Goal: Communication & Community: Answer question/provide support

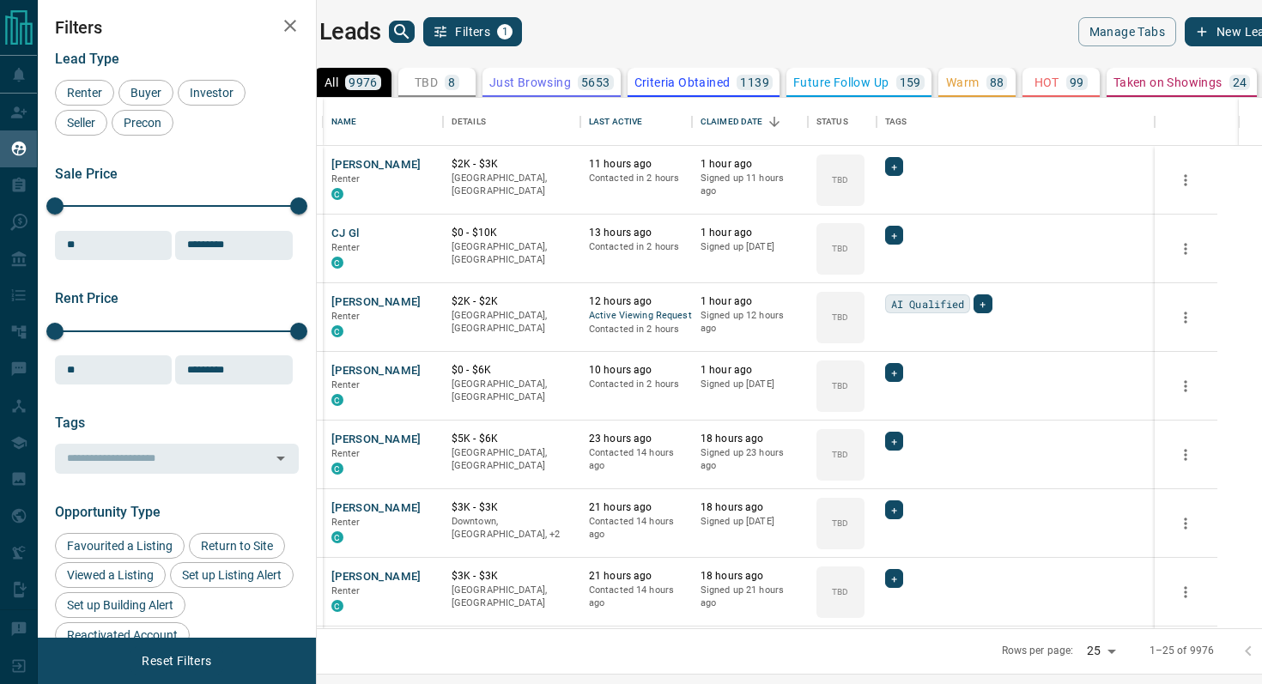
scroll to position [530, 937]
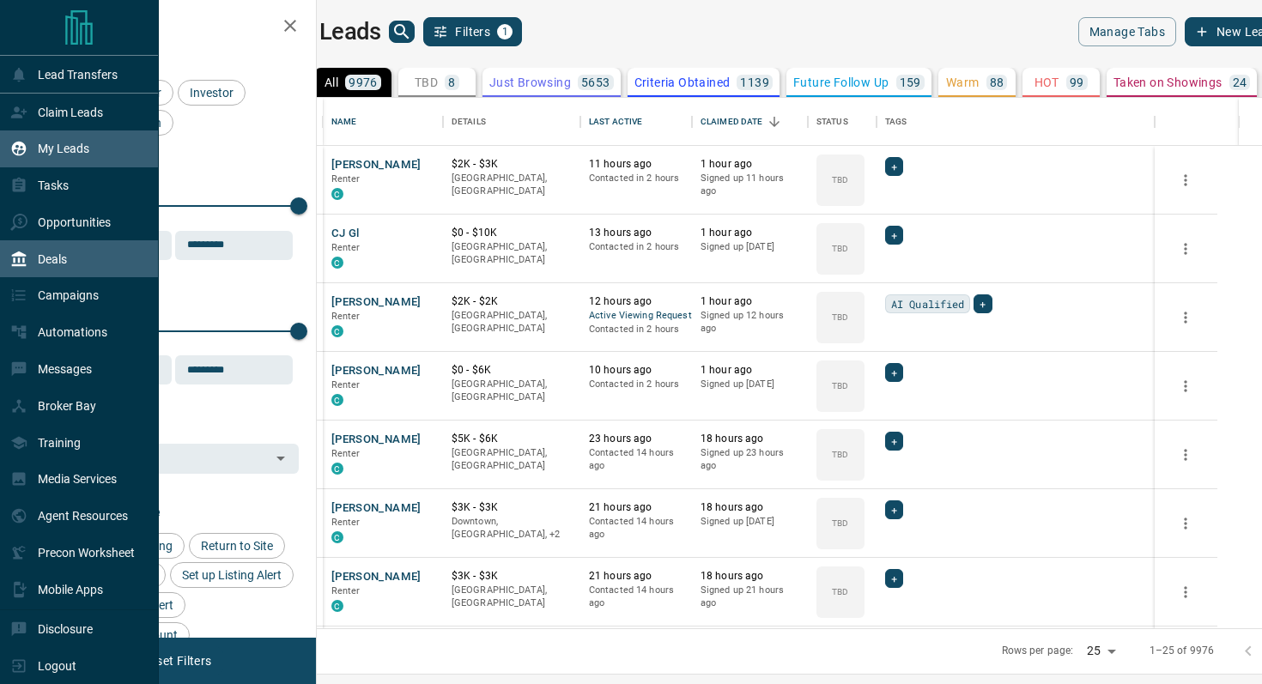
click at [58, 269] on div "Deals" at bounding box center [38, 259] width 57 height 28
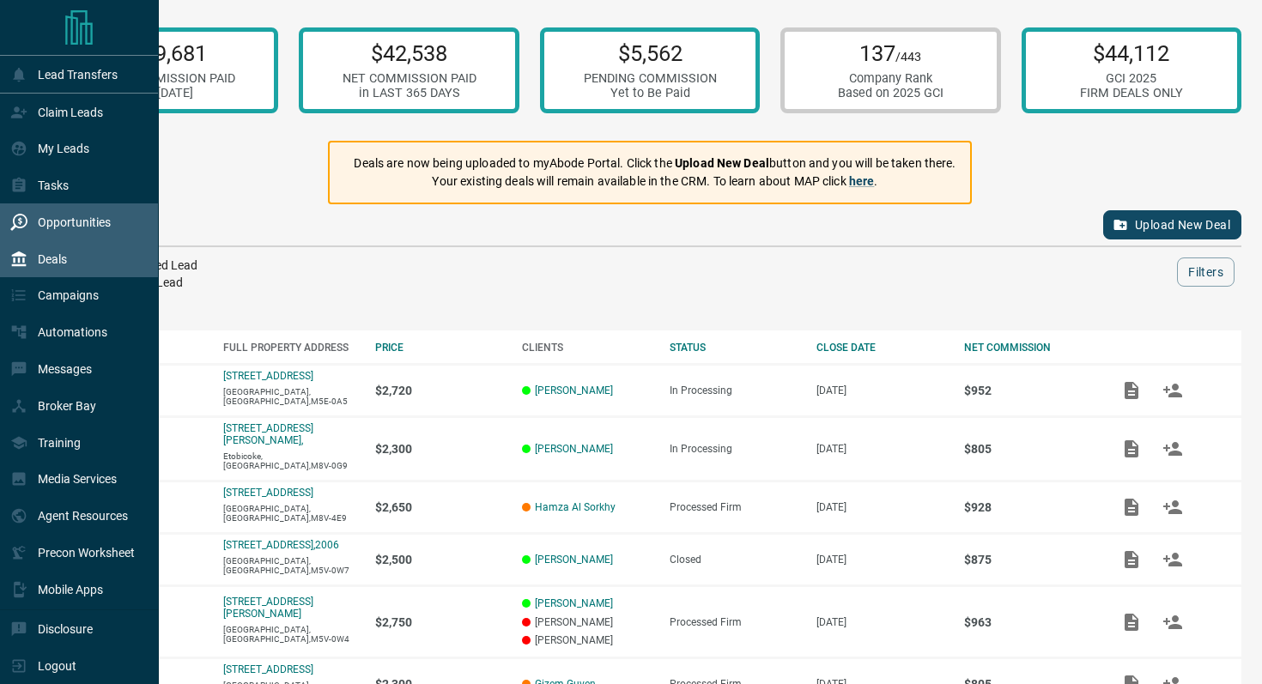
click at [80, 207] on div "Opportunities" at bounding box center [79, 221] width 159 height 37
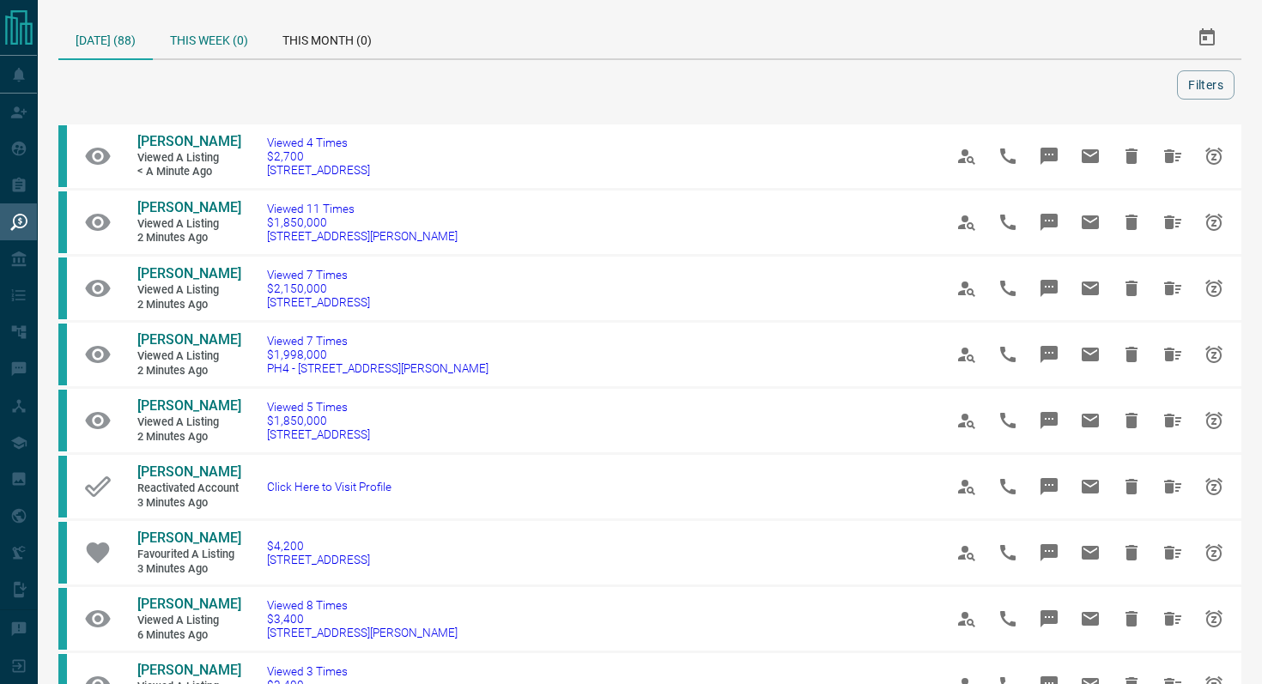
click at [235, 38] on div "This Week (0)" at bounding box center [209, 37] width 112 height 41
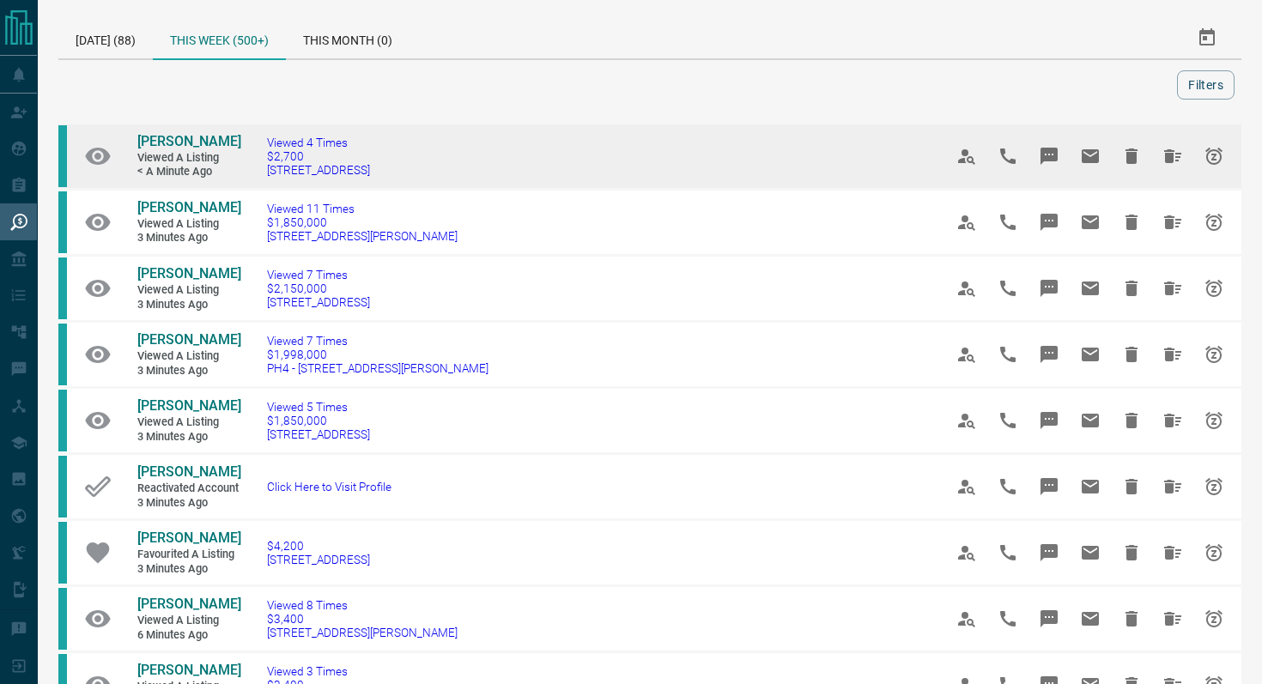
drag, startPoint x: 442, startPoint y: 172, endPoint x: 249, endPoint y: 171, distance: 193.1
click at [249, 171] on td "Viewed 4 Times $2,700 [STREET_ADDRESS]" at bounding box center [579, 157] width 676 height 66
copy span "[STREET_ADDRESS]"
click at [1057, 156] on icon "Message" at bounding box center [1048, 156] width 17 height 17
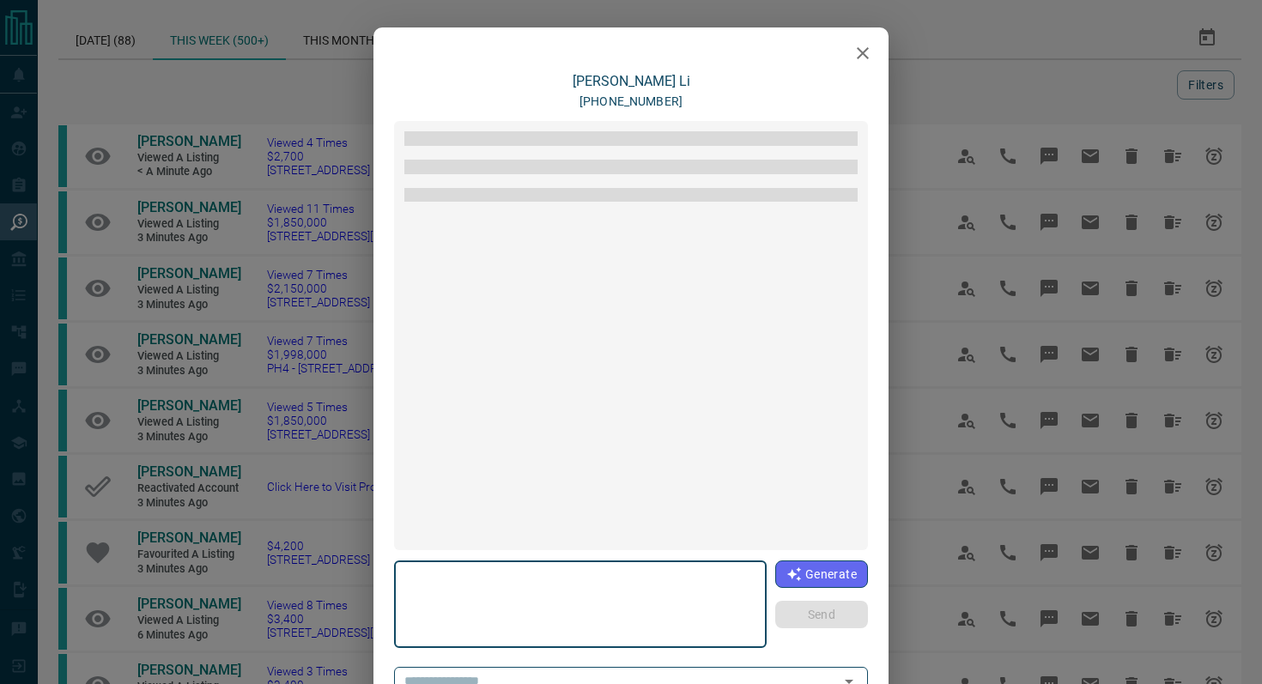
type textarea "**********"
type input "**********"
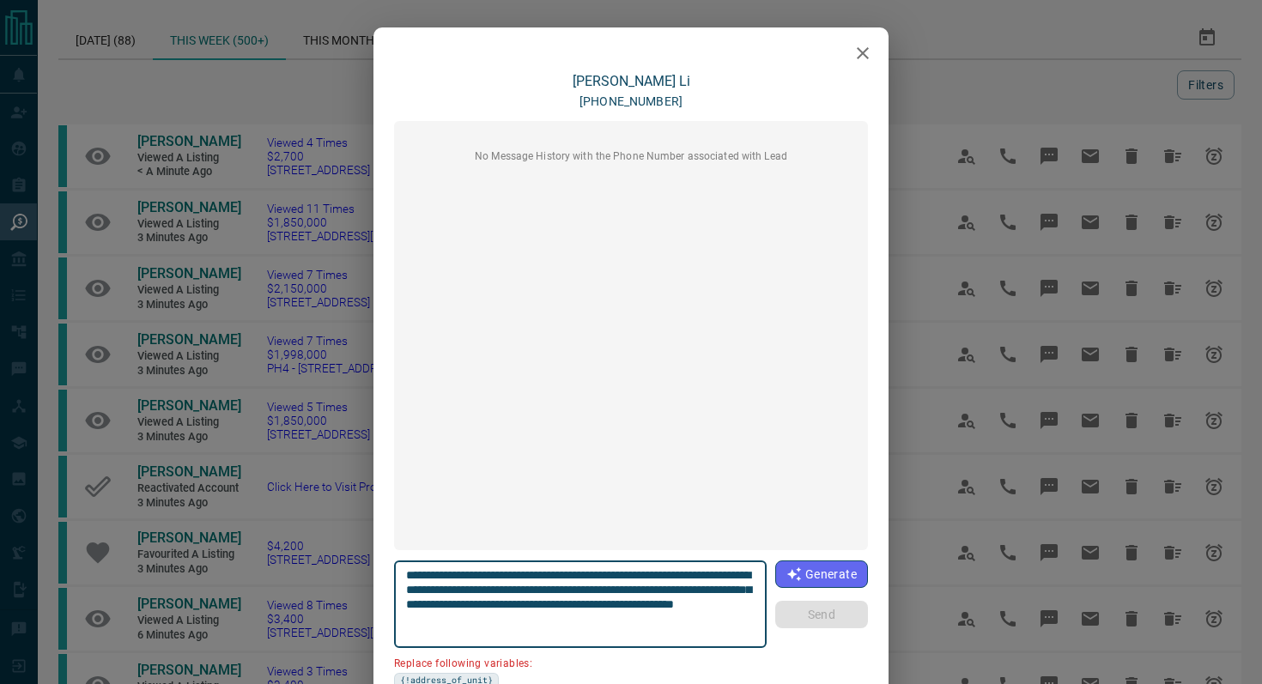
drag, startPoint x: 740, startPoint y: 575, endPoint x: 641, endPoint y: 571, distance: 98.8
click at [641, 571] on textarea "**********" at bounding box center [580, 604] width 349 height 73
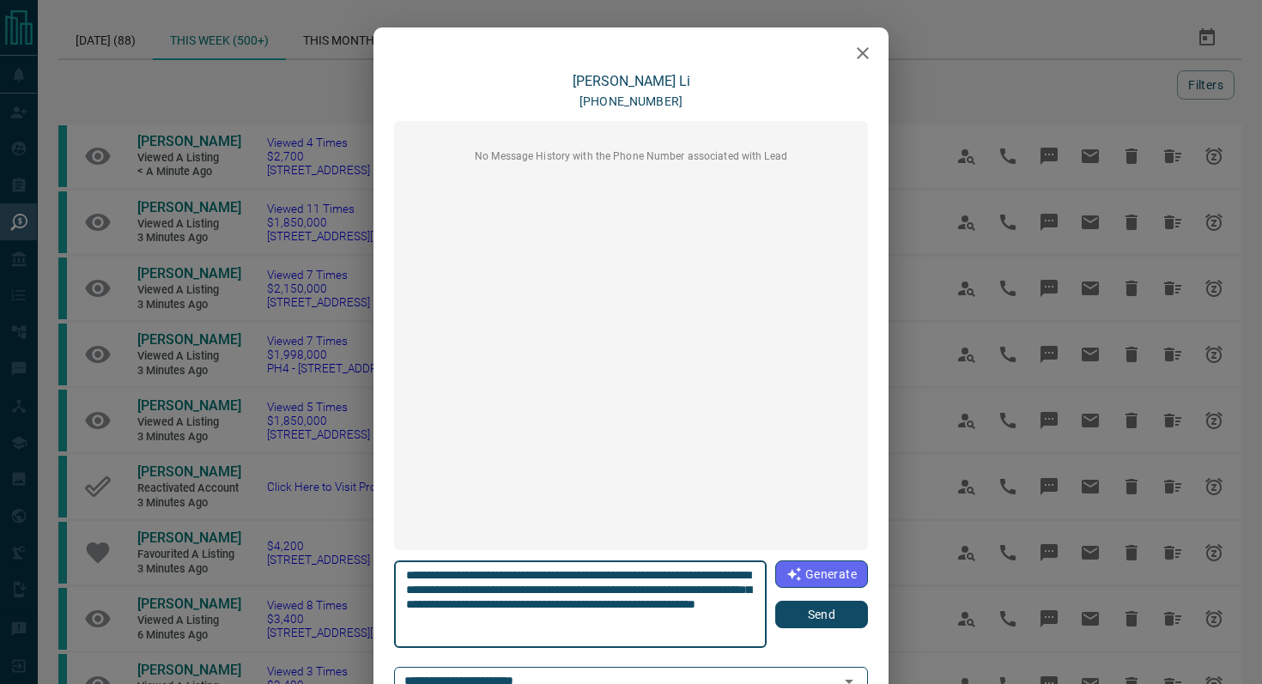
type textarea "**********"
click at [809, 617] on button "Send" at bounding box center [821, 614] width 93 height 27
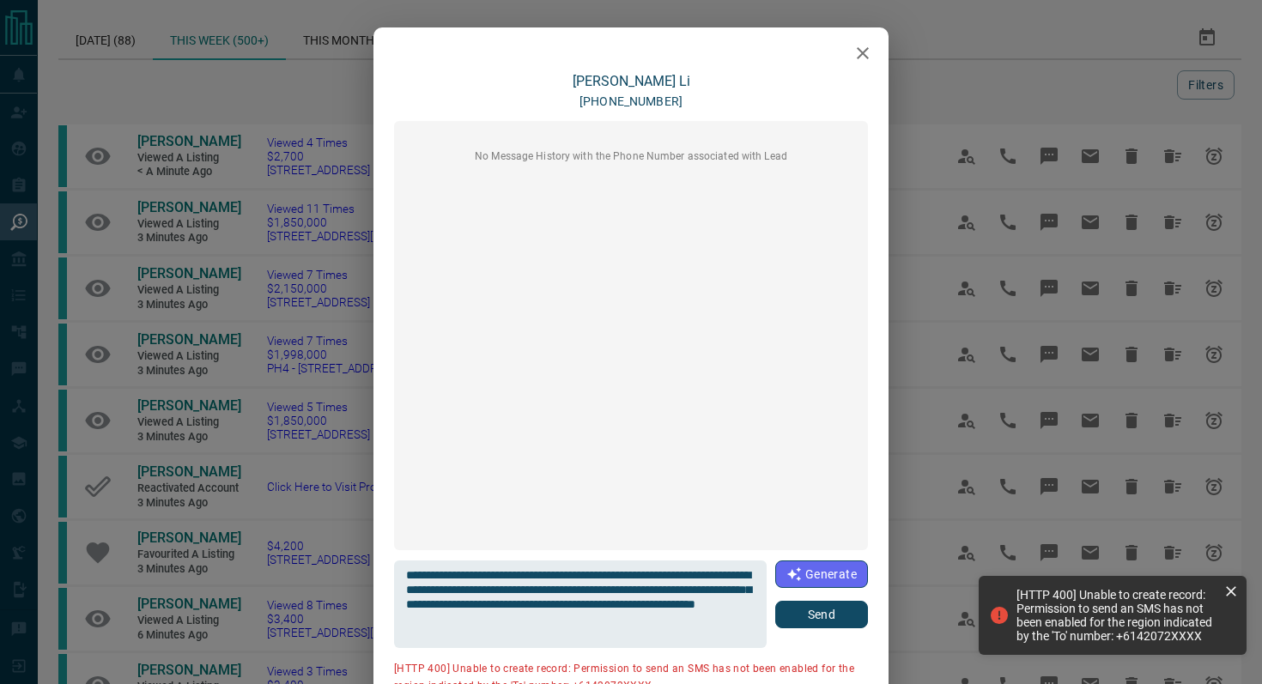
click at [869, 47] on icon "button" at bounding box center [862, 53] width 21 height 21
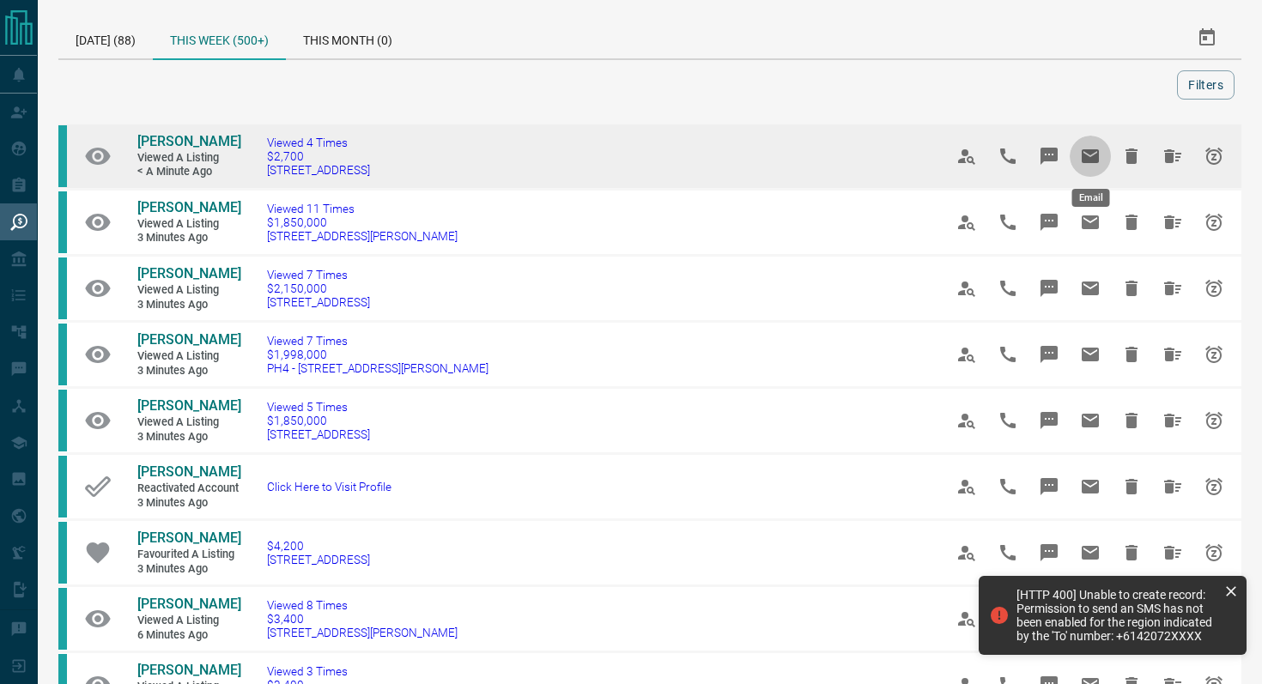
click at [1097, 148] on icon "Email" at bounding box center [1090, 156] width 21 height 21
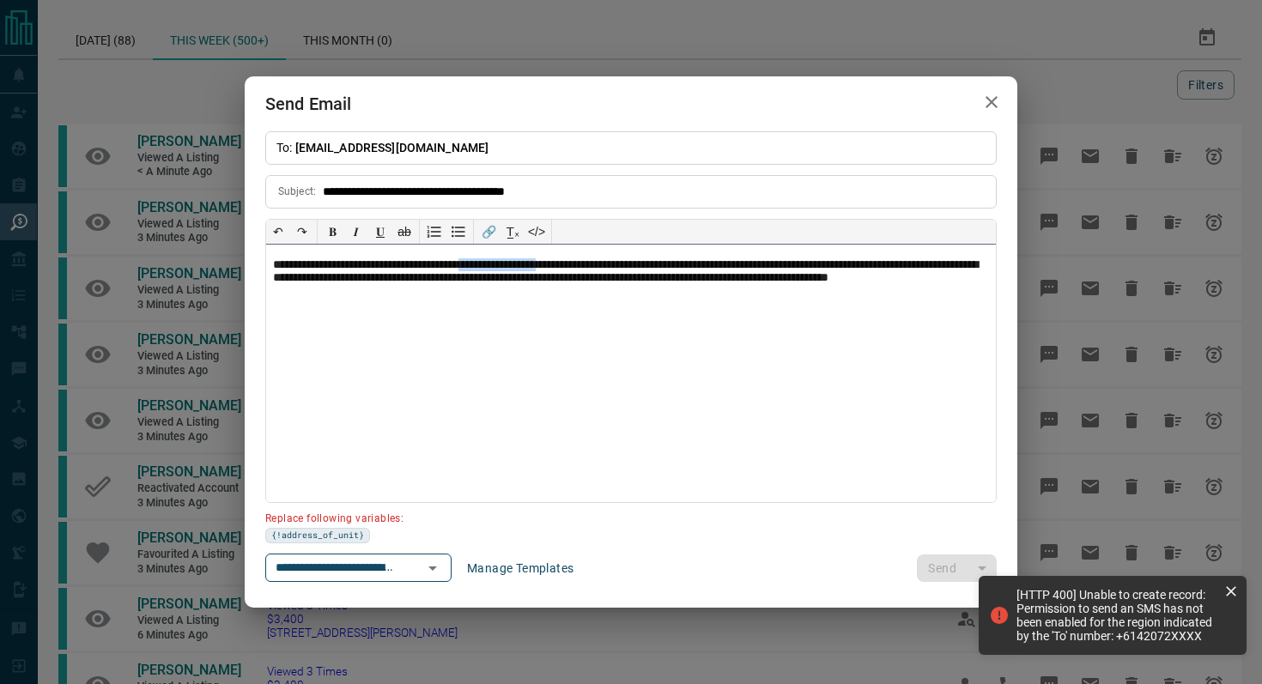
drag, startPoint x: 600, startPoint y: 262, endPoint x: 506, endPoint y: 260, distance: 94.4
click at [506, 260] on p "**********" at bounding box center [631, 279] width 716 height 43
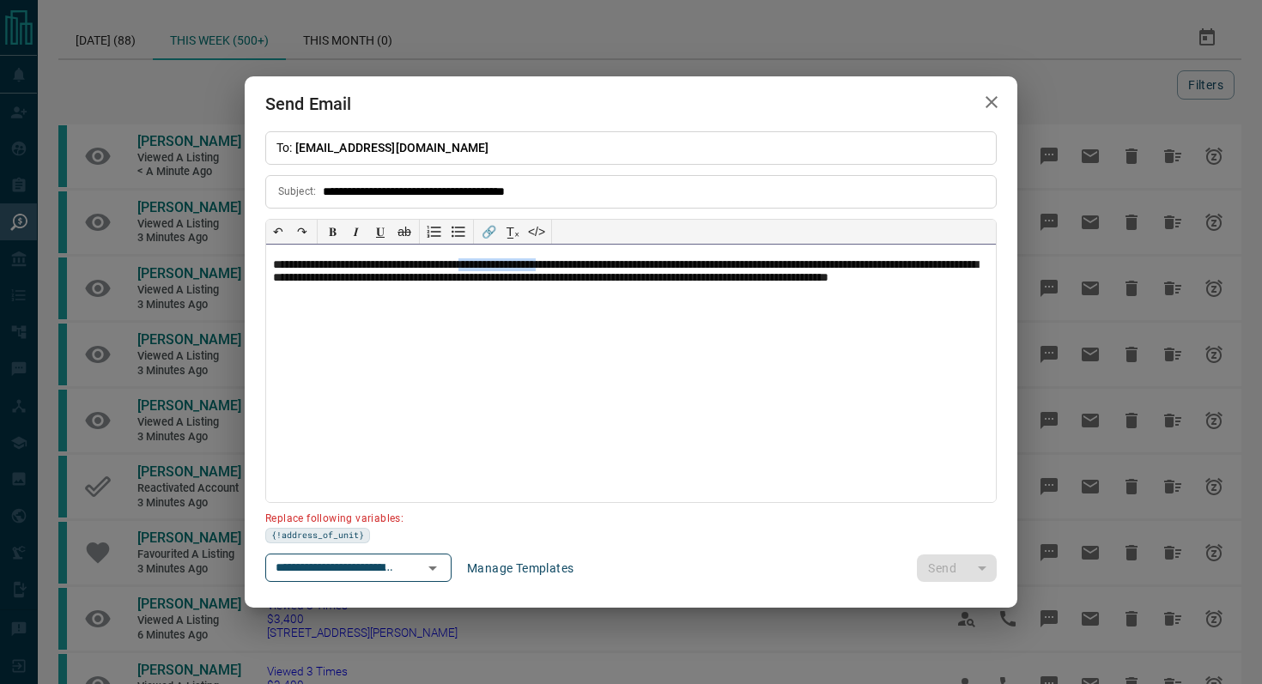
paste div
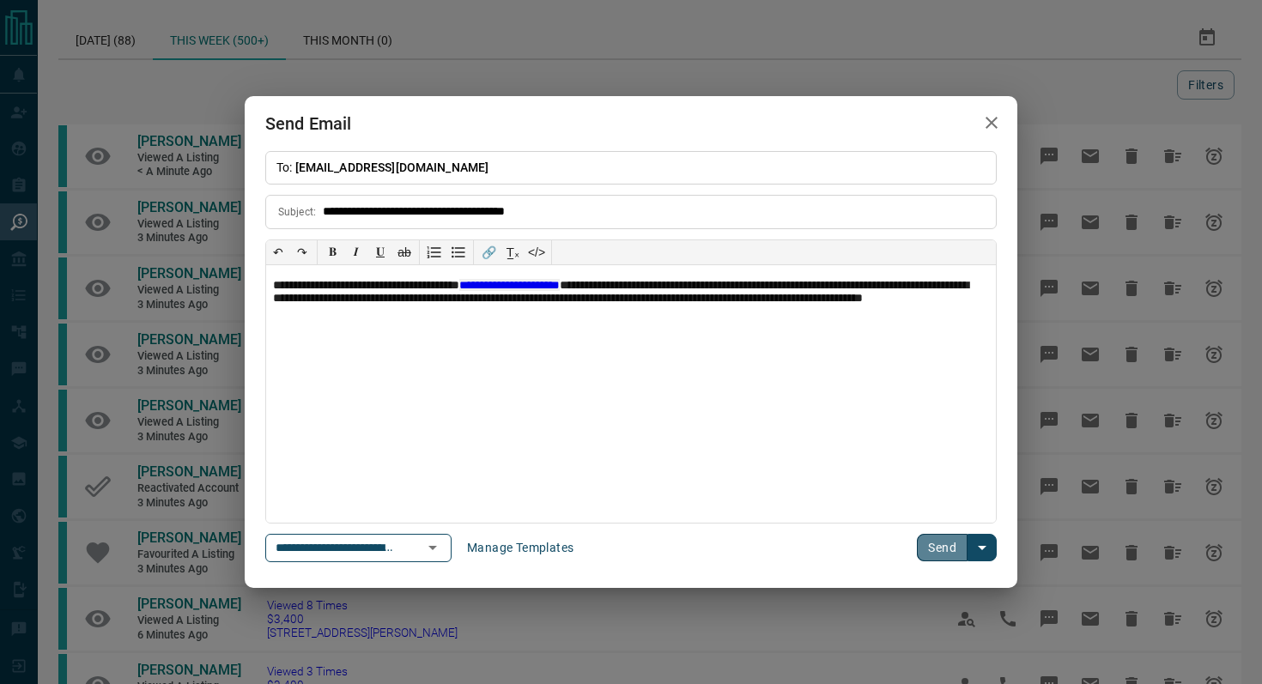
click at [947, 549] on button "Send" at bounding box center [942, 547] width 51 height 27
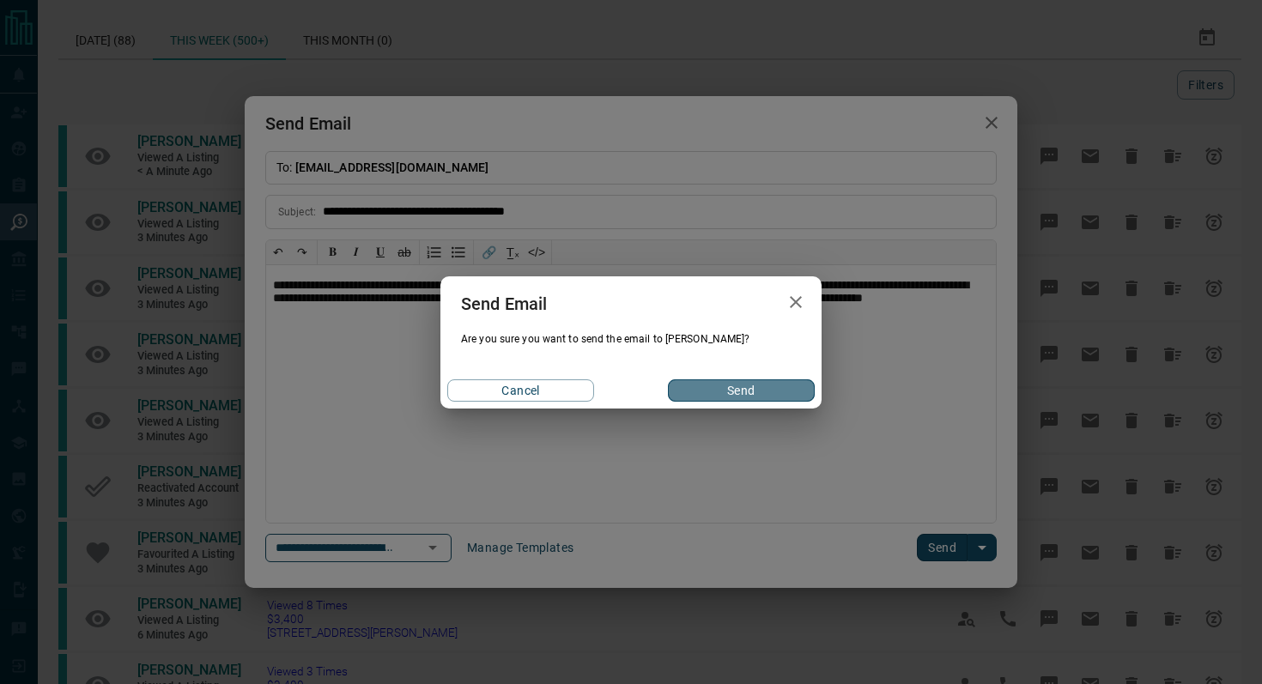
click at [774, 383] on button "Send" at bounding box center [741, 390] width 147 height 22
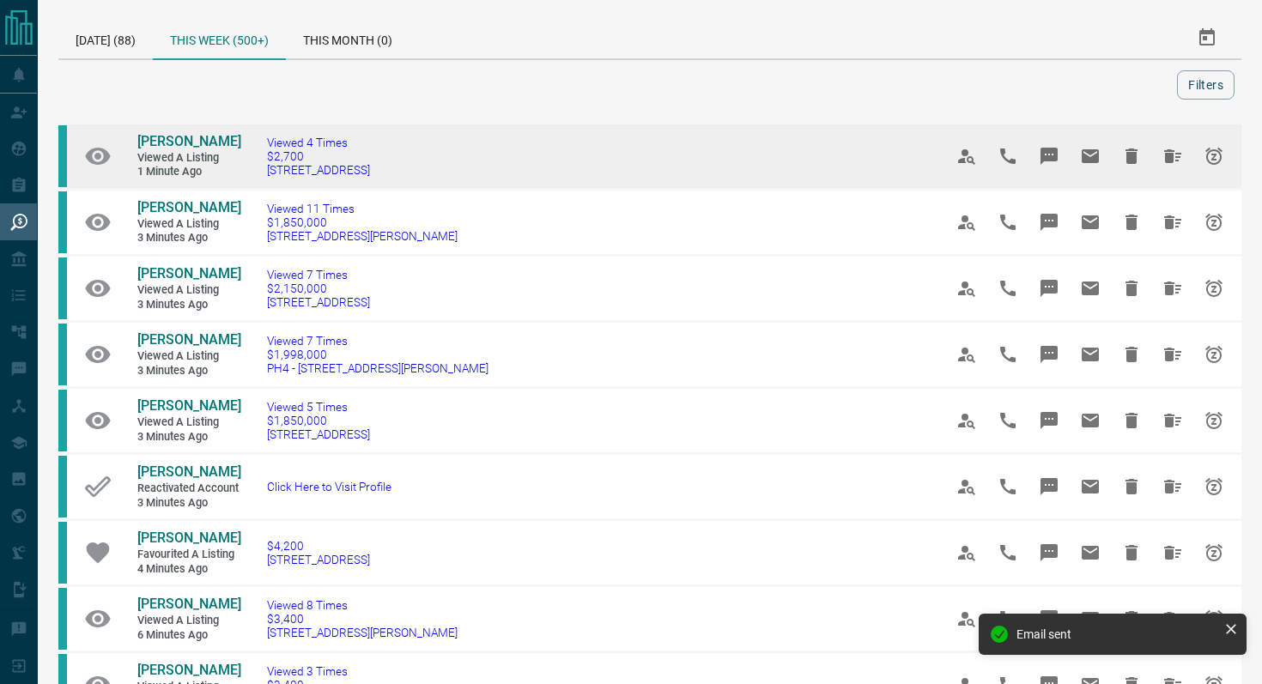
drag, startPoint x: 441, startPoint y: 173, endPoint x: 80, endPoint y: 150, distance: 362.1
click at [80, 150] on tr "[PERSON_NAME] Viewed a Listing 1 minute ago Viewed 4 Times $2,700 [STREET_ADDRE…" at bounding box center [649, 157] width 1183 height 66
copy tr "[PERSON_NAME] Viewed a Listing 1 minute ago Viewed 4 Times $2,700 [STREET_ADDRE…"
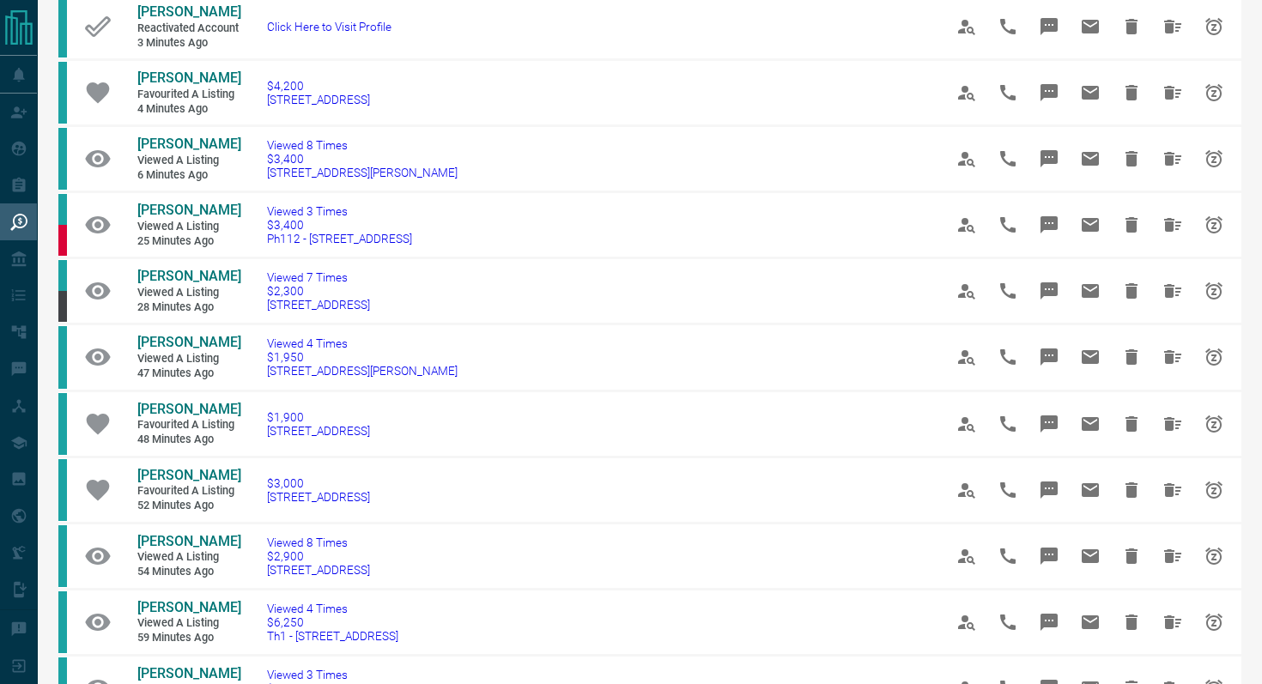
scroll to position [465, 0]
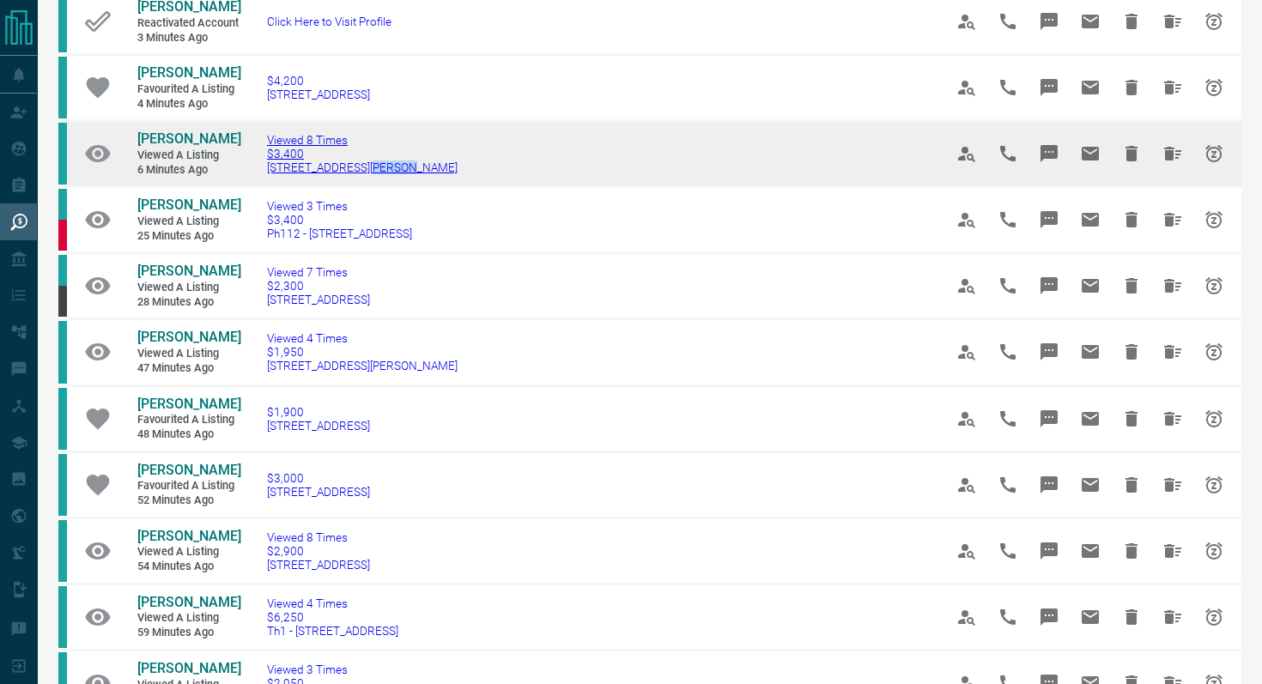
drag, startPoint x: 418, startPoint y: 258, endPoint x: 355, endPoint y: 256, distance: 63.5
click at [355, 187] on td "Viewed 8 Times $3,400 [STREET_ADDRESS][PERSON_NAME]" at bounding box center [579, 154] width 676 height 66
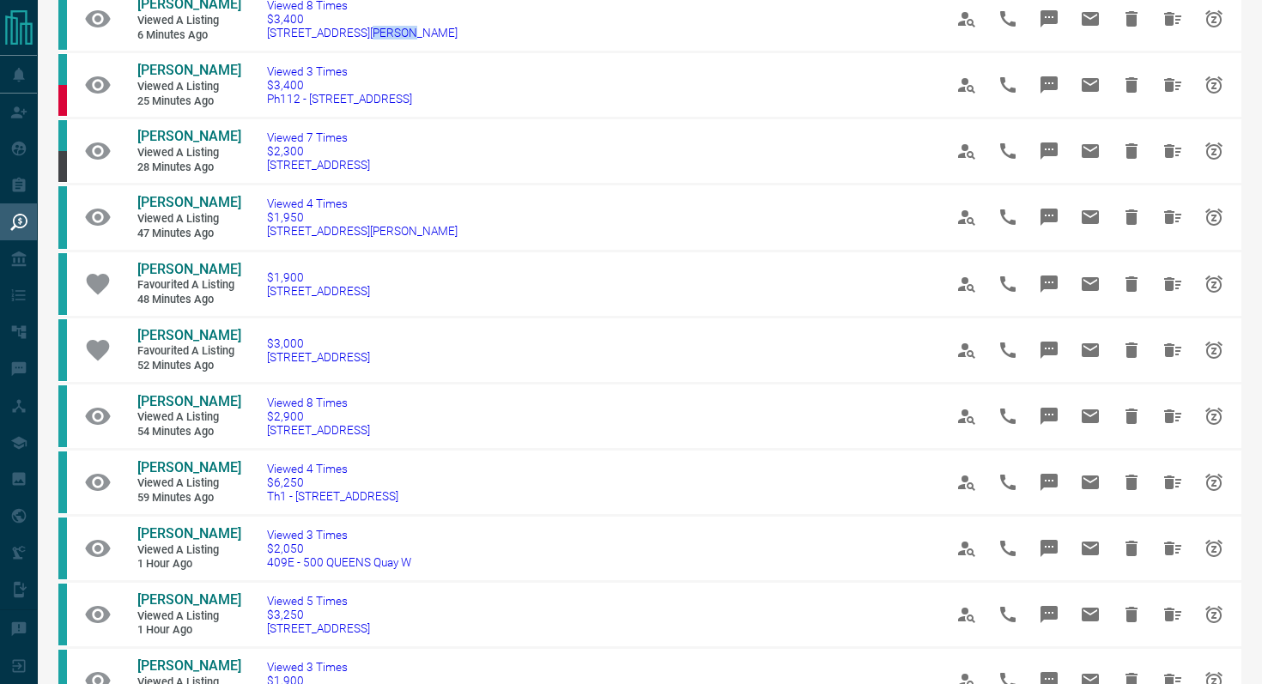
scroll to position [605, 0]
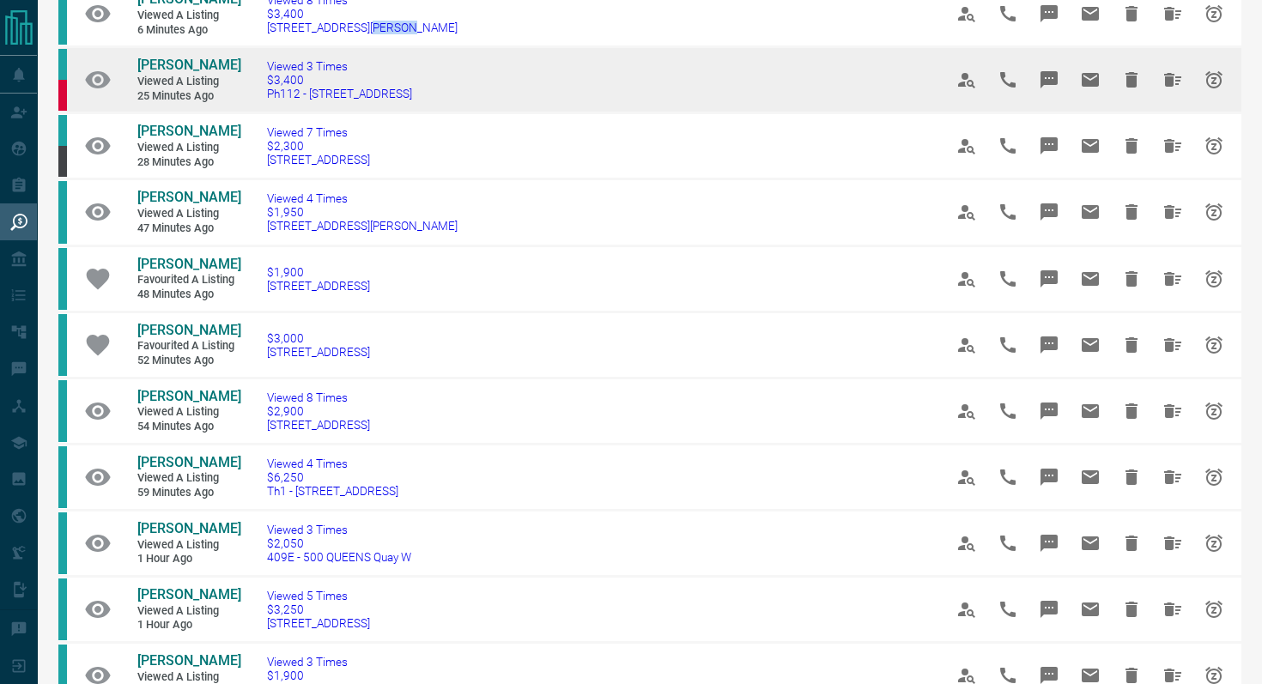
drag, startPoint x: 459, startPoint y: 193, endPoint x: 256, endPoint y: 185, distance: 203.6
click at [256, 113] on td "Viewed 3 Times $3,400 Ph112 - [STREET_ADDRESS]" at bounding box center [579, 80] width 676 height 66
copy span "Ph112 - [STREET_ADDRESS]"
click at [1051, 90] on icon "Message" at bounding box center [1049, 80] width 21 height 21
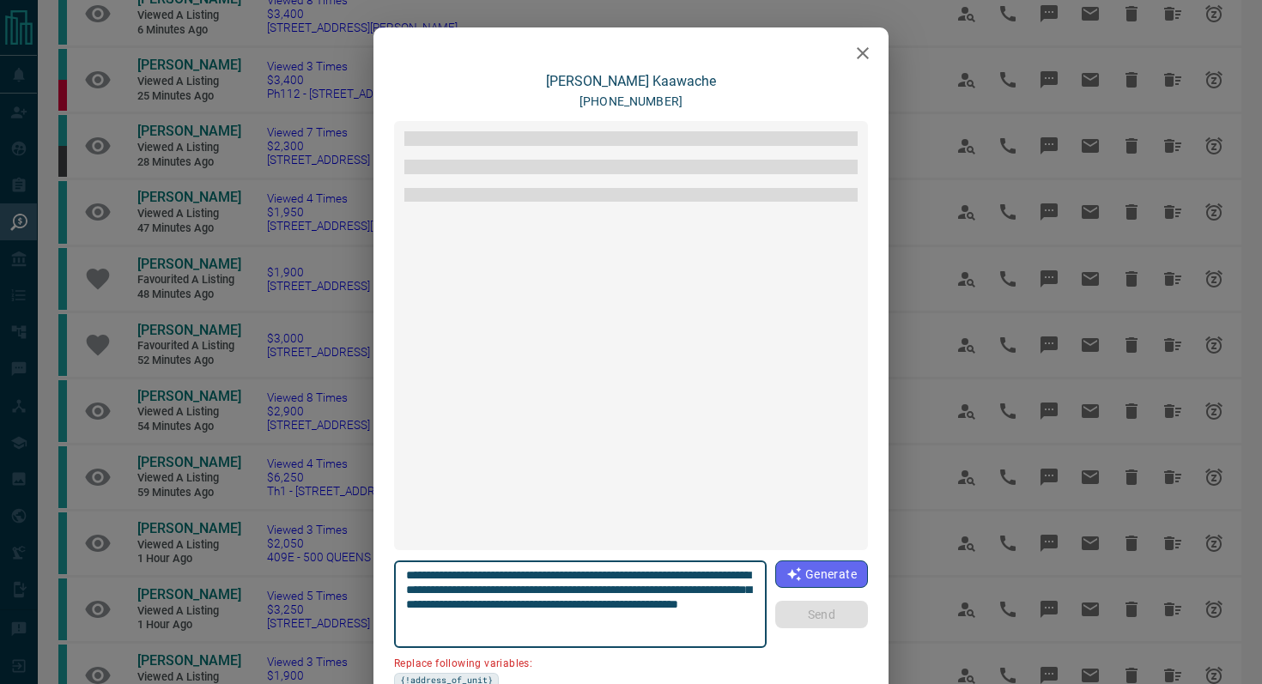
scroll to position [953, 0]
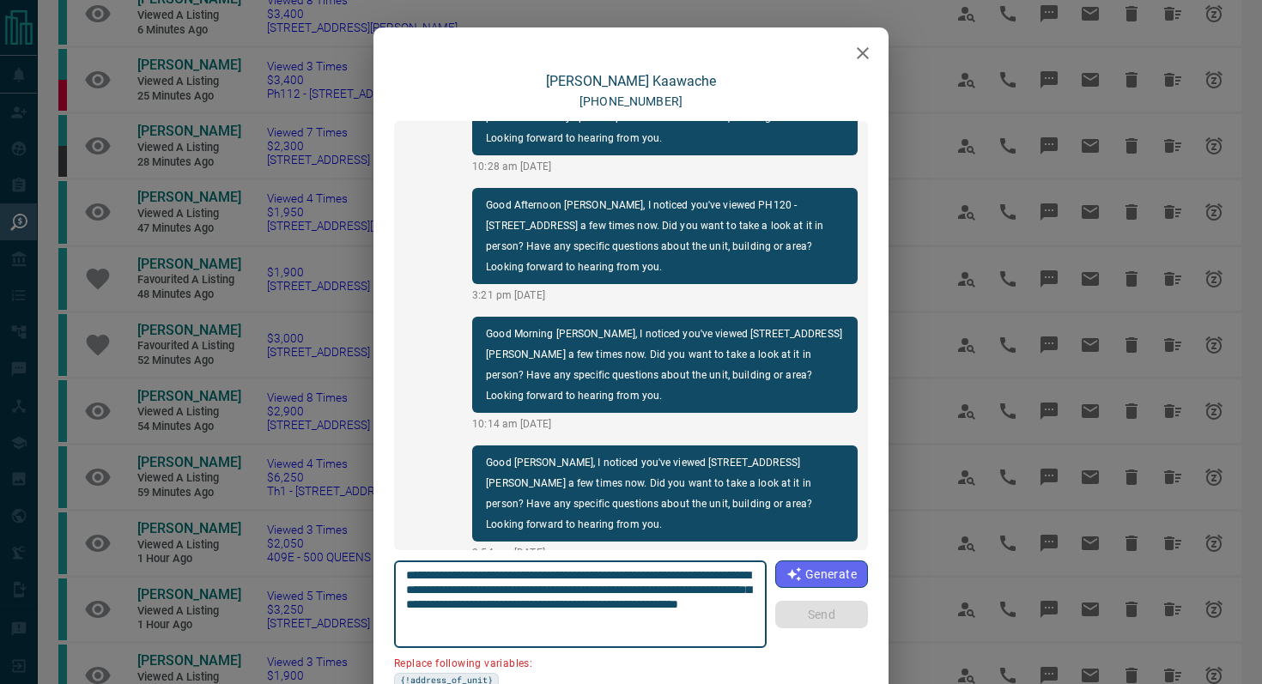
drag, startPoint x: 743, startPoint y: 573, endPoint x: 647, endPoint y: 572, distance: 96.2
click at [647, 572] on textarea "**********" at bounding box center [580, 604] width 349 height 73
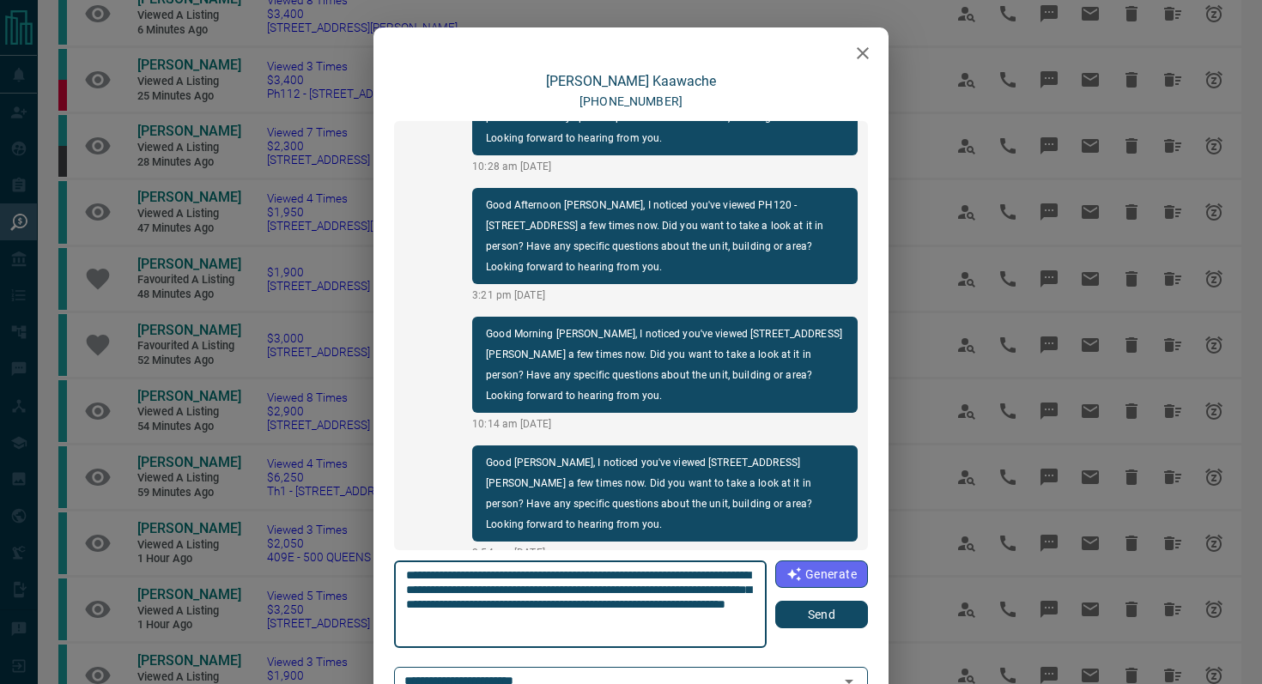
type textarea "**********"
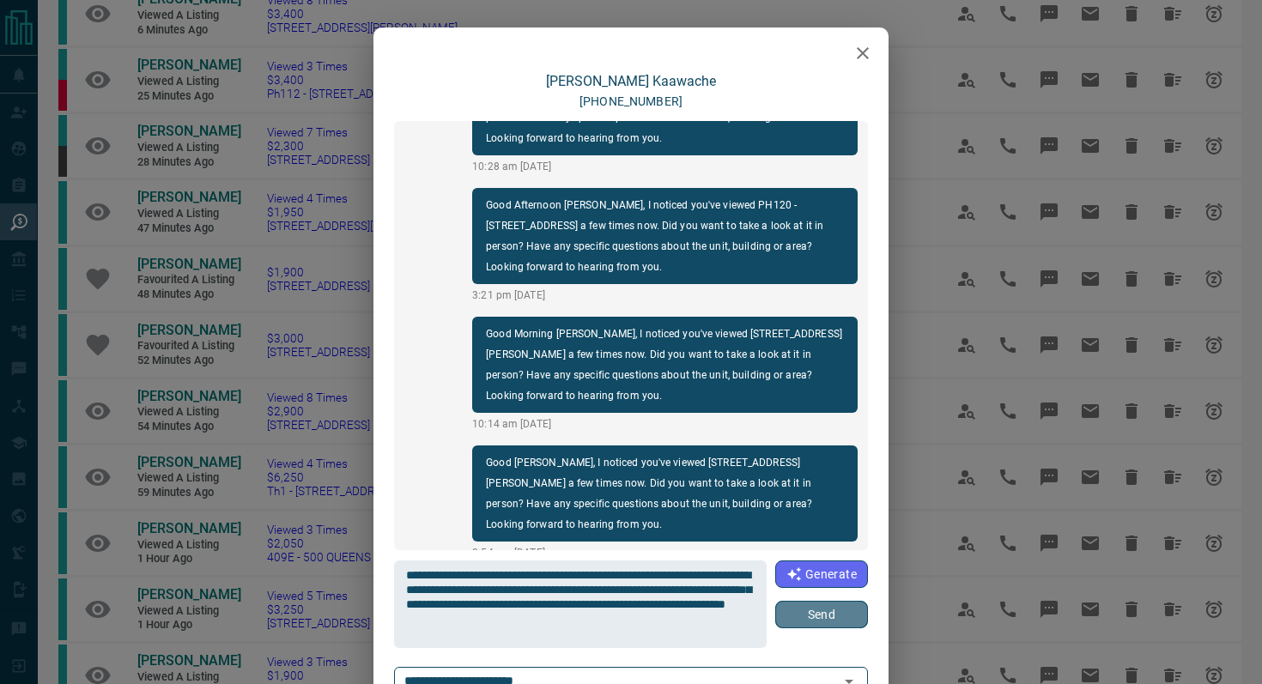
click at [821, 618] on button "Send" at bounding box center [821, 614] width 93 height 27
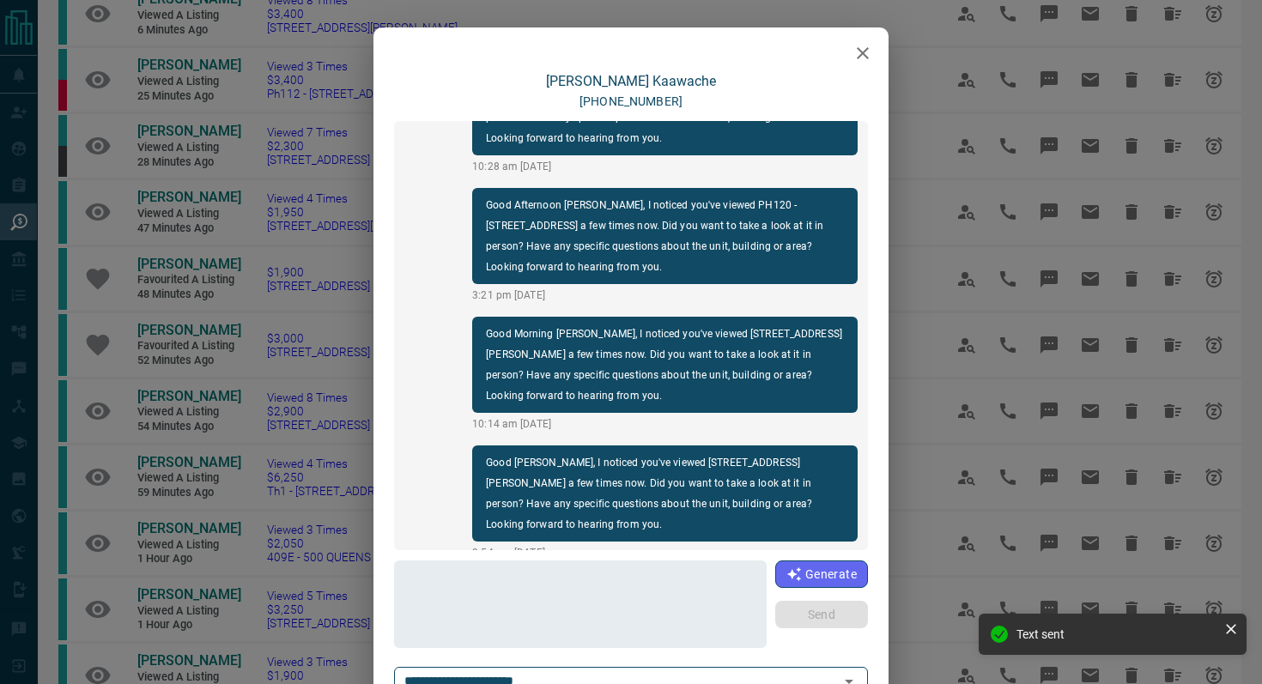
scroll to position [1082, 0]
click at [860, 59] on icon "button" at bounding box center [862, 53] width 21 height 21
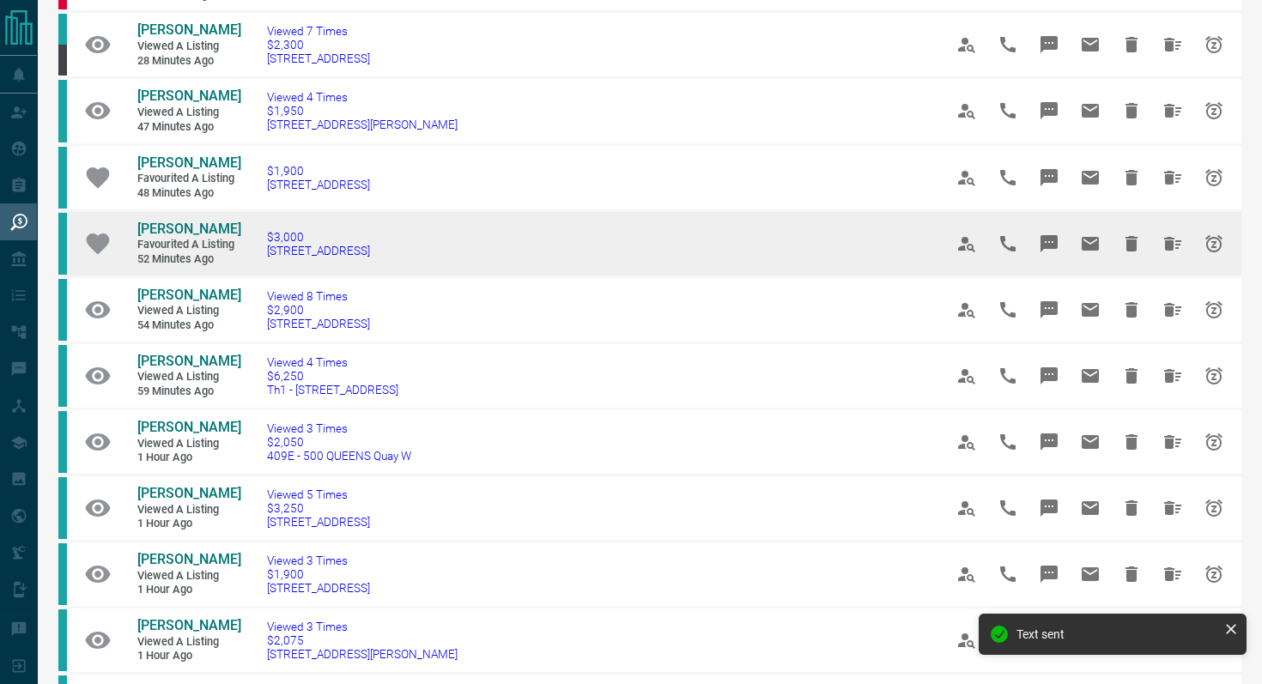
scroll to position [730, 0]
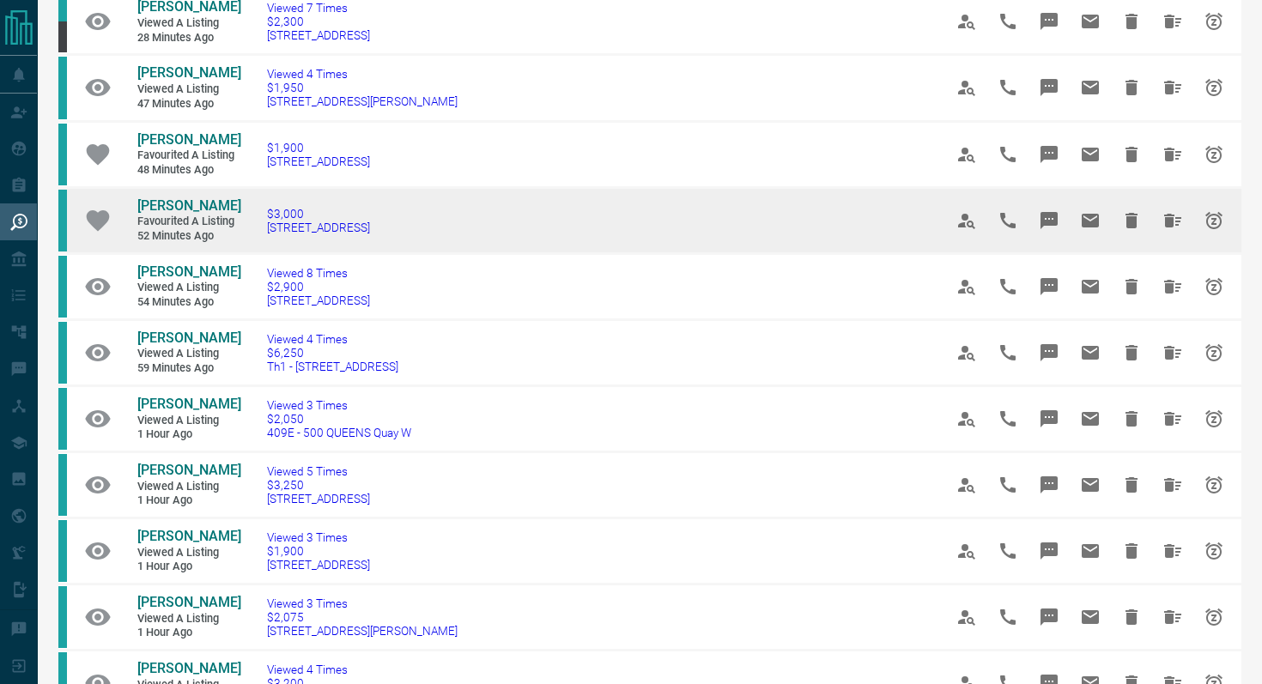
drag, startPoint x: 447, startPoint y: 318, endPoint x: 258, endPoint y: 309, distance: 189.9
click at [258, 253] on td "$3,000 [STREET_ADDRESS]" at bounding box center [579, 220] width 676 height 66
copy span "[STREET_ADDRESS]"
click at [1056, 229] on icon "Message" at bounding box center [1048, 220] width 17 height 17
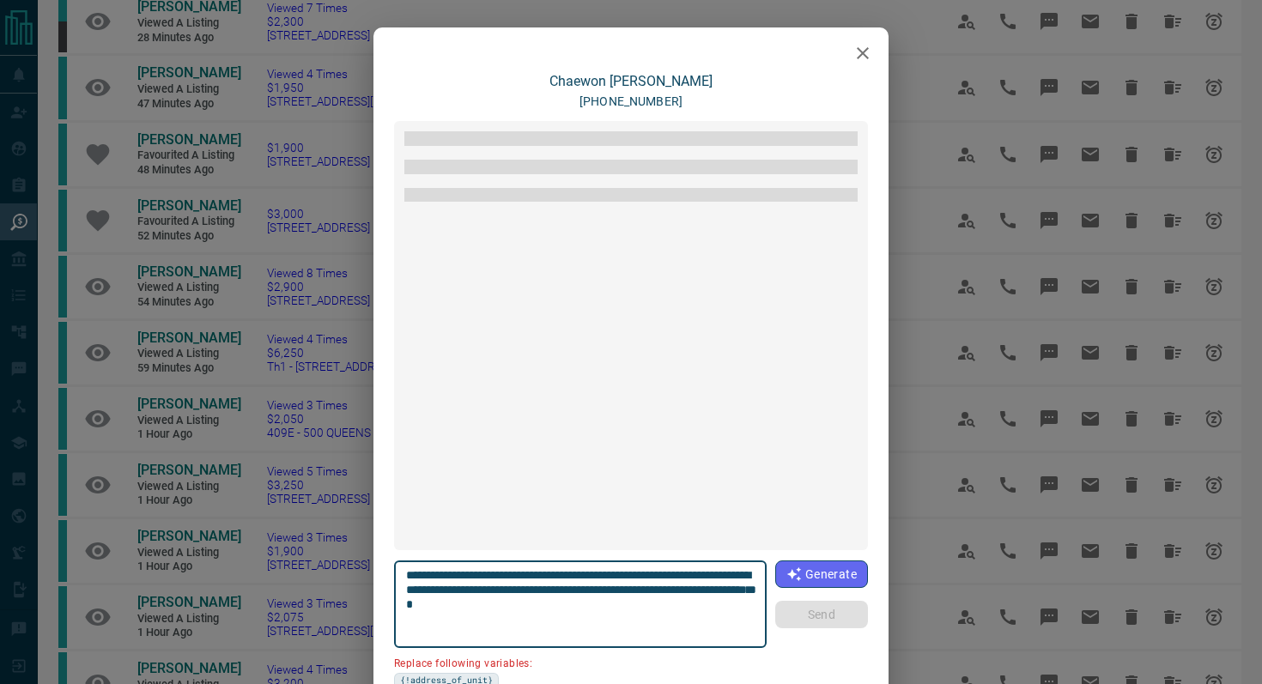
scroll to position [973, 0]
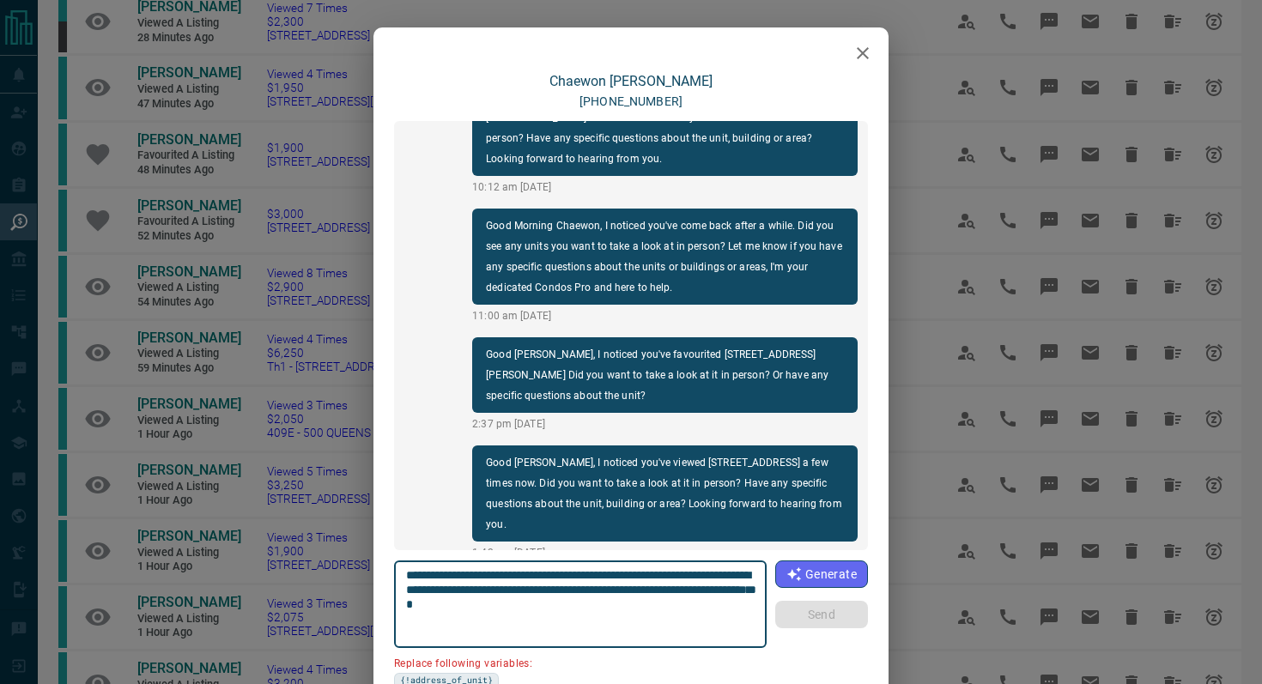
click at [857, 58] on icon "button" at bounding box center [863, 53] width 12 height 12
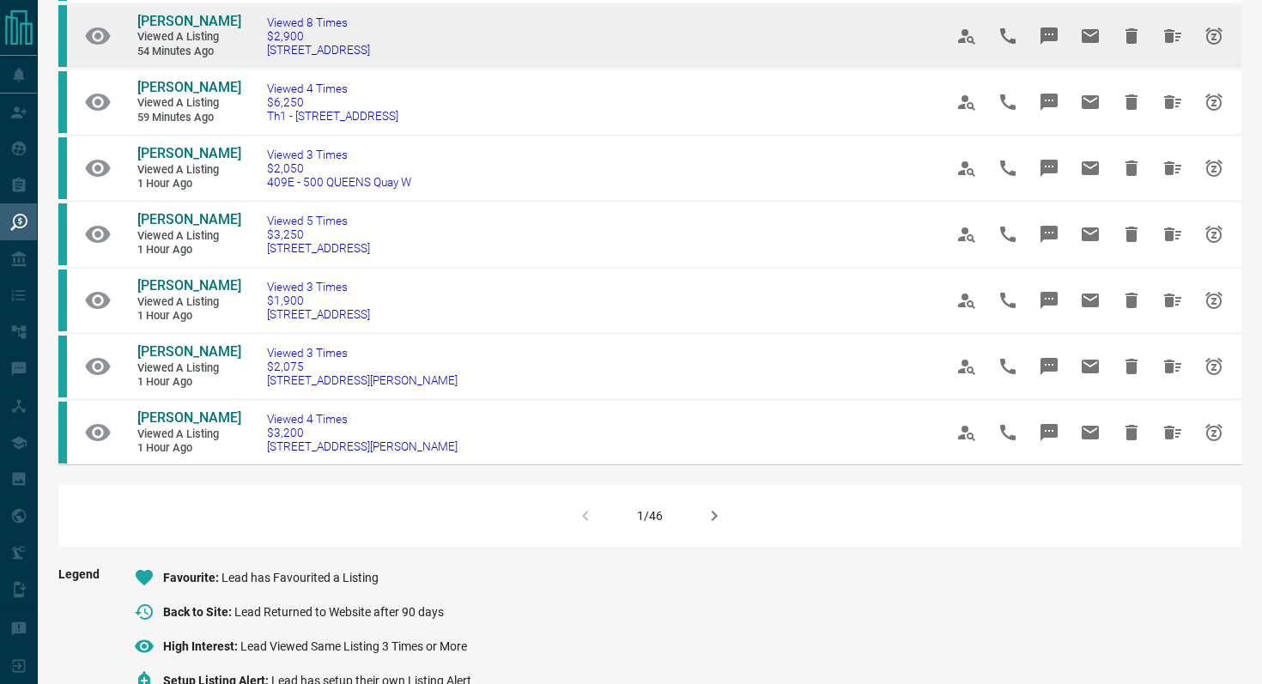
scroll to position [991, 0]
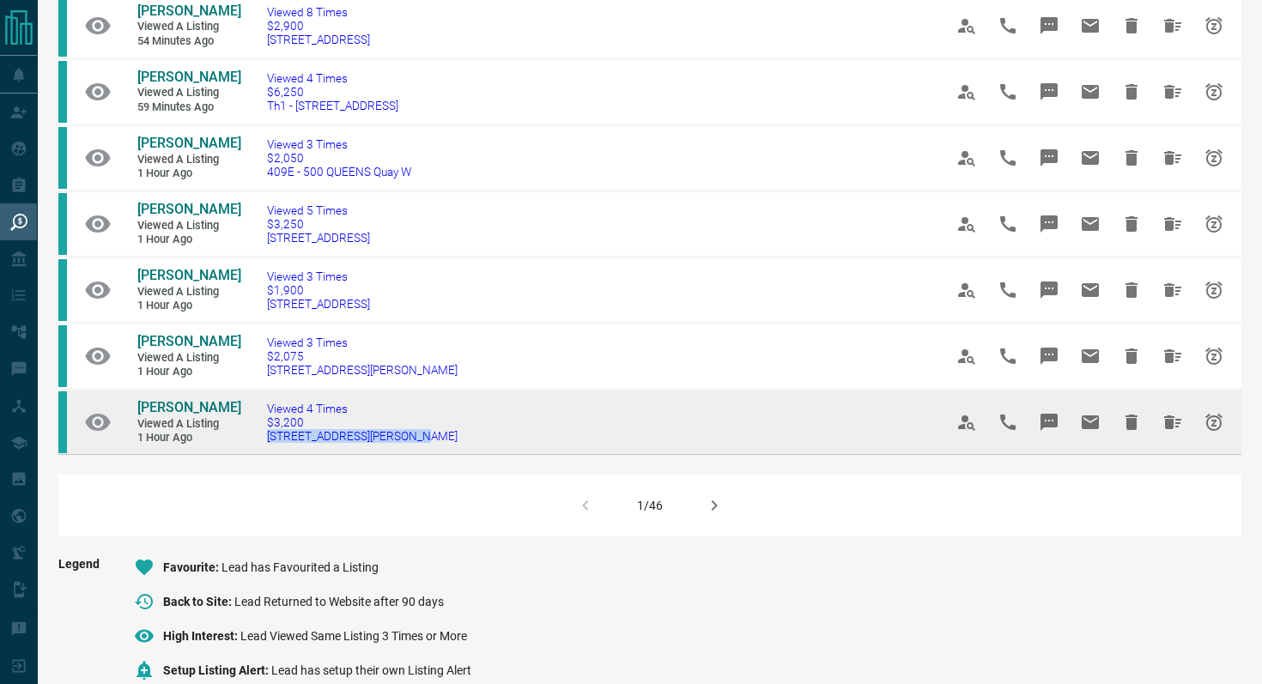
drag, startPoint x: 436, startPoint y: 527, endPoint x: 251, endPoint y: 530, distance: 184.6
click at [251, 454] on td "Viewed 4 Times $3,200 [STREET_ADDRESS][PERSON_NAME]" at bounding box center [579, 421] width 676 height 65
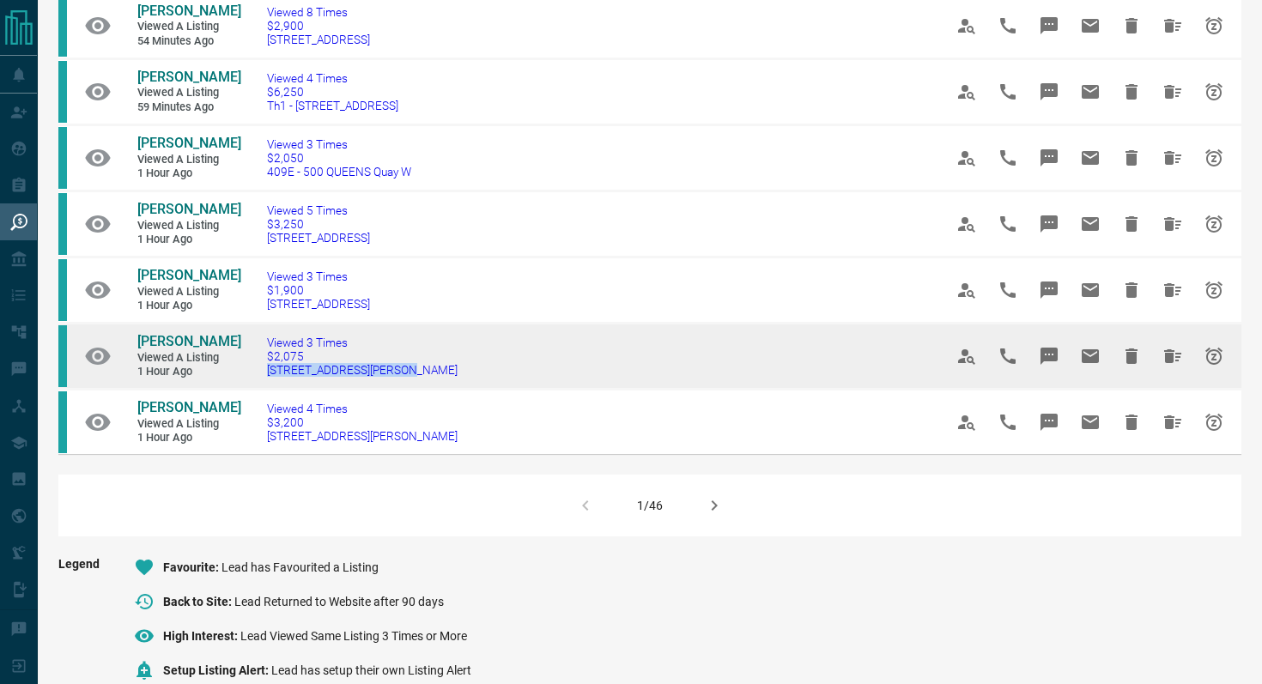
drag, startPoint x: 451, startPoint y: 464, endPoint x: 261, endPoint y: 463, distance: 189.7
click at [261, 389] on td "Viewed 3 Times $2,075 [STREET_ADDRESS][PERSON_NAME]" at bounding box center [579, 356] width 676 height 66
copy span "[STREET_ADDRESS][PERSON_NAME]"
click at [1048, 365] on icon "Message" at bounding box center [1048, 356] width 17 height 17
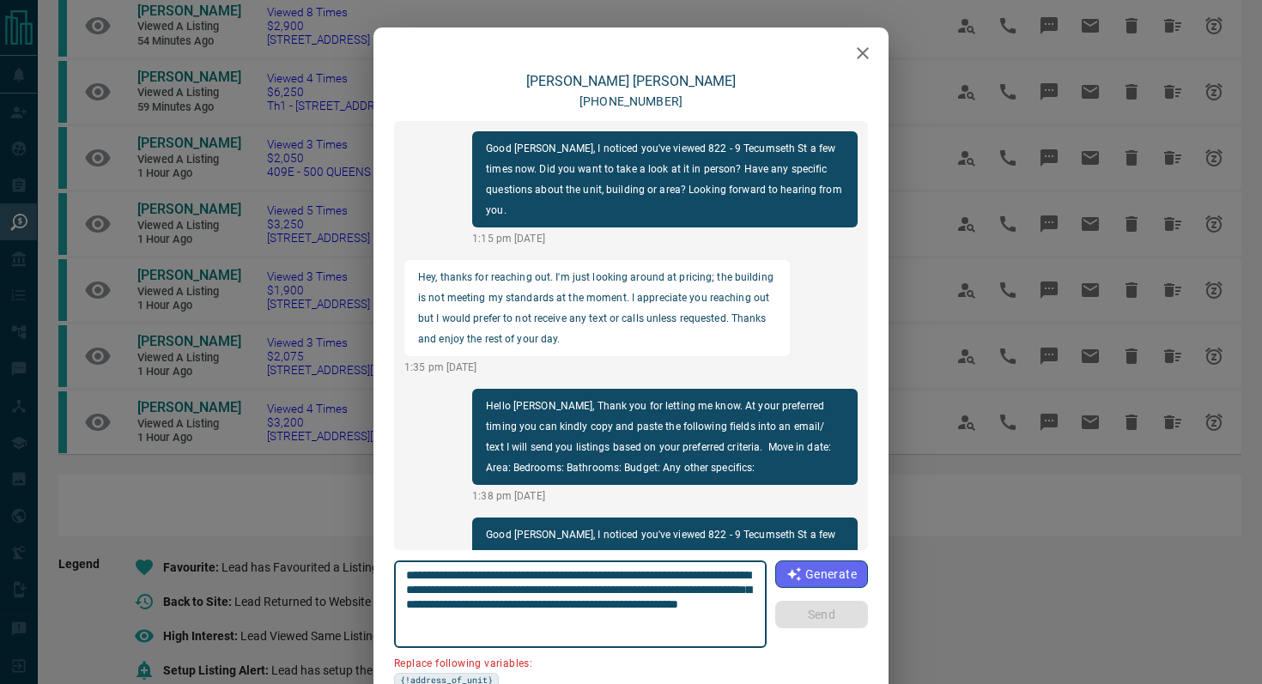
scroll to position [2029, 0]
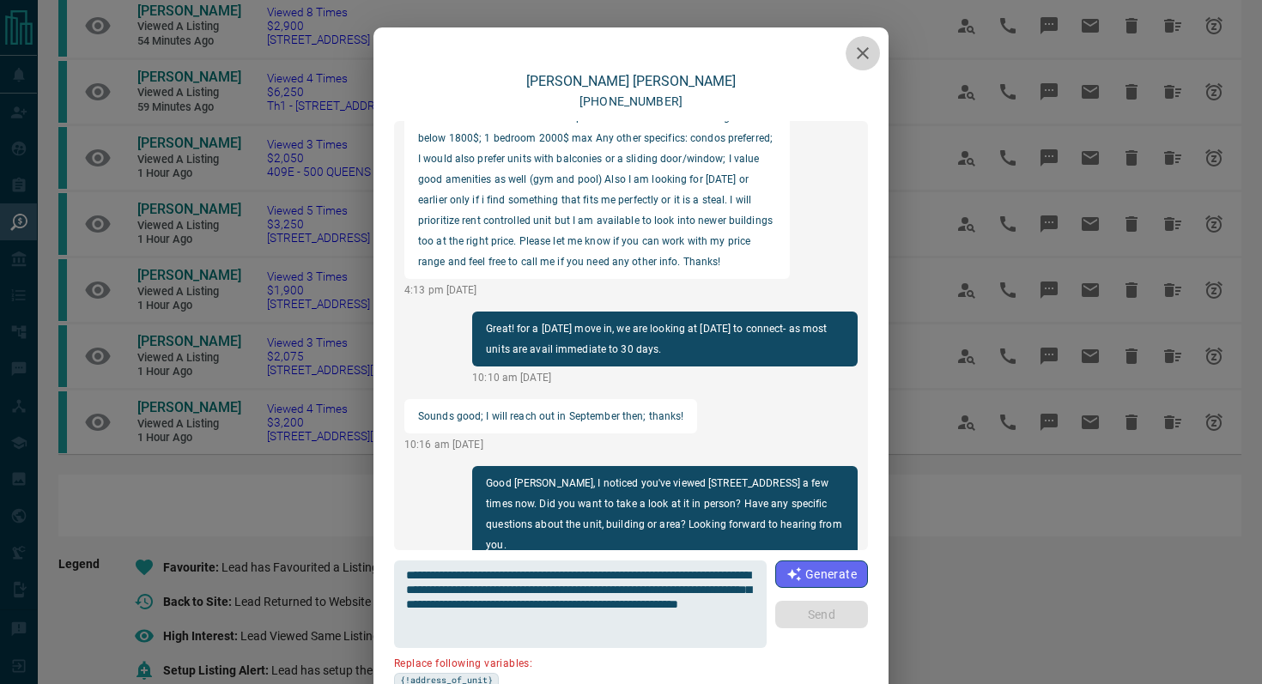
click at [867, 47] on icon "button" at bounding box center [862, 53] width 21 height 21
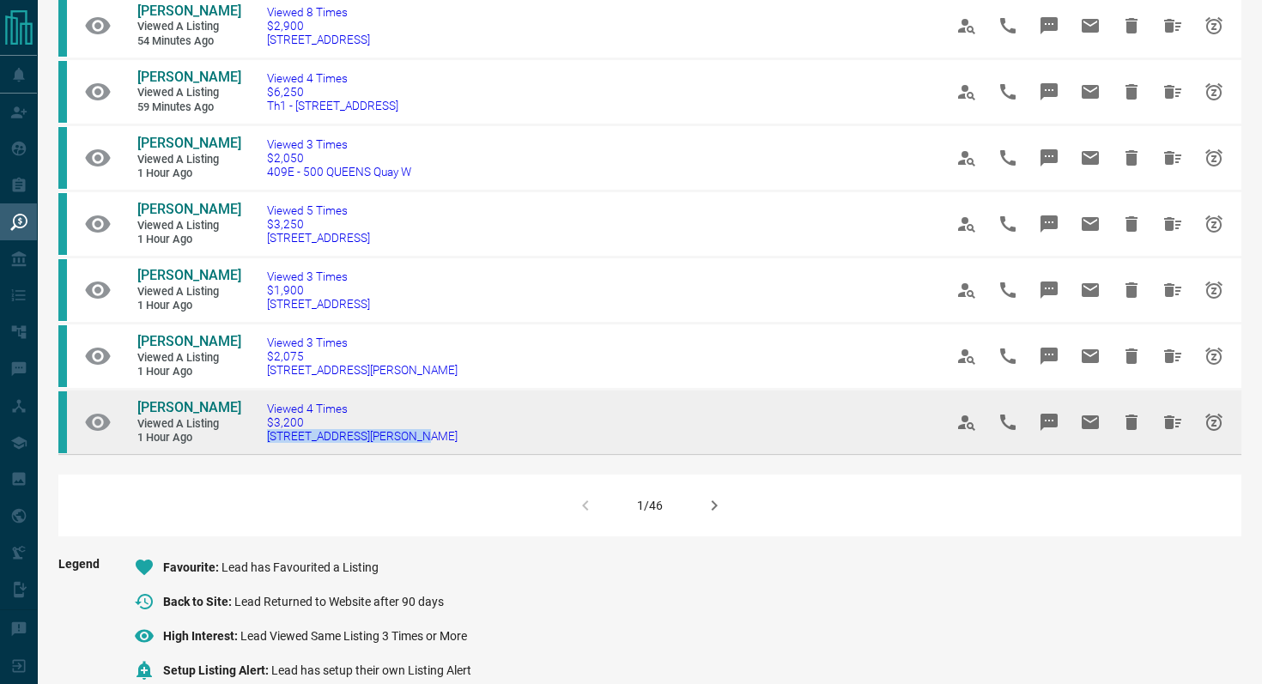
drag, startPoint x: 431, startPoint y: 530, endPoint x: 254, endPoint y: 527, distance: 176.9
click at [254, 454] on td "Viewed 4 Times $3,200 [STREET_ADDRESS][PERSON_NAME]" at bounding box center [579, 421] width 676 height 65
copy span "[STREET_ADDRESS][PERSON_NAME]"
click at [1049, 443] on button "Message" at bounding box center [1048, 422] width 41 height 41
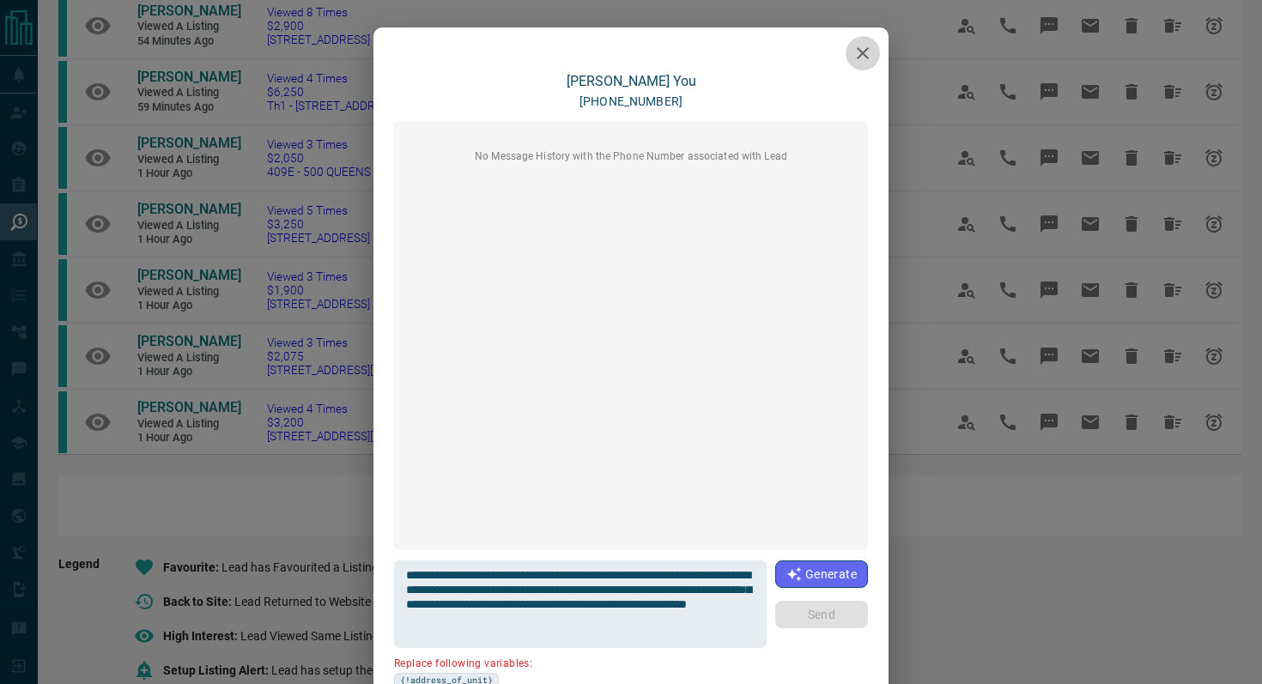
click at [864, 39] on button "button" at bounding box center [862, 53] width 34 height 34
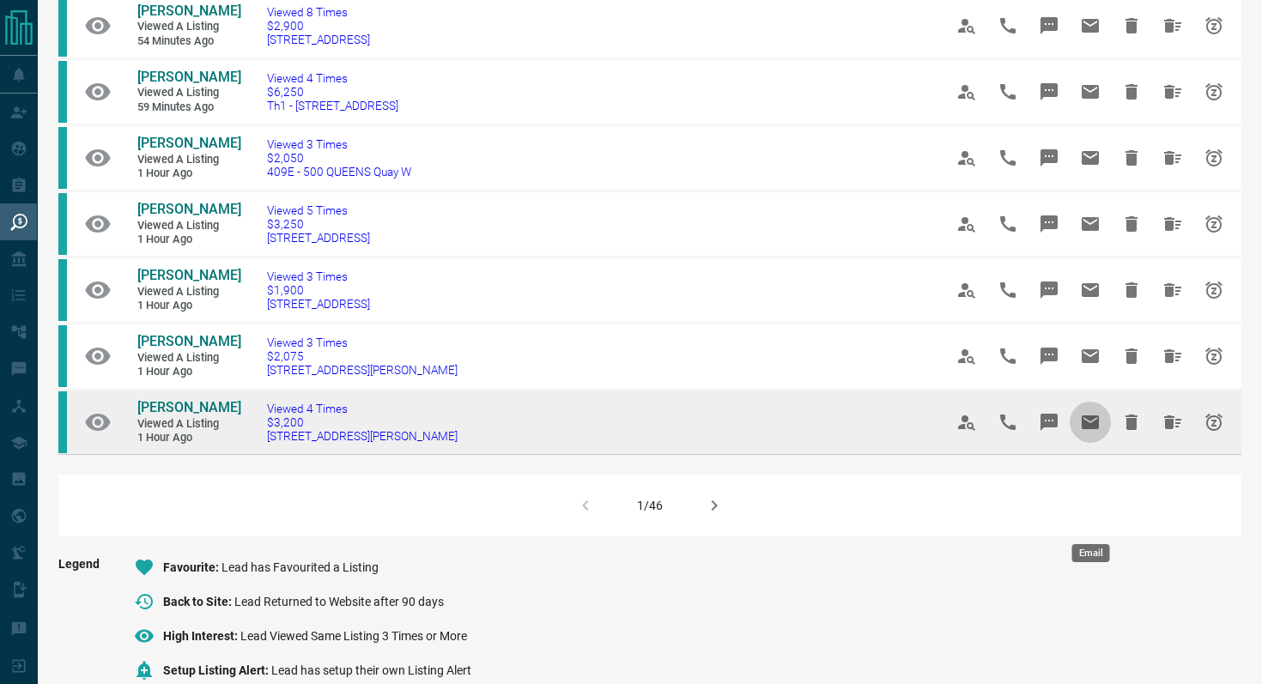
click at [1084, 433] on icon "Email" at bounding box center [1090, 422] width 21 height 21
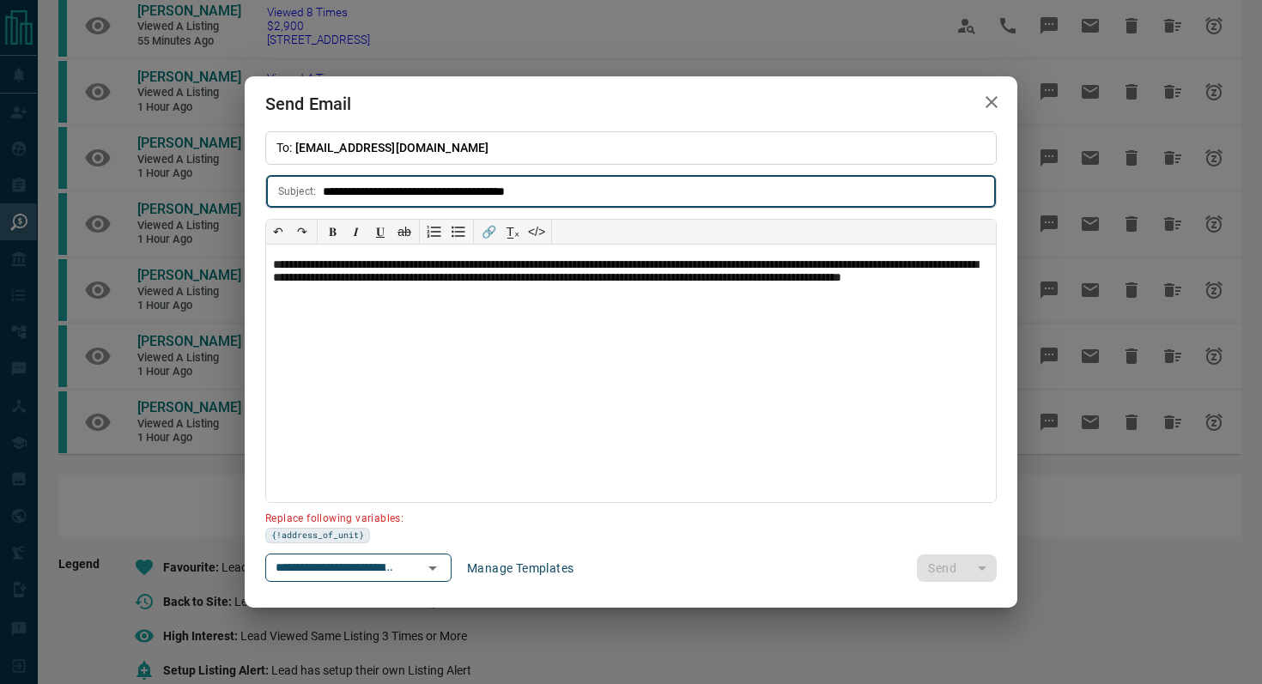
click at [321, 187] on div "**********" at bounding box center [630, 191] width 731 height 33
paste input "**********"
drag, startPoint x: 692, startPoint y: 192, endPoint x: 542, endPoint y: 187, distance: 150.3
click at [542, 187] on input "**********" at bounding box center [659, 192] width 673 height 32
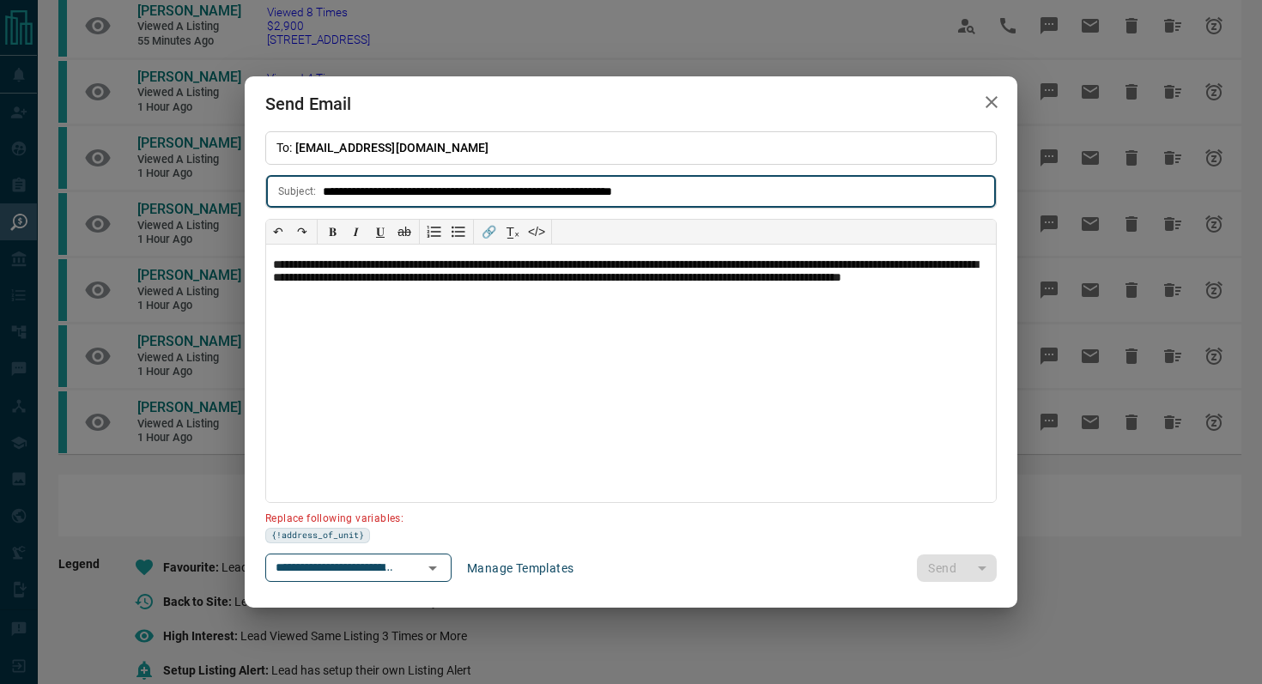
drag, startPoint x: 546, startPoint y: 189, endPoint x: 782, endPoint y: 187, distance: 236.1
click at [782, 188] on input "**********" at bounding box center [659, 192] width 673 height 32
click at [324, 190] on input "**********" at bounding box center [659, 192] width 673 height 32
paste input "**********"
type input "**********"
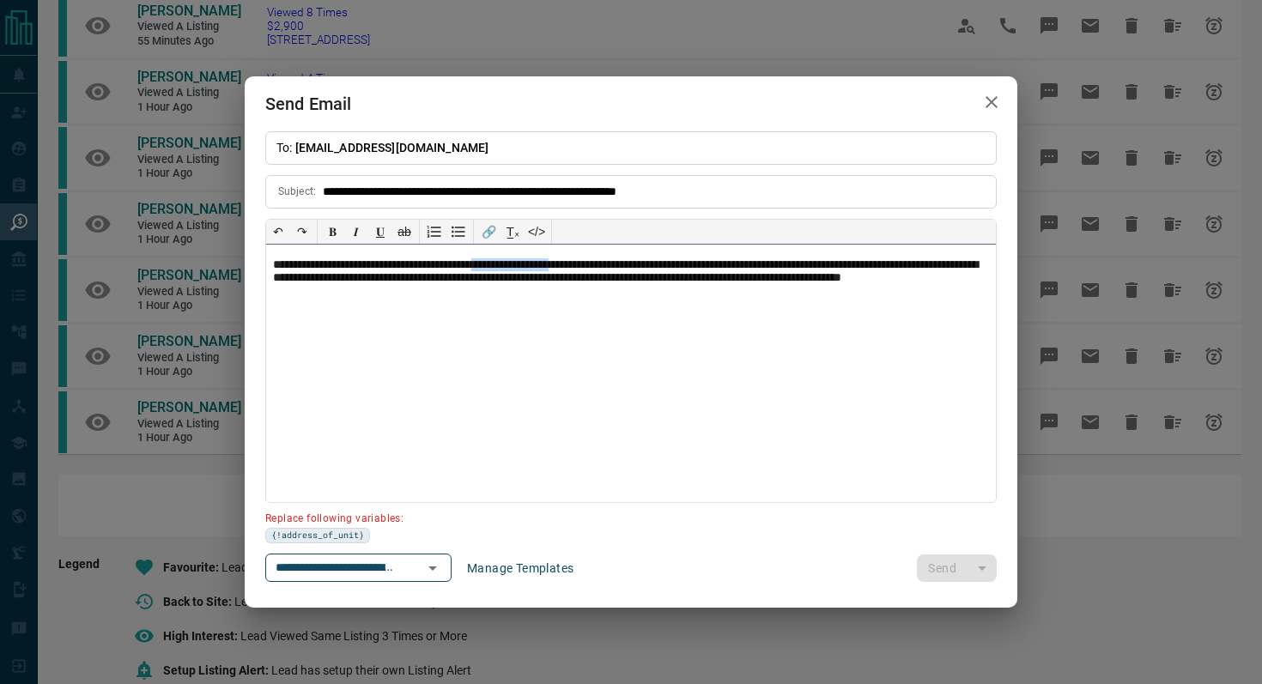
drag, startPoint x: 621, startPoint y: 262, endPoint x: 526, endPoint y: 259, distance: 94.5
click at [526, 259] on p "**********" at bounding box center [631, 279] width 716 height 43
paste div
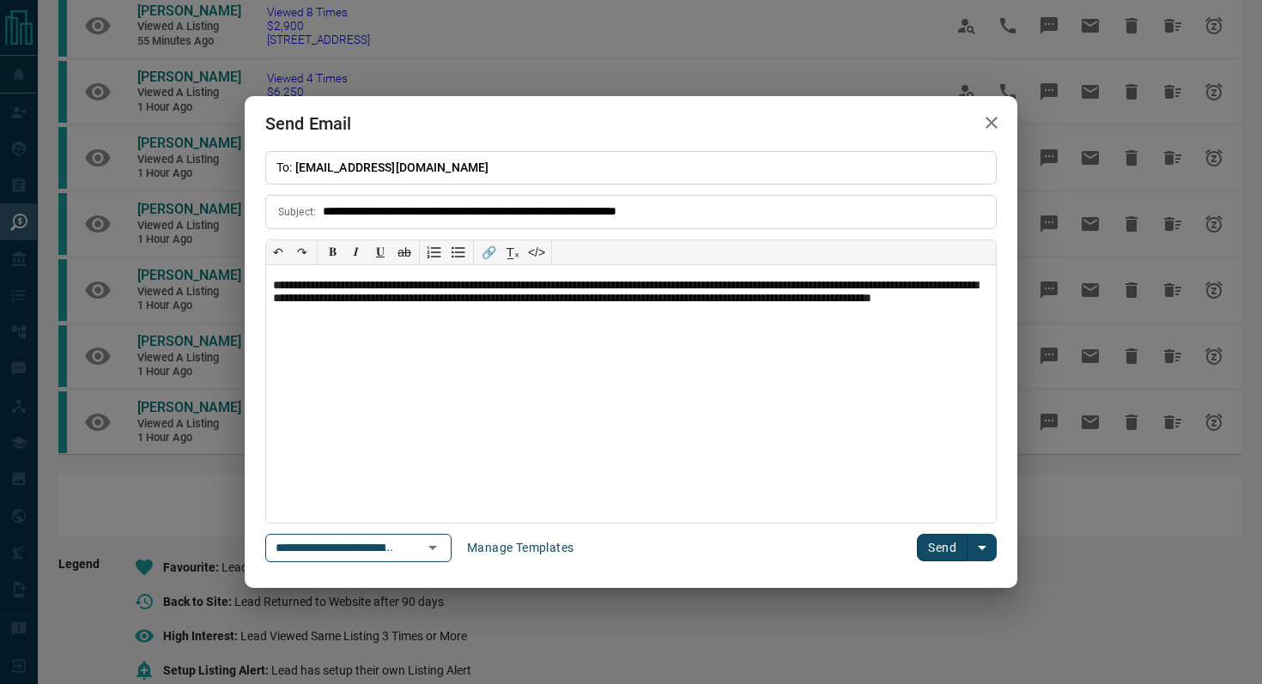
click at [931, 545] on button "Send" at bounding box center [942, 547] width 51 height 27
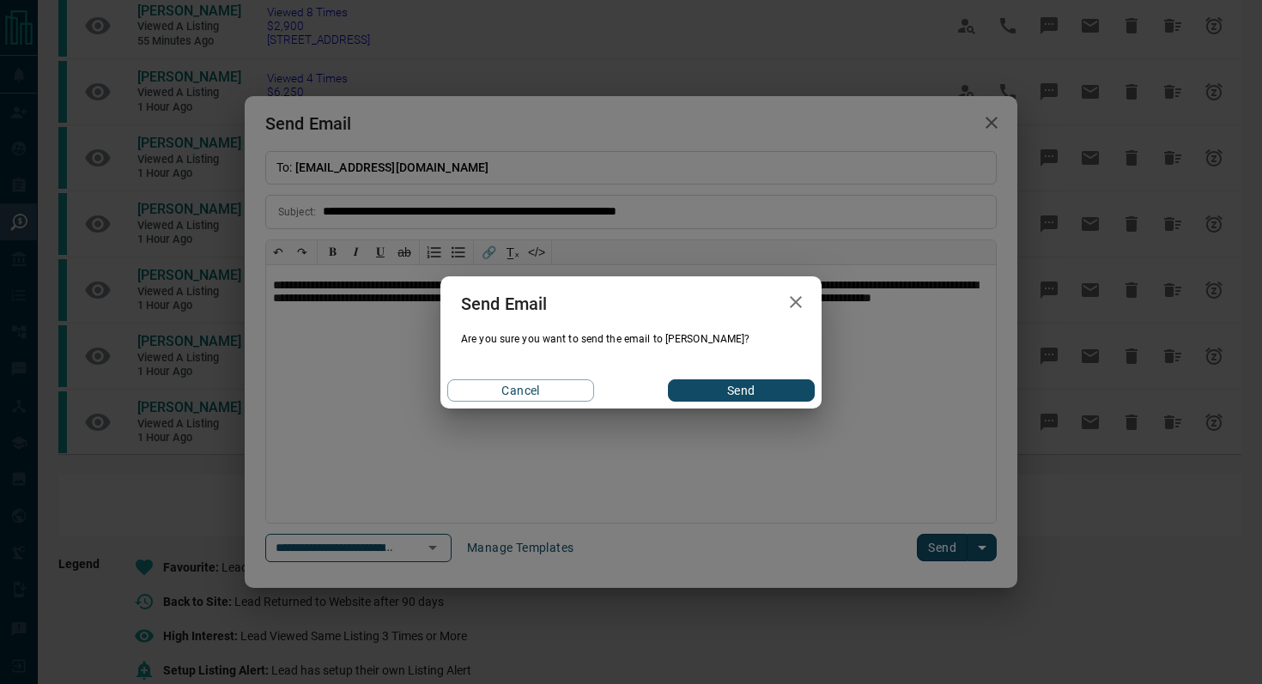
click at [760, 389] on button "Send" at bounding box center [741, 390] width 147 height 22
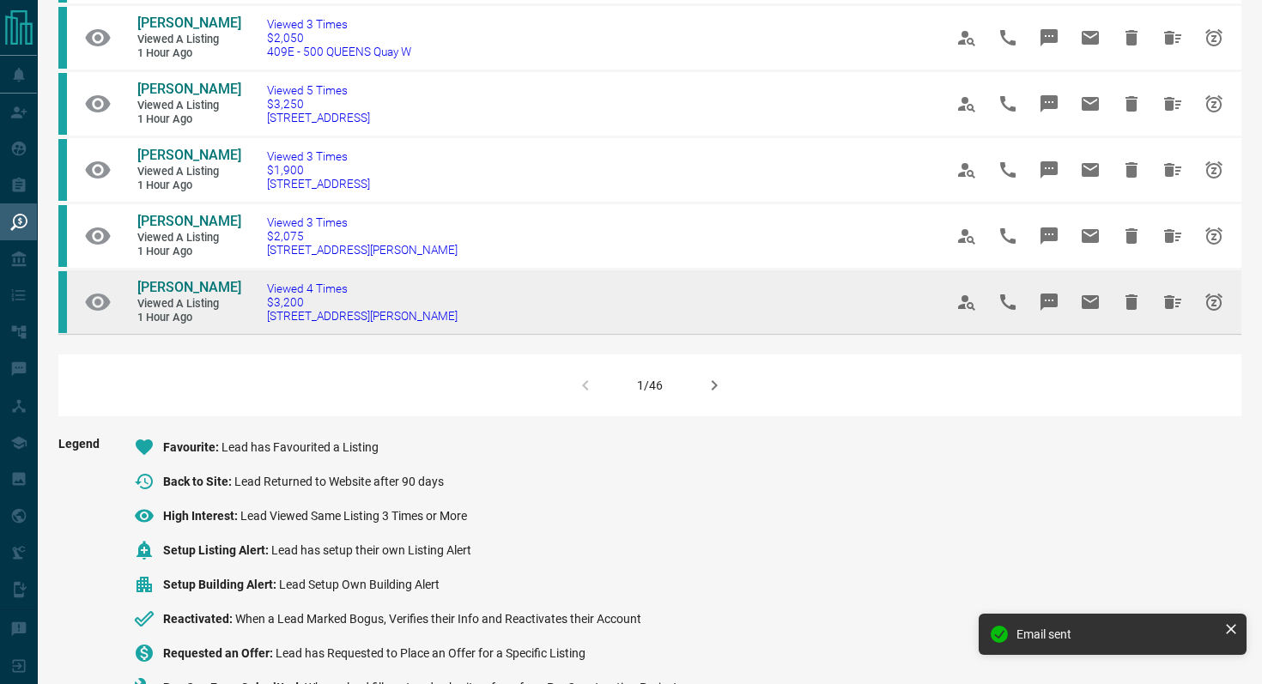
scroll to position [1123, 0]
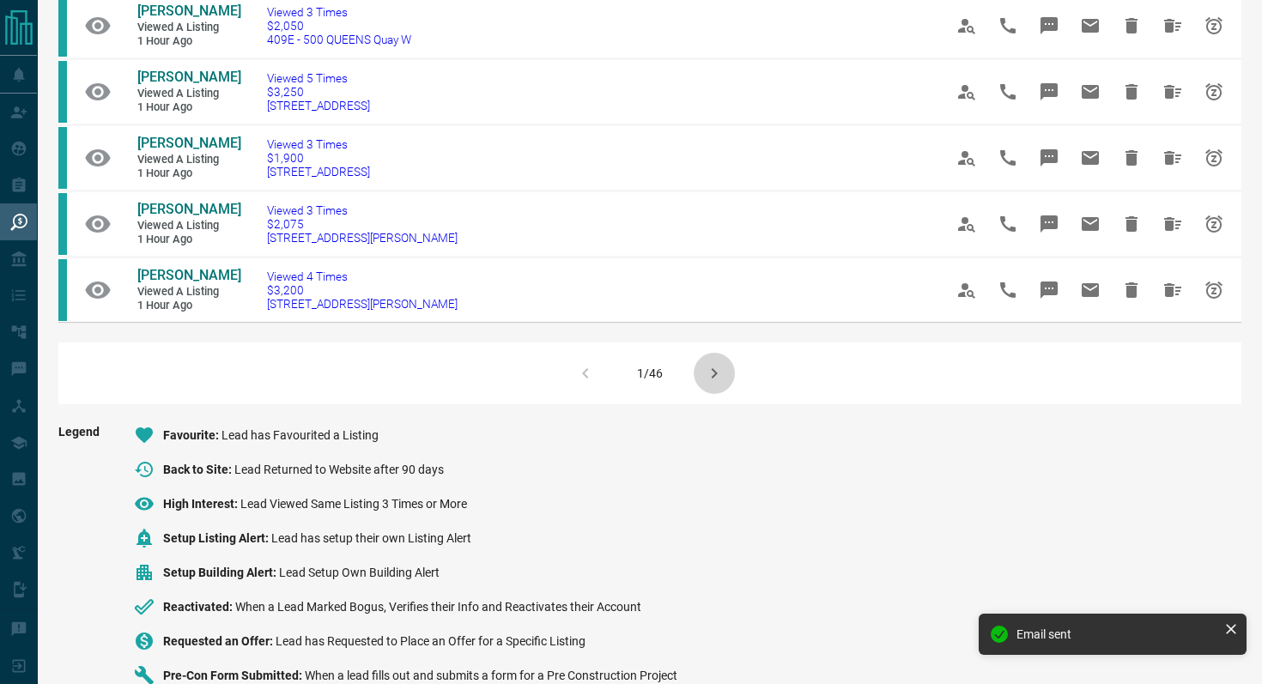
click at [708, 384] on icon "button" at bounding box center [714, 373] width 21 height 21
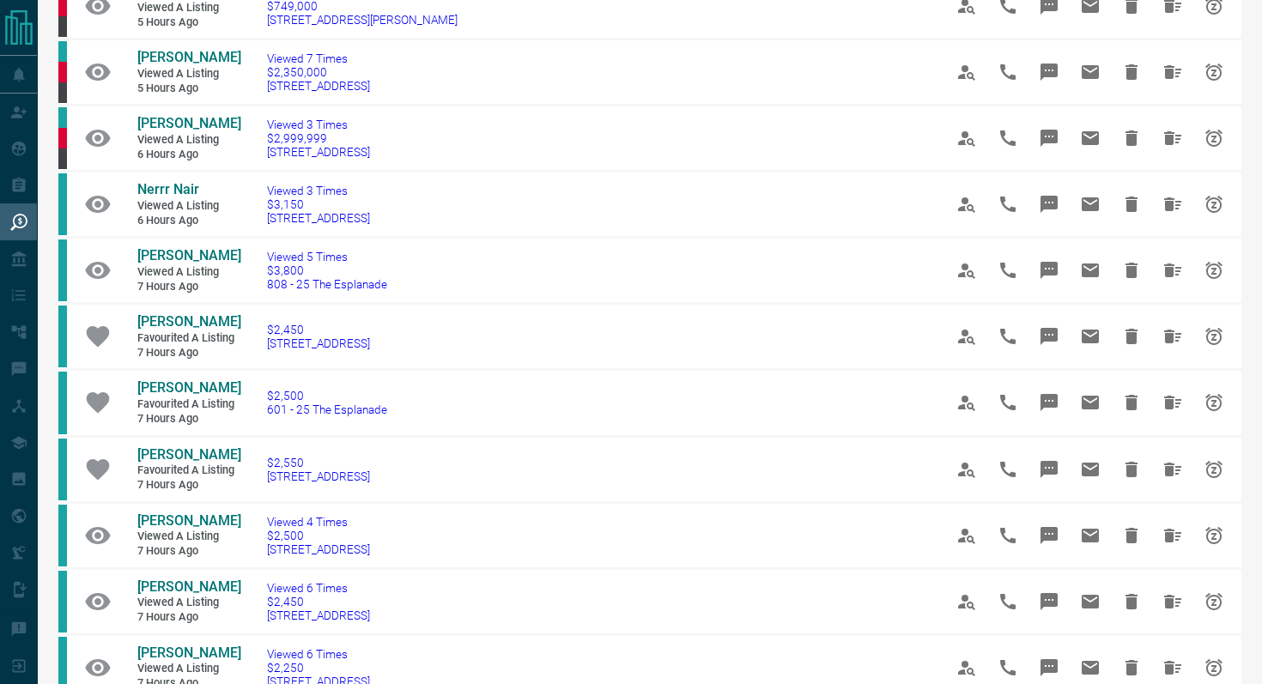
scroll to position [416, 0]
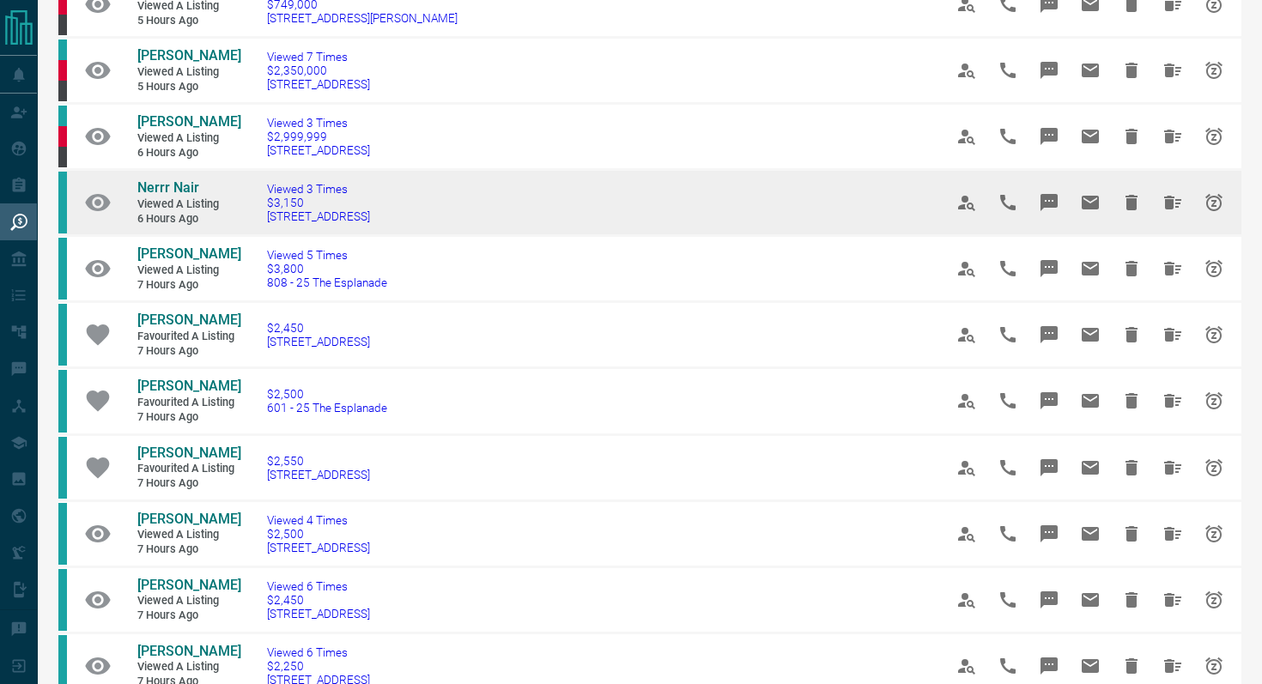
drag, startPoint x: 427, startPoint y: 234, endPoint x: 261, endPoint y: 236, distance: 166.5
click at [261, 236] on td "Viewed 3 Times $3,150 [STREET_ADDRESS]" at bounding box center [579, 203] width 676 height 66
copy span "[STREET_ADDRESS]"
click at [1055, 207] on button "Message" at bounding box center [1048, 202] width 41 height 41
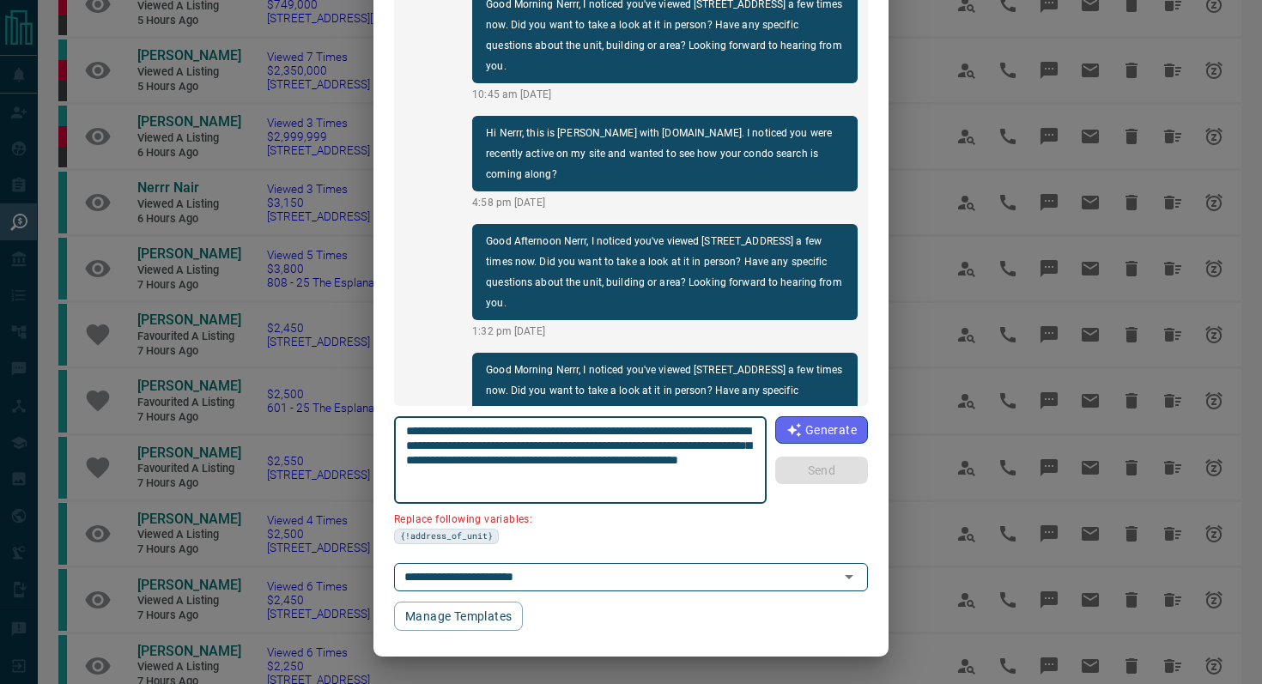
scroll to position [0, 0]
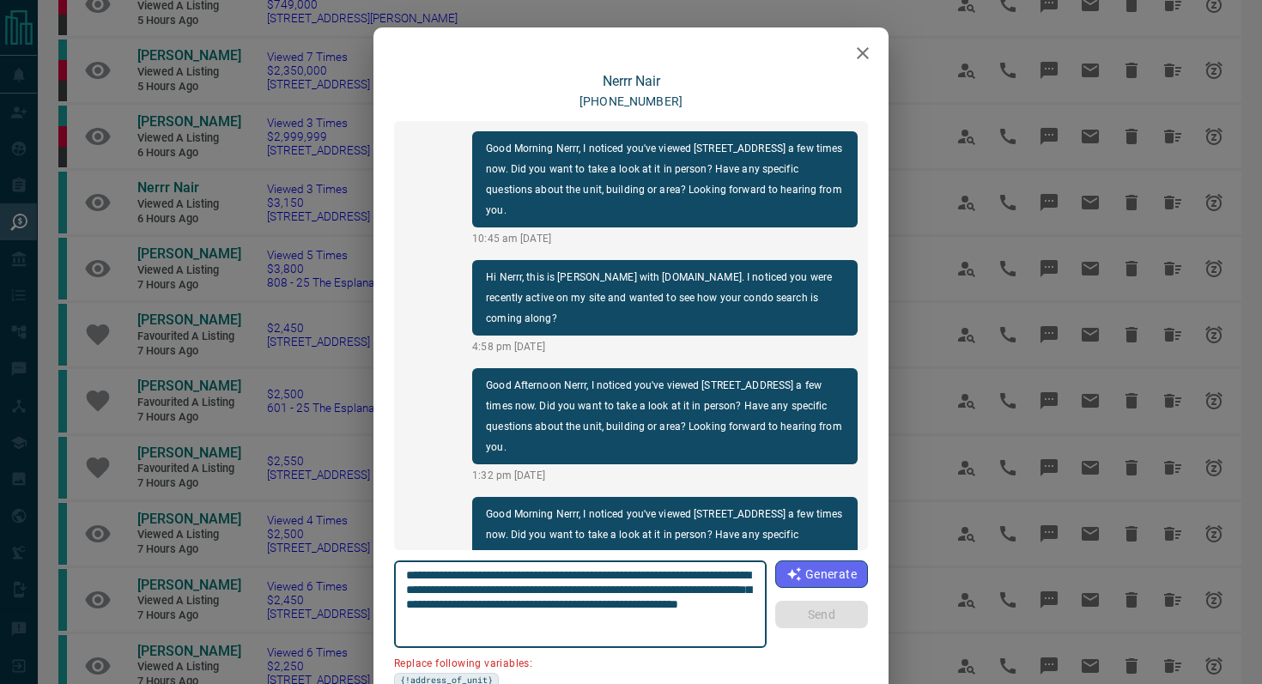
click at [858, 49] on icon "button" at bounding box center [863, 53] width 12 height 12
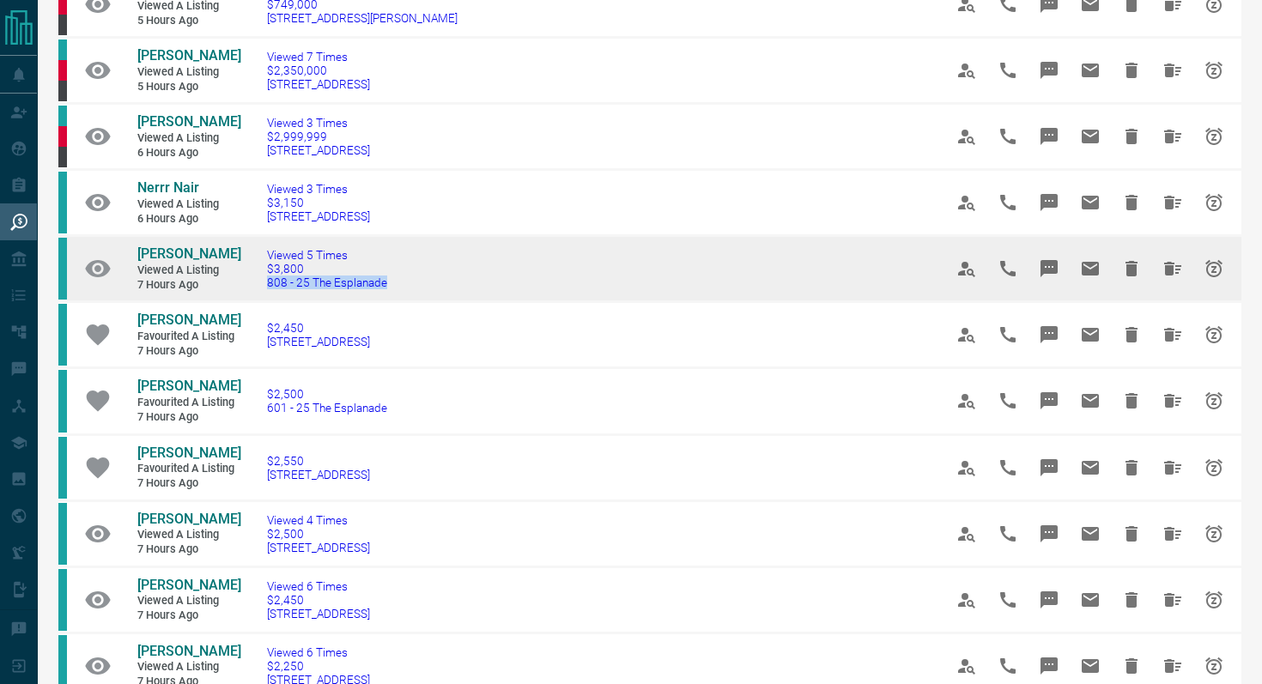
drag, startPoint x: 429, startPoint y: 300, endPoint x: 259, endPoint y: 302, distance: 170.0
click at [259, 302] on td "Viewed 5 Times $3,800 808 - 25 The Esplanade" at bounding box center [579, 269] width 676 height 66
copy span "808 - 25 The Esplanade"
click at [1055, 277] on icon "Message" at bounding box center [1049, 268] width 21 height 21
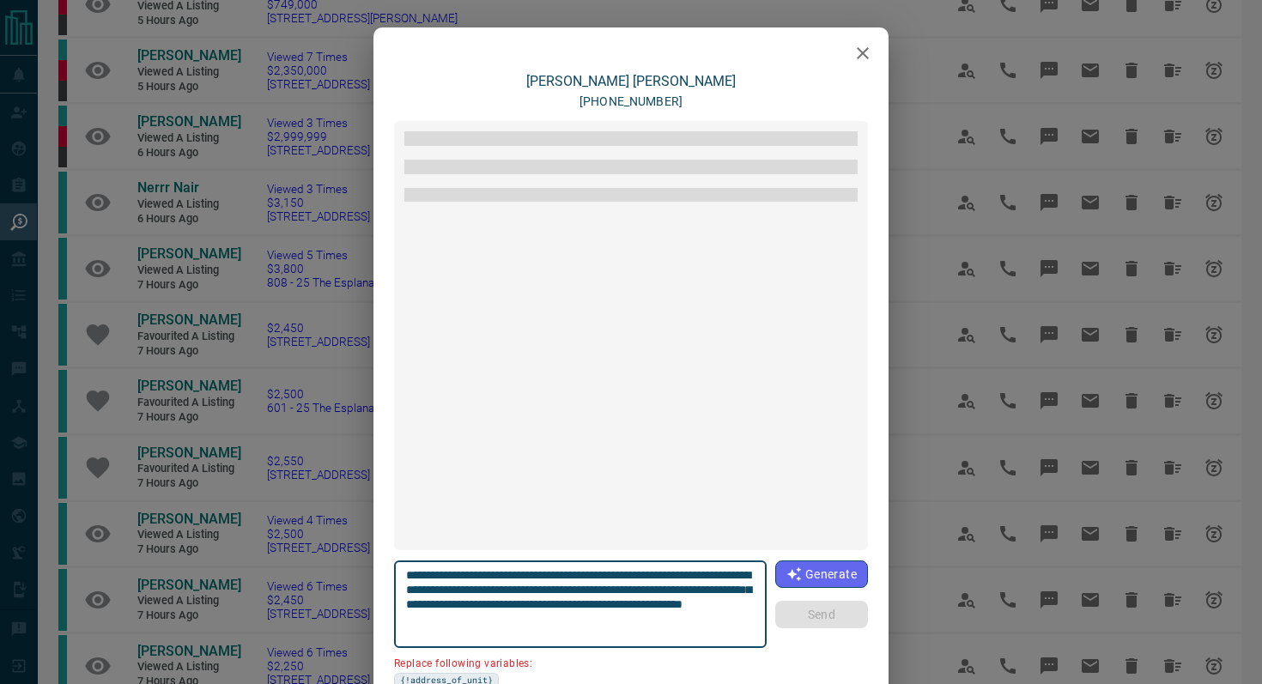
scroll to position [458, 0]
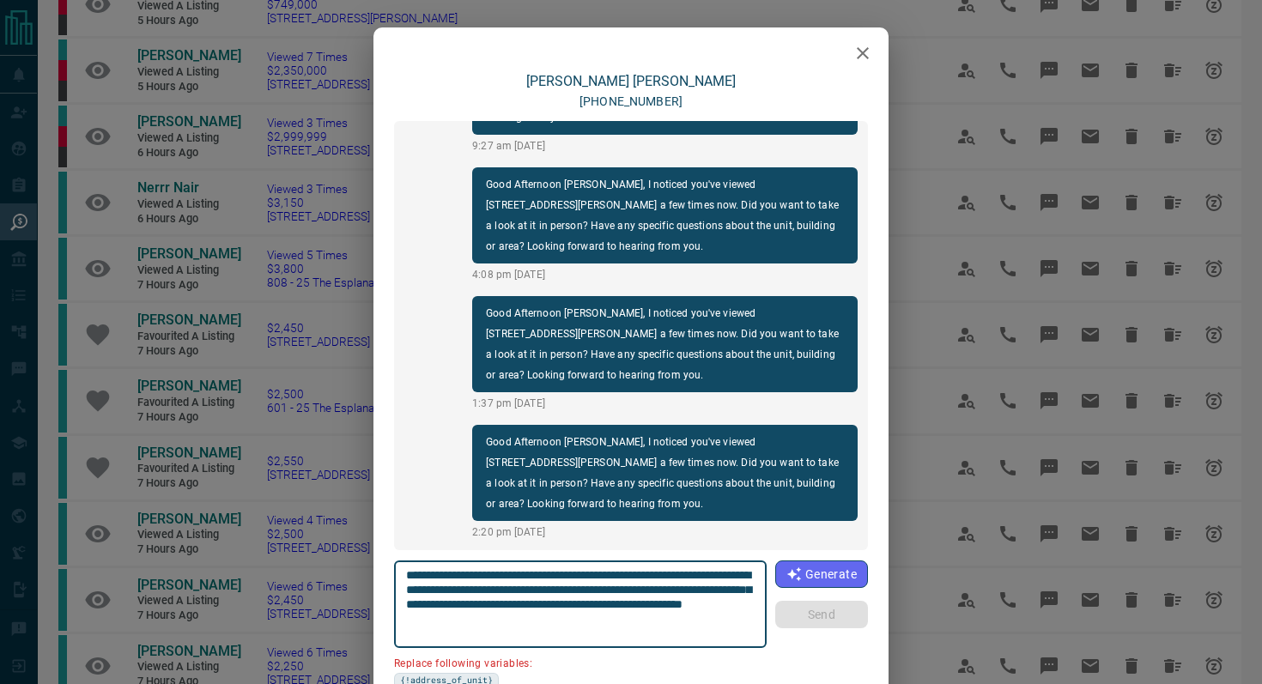
click at [851, 62] on button "button" at bounding box center [862, 53] width 34 height 34
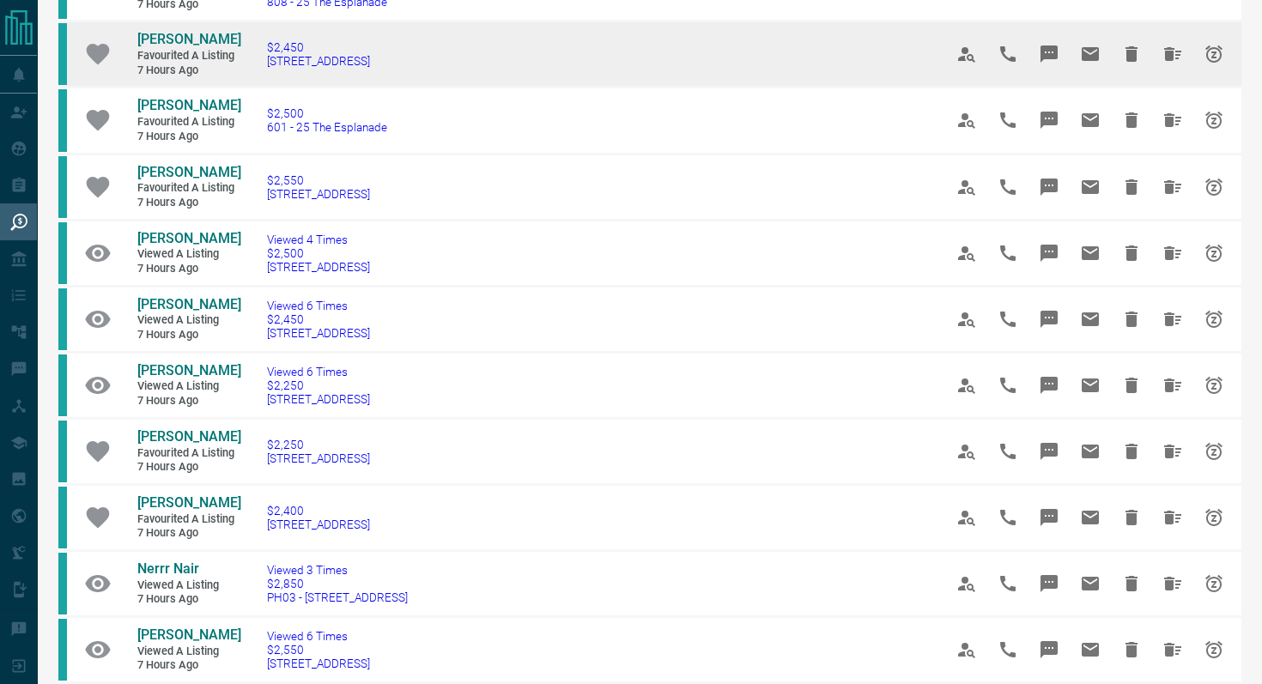
scroll to position [700, 0]
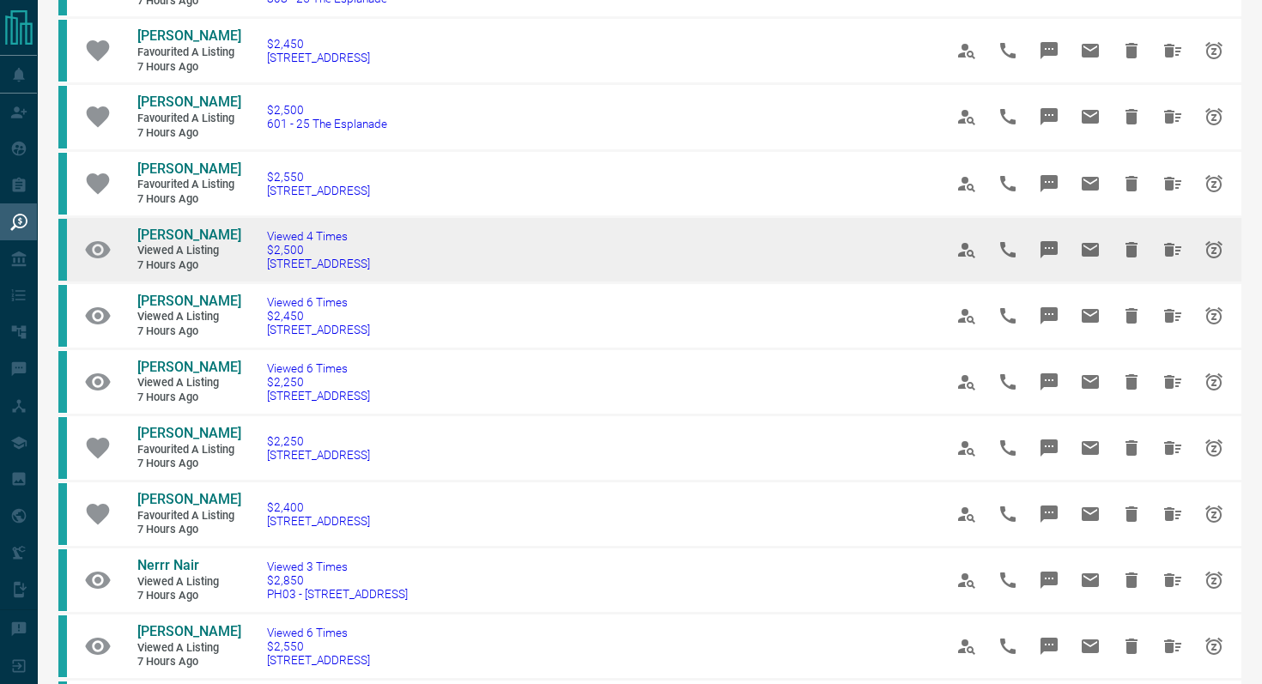
drag, startPoint x: 440, startPoint y: 292, endPoint x: 259, endPoint y: 282, distance: 181.4
click at [259, 282] on td "Viewed 4 Times $2,500 [STREET_ADDRESS]" at bounding box center [579, 249] width 676 height 66
copy span "[STREET_ADDRESS]"
click at [1039, 260] on icon "Message" at bounding box center [1049, 249] width 21 height 21
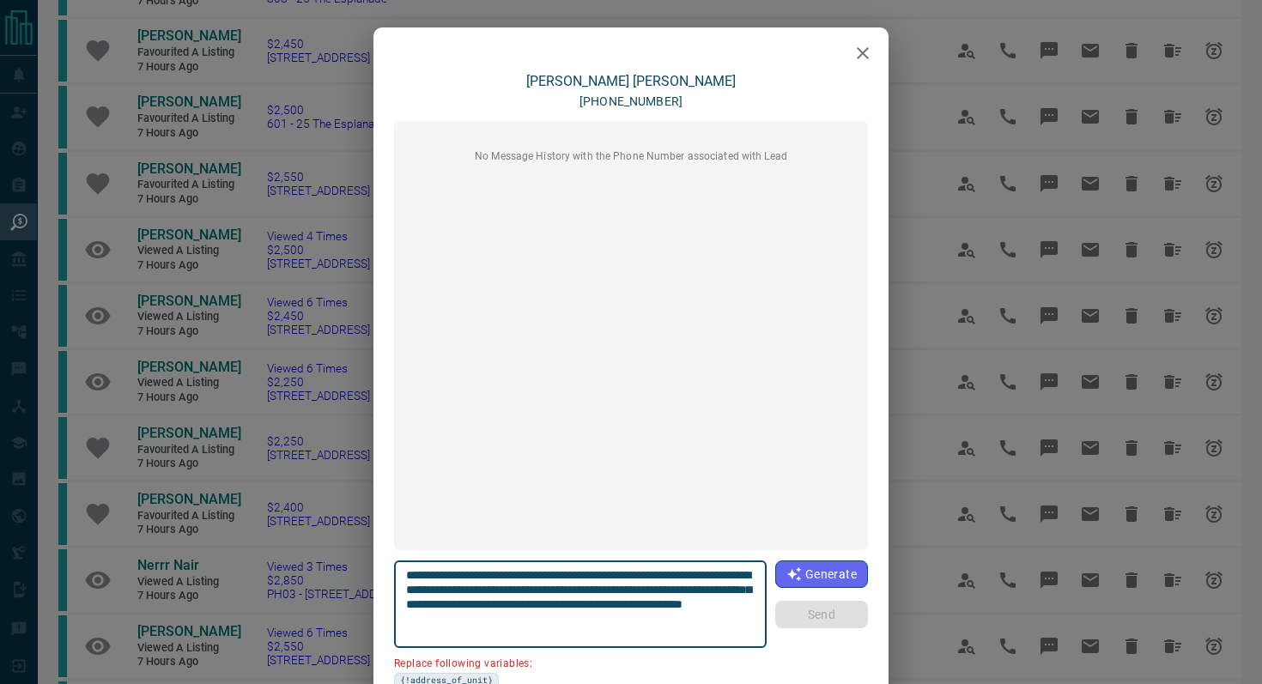
click at [863, 46] on icon "button" at bounding box center [862, 53] width 21 height 21
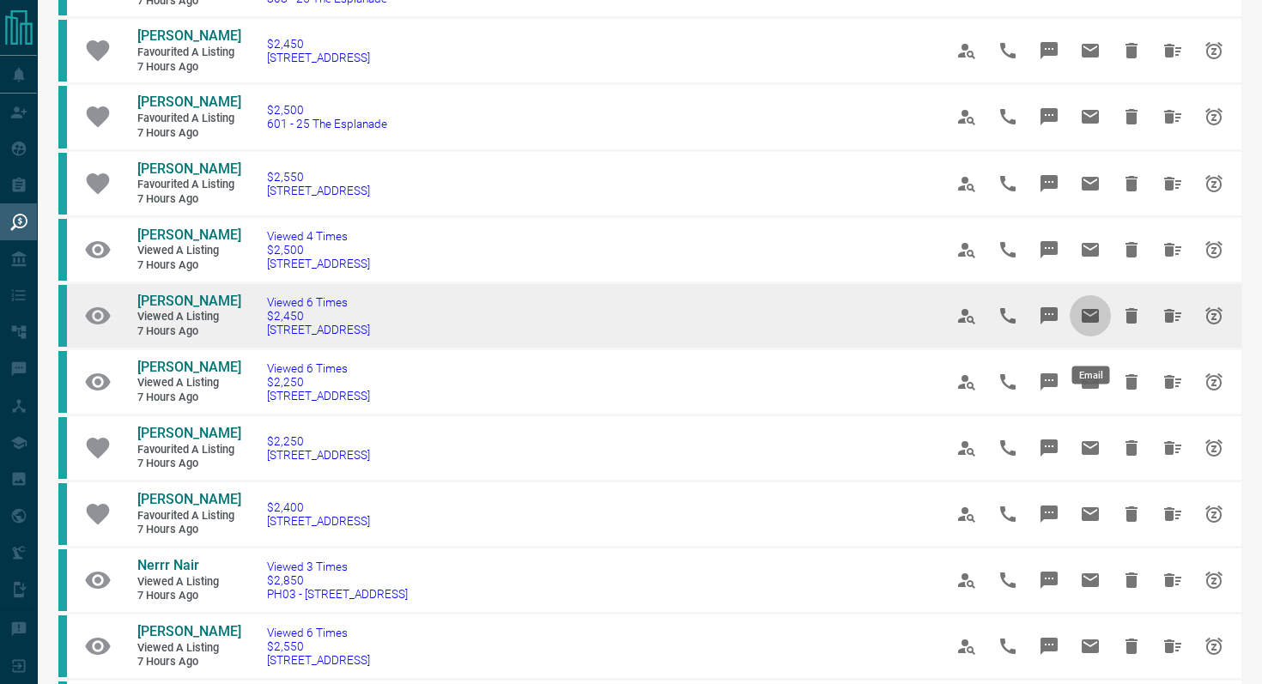
click at [1094, 326] on icon "Email" at bounding box center [1090, 316] width 21 height 21
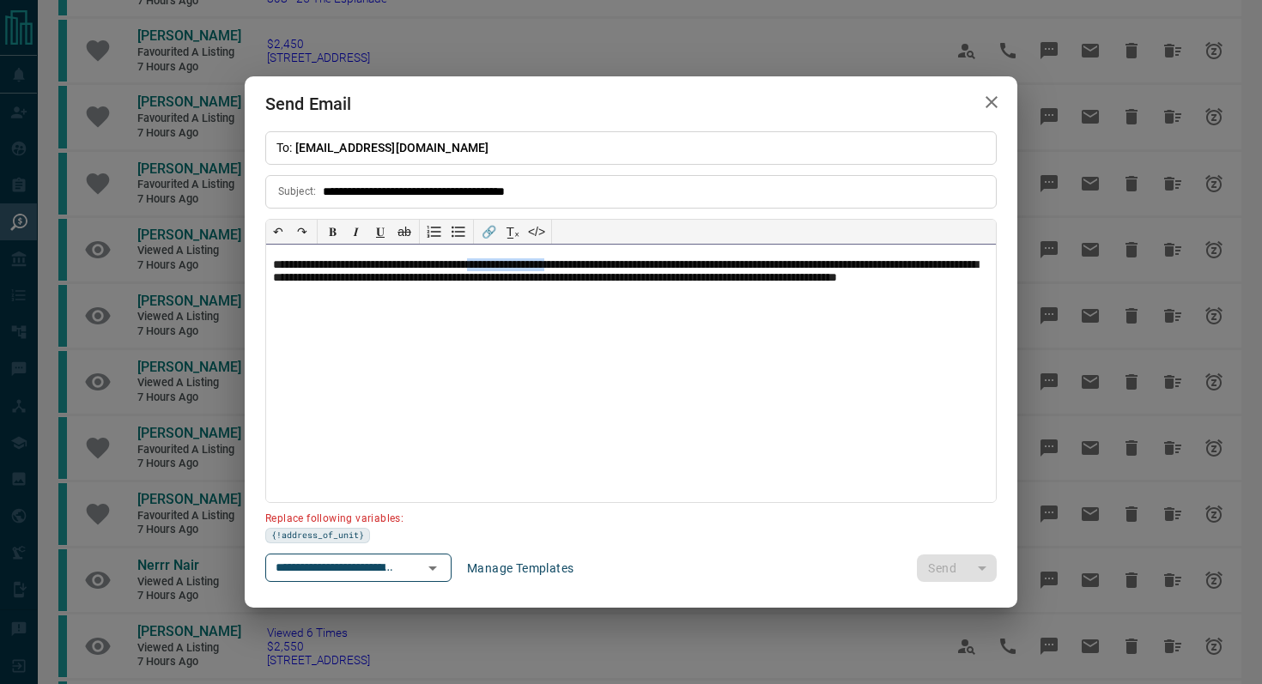
drag, startPoint x: 614, startPoint y: 264, endPoint x: 518, endPoint y: 262, distance: 96.2
click at [518, 262] on p "**********" at bounding box center [631, 279] width 716 height 43
paste div
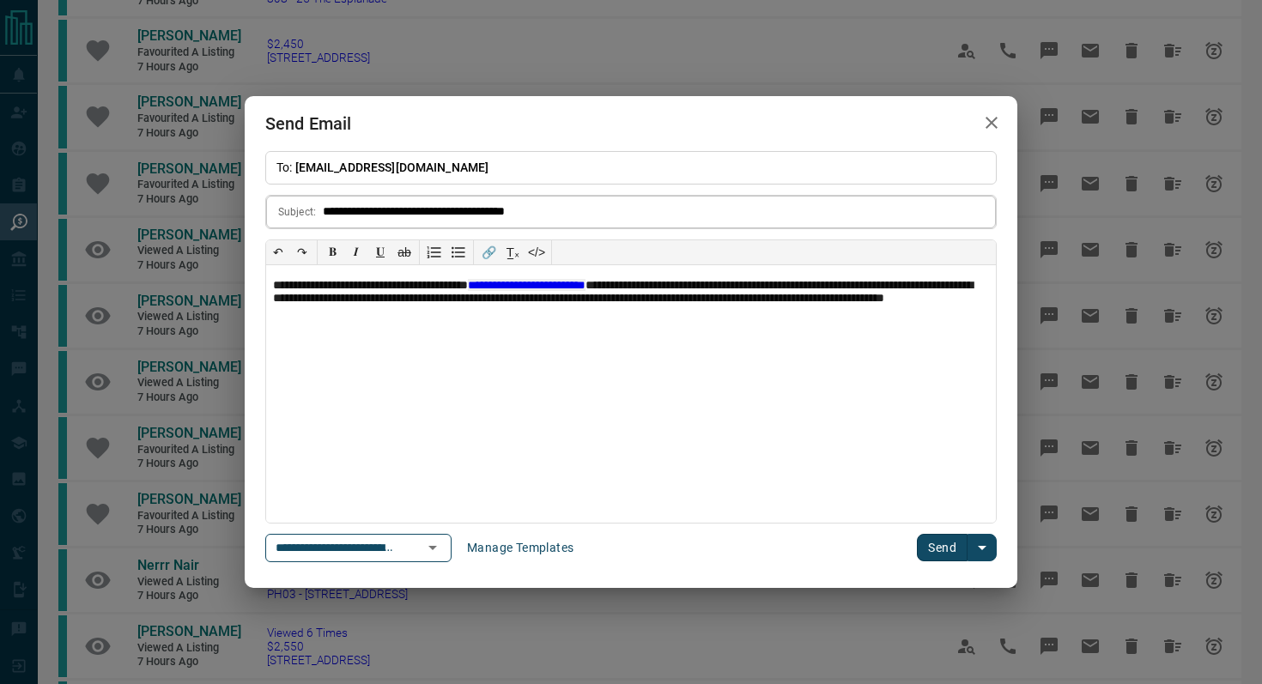
click at [325, 209] on input "**********" at bounding box center [659, 212] width 673 height 32
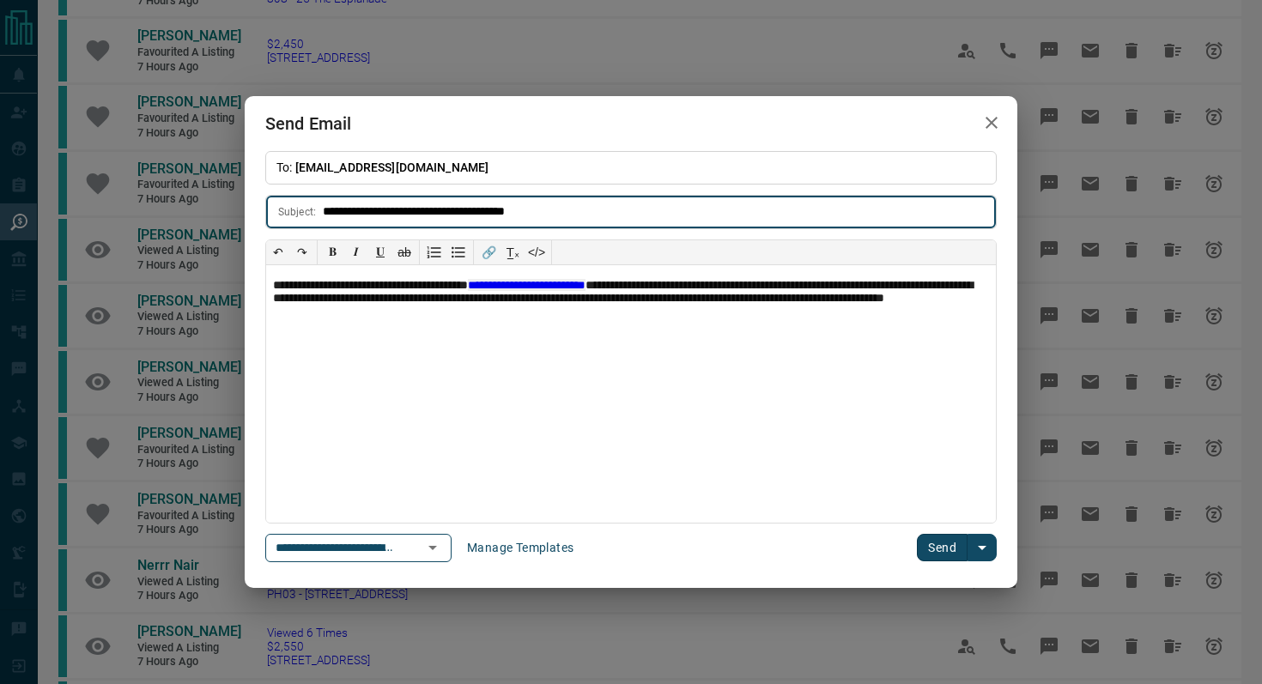
paste input "**********"
type input "**********"
click at [944, 548] on button "Send" at bounding box center [942, 547] width 51 height 27
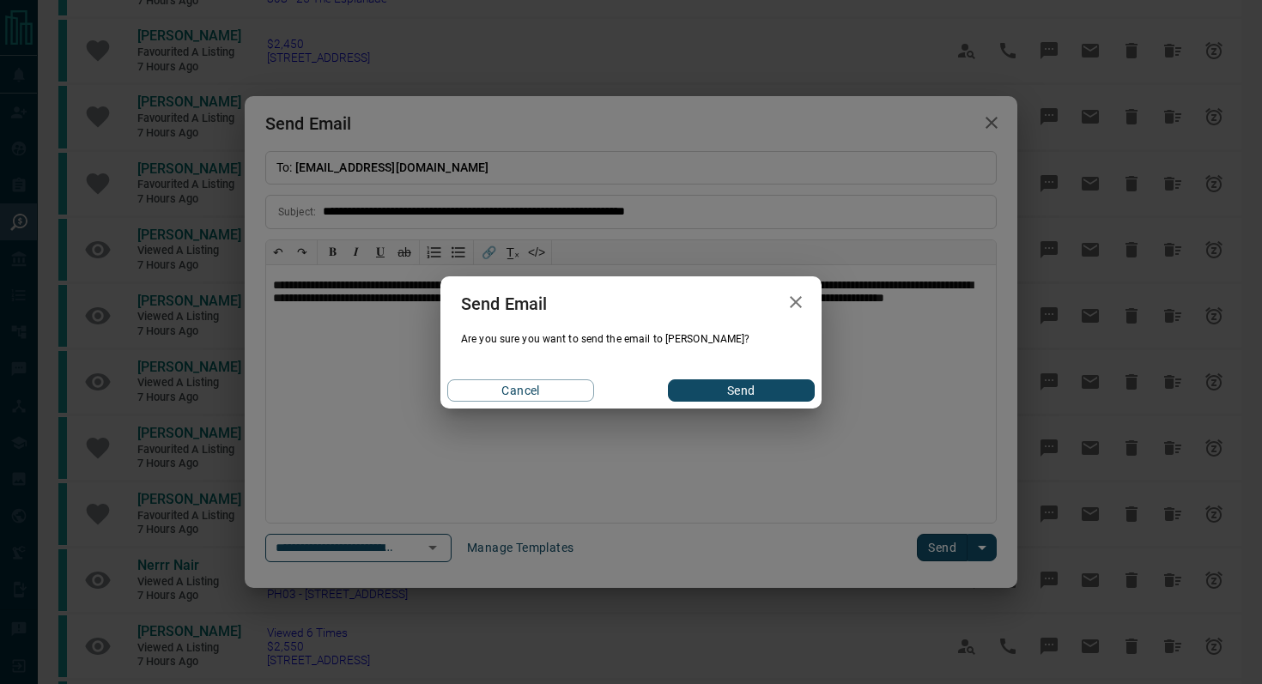
click at [703, 390] on button "Send" at bounding box center [741, 390] width 147 height 22
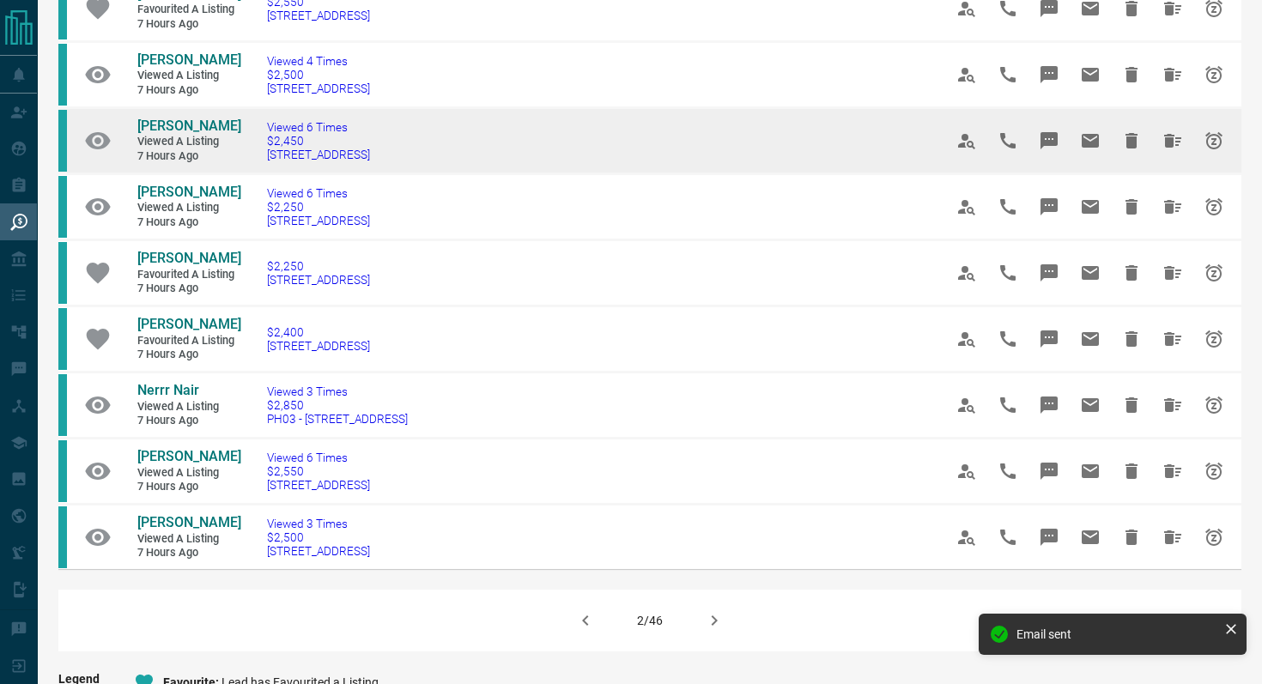
scroll to position [879, 0]
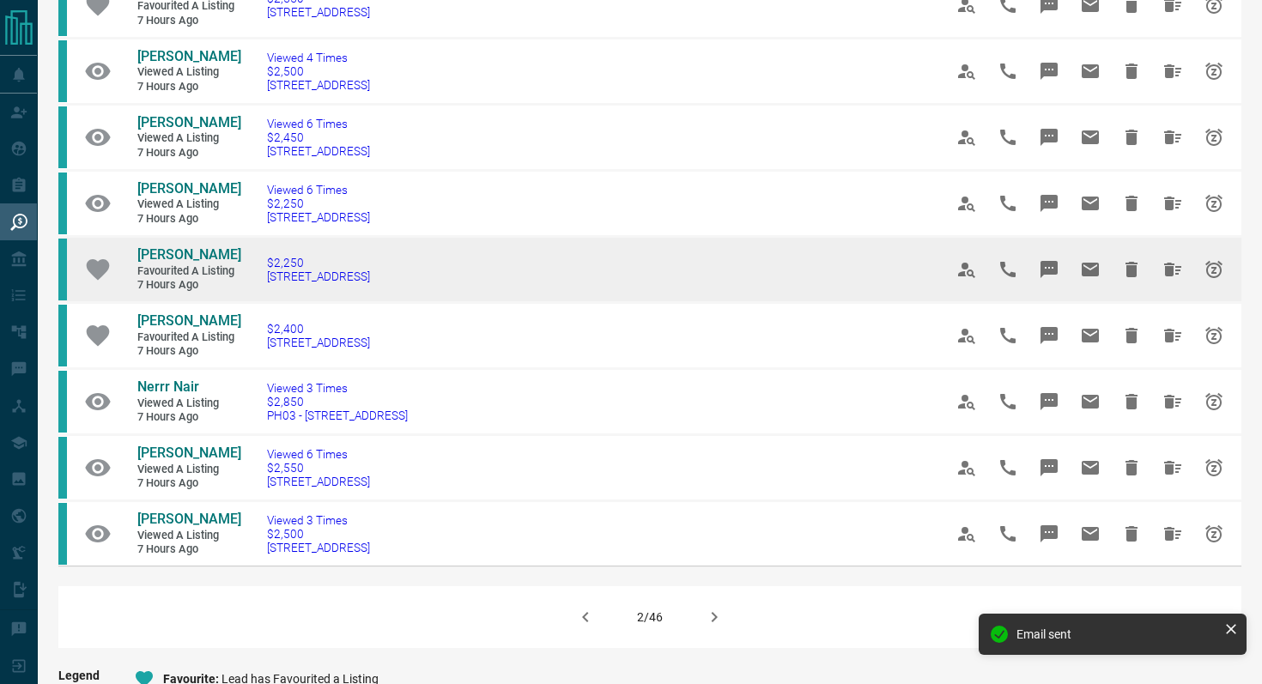
drag, startPoint x: 435, startPoint y: 294, endPoint x: 241, endPoint y: 295, distance: 194.0
click at [241, 295] on td "$2,250 [STREET_ADDRESS]" at bounding box center [579, 269] width 676 height 66
copy span "[STREET_ADDRESS]"
click at [1055, 278] on icon "Message" at bounding box center [1048, 269] width 17 height 17
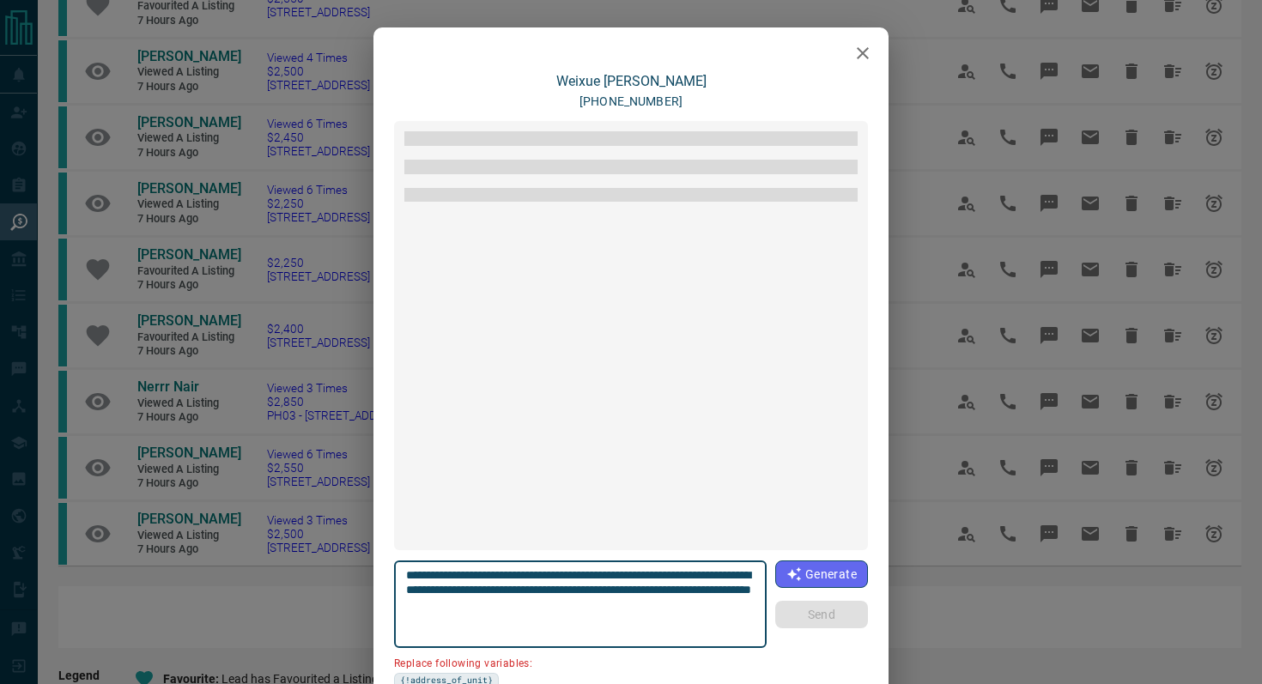
scroll to position [1020, 0]
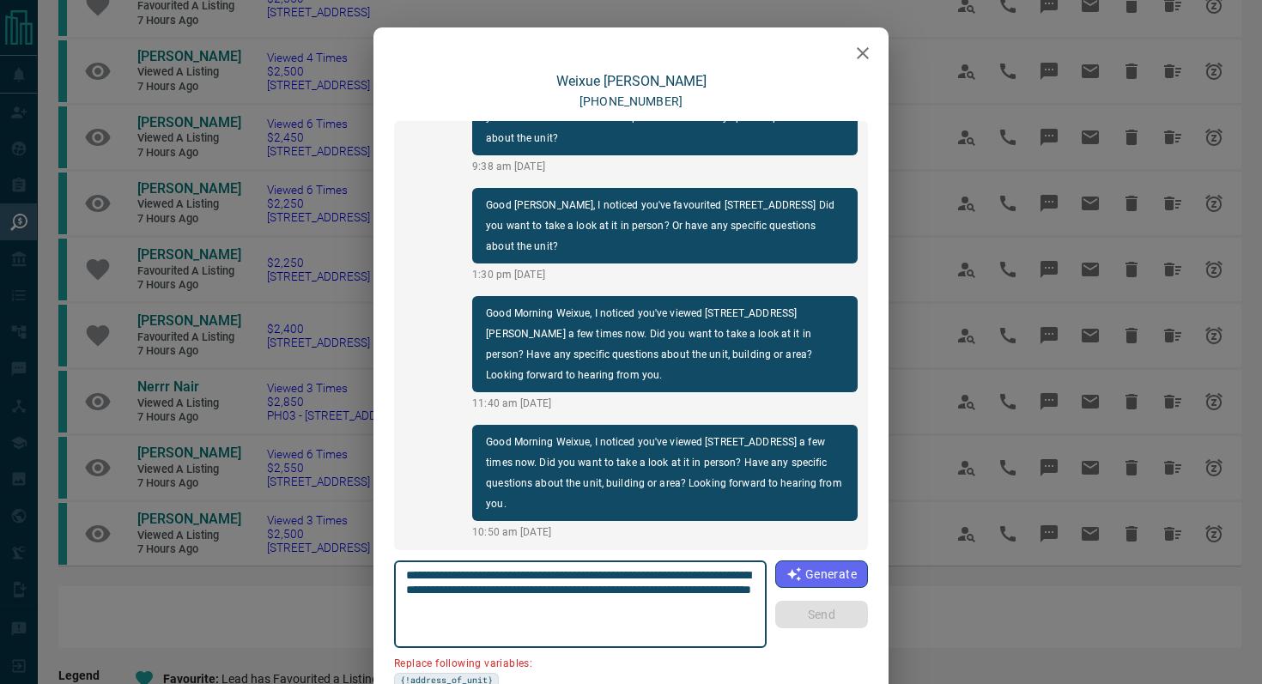
drag, startPoint x: 502, startPoint y: 588, endPoint x: 222, endPoint y: 584, distance: 279.9
click at [222, 584] on div "[PERSON_NAME] [PHONE_NUMBER] Good Evening Weixue, I noticed you've viewed [STRE…" at bounding box center [631, 342] width 1262 height 684
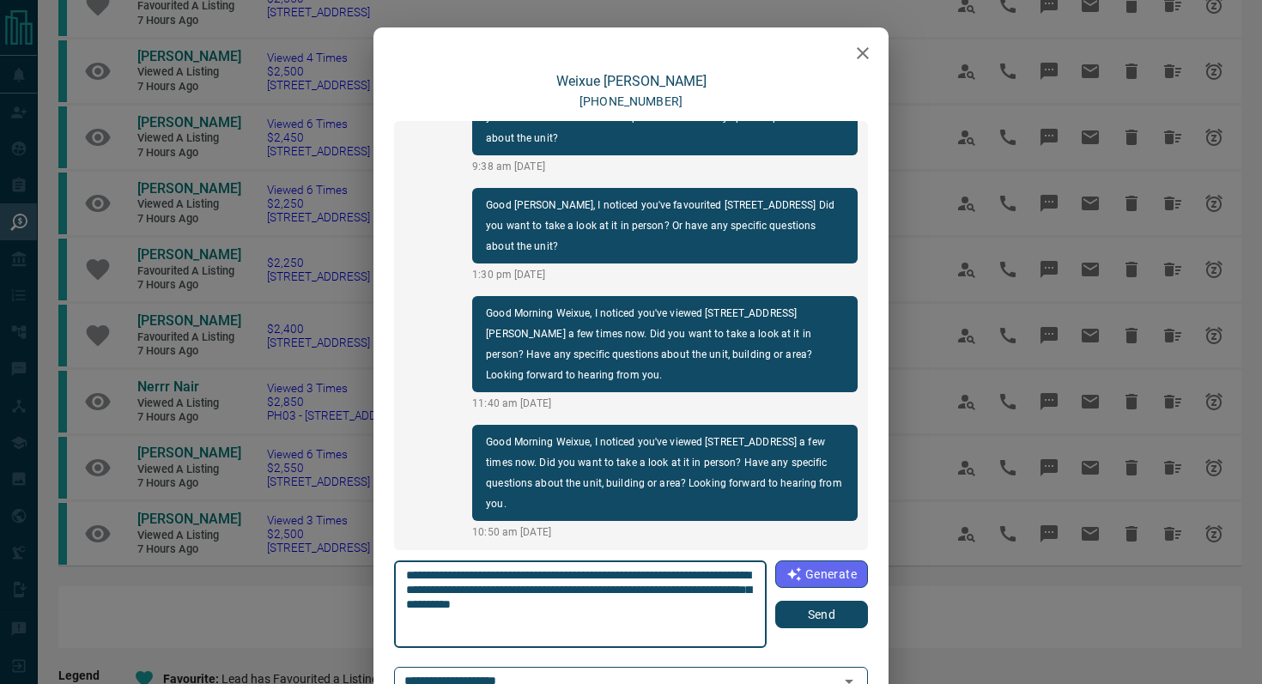
type textarea "**********"
click at [812, 608] on button "Send" at bounding box center [821, 614] width 93 height 27
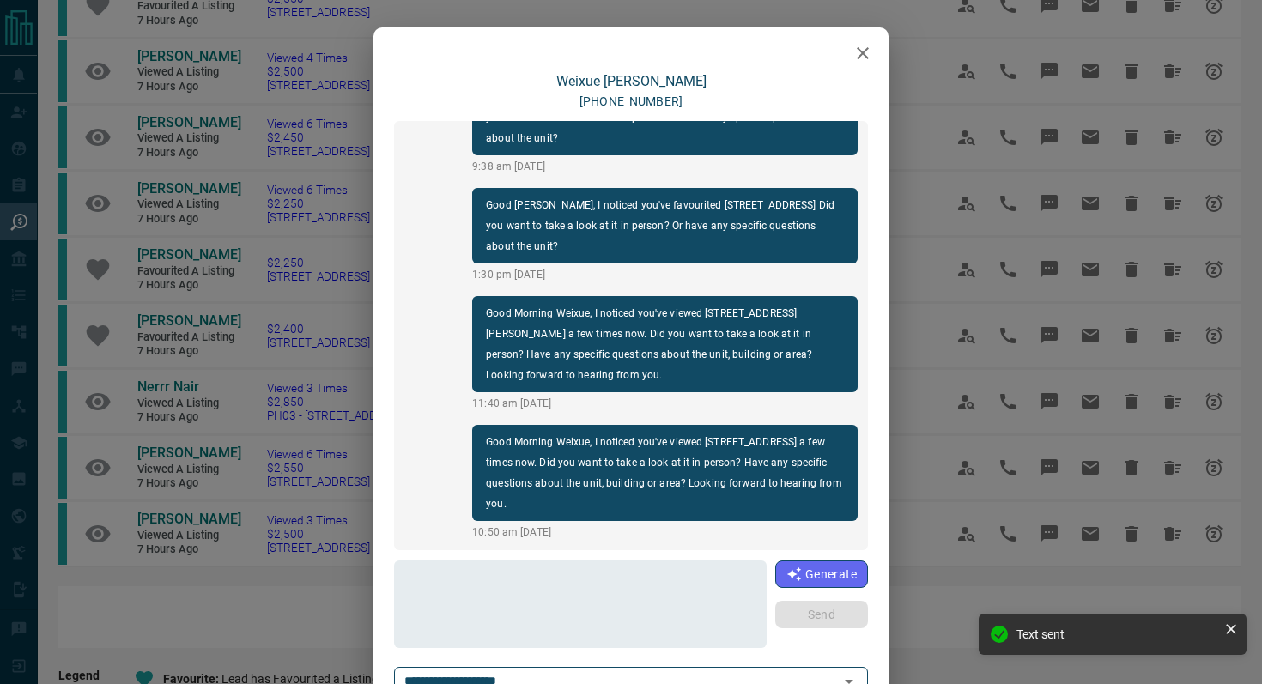
scroll to position [1128, 0]
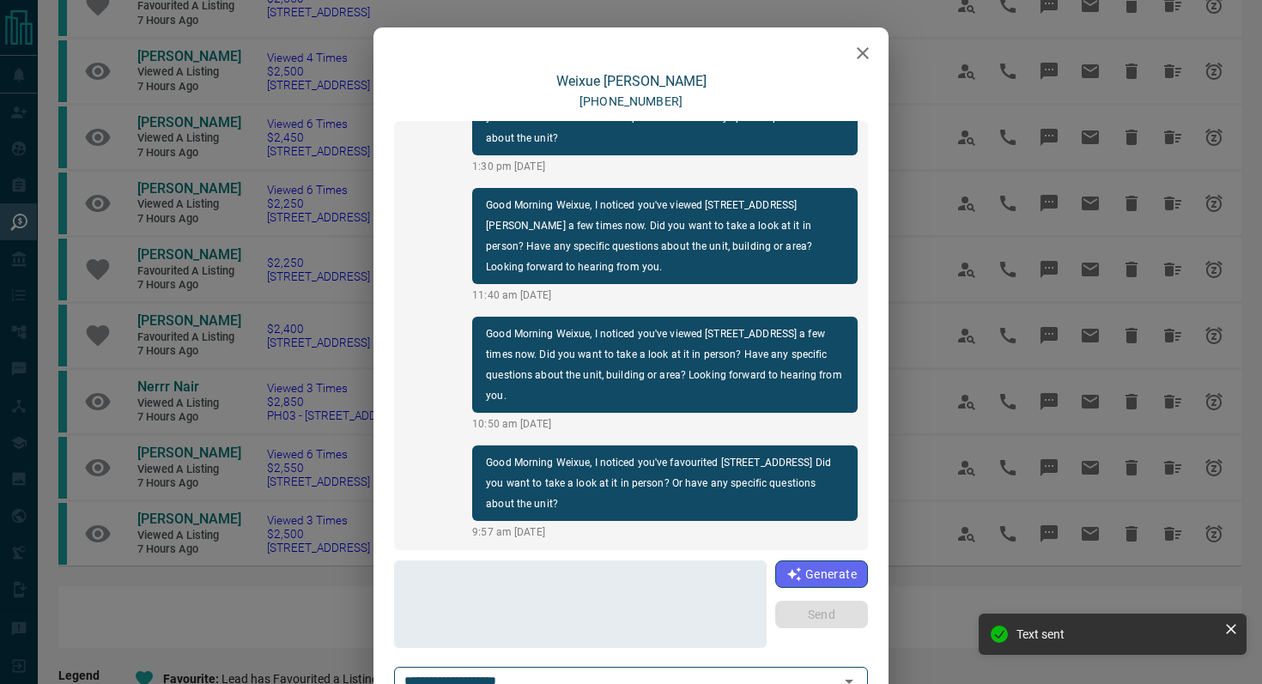
click at [852, 64] on button "button" at bounding box center [862, 53] width 34 height 34
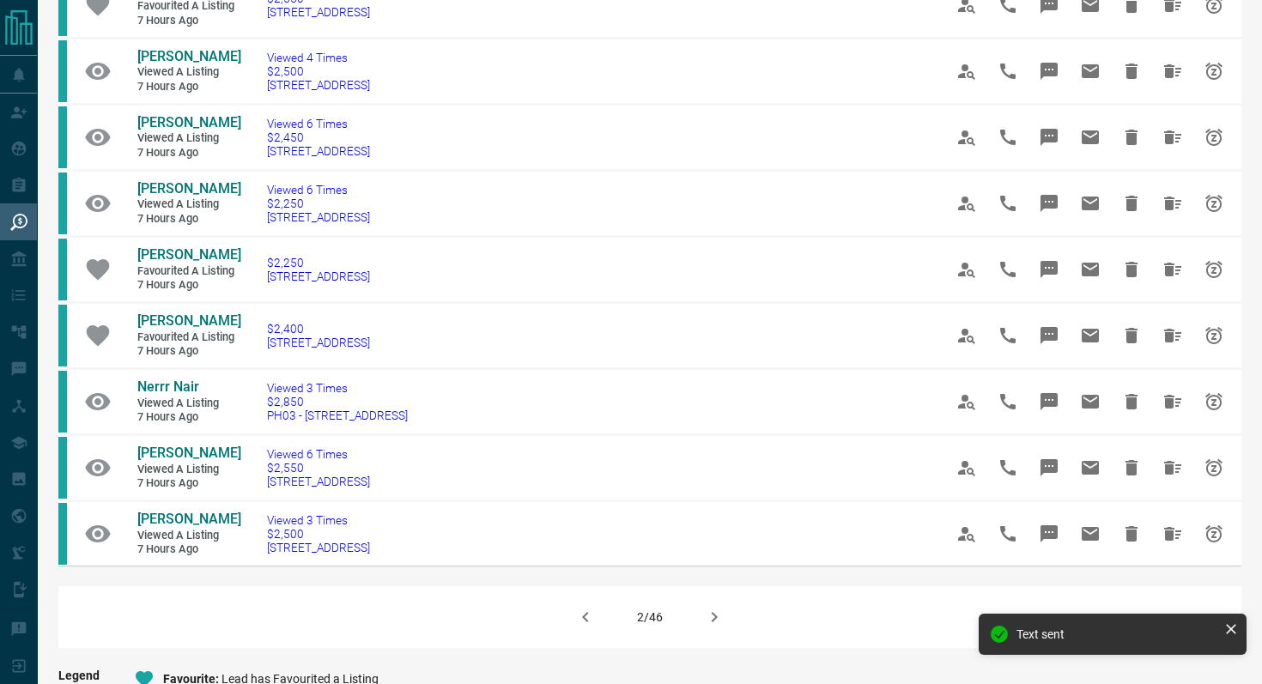
click at [724, 627] on icon "button" at bounding box center [714, 617] width 21 height 21
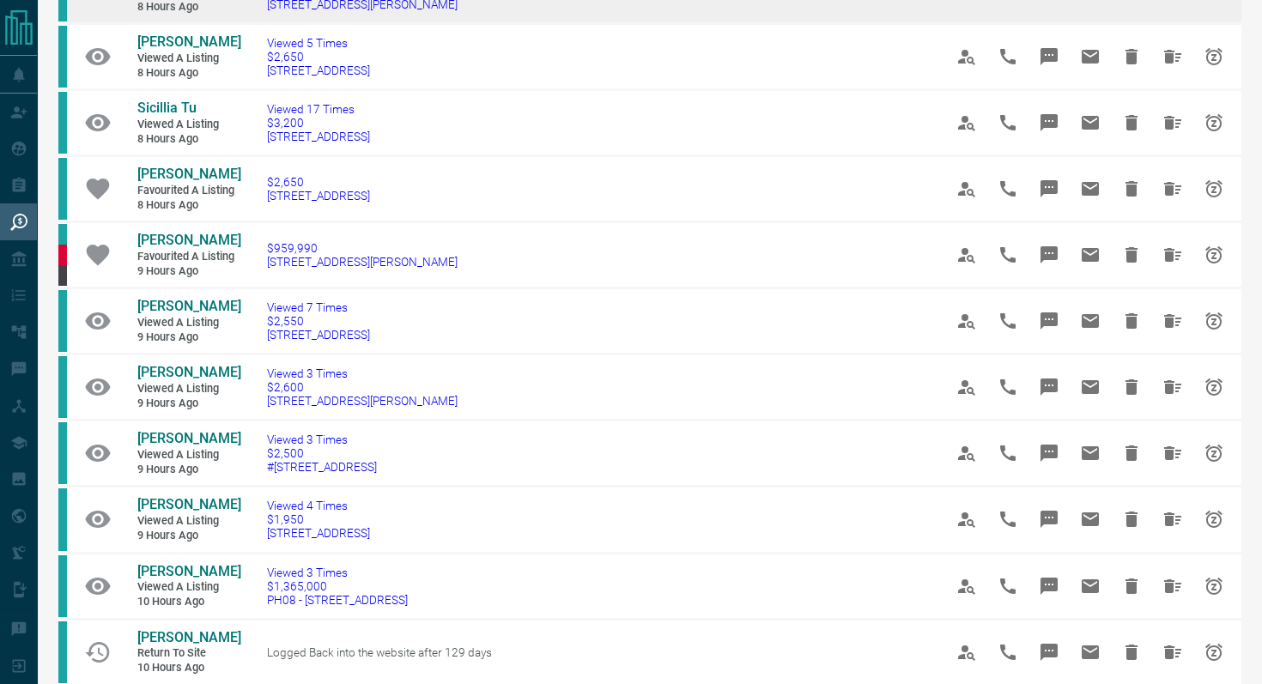
scroll to position [301, 0]
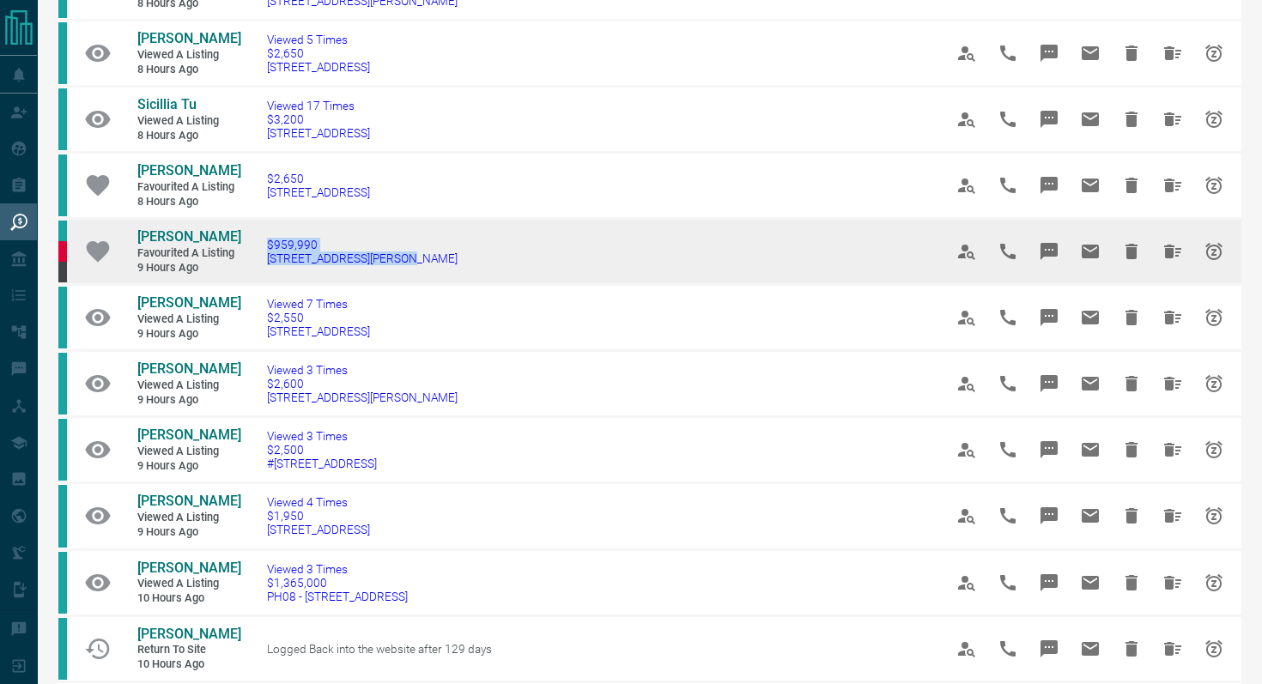
drag, startPoint x: 433, startPoint y: 265, endPoint x: 228, endPoint y: 264, distance: 204.3
click at [228, 264] on tr "[PERSON_NAME] Favourited a Listing 9 hours ago $959,990 [STREET_ADDRESS][PERSON…" at bounding box center [649, 252] width 1183 height 66
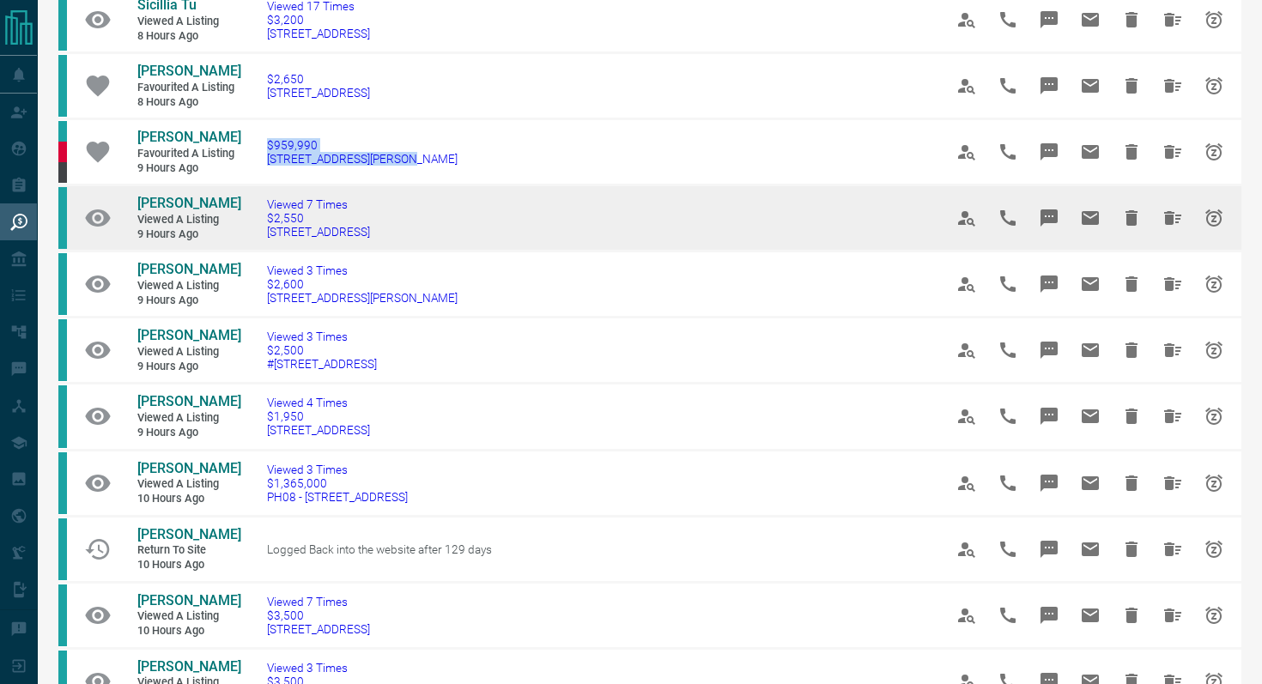
scroll to position [405, 0]
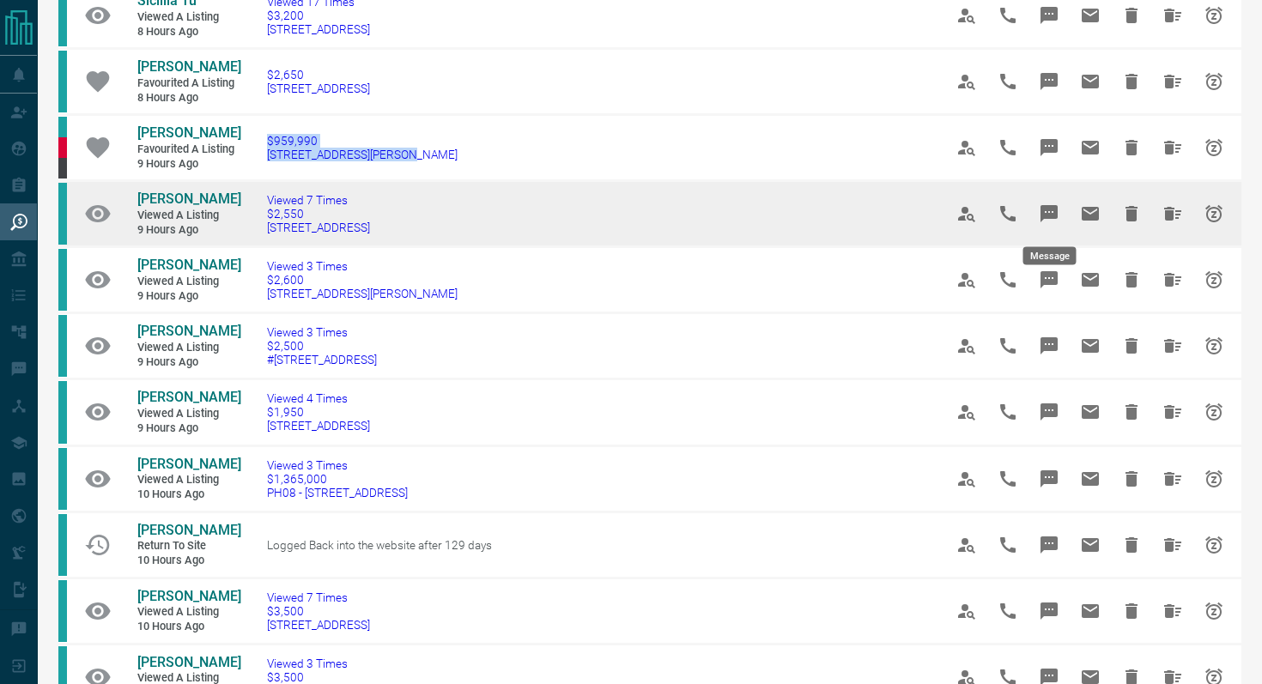
click at [1052, 207] on icon "Message" at bounding box center [1048, 213] width 17 height 17
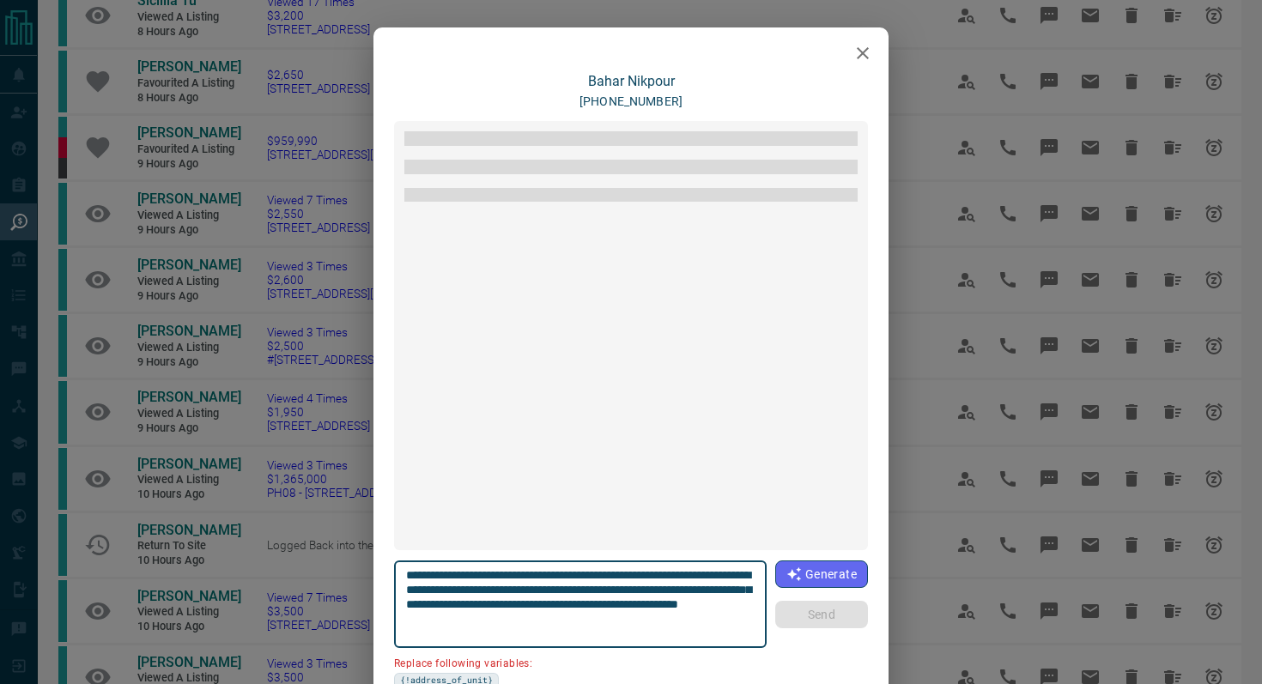
scroll to position [36, 0]
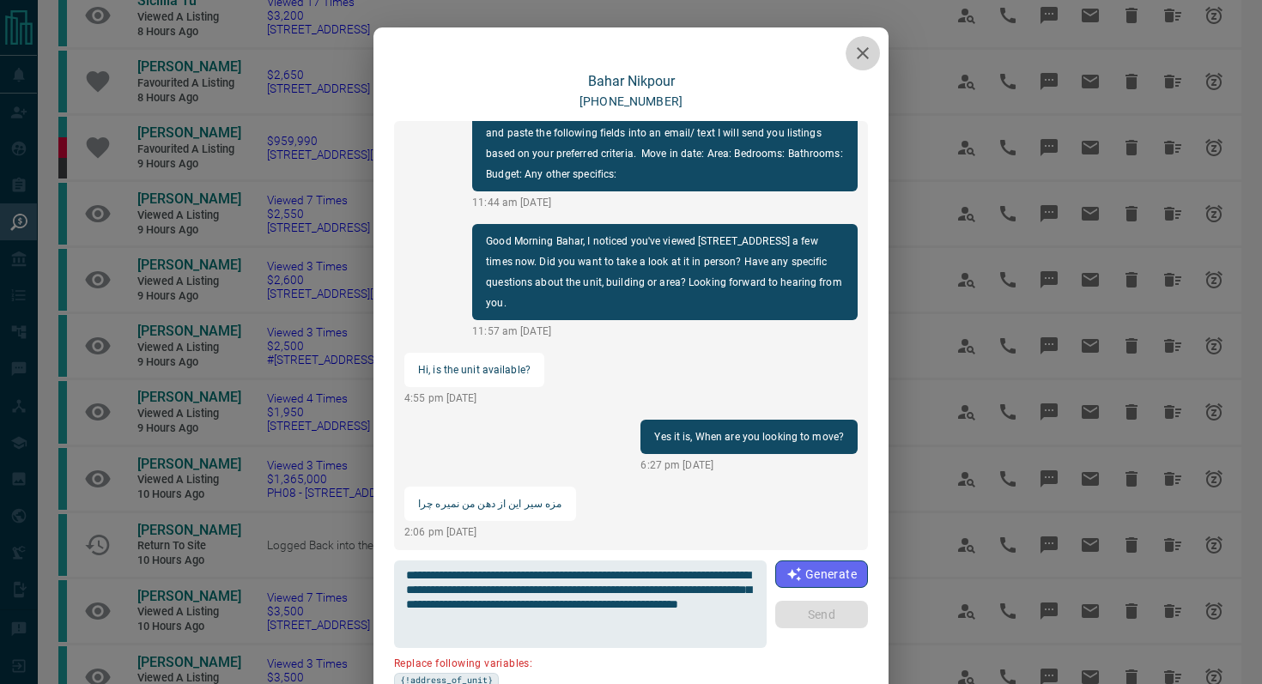
click at [866, 44] on icon "button" at bounding box center [862, 53] width 21 height 21
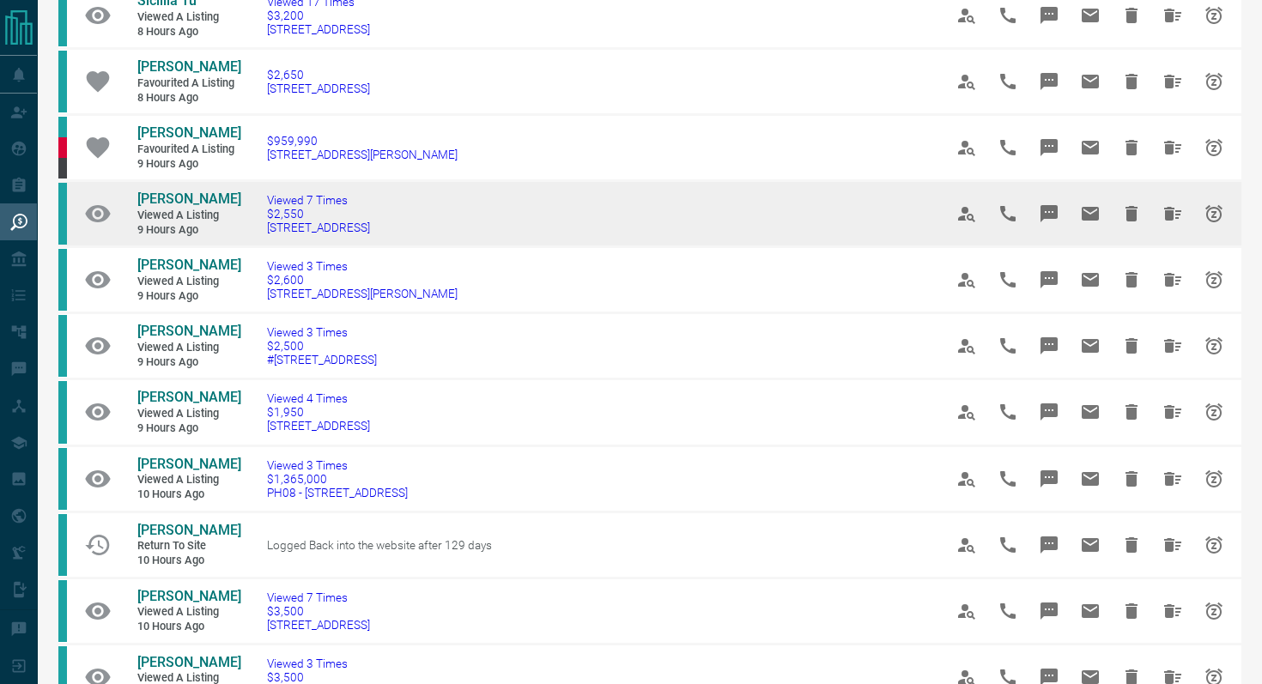
drag, startPoint x: 445, startPoint y: 229, endPoint x: 261, endPoint y: 229, distance: 183.7
click at [261, 229] on td "Viewed 7 Times $2,550 [STREET_ADDRESS]" at bounding box center [579, 214] width 676 height 66
click at [1052, 214] on icon "Message" at bounding box center [1048, 213] width 17 height 17
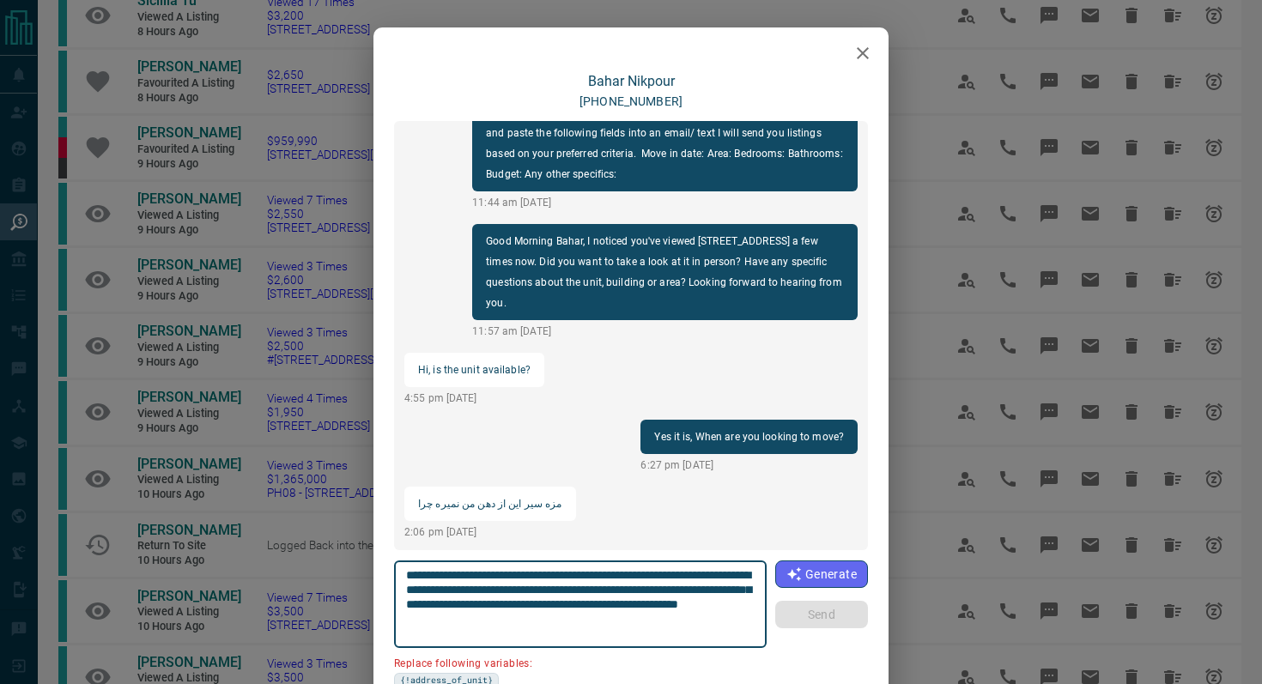
drag, startPoint x: 746, startPoint y: 572, endPoint x: 651, endPoint y: 572, distance: 95.3
click at [651, 572] on textarea "**********" at bounding box center [580, 604] width 349 height 73
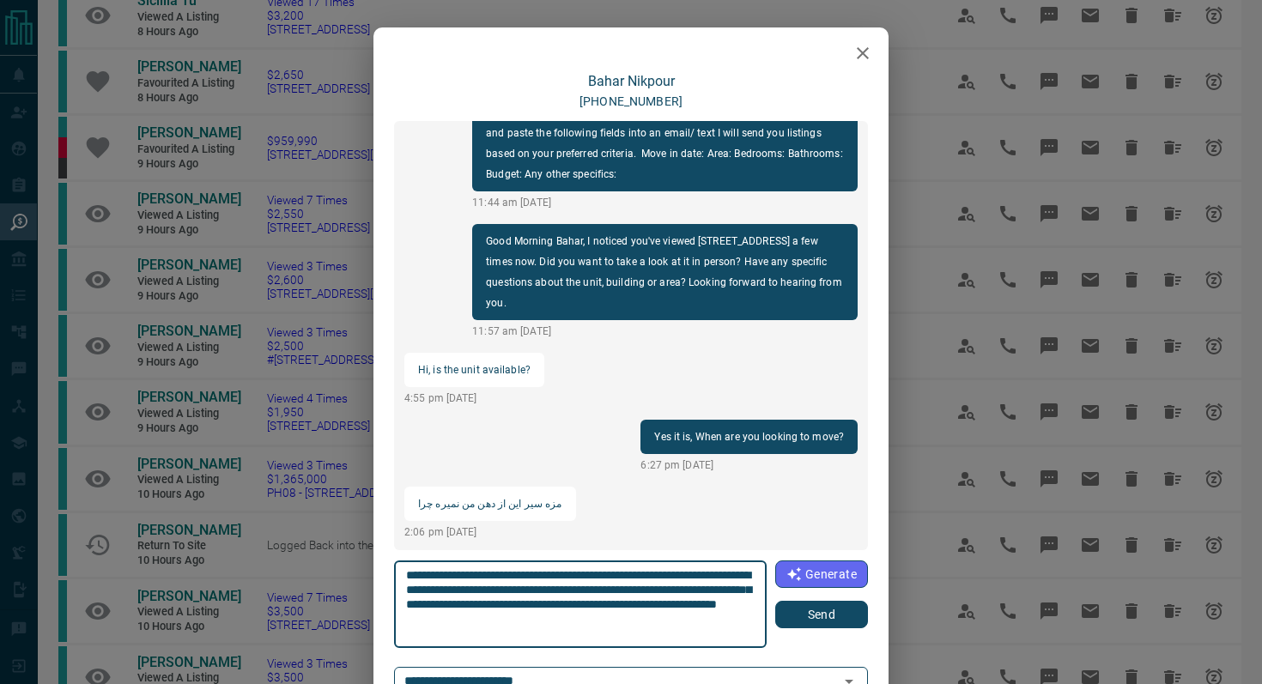
type textarea "**********"
click at [837, 609] on button "Send" at bounding box center [821, 614] width 93 height 27
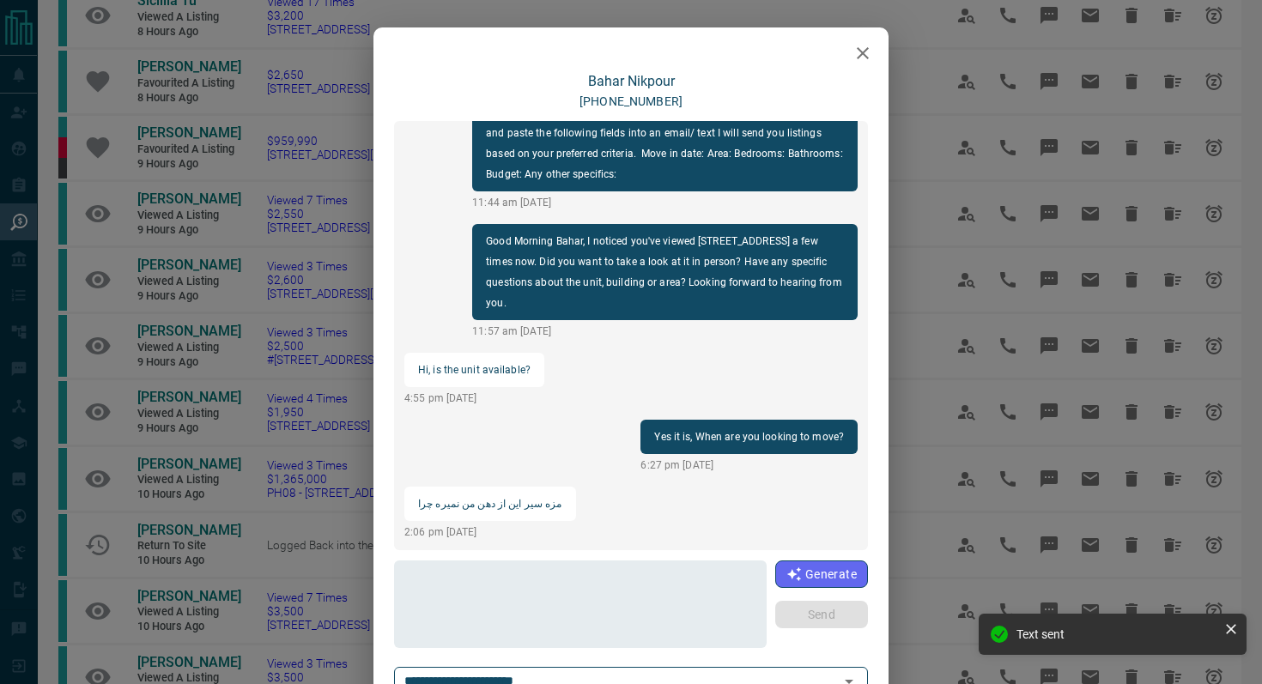
scroll to position [165, 0]
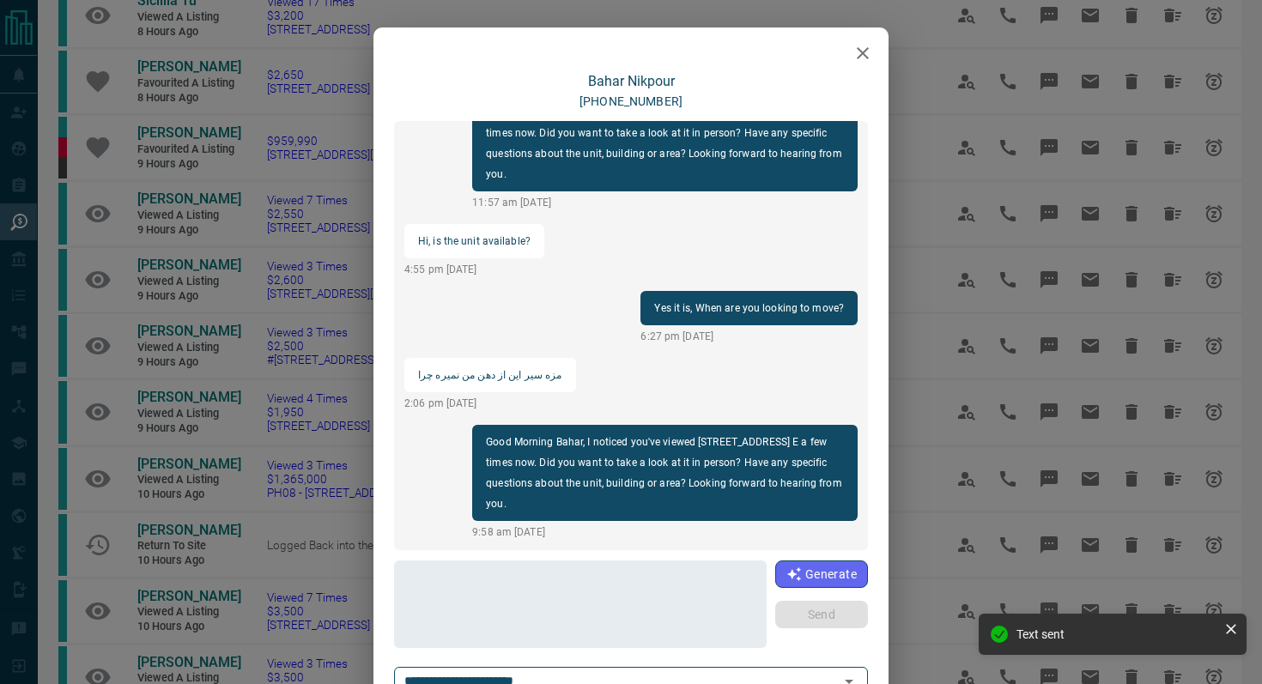
click at [867, 65] on button "button" at bounding box center [862, 53] width 34 height 34
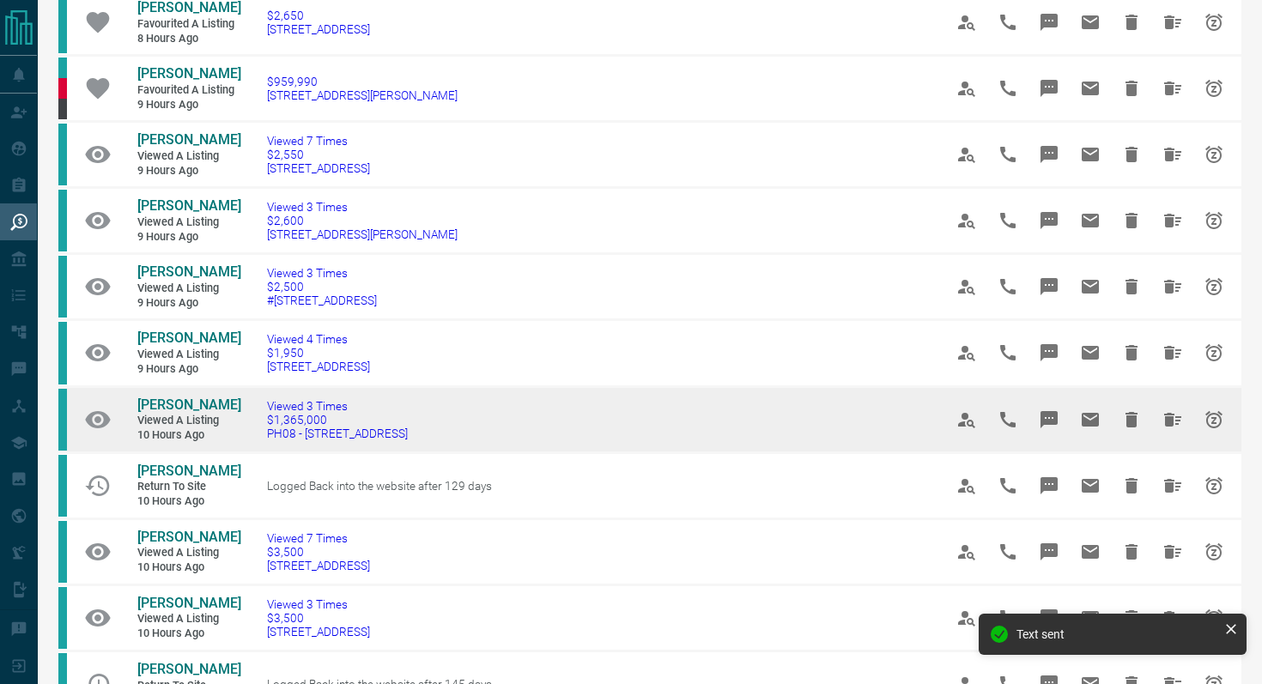
scroll to position [469, 0]
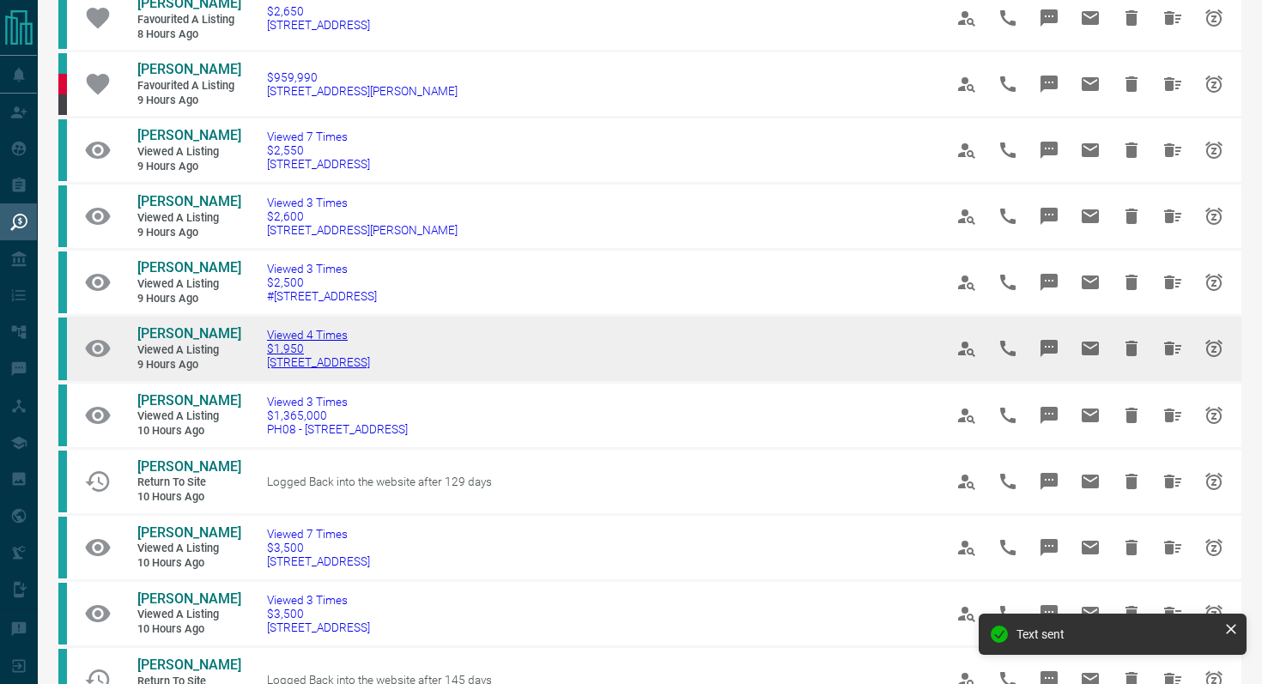
drag, startPoint x: 425, startPoint y: 369, endPoint x: 266, endPoint y: 363, distance: 158.9
click at [266, 363] on td "Viewed 4 Times $1,950 [STREET_ADDRESS]" at bounding box center [579, 349] width 676 height 66
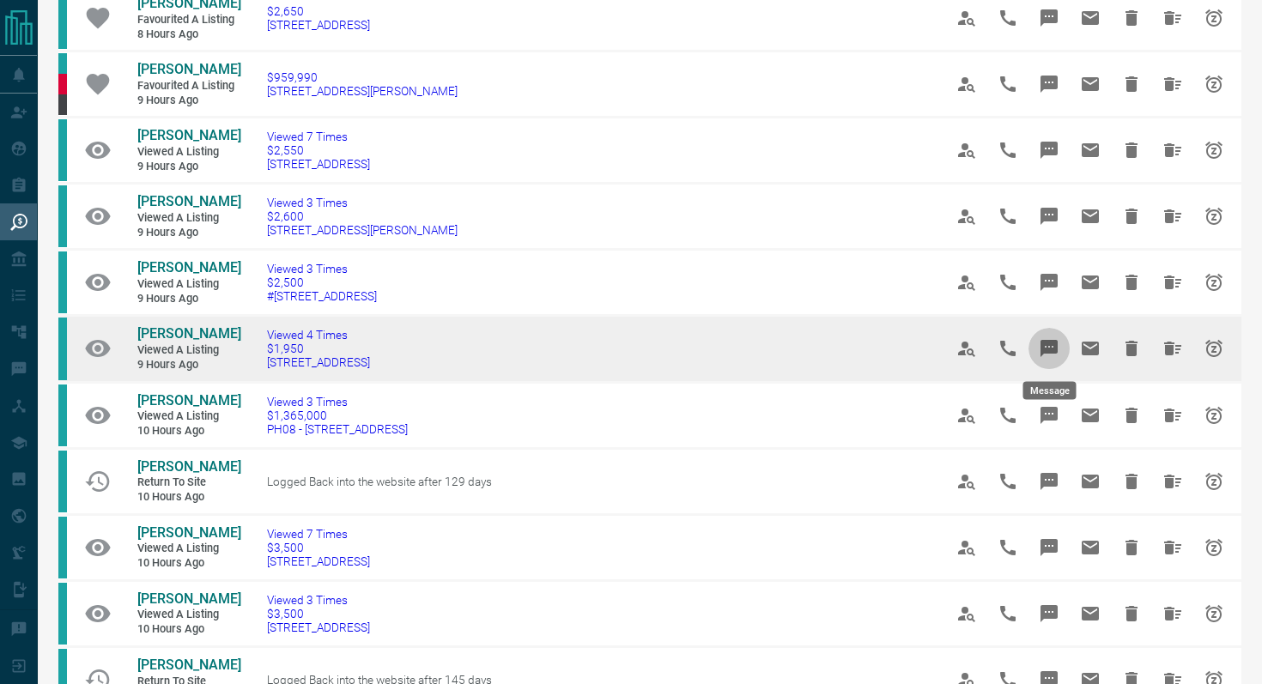
click at [1054, 337] on button "Message" at bounding box center [1048, 348] width 41 height 41
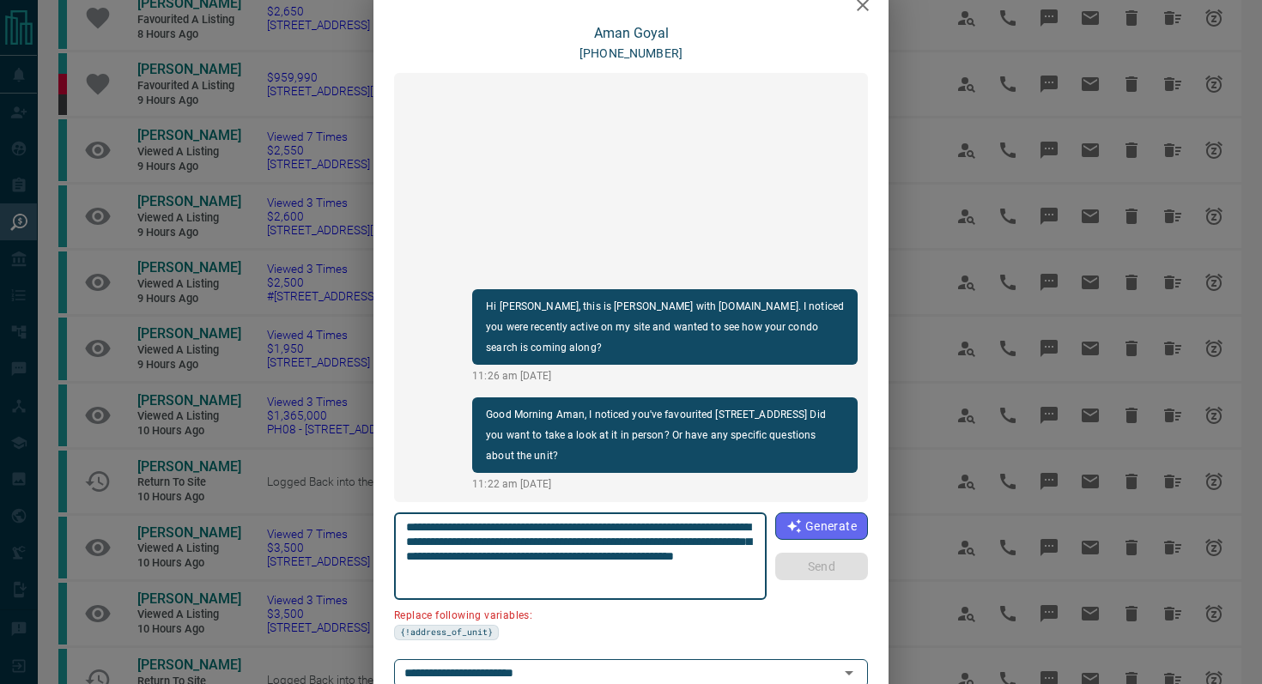
scroll to position [70, 0]
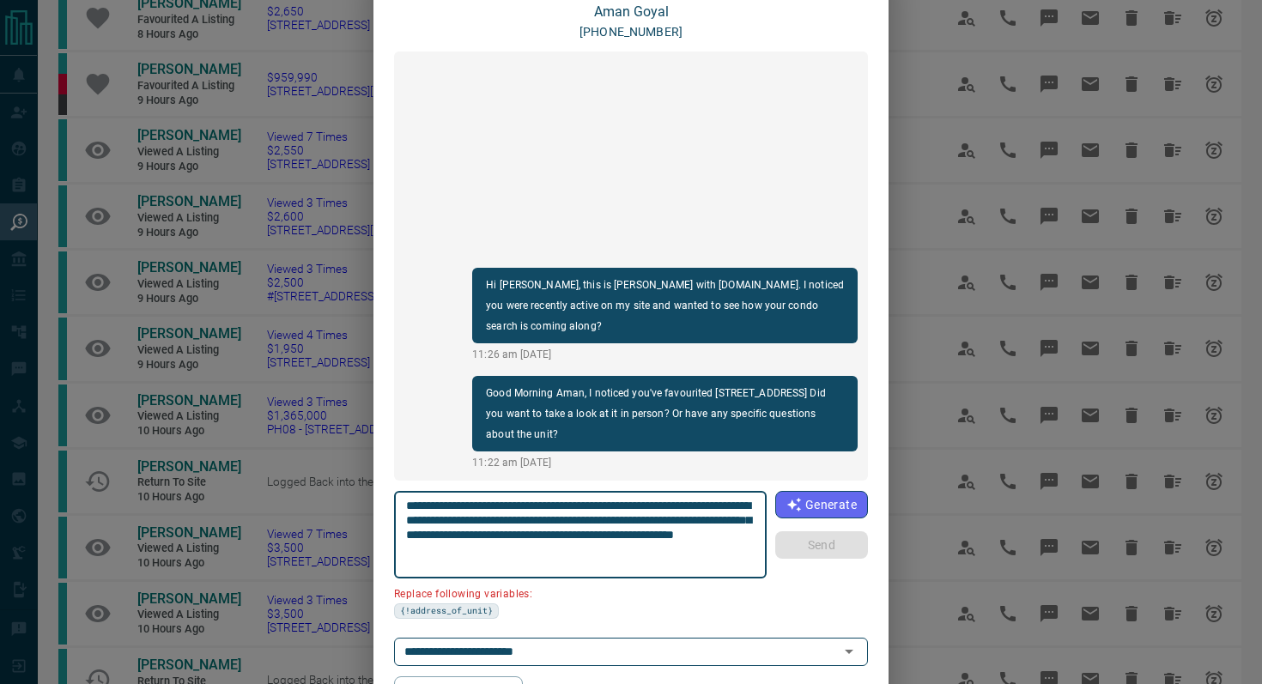
drag, startPoint x: 748, startPoint y: 503, endPoint x: 651, endPoint y: 500, distance: 97.0
click at [651, 500] on textarea "**********" at bounding box center [580, 535] width 349 height 73
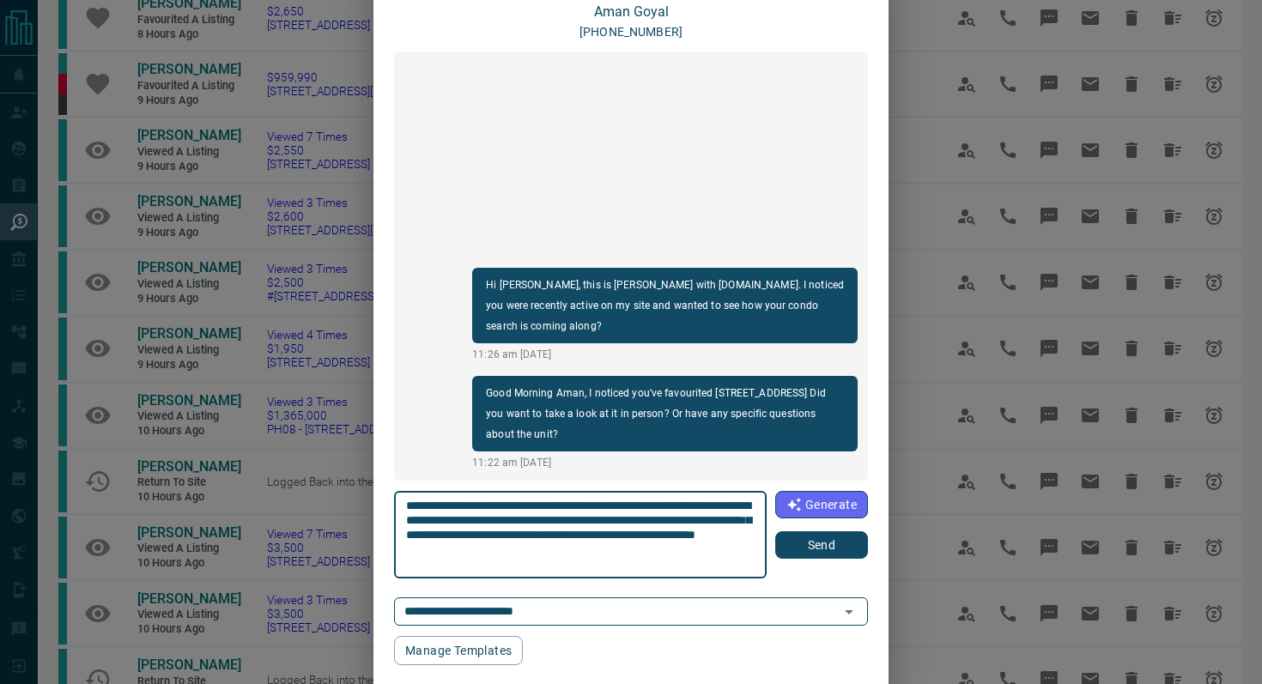
type textarea "**********"
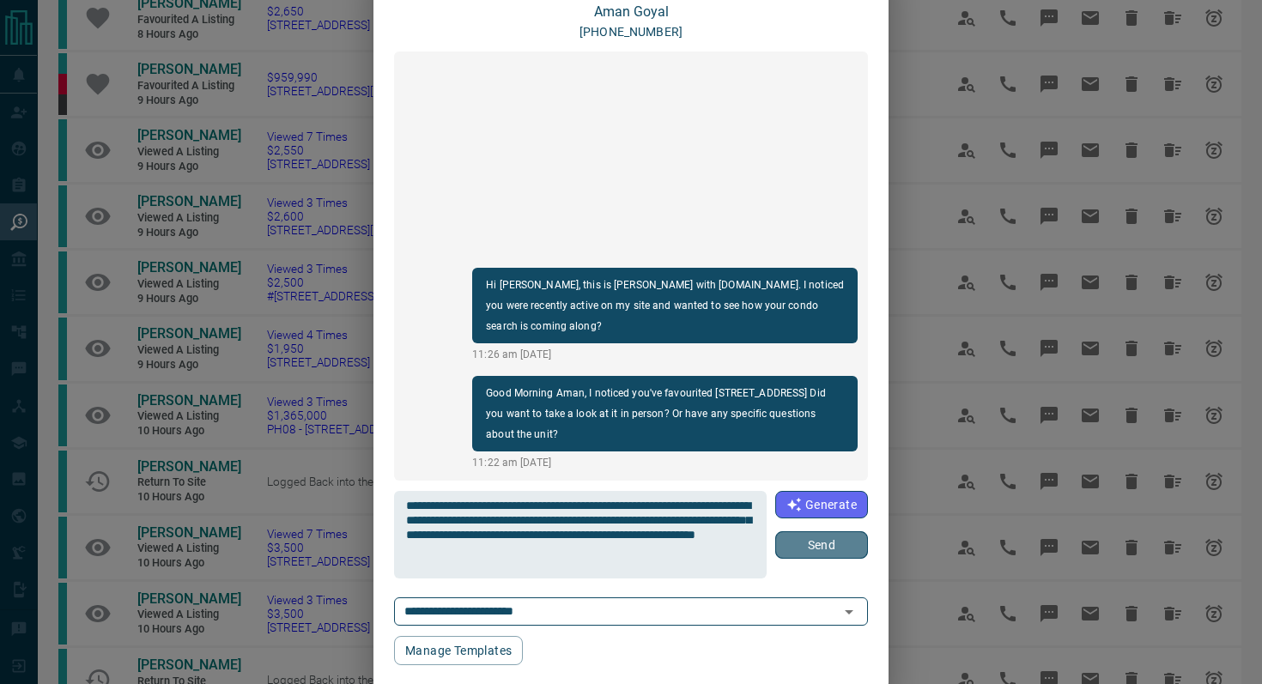
click at [851, 550] on button "Send" at bounding box center [821, 544] width 93 height 27
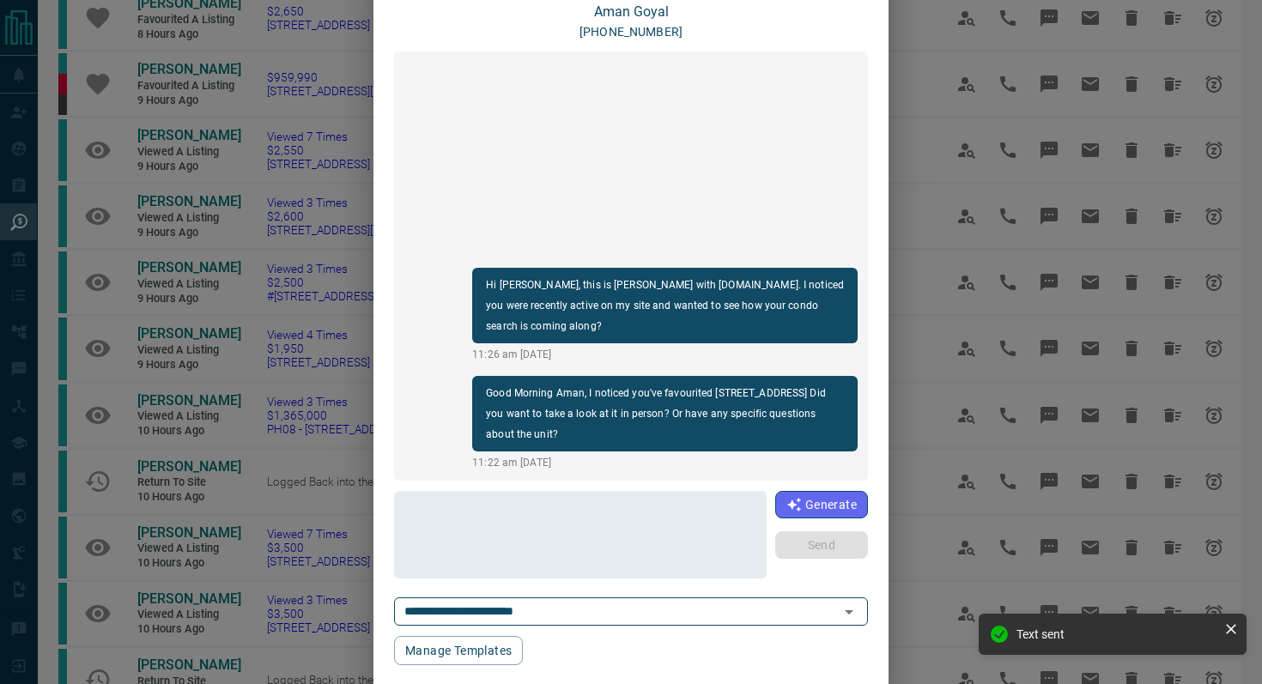
scroll to position [0, 0]
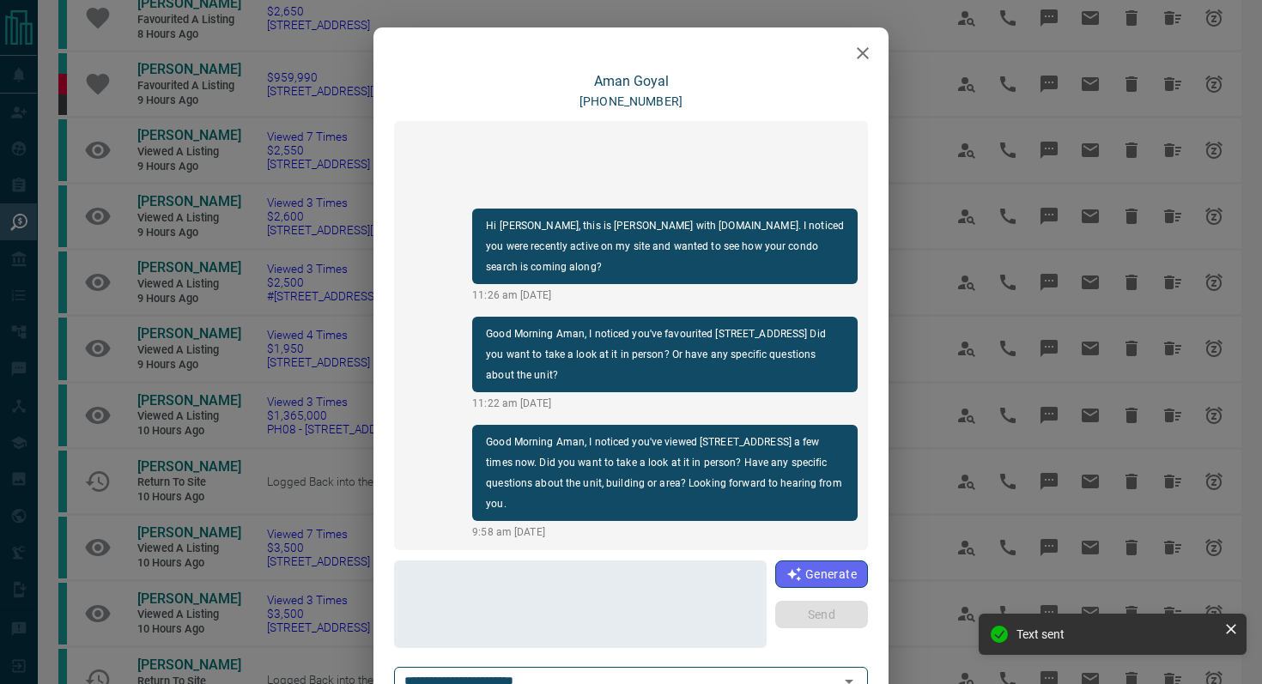
click at [870, 49] on icon "button" at bounding box center [862, 53] width 21 height 21
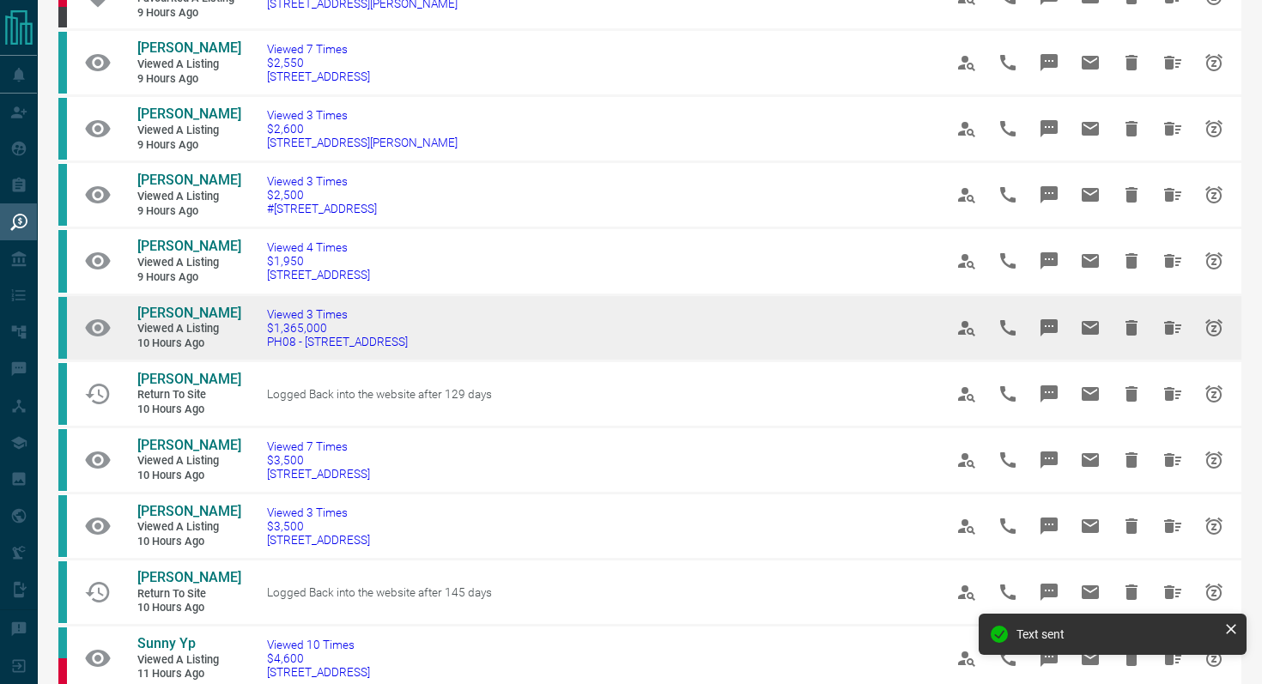
scroll to position [564, 0]
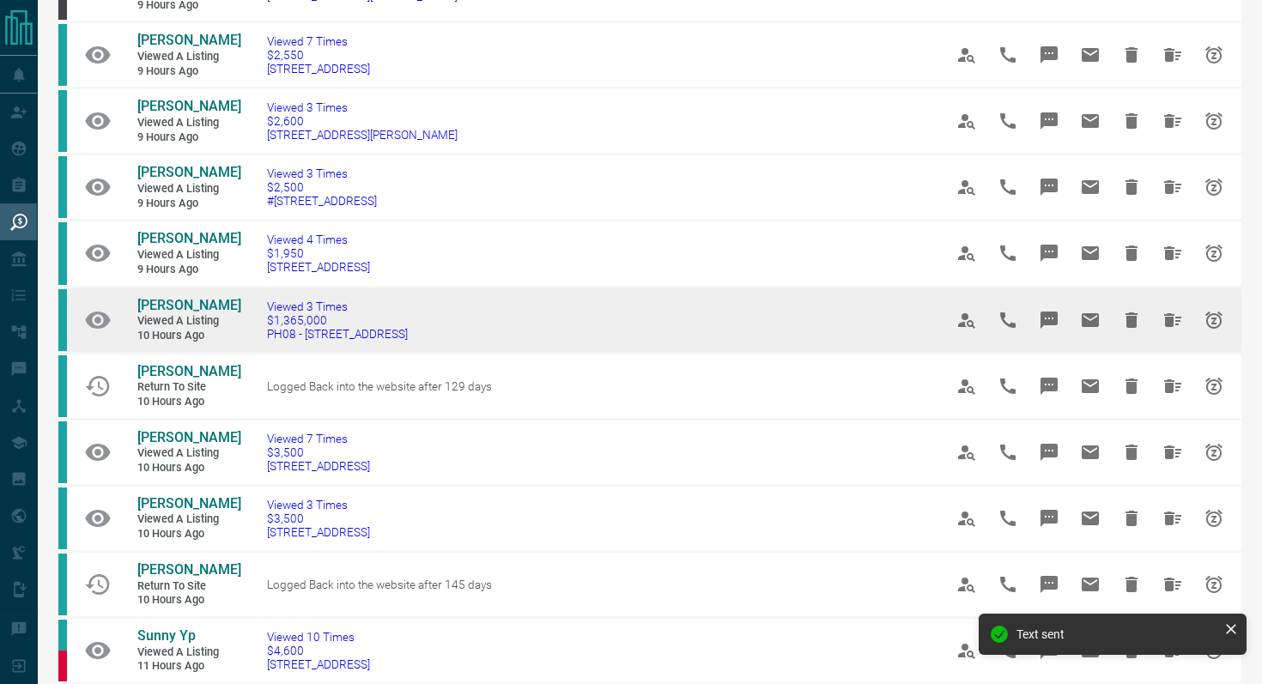
drag, startPoint x: 445, startPoint y: 349, endPoint x: 255, endPoint y: 340, distance: 189.9
click at [255, 340] on td "Viewed 3 Times $1,365,000 PH08 - [STREET_ADDRESS]" at bounding box center [579, 320] width 676 height 66
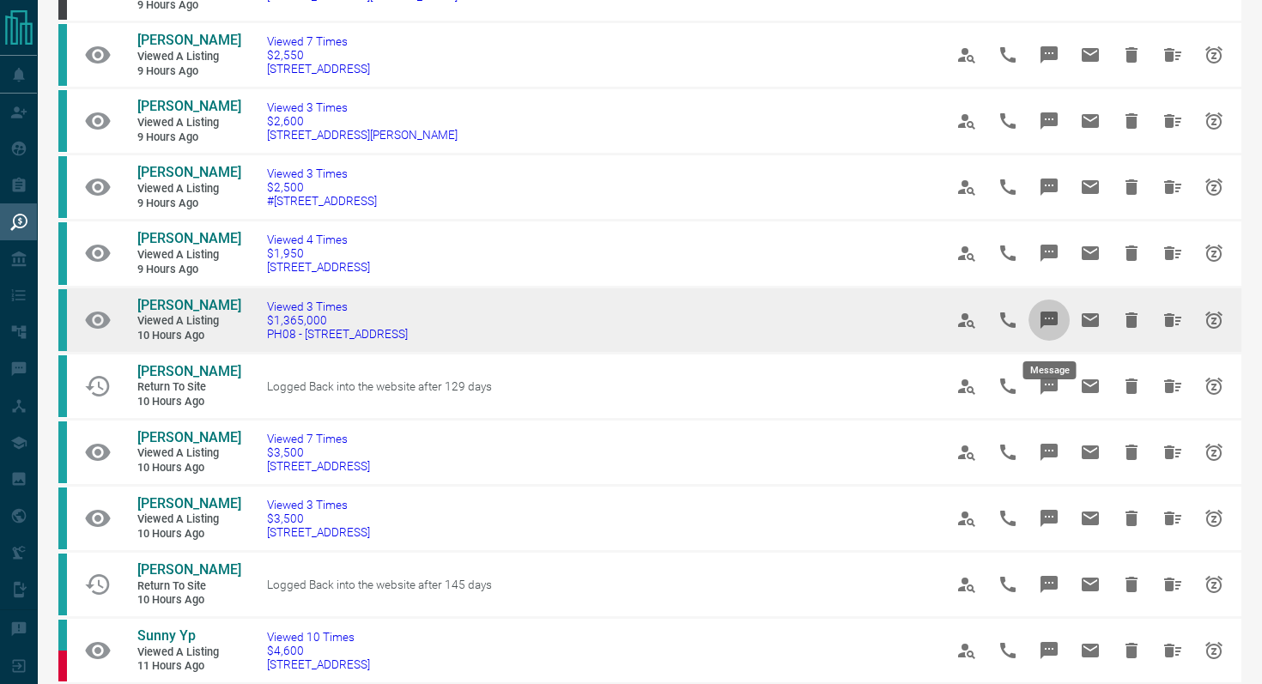
click at [1051, 318] on icon "Message" at bounding box center [1049, 320] width 21 height 21
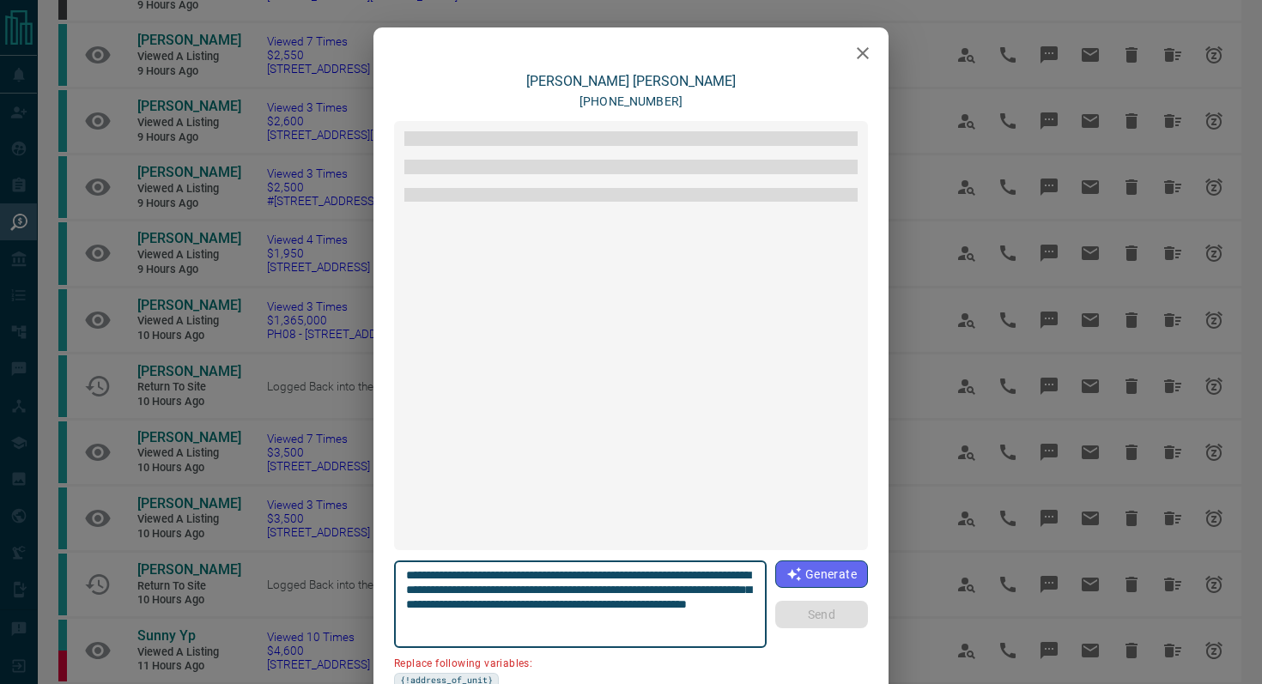
scroll to position [350, 0]
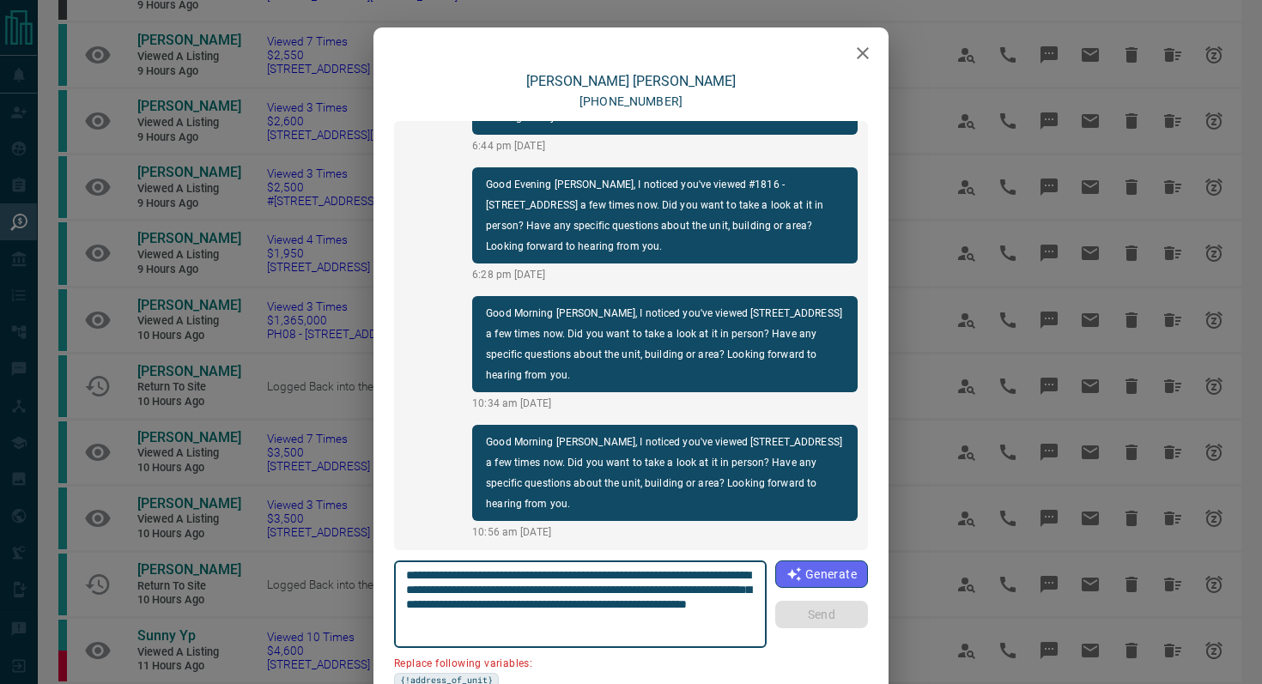
drag, startPoint x: 503, startPoint y: 589, endPoint x: 257, endPoint y: 589, distance: 246.3
click at [257, 589] on div "[PERSON_NAME] [PHONE_NUMBER] Good Morning [PERSON_NAME], I noticed you've viewe…" at bounding box center [631, 342] width 1262 height 684
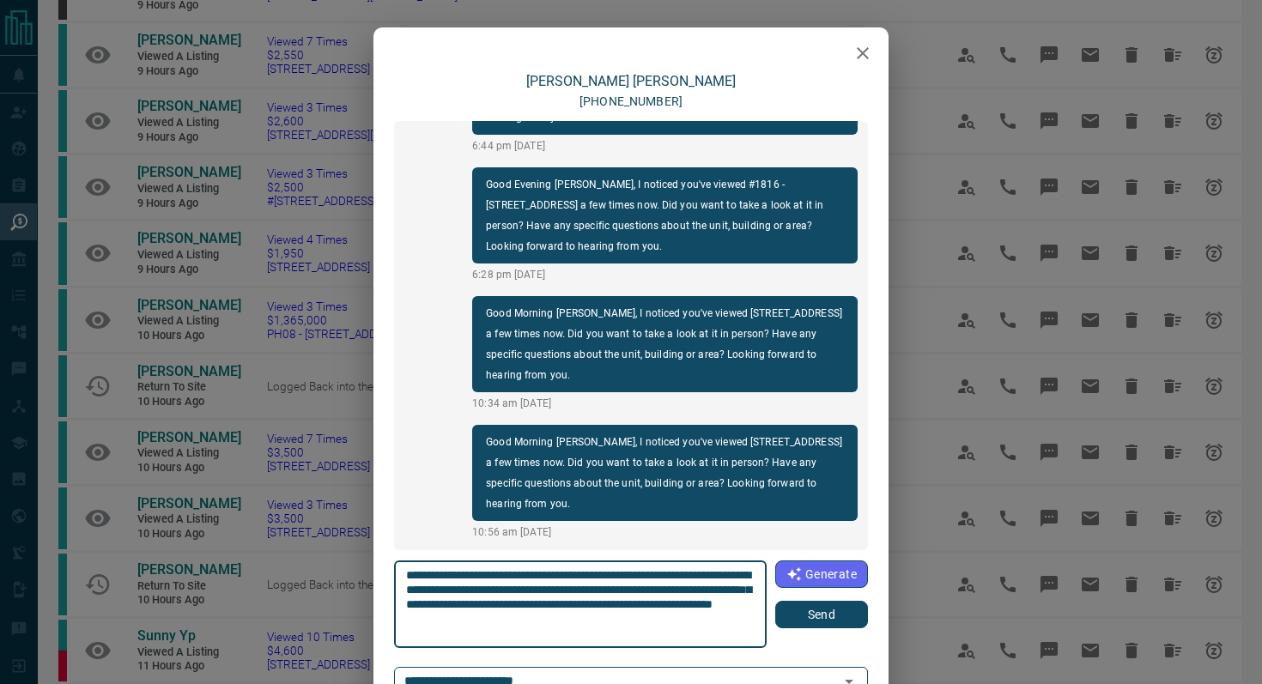
type textarea "**********"
click at [813, 626] on button "Send" at bounding box center [821, 614] width 93 height 27
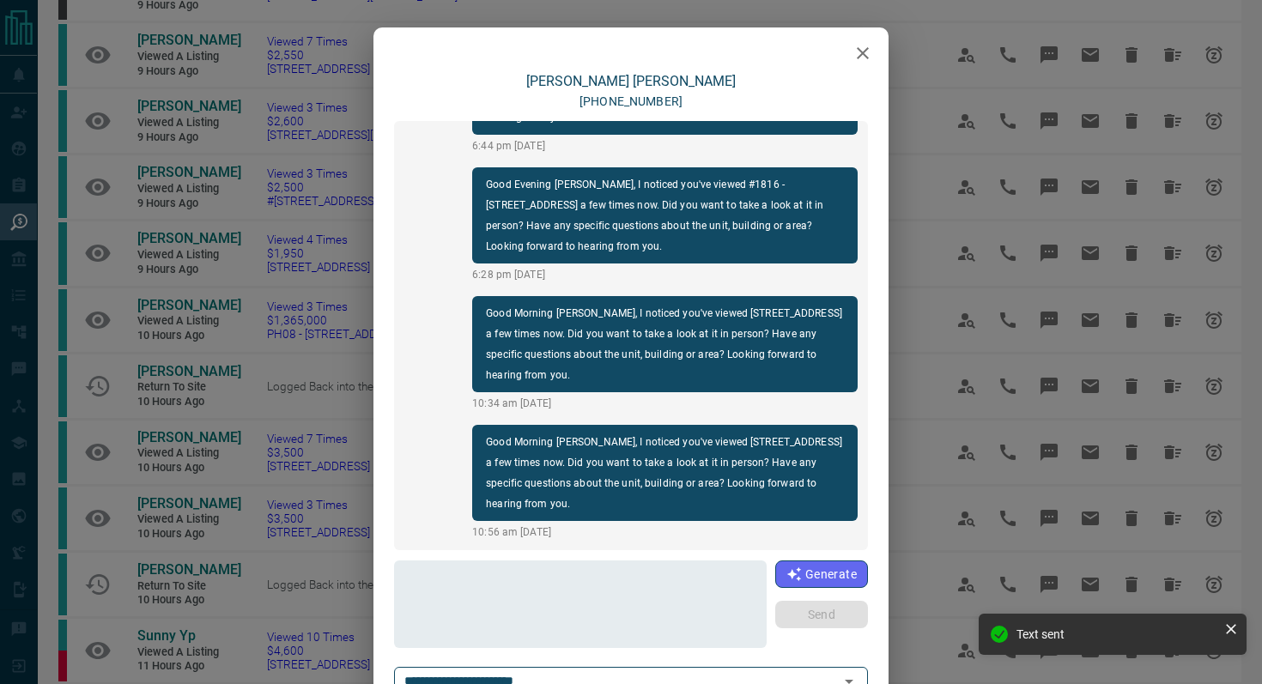
scroll to position [479, 0]
click at [864, 54] on icon "button" at bounding box center [863, 53] width 12 height 12
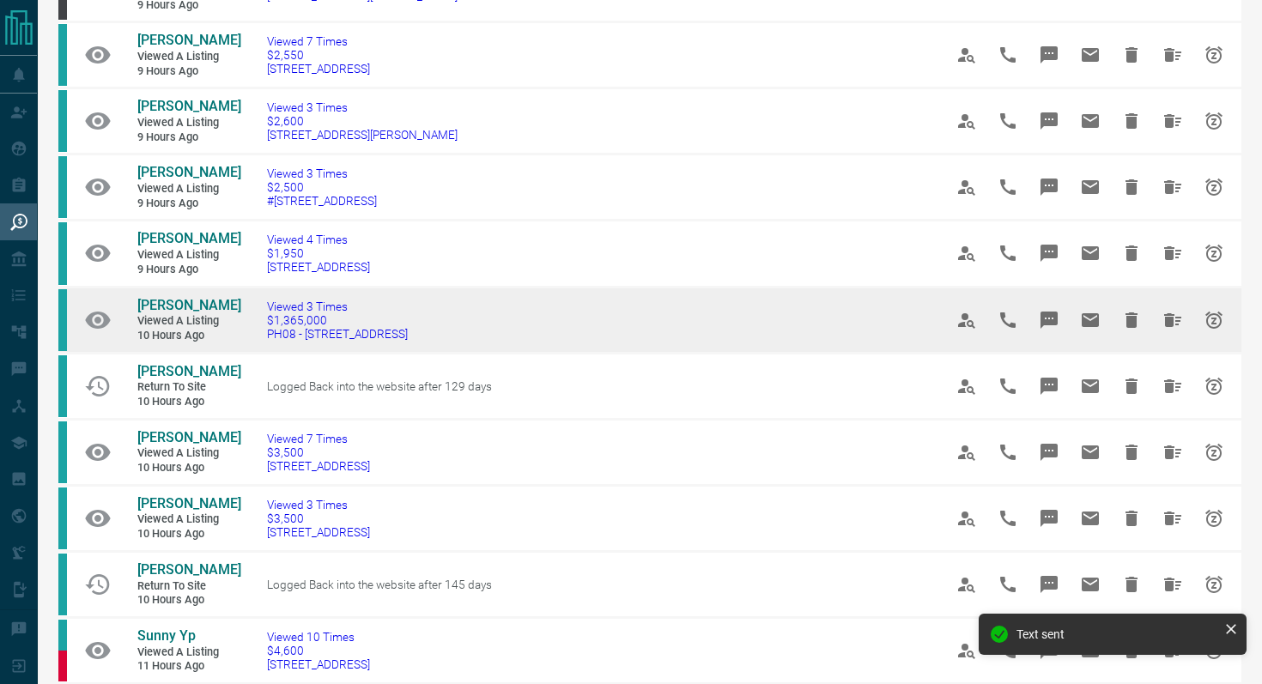
drag, startPoint x: 454, startPoint y: 343, endPoint x: 101, endPoint y: 306, distance: 354.8
click at [101, 306] on tr "[PERSON_NAME] Viewed a Listing 10 hours ago Viewed 3 Times $1,365,000 PH08 - [S…" at bounding box center [649, 320] width 1183 height 66
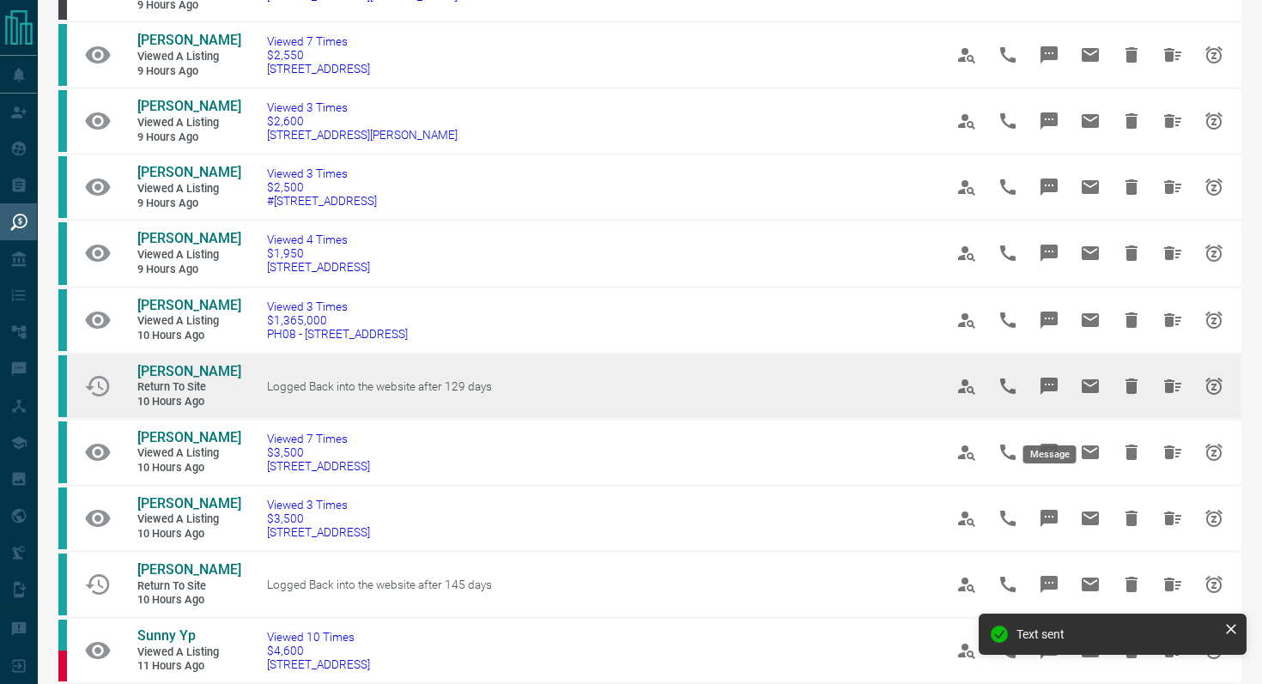
click at [1052, 395] on icon "Message" at bounding box center [1048, 386] width 17 height 17
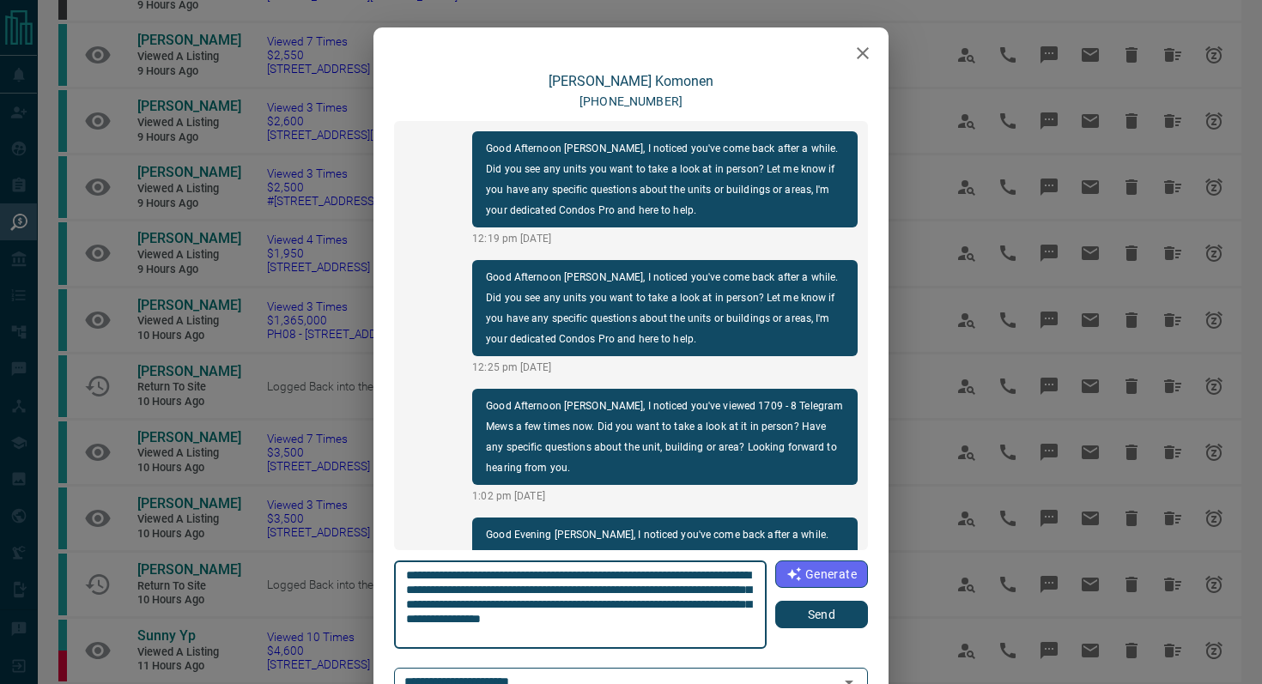
scroll to position [93, 0]
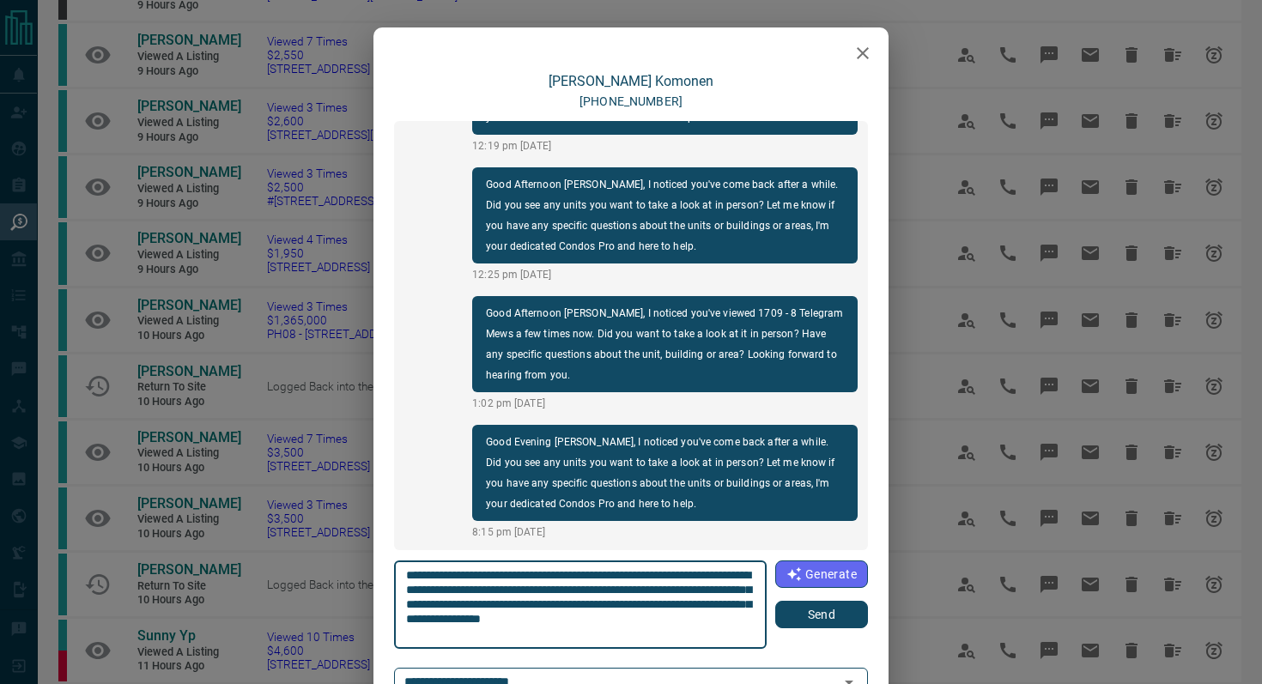
click at [849, 622] on button "Send" at bounding box center [821, 614] width 93 height 27
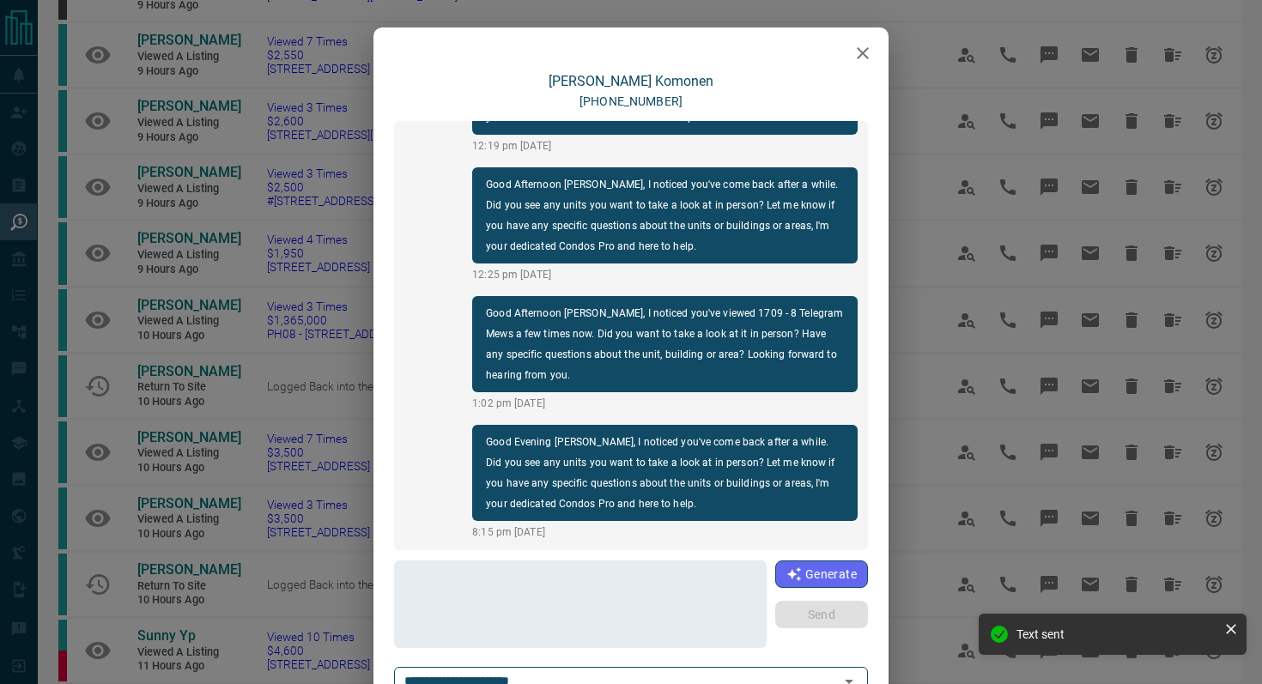
click at [870, 52] on icon "button" at bounding box center [862, 53] width 21 height 21
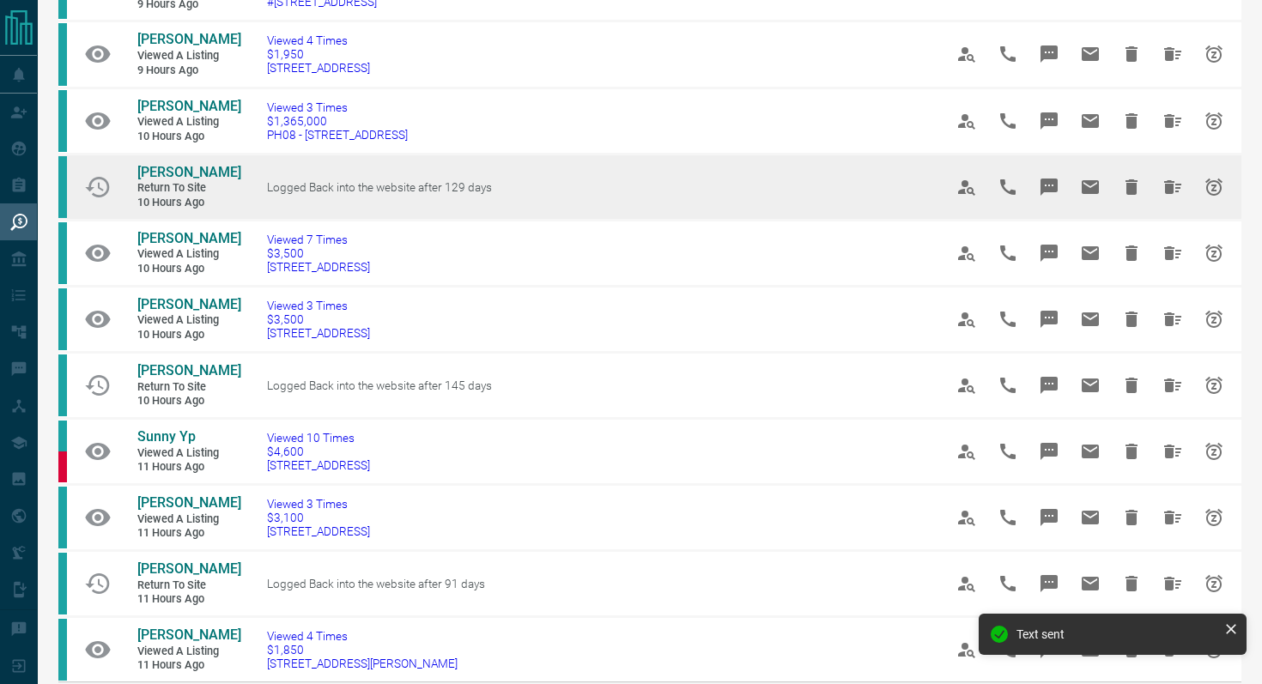
scroll to position [776, 0]
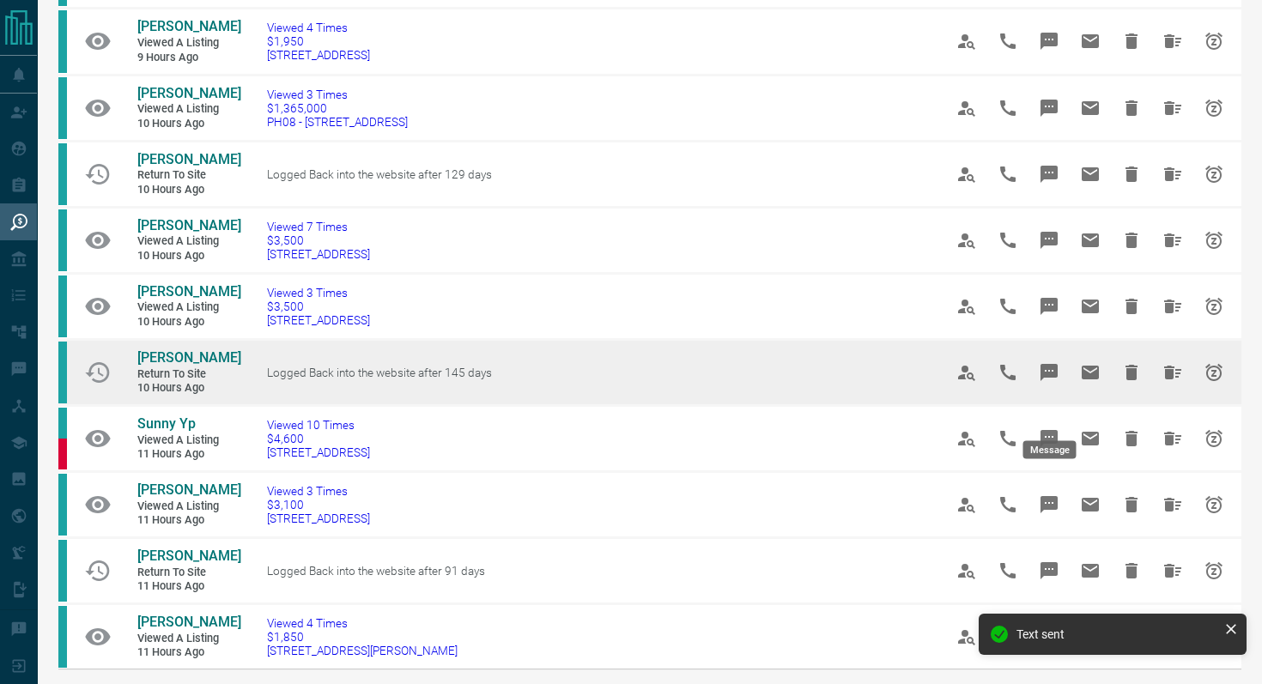
click at [1043, 381] on icon "Message" at bounding box center [1048, 372] width 17 height 17
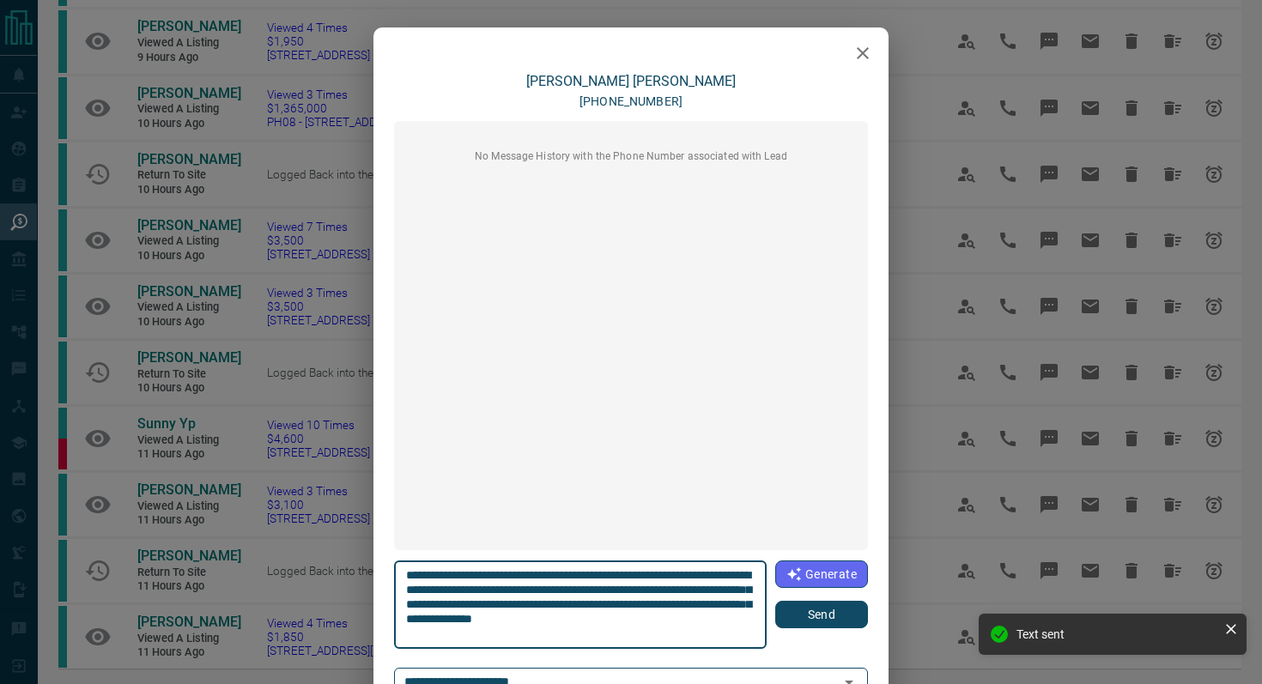
click at [820, 620] on button "Send" at bounding box center [821, 614] width 93 height 27
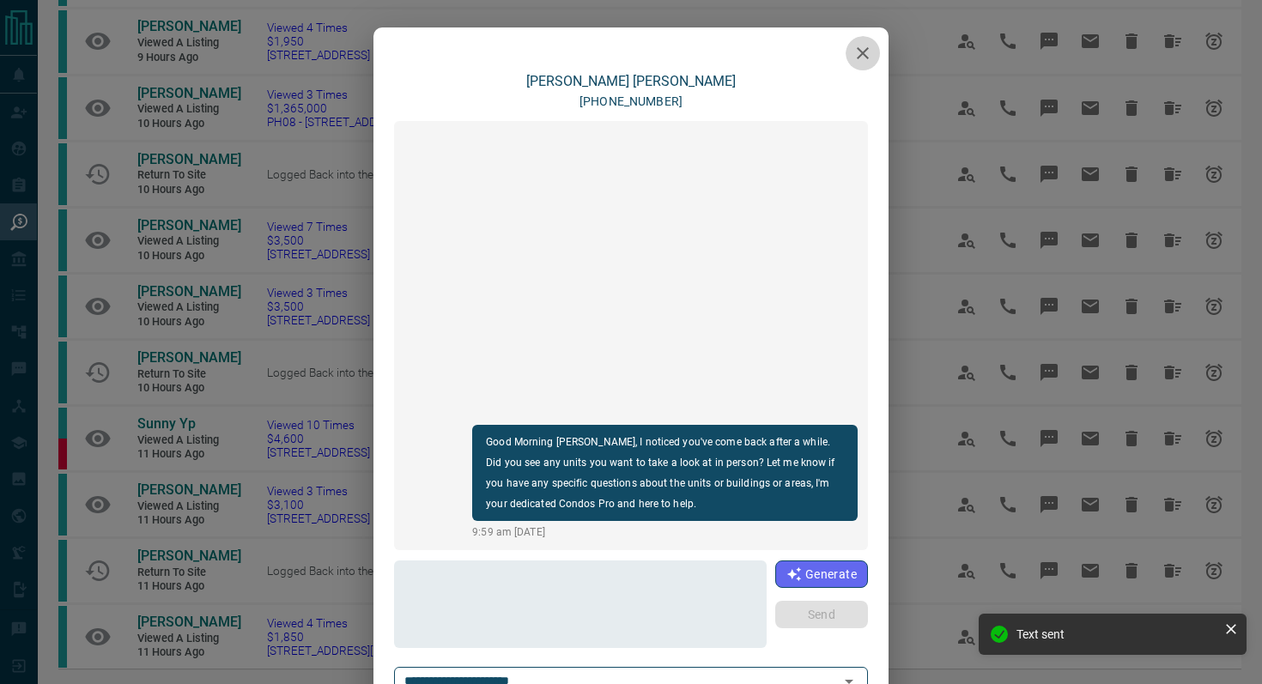
click at [861, 63] on icon "button" at bounding box center [862, 53] width 21 height 21
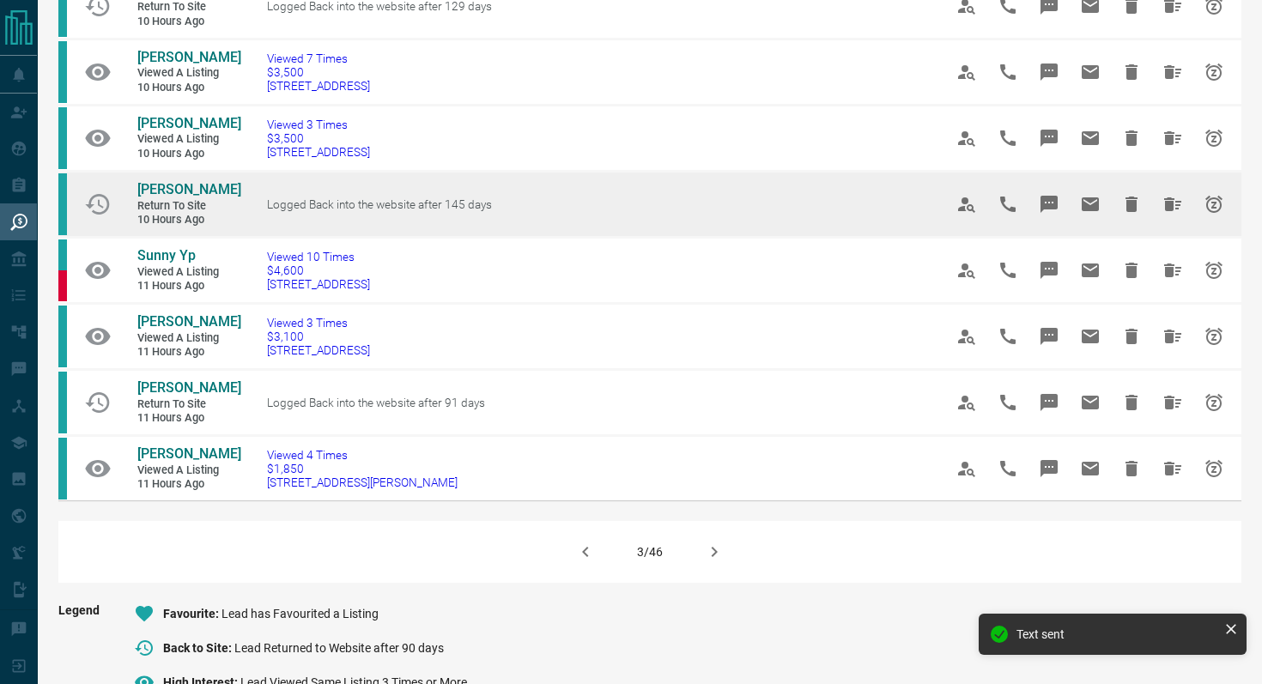
scroll to position [955, 0]
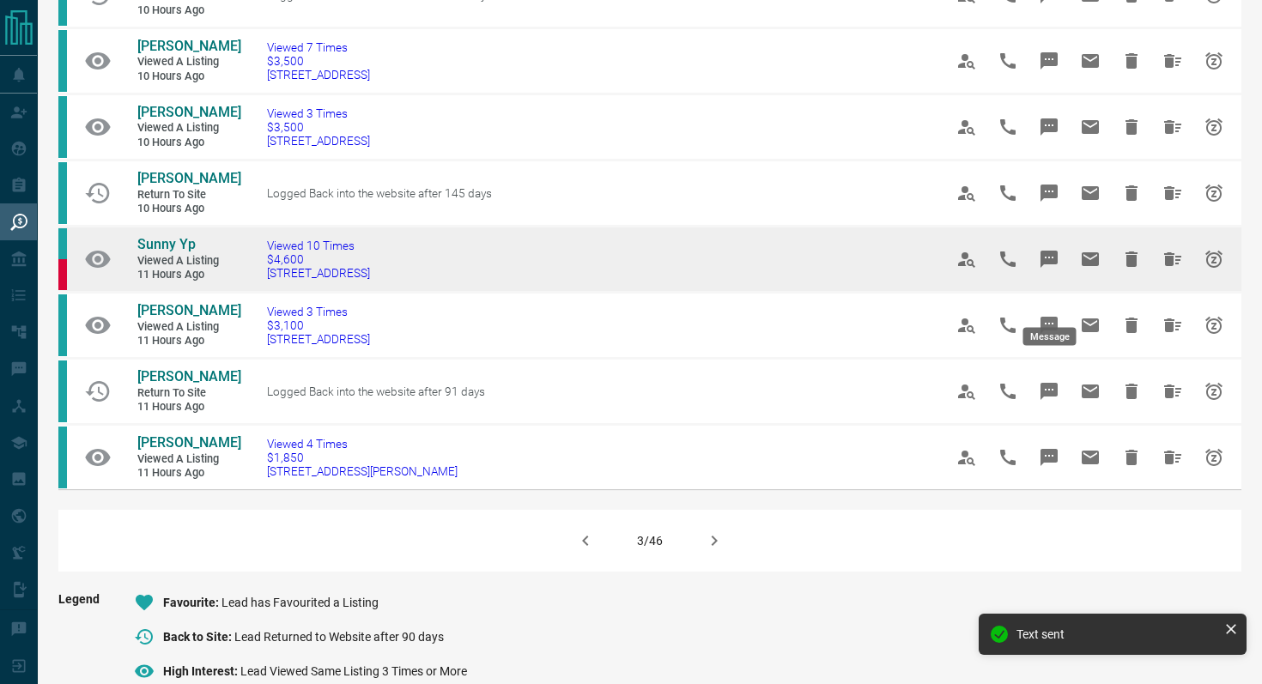
click at [1051, 268] on icon "Message" at bounding box center [1048, 259] width 17 height 17
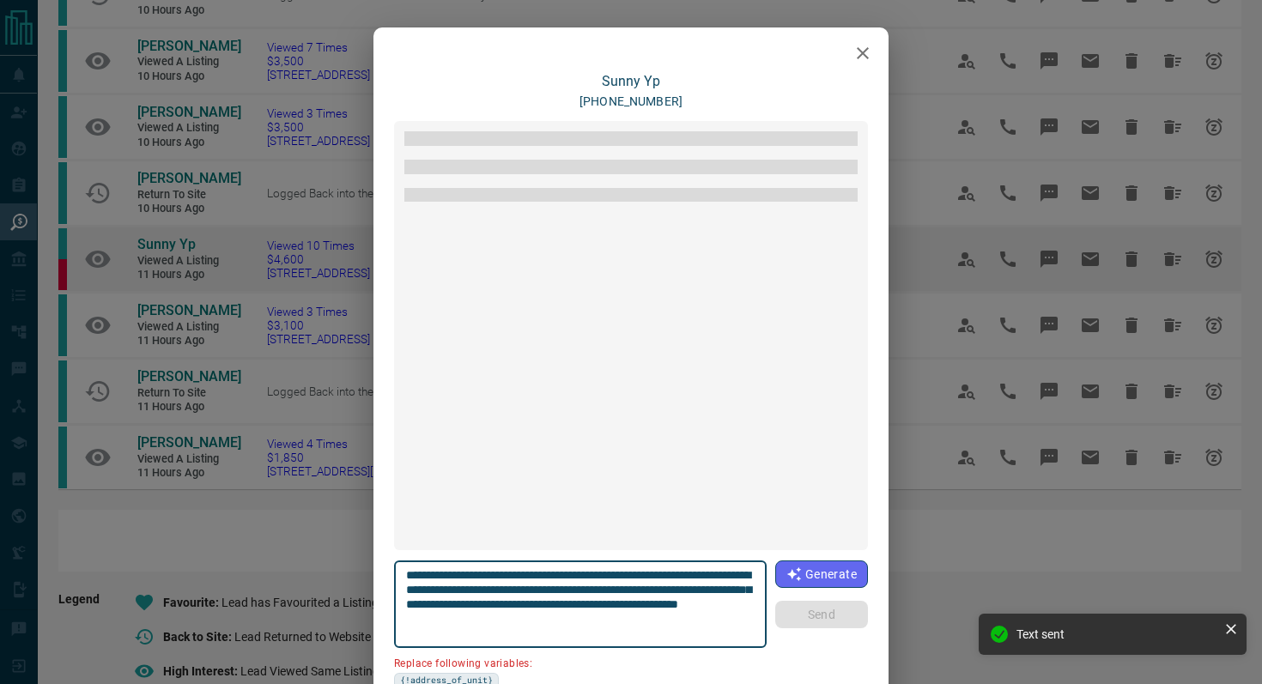
scroll to position [355, 0]
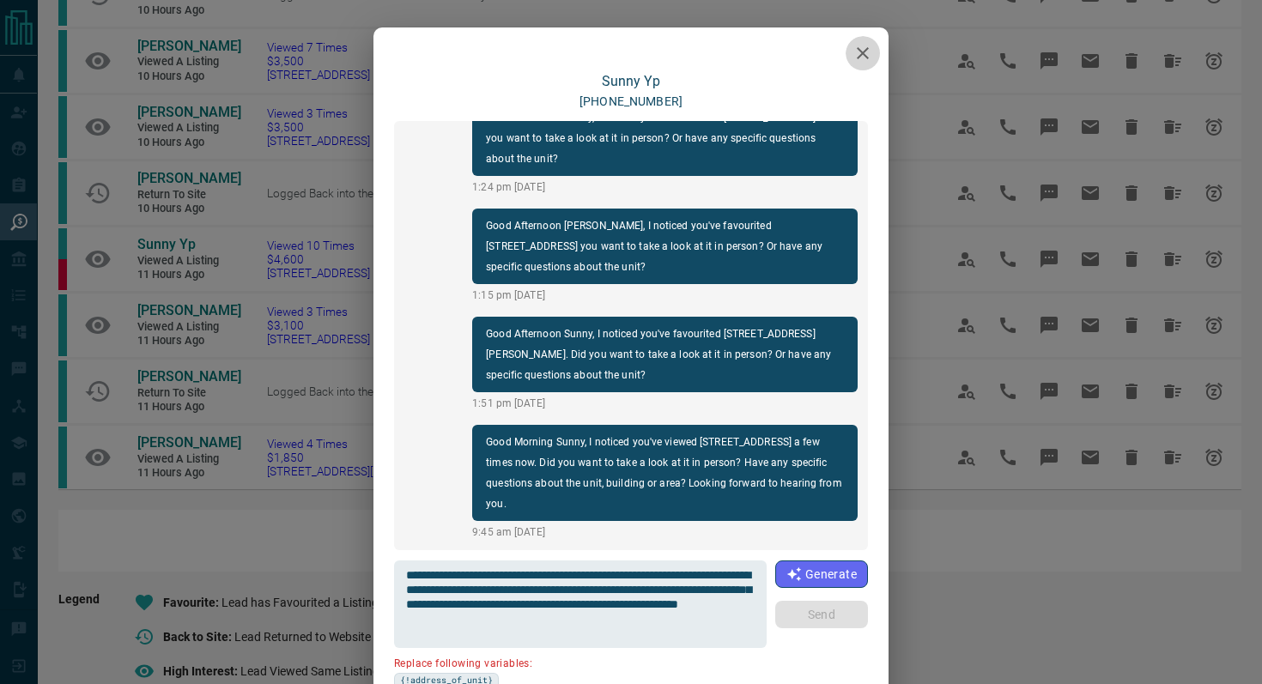
click at [853, 61] on icon "button" at bounding box center [862, 53] width 21 height 21
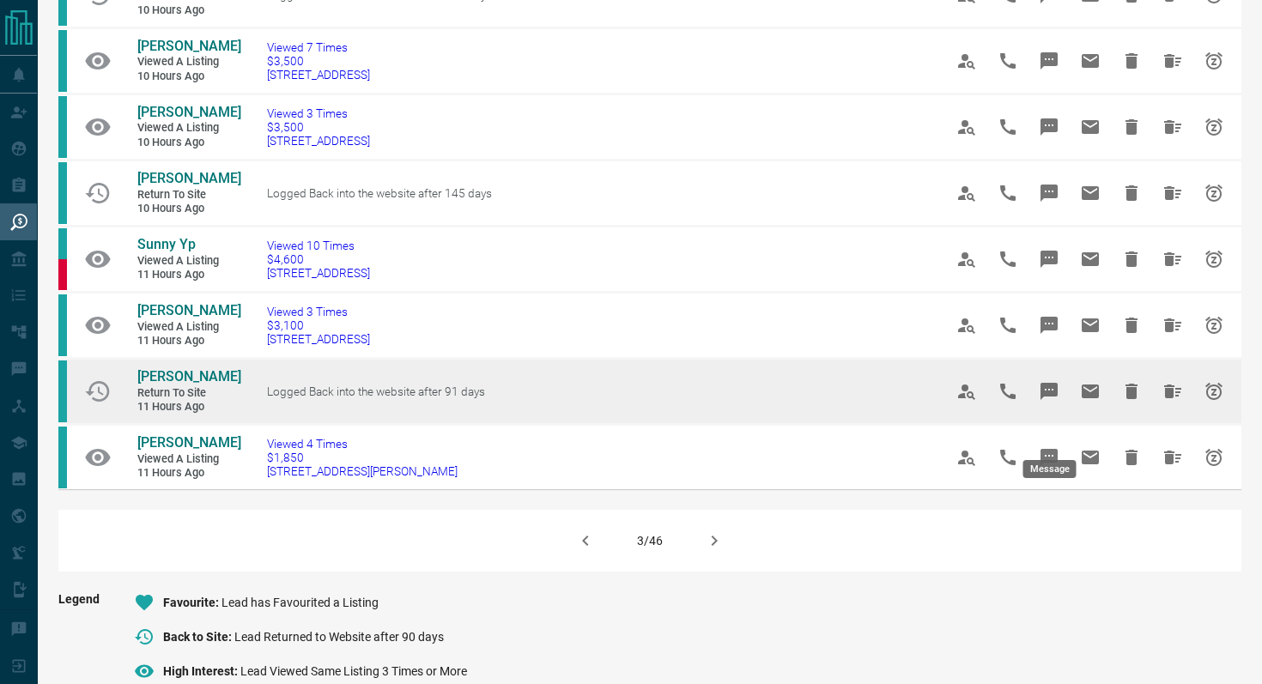
click at [1056, 400] on icon "Message" at bounding box center [1048, 391] width 17 height 17
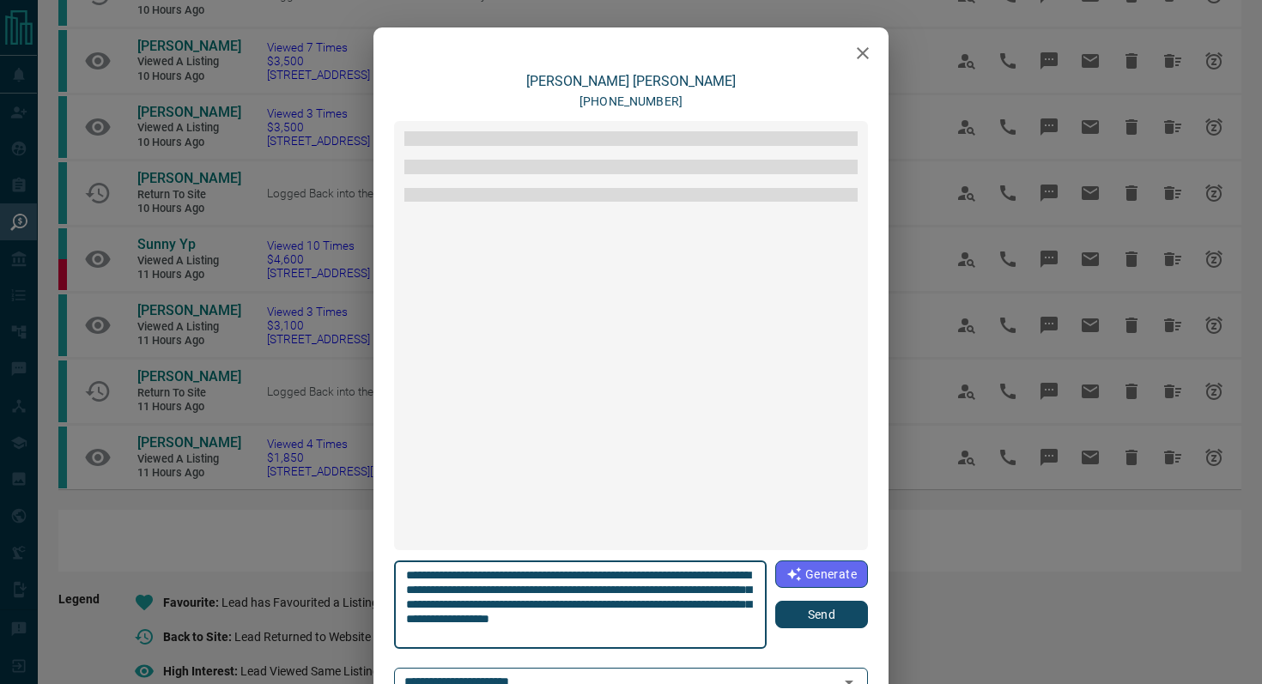
scroll to position [72, 0]
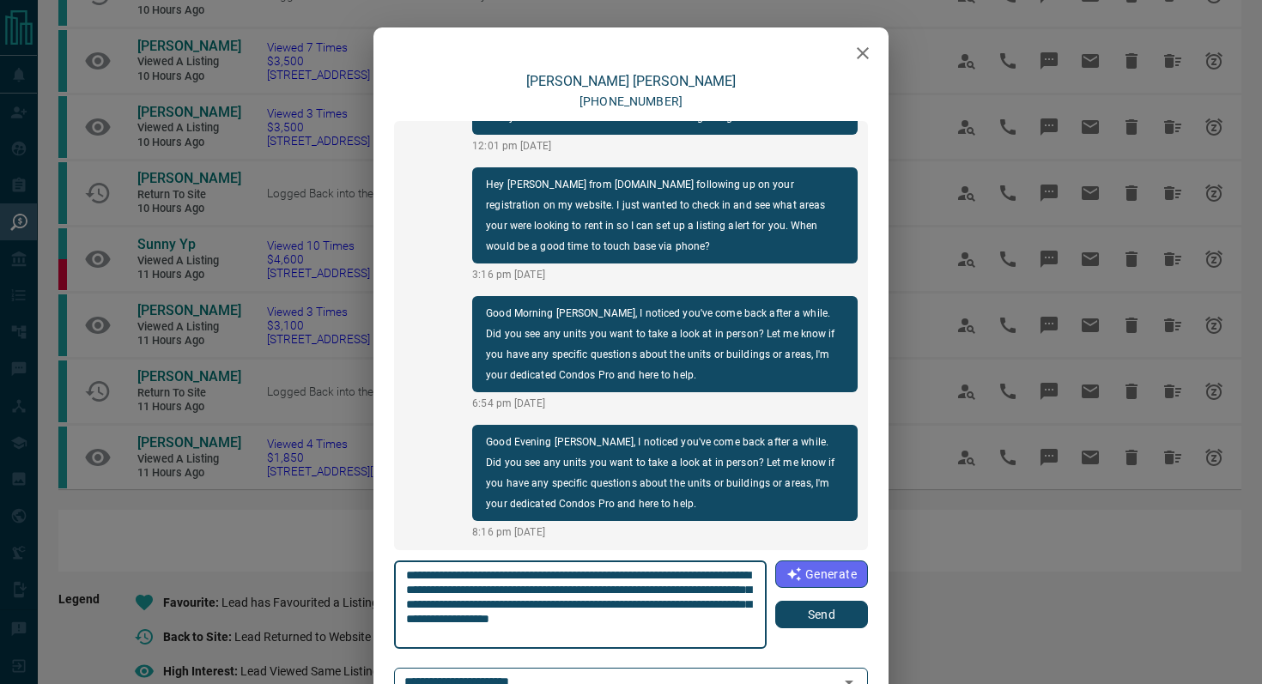
click at [821, 618] on button "Send" at bounding box center [821, 614] width 93 height 27
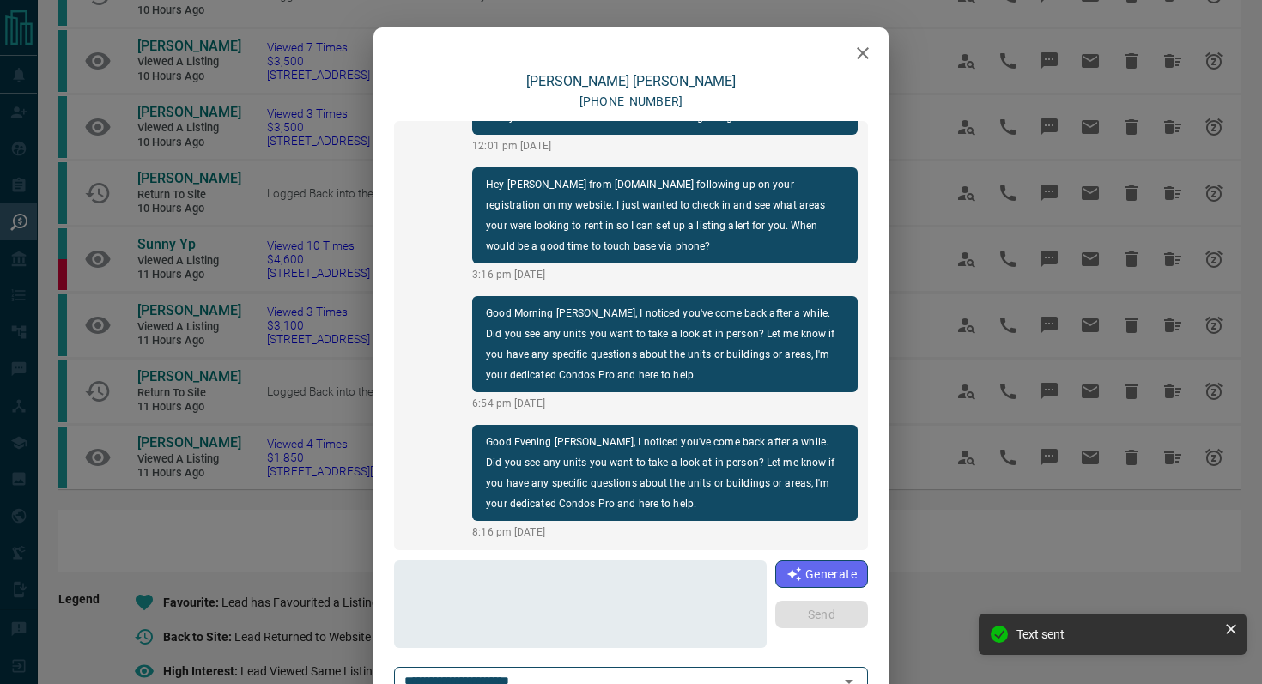
scroll to position [201, 0]
click at [864, 47] on icon "button" at bounding box center [862, 53] width 21 height 21
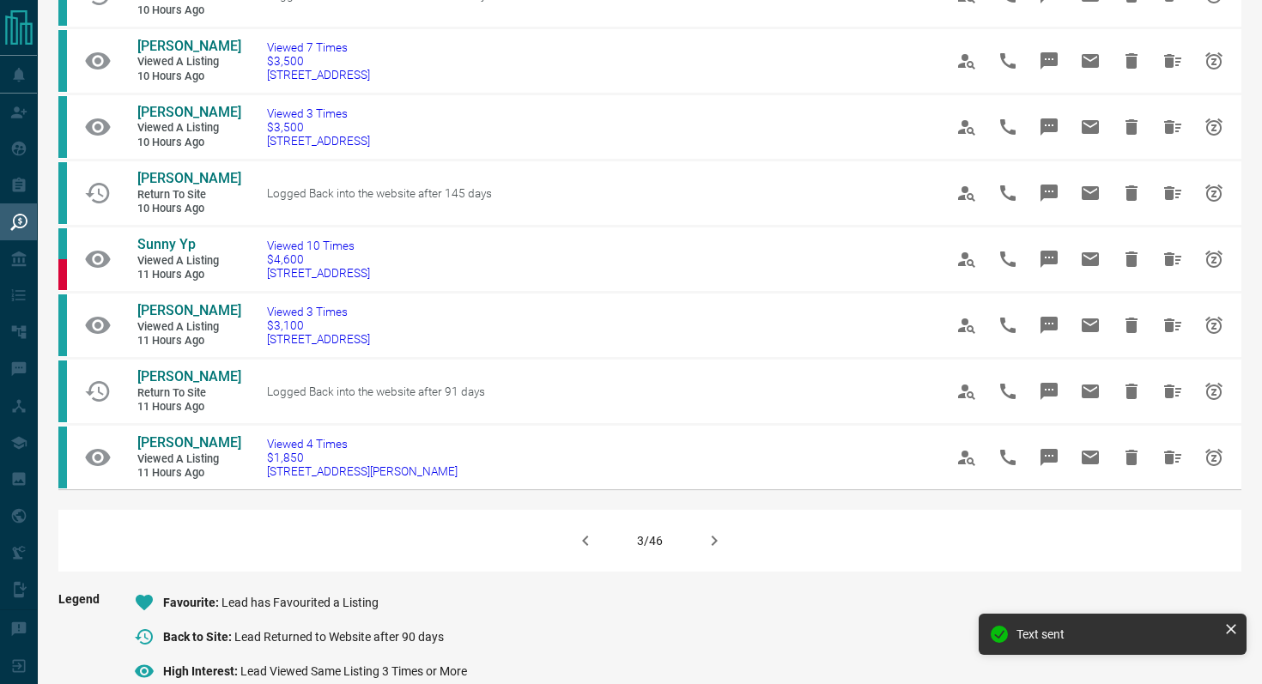
click at [713, 551] on icon "button" at bounding box center [714, 540] width 21 height 21
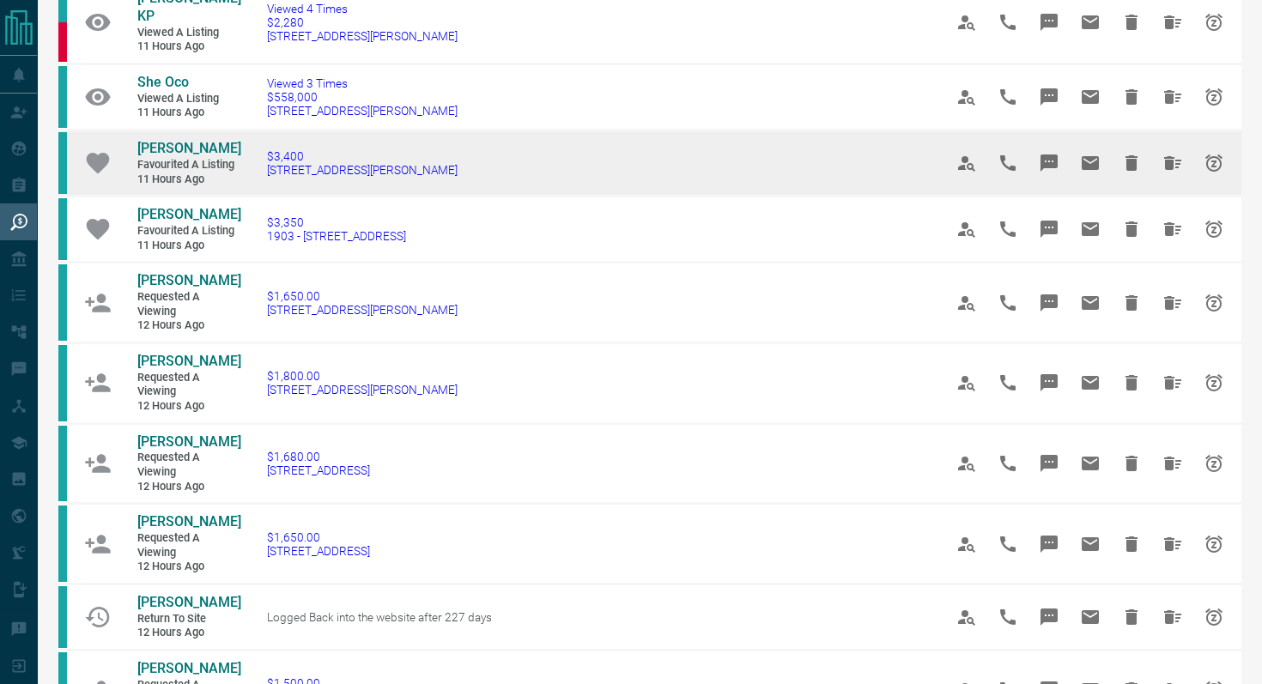
scroll to position [409, 0]
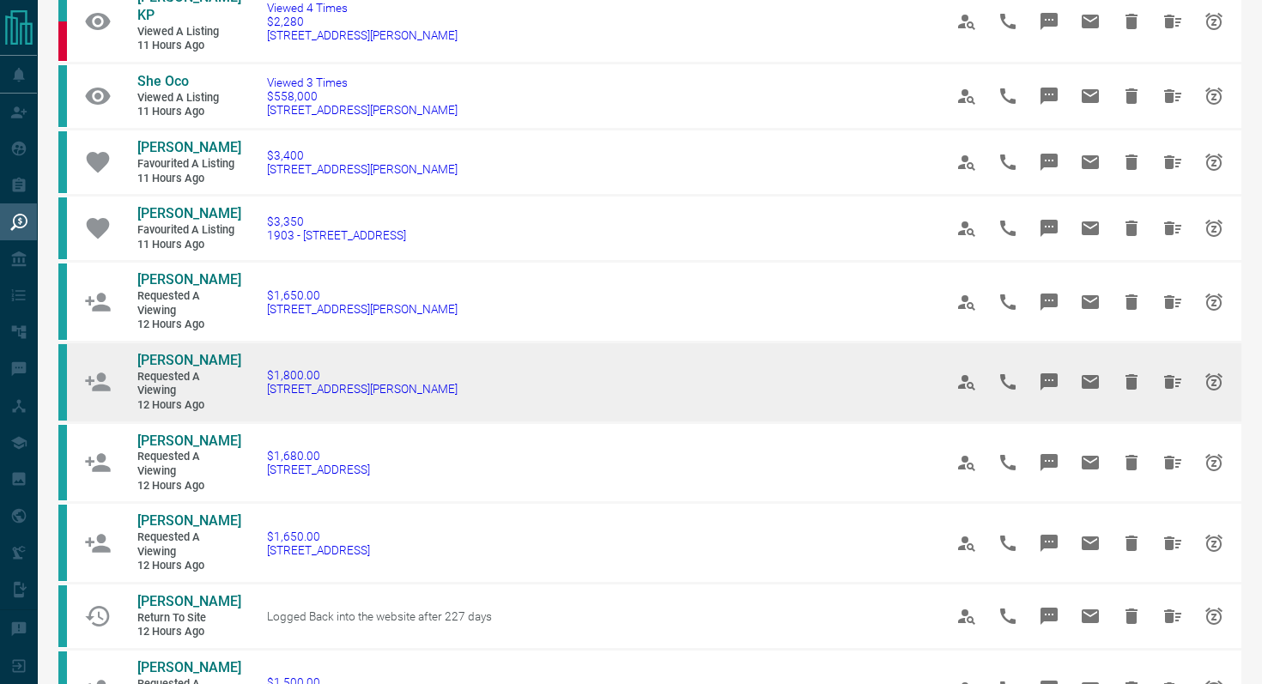
drag, startPoint x: 447, startPoint y: 405, endPoint x: 437, endPoint y: 405, distance: 10.3
click at [437, 405] on td "$1,800.00 [STREET_ADDRESS][PERSON_NAME]" at bounding box center [579, 382] width 676 height 81
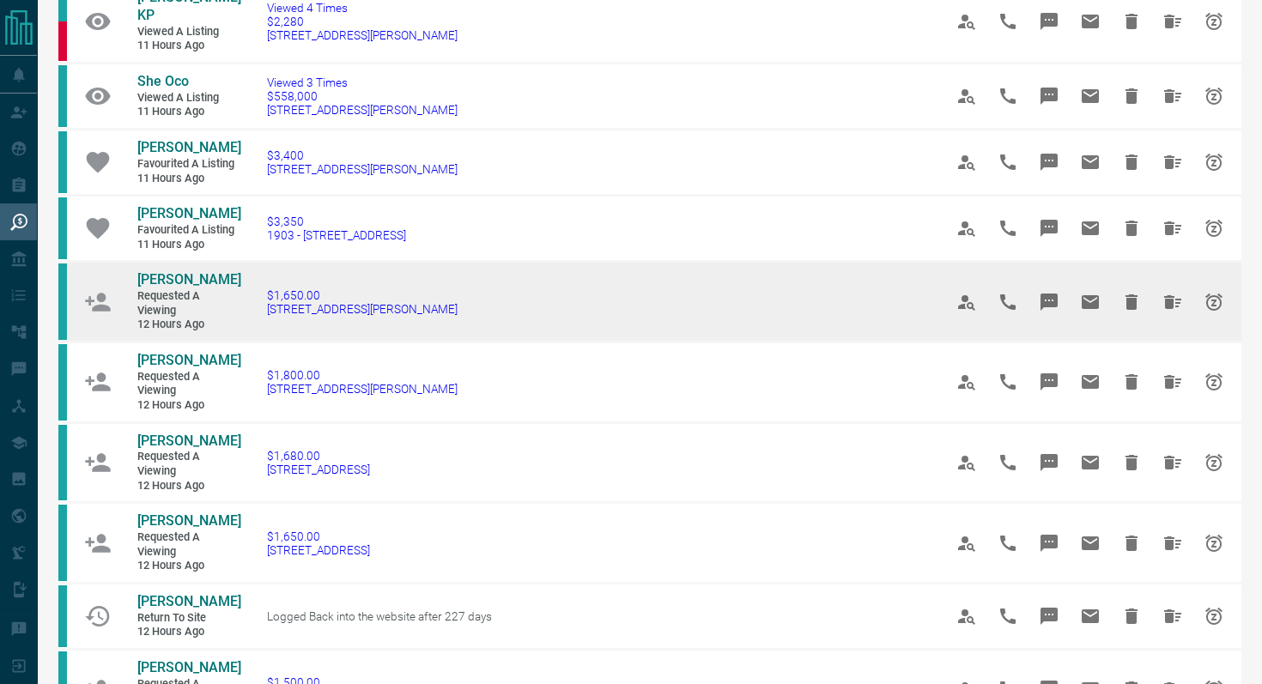
click at [449, 320] on td "$1,650.00 [STREET_ADDRESS][PERSON_NAME]" at bounding box center [579, 302] width 676 height 81
drag, startPoint x: 449, startPoint y: 320, endPoint x: 255, endPoint y: 320, distance: 194.0
click at [255, 321] on td "$1,650.00 [STREET_ADDRESS][PERSON_NAME]" at bounding box center [579, 302] width 676 height 81
click at [1053, 311] on icon "Message" at bounding box center [1048, 302] width 17 height 17
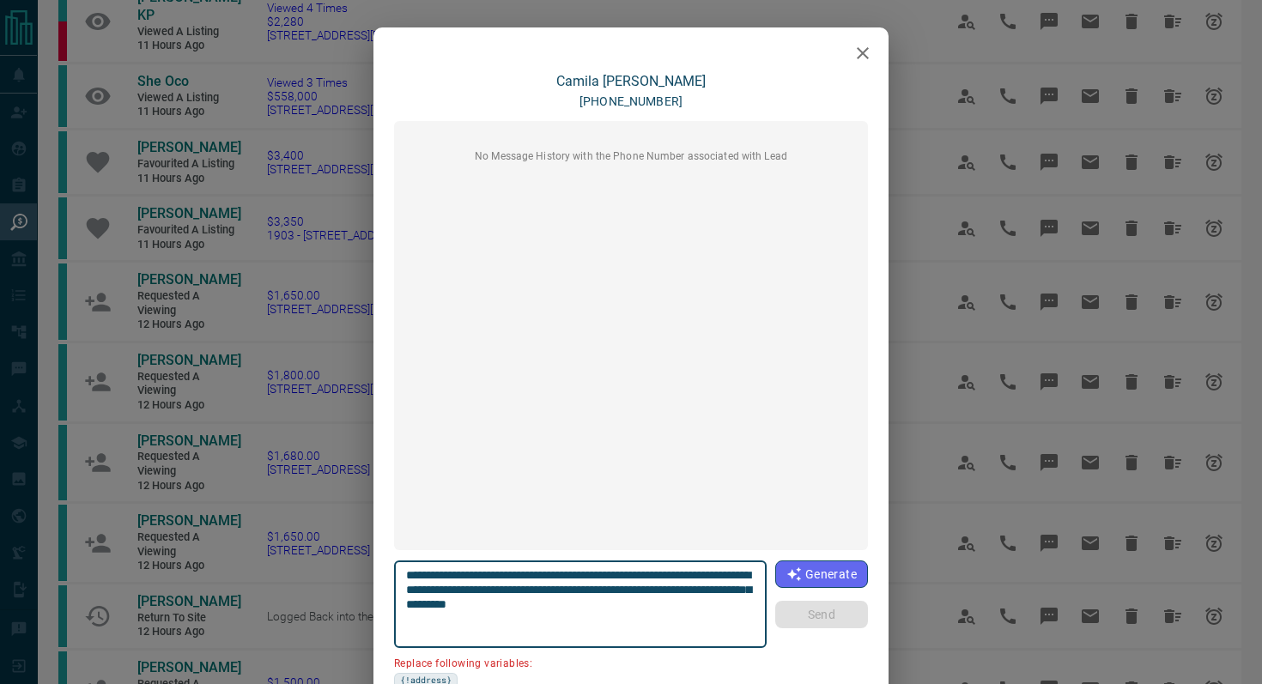
drag, startPoint x: 479, startPoint y: 587, endPoint x: 427, endPoint y: 586, distance: 51.5
click at [427, 586] on textarea "**********" at bounding box center [580, 604] width 349 height 73
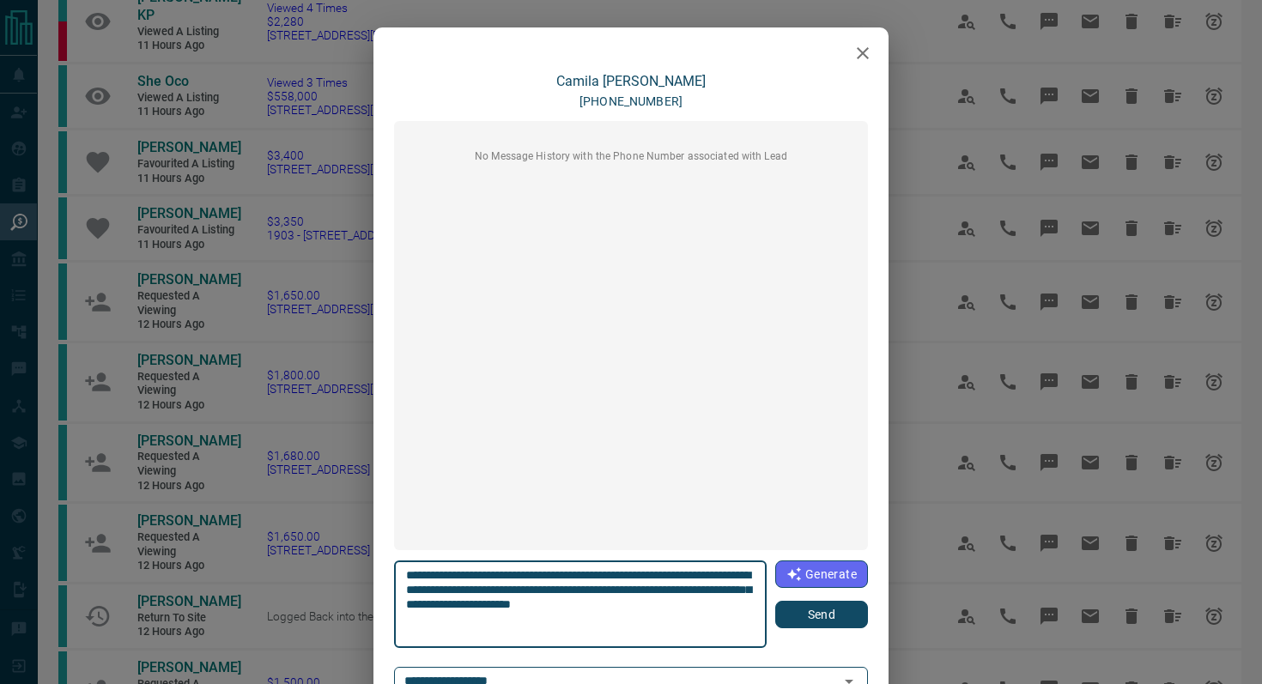
type textarea "**********"
click at [805, 616] on button "Send" at bounding box center [821, 614] width 93 height 27
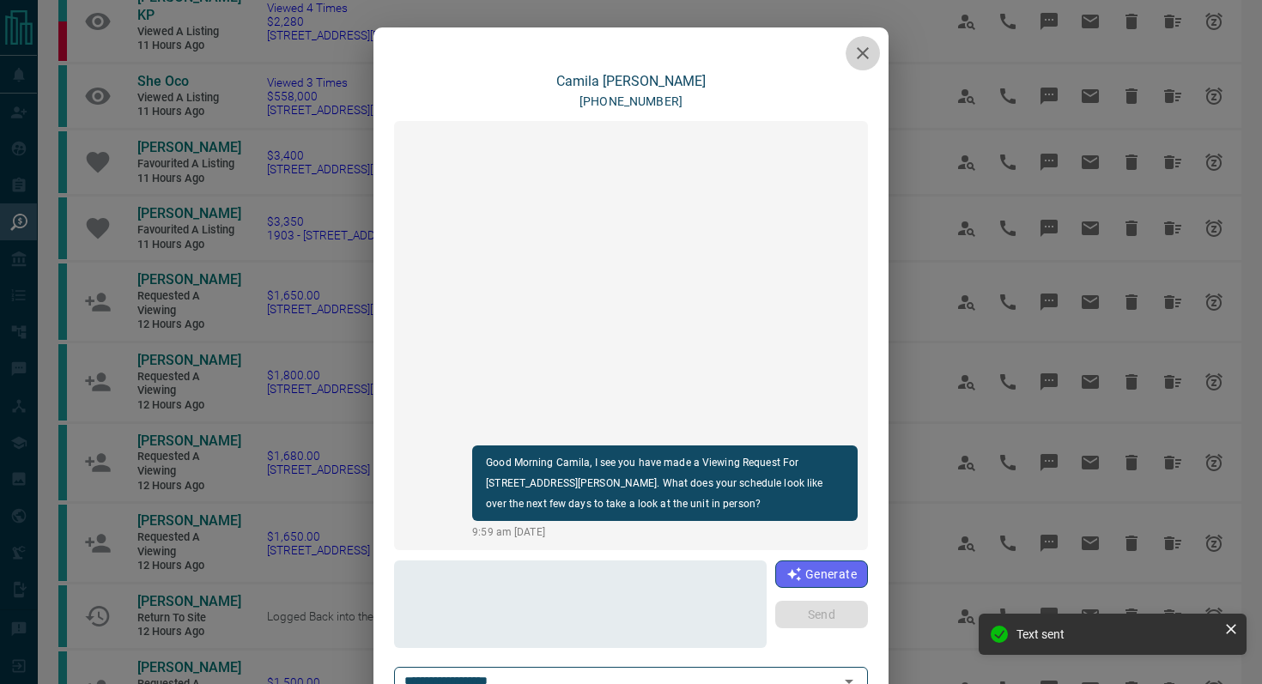
click at [860, 50] on icon "button" at bounding box center [863, 53] width 12 height 12
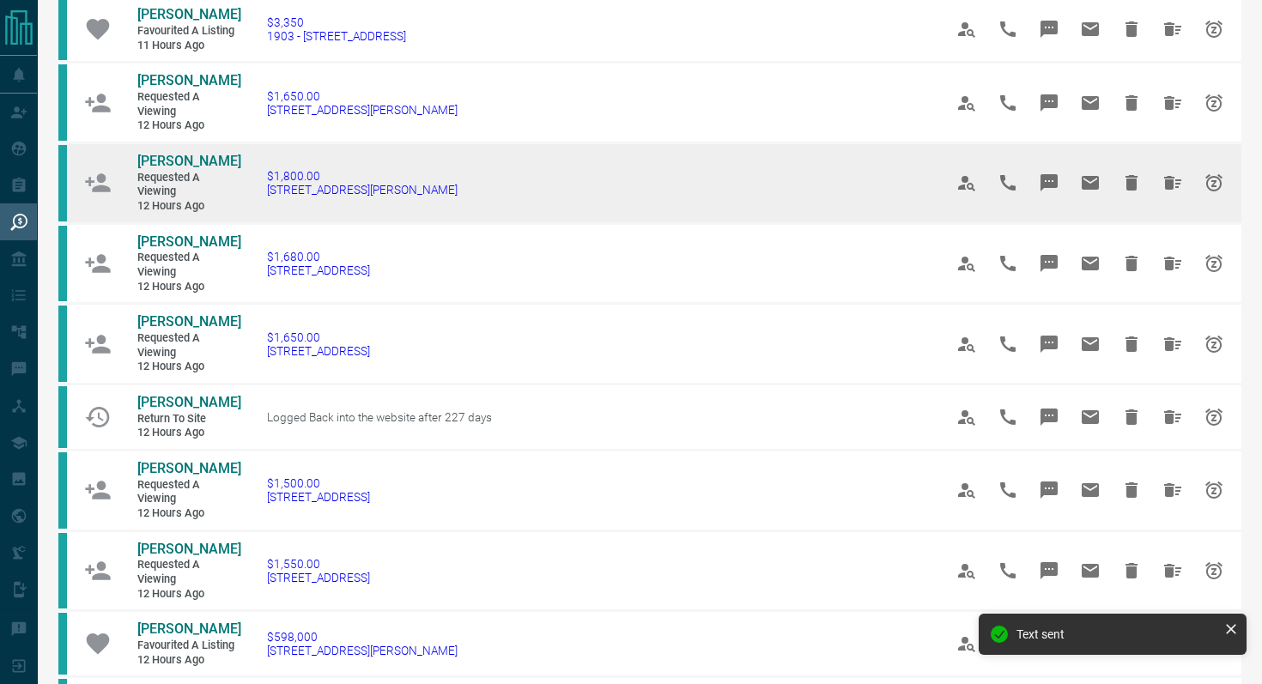
scroll to position [672, 0]
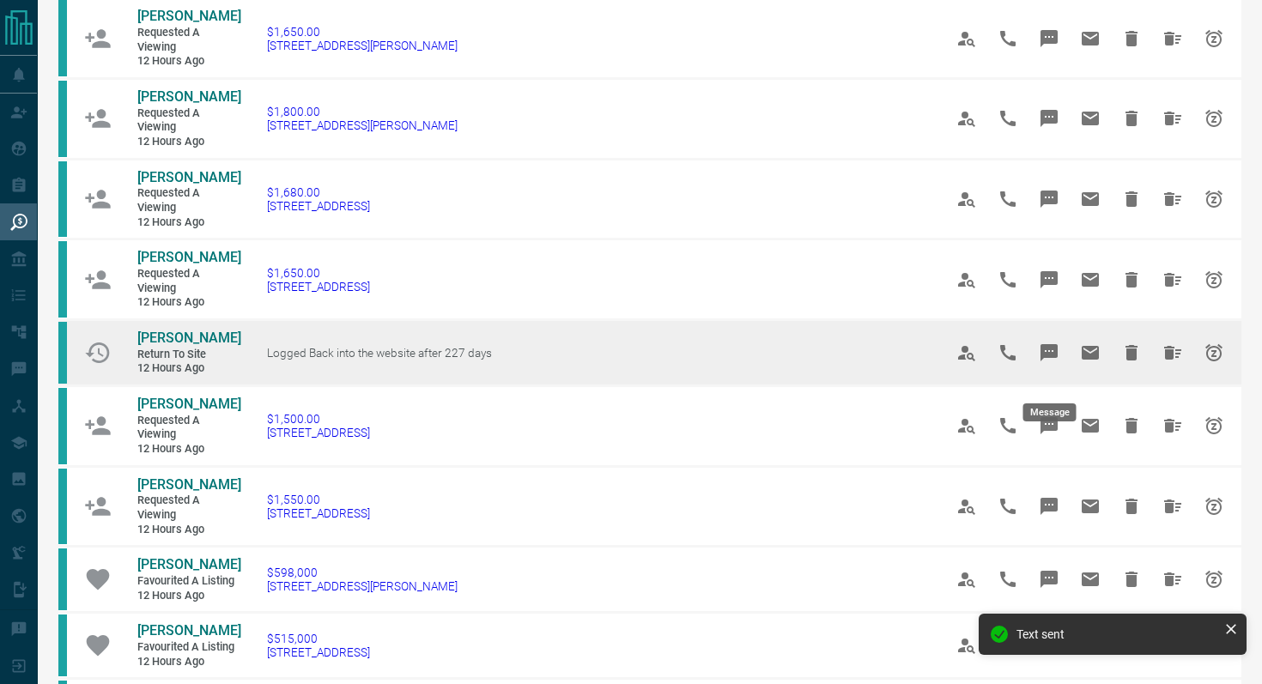
click at [1051, 361] on icon "Message" at bounding box center [1048, 352] width 17 height 17
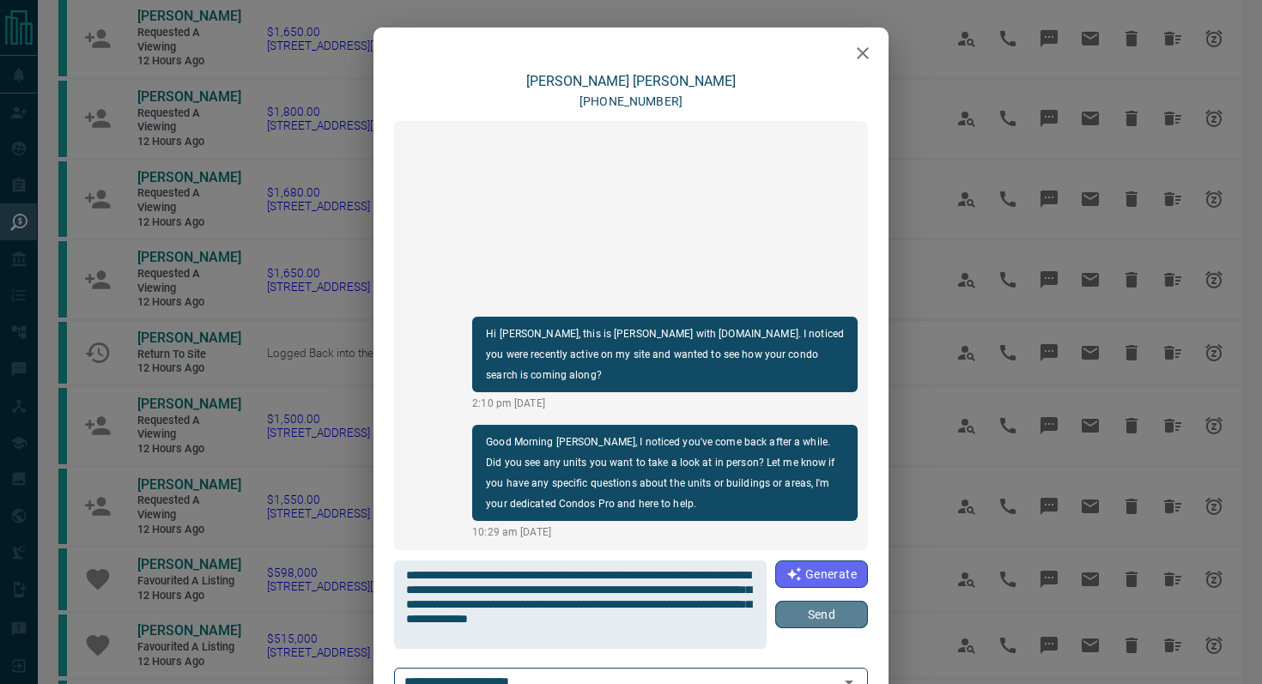
click at [831, 619] on button "Send" at bounding box center [821, 614] width 93 height 27
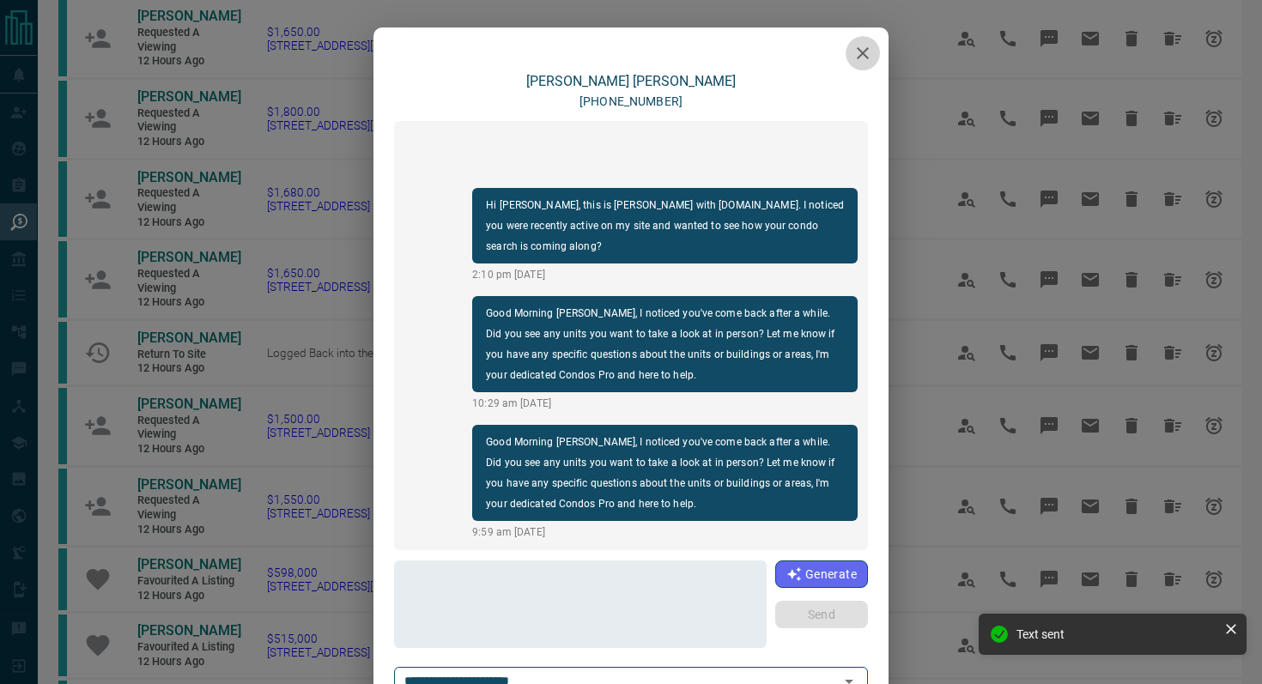
click at [864, 55] on icon "button" at bounding box center [863, 53] width 12 height 12
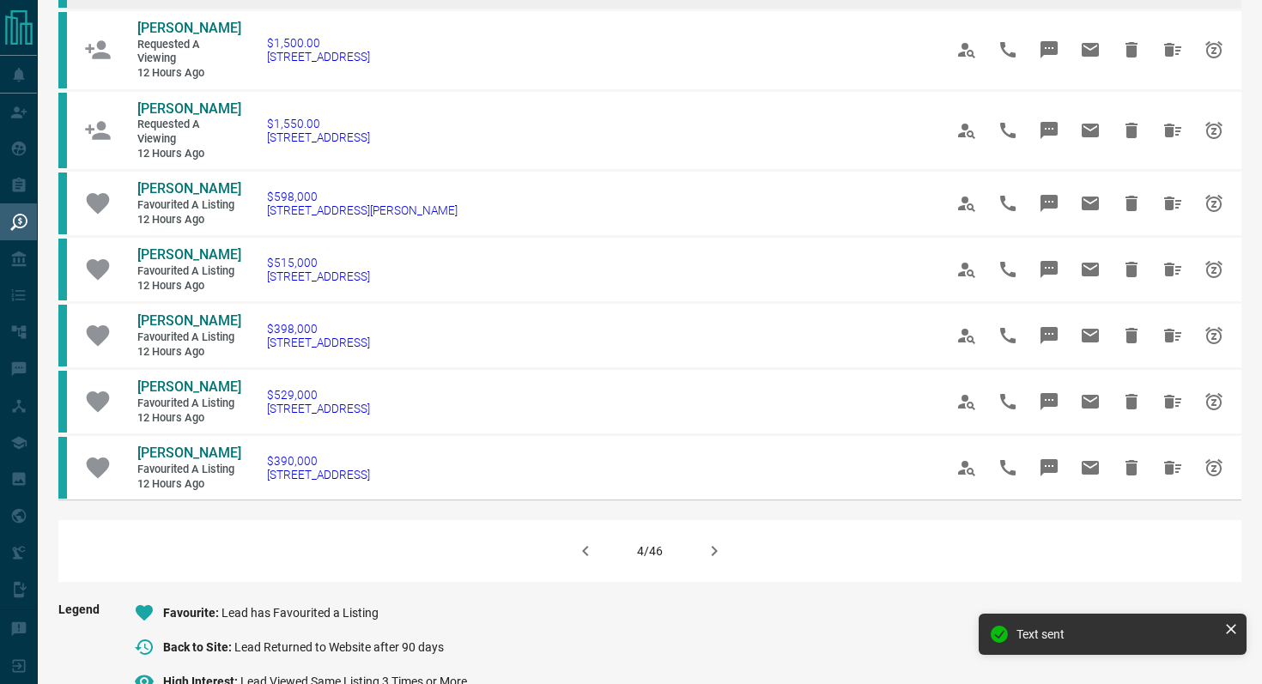
scroll to position [1051, 0]
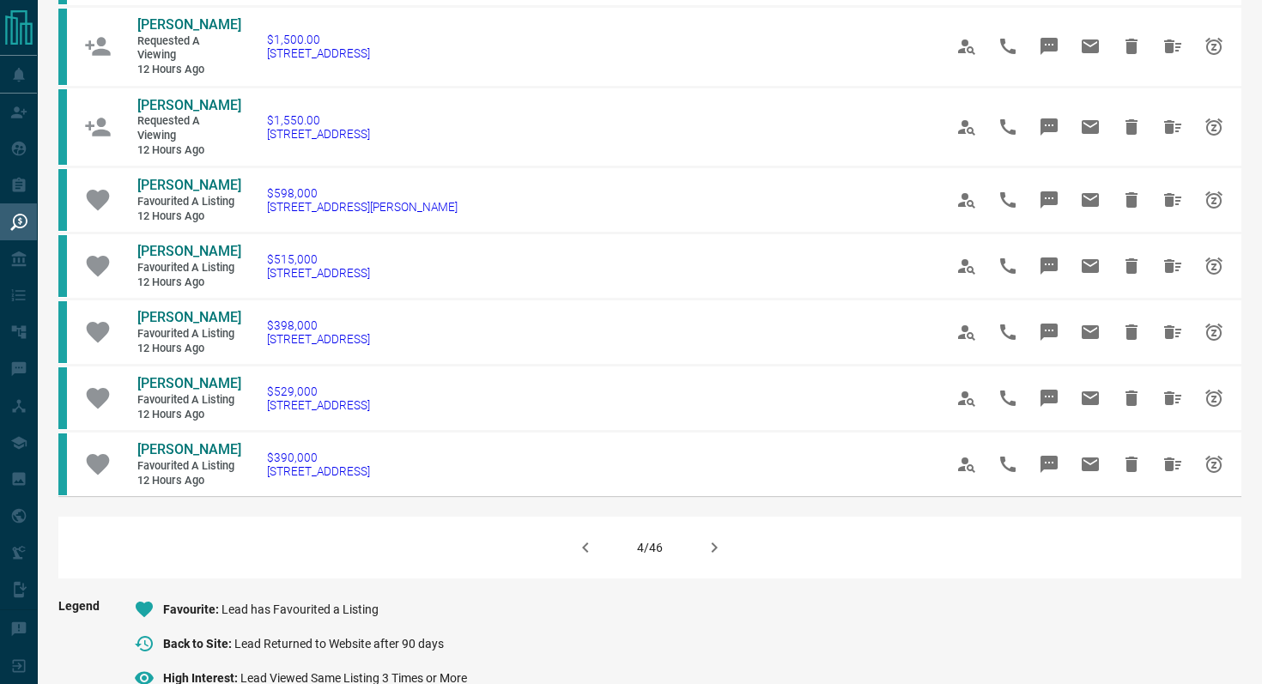
click at [701, 565] on button "button" at bounding box center [714, 547] width 41 height 41
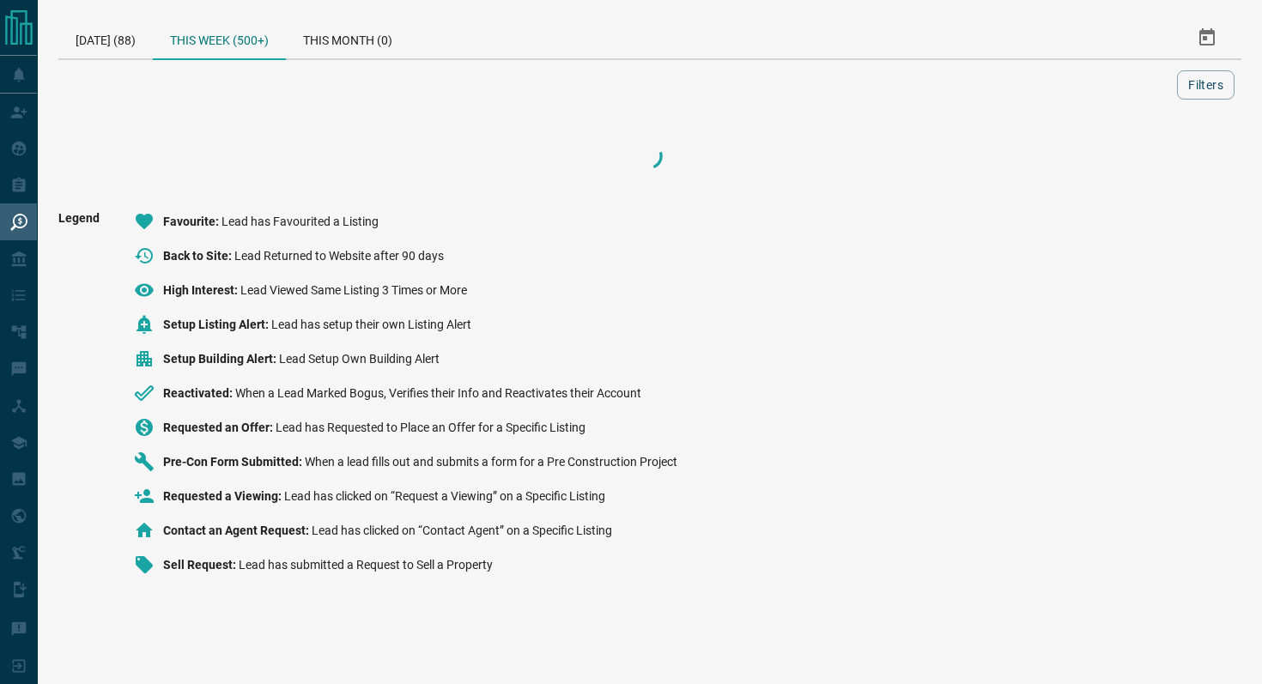
scroll to position [0, 0]
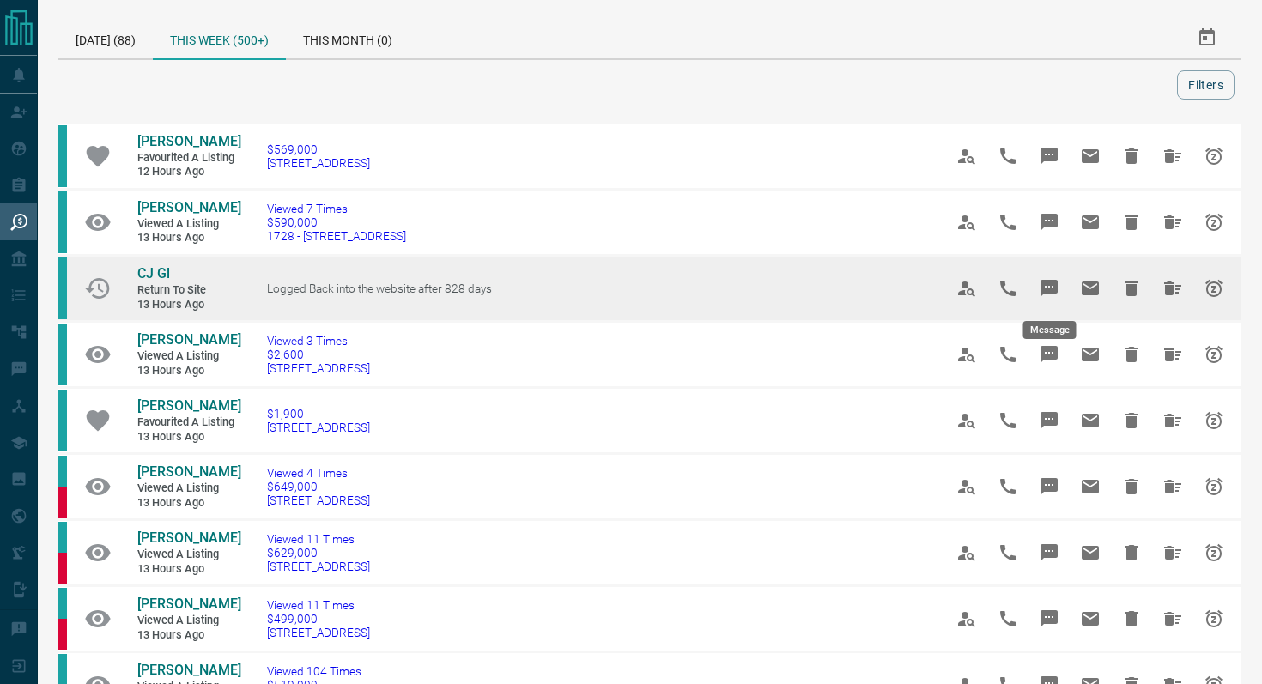
click at [1056, 279] on icon "Message" at bounding box center [1049, 288] width 21 height 21
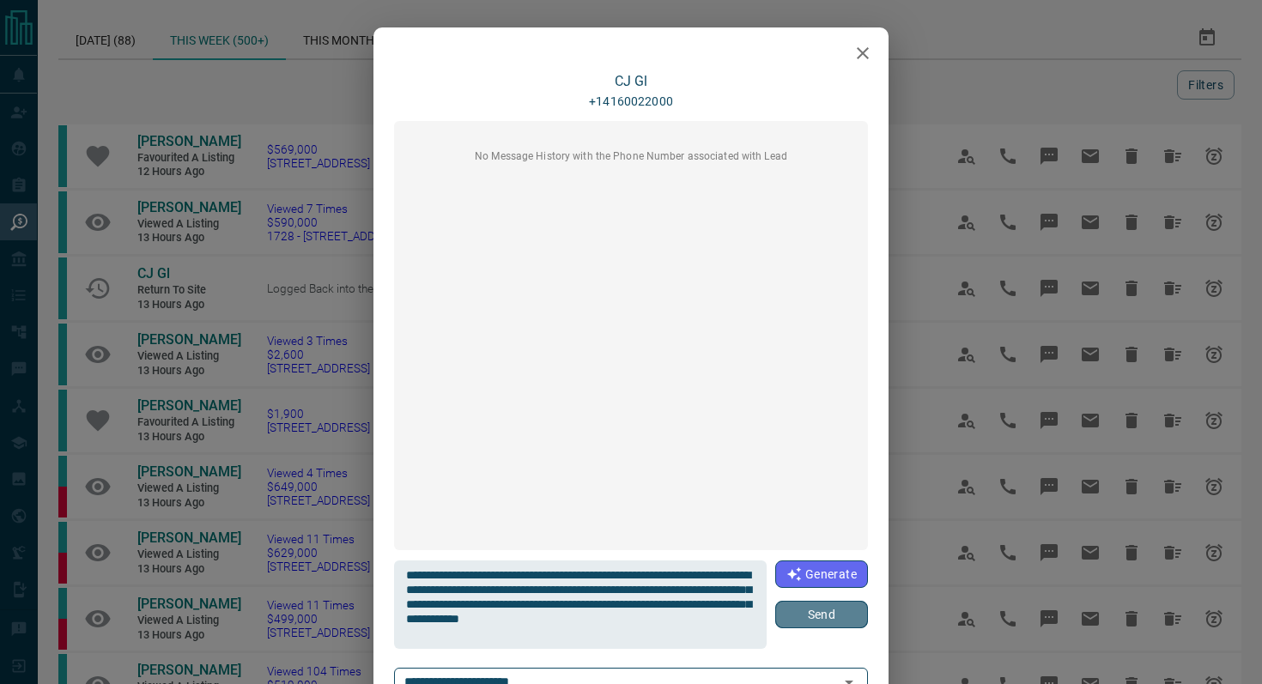
click at [827, 619] on button "Send" at bounding box center [821, 614] width 93 height 27
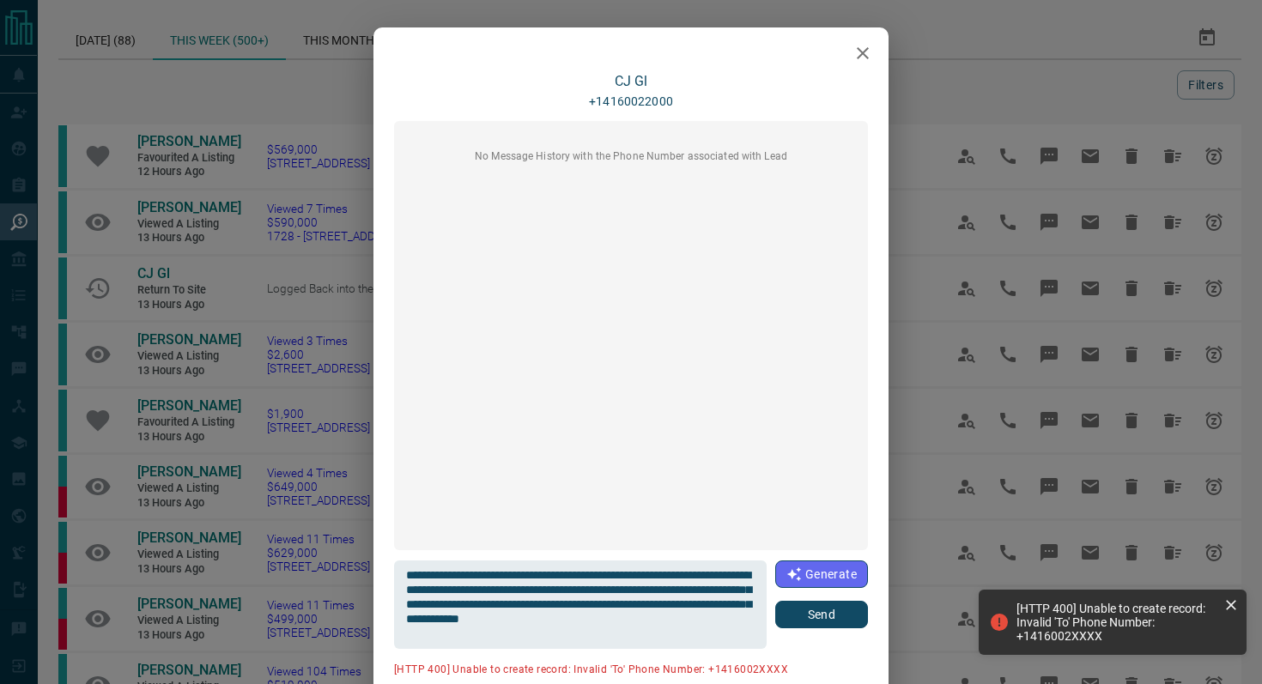
click at [861, 50] on icon "button" at bounding box center [862, 53] width 21 height 21
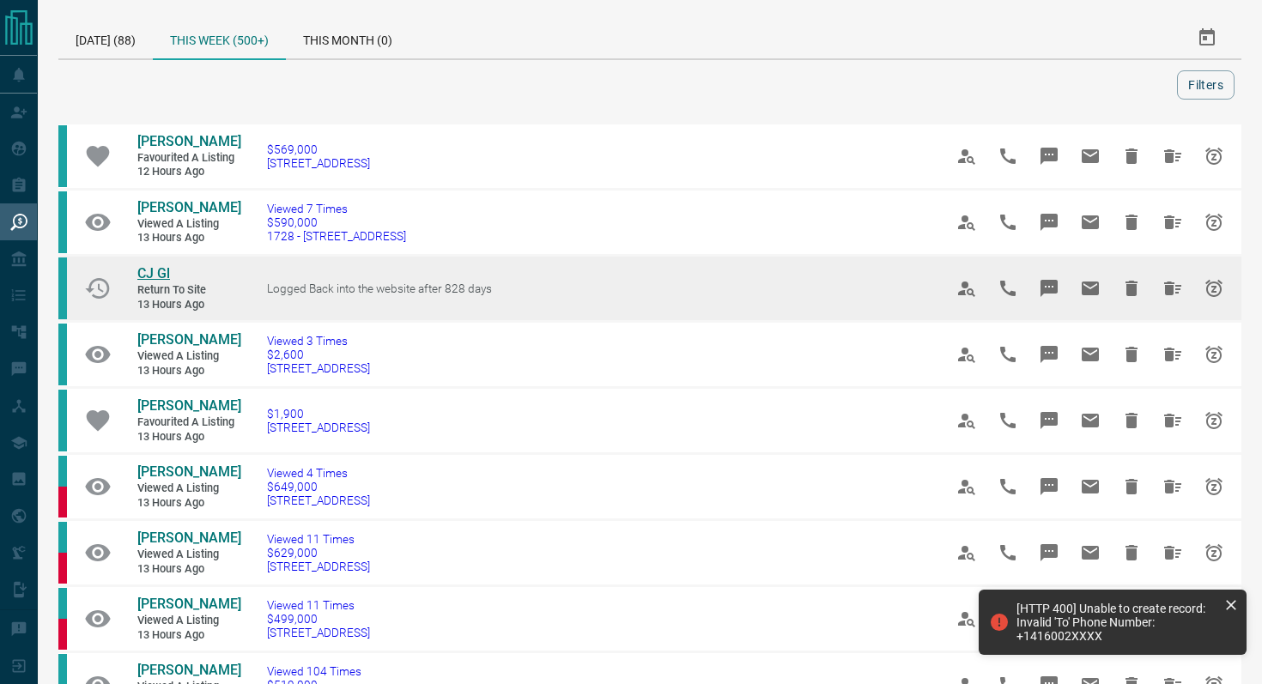
click at [152, 272] on span "CJ Gl" at bounding box center [153, 273] width 33 height 16
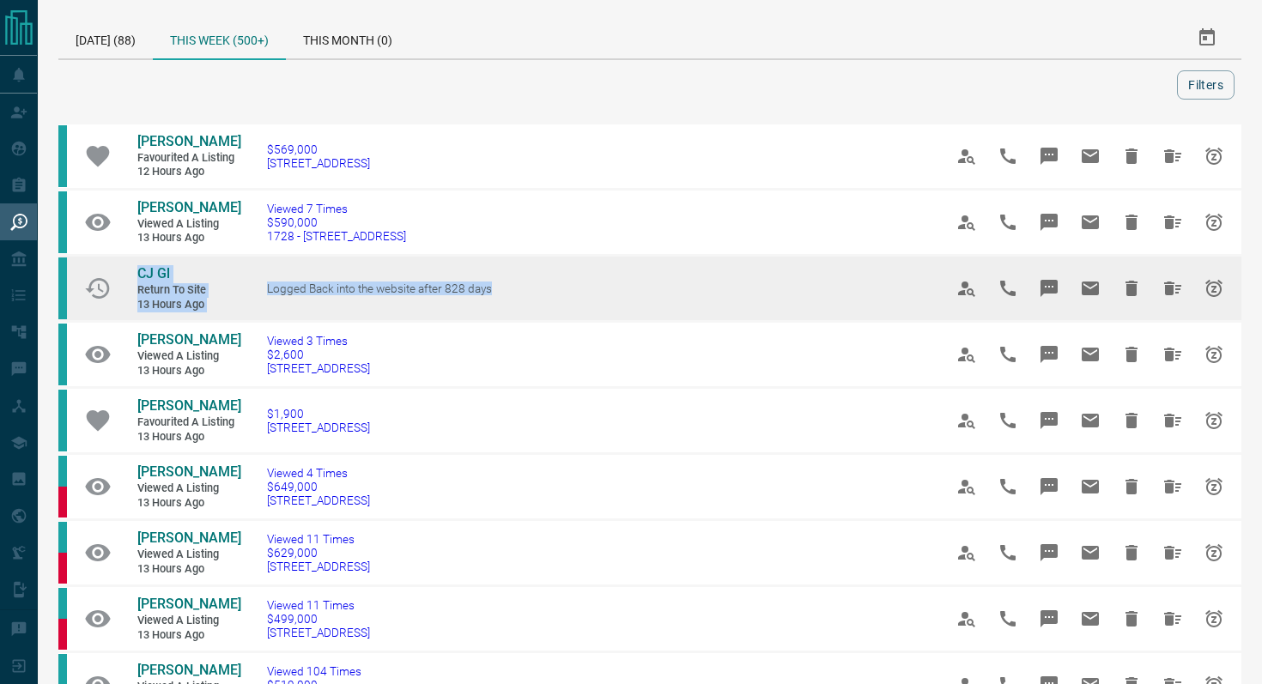
drag, startPoint x: 551, startPoint y: 296, endPoint x: 120, endPoint y: 272, distance: 431.6
click at [120, 273] on tr "CJ Gl Return to Site 13 hours ago Logged Back into the website after 828 days" at bounding box center [649, 289] width 1183 height 66
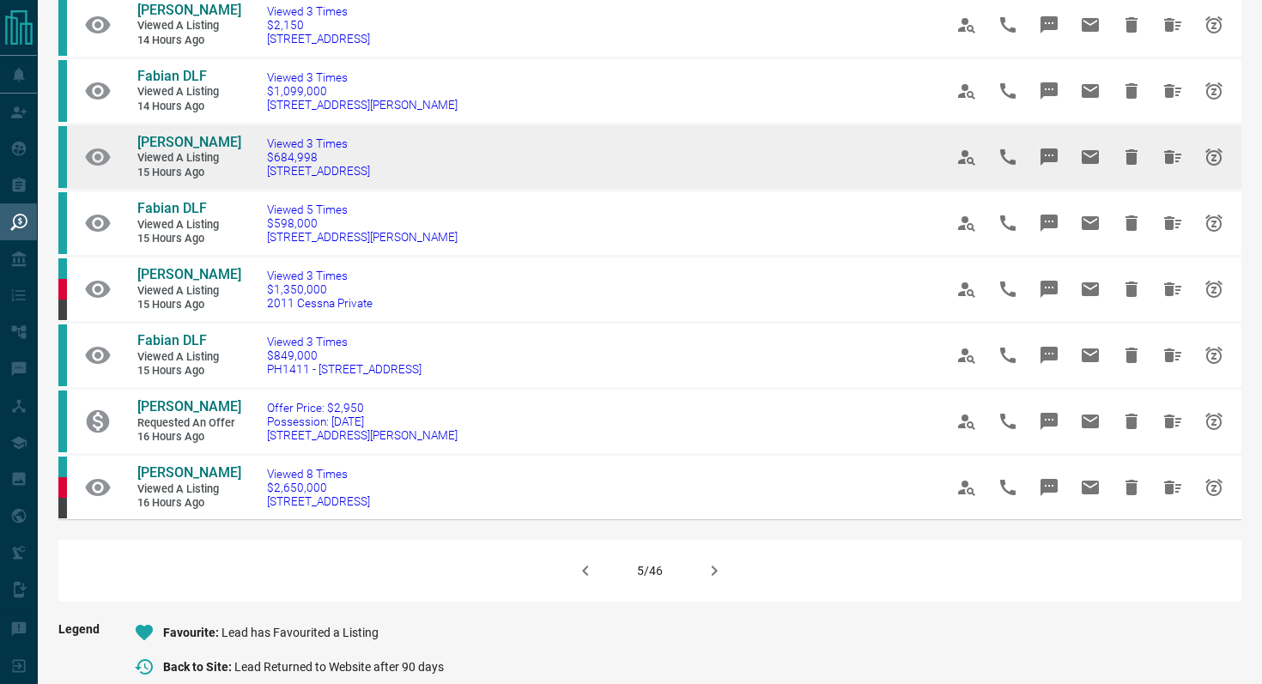
scroll to position [930, 0]
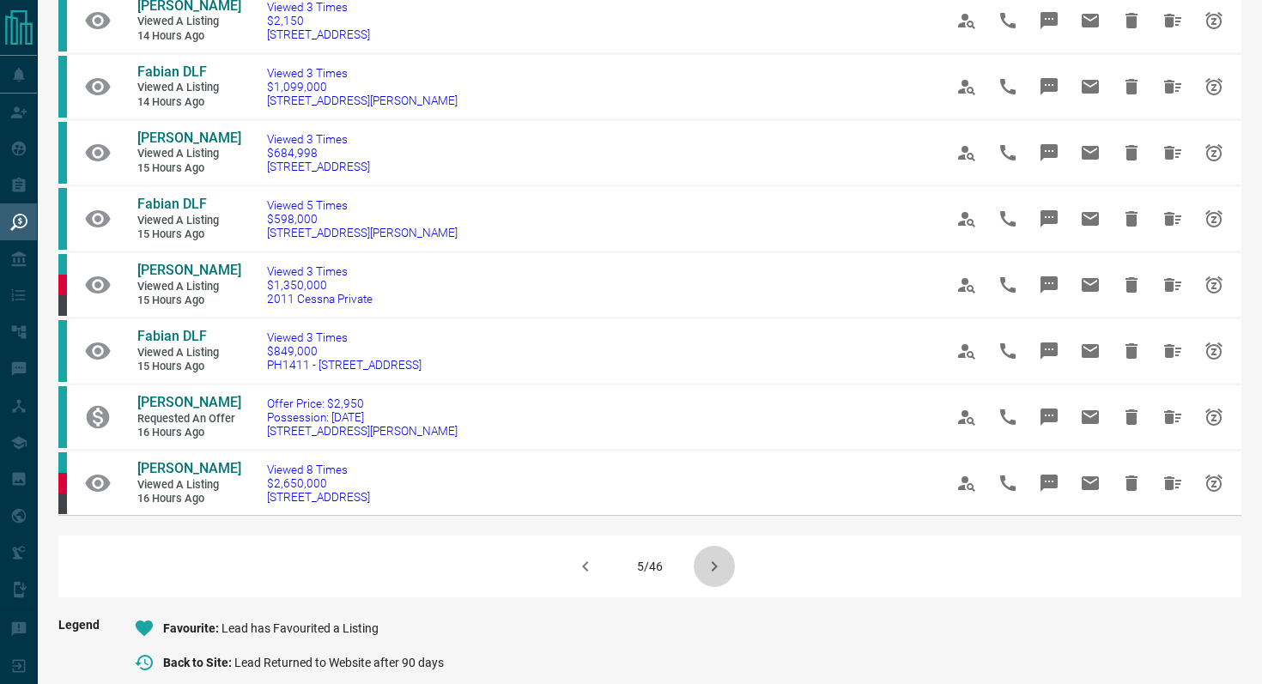
click at [712, 575] on icon "button" at bounding box center [714, 566] width 21 height 21
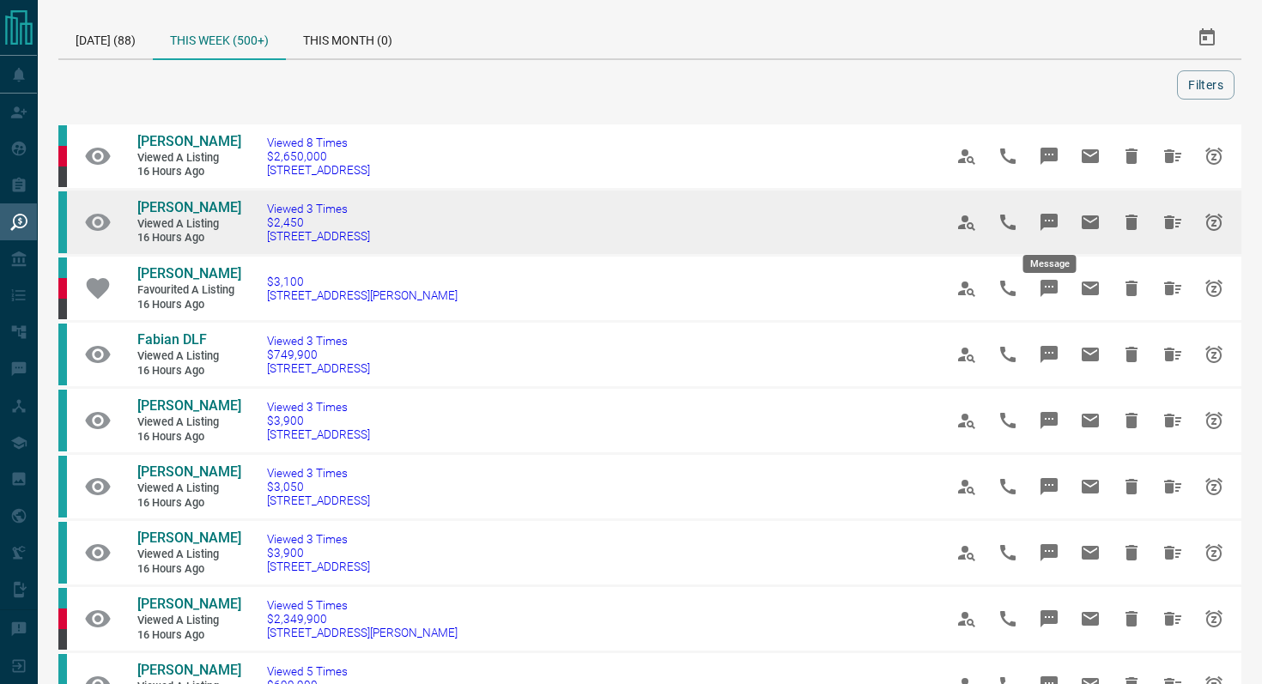
click at [1051, 212] on icon "Message" at bounding box center [1049, 222] width 21 height 21
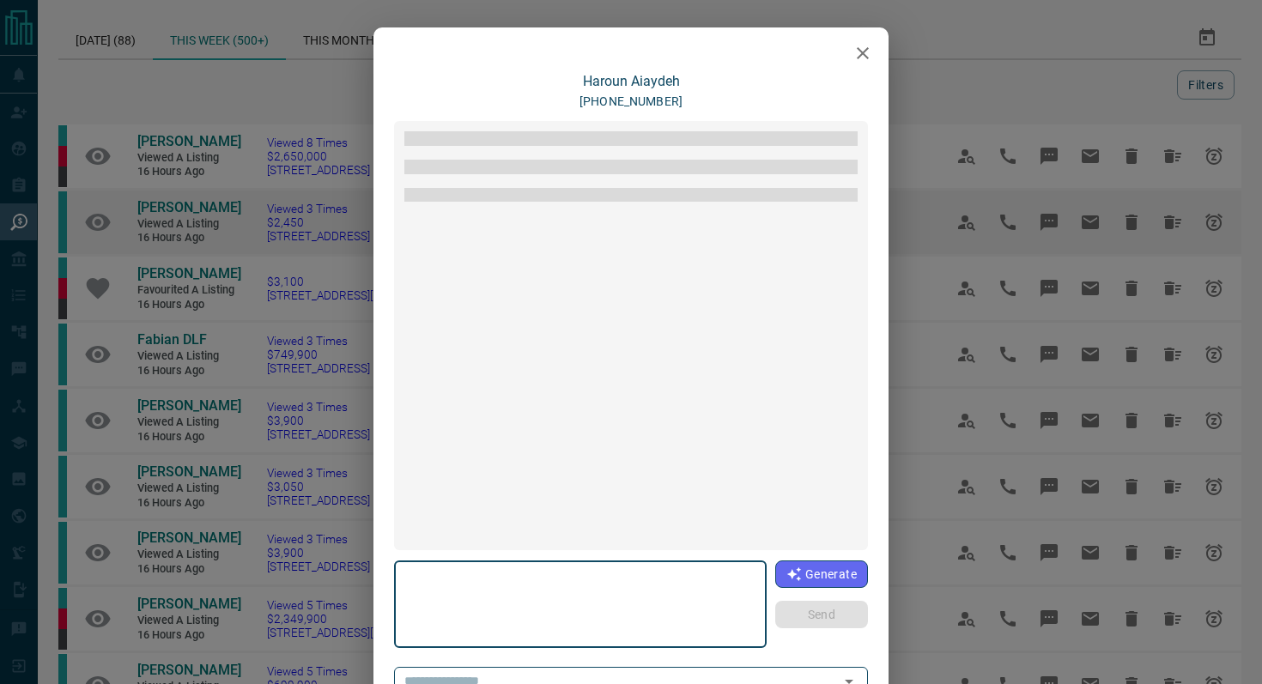
type textarea "**********"
type input "**********"
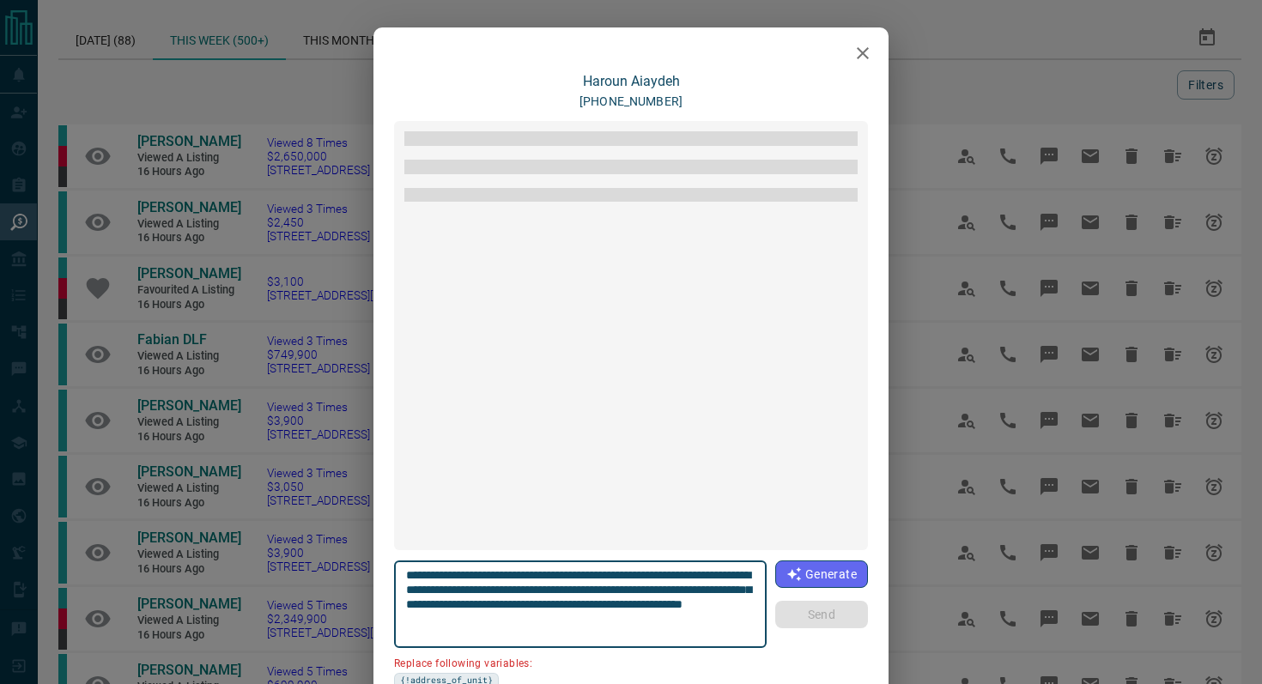
scroll to position [551, 0]
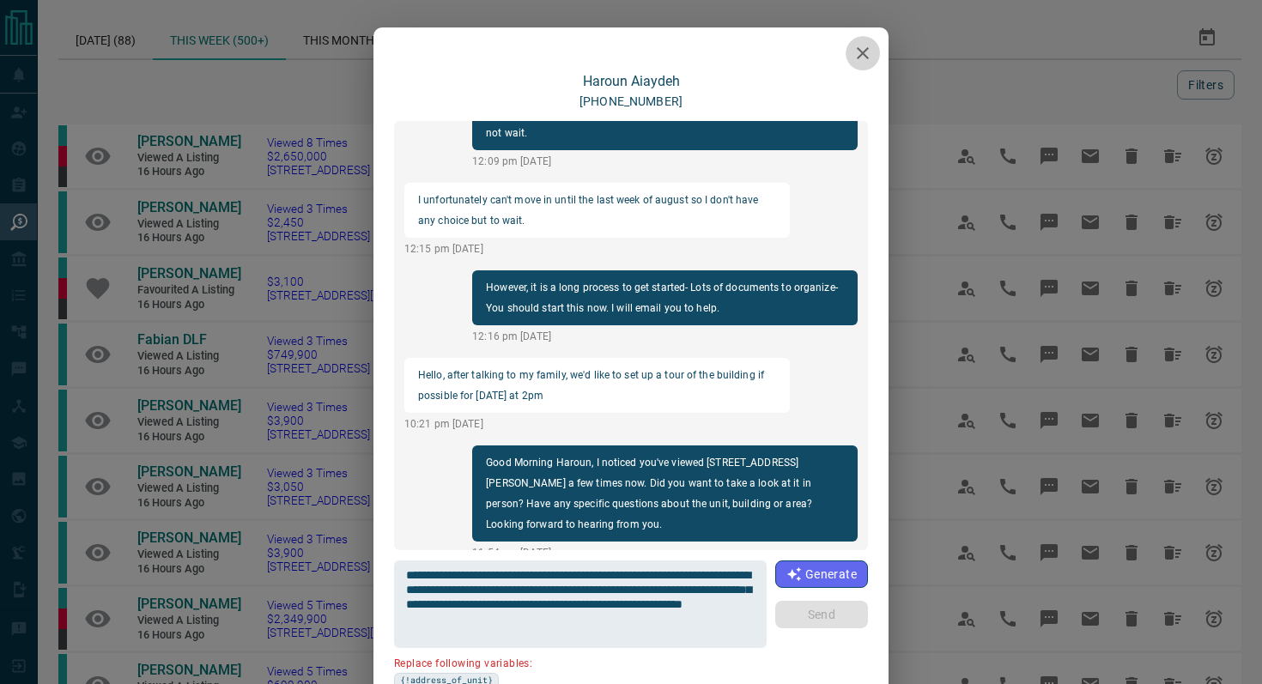
click at [854, 44] on icon "button" at bounding box center [862, 53] width 21 height 21
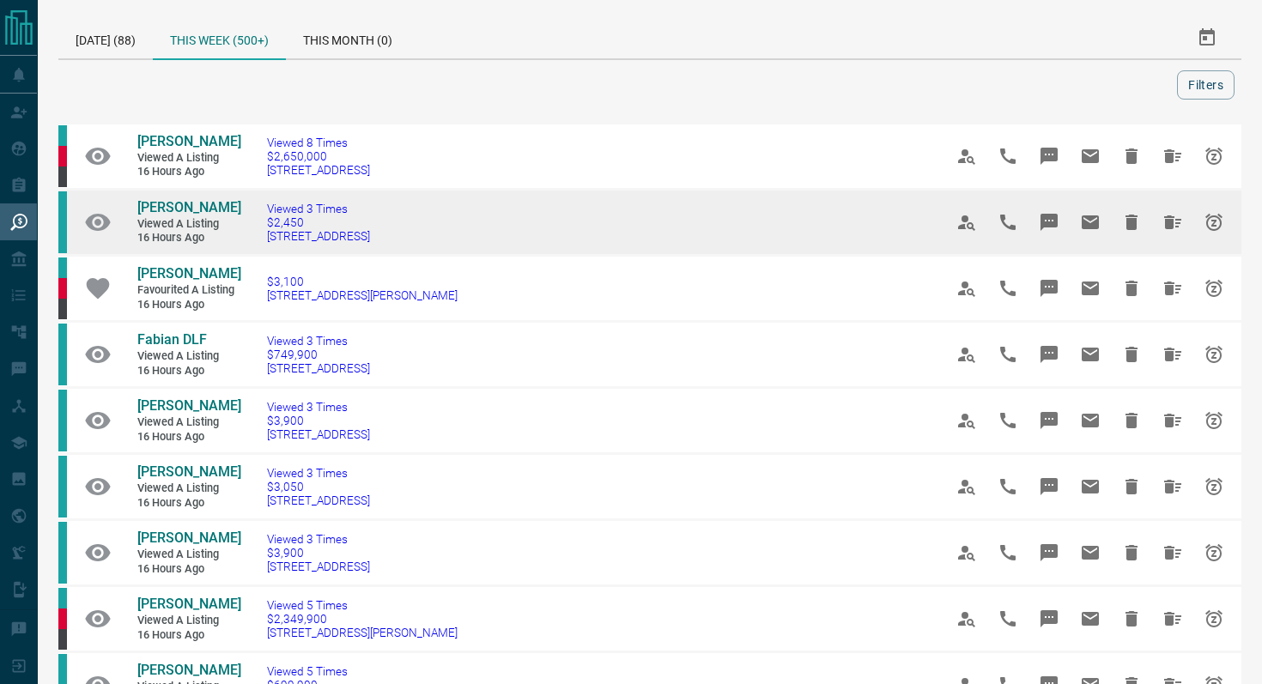
drag, startPoint x: 427, startPoint y: 238, endPoint x: 260, endPoint y: 238, distance: 166.5
click at [260, 238] on td "Viewed 3 Times $2,450 [STREET_ADDRESS]" at bounding box center [579, 223] width 676 height 66
click at [1051, 209] on button "Message" at bounding box center [1048, 222] width 41 height 41
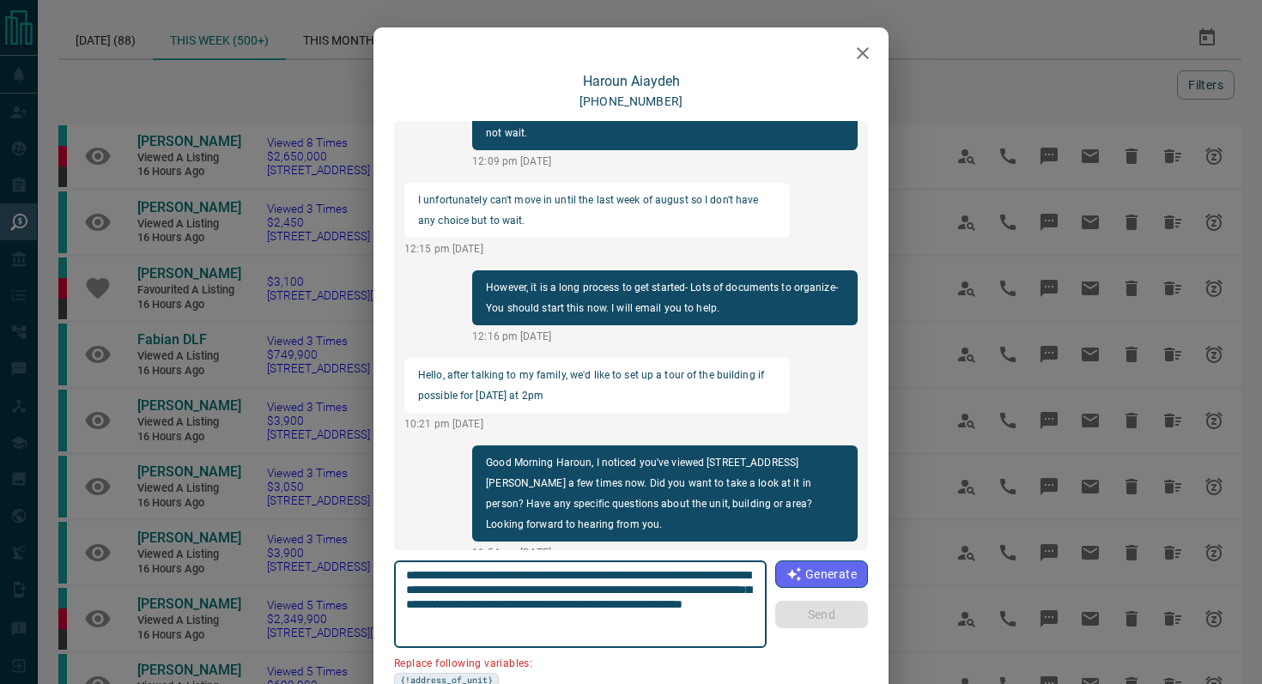
drag, startPoint x: 503, startPoint y: 589, endPoint x: 370, endPoint y: 589, distance: 133.0
click at [370, 589] on div "[PERSON_NAME] [PHONE_NUMBER] Good Morning Haroun, I noticed you've viewed 1714 …" at bounding box center [631, 342] width 1262 height 684
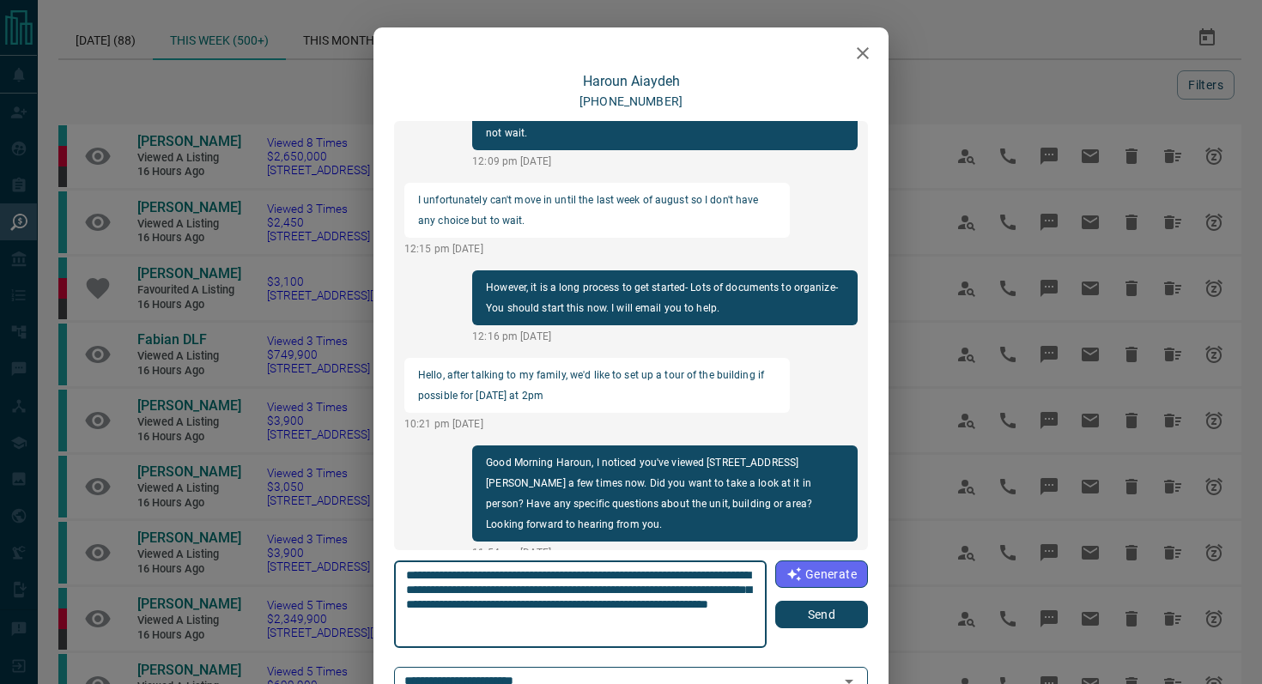
type textarea "**********"
click at [801, 611] on button "Send" at bounding box center [821, 614] width 93 height 27
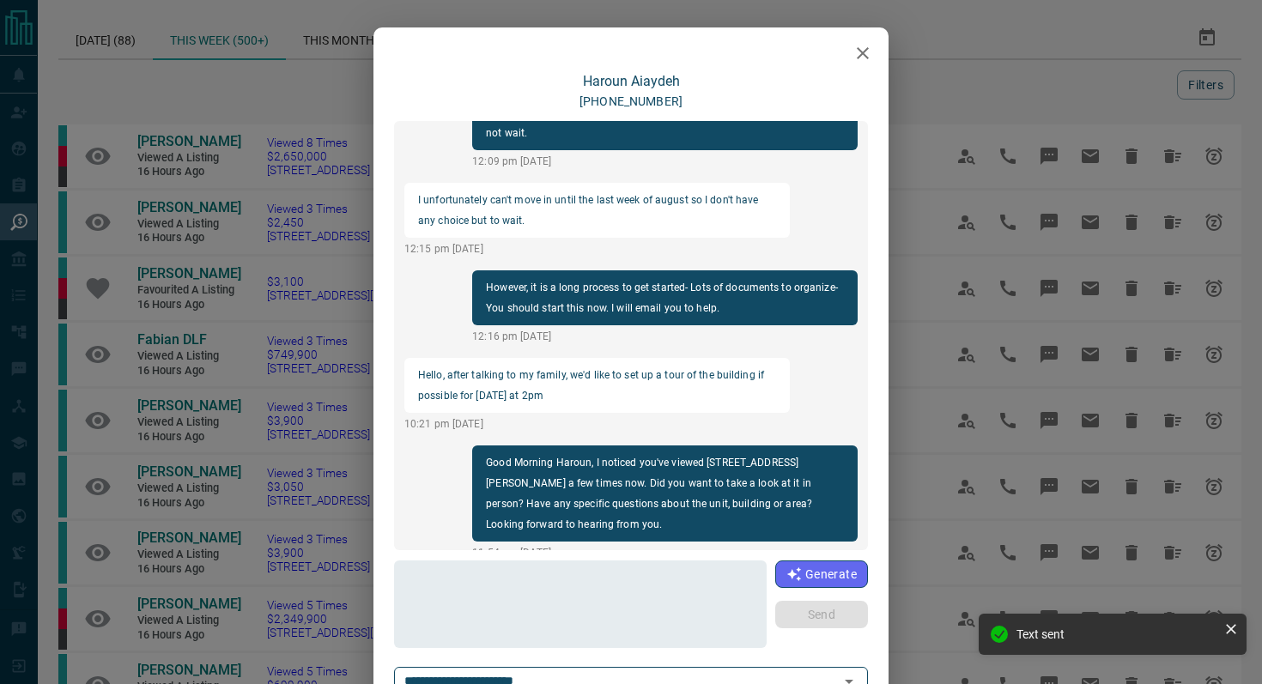
scroll to position [680, 0]
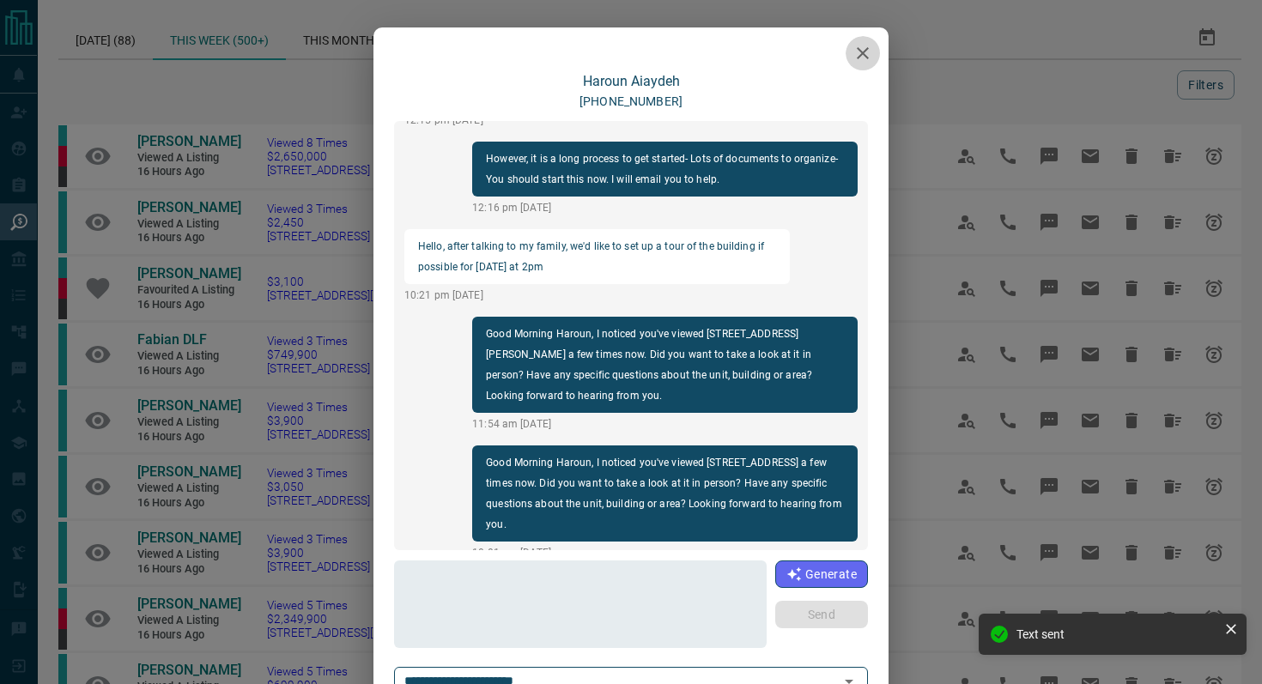
click at [867, 50] on icon "button" at bounding box center [862, 53] width 21 height 21
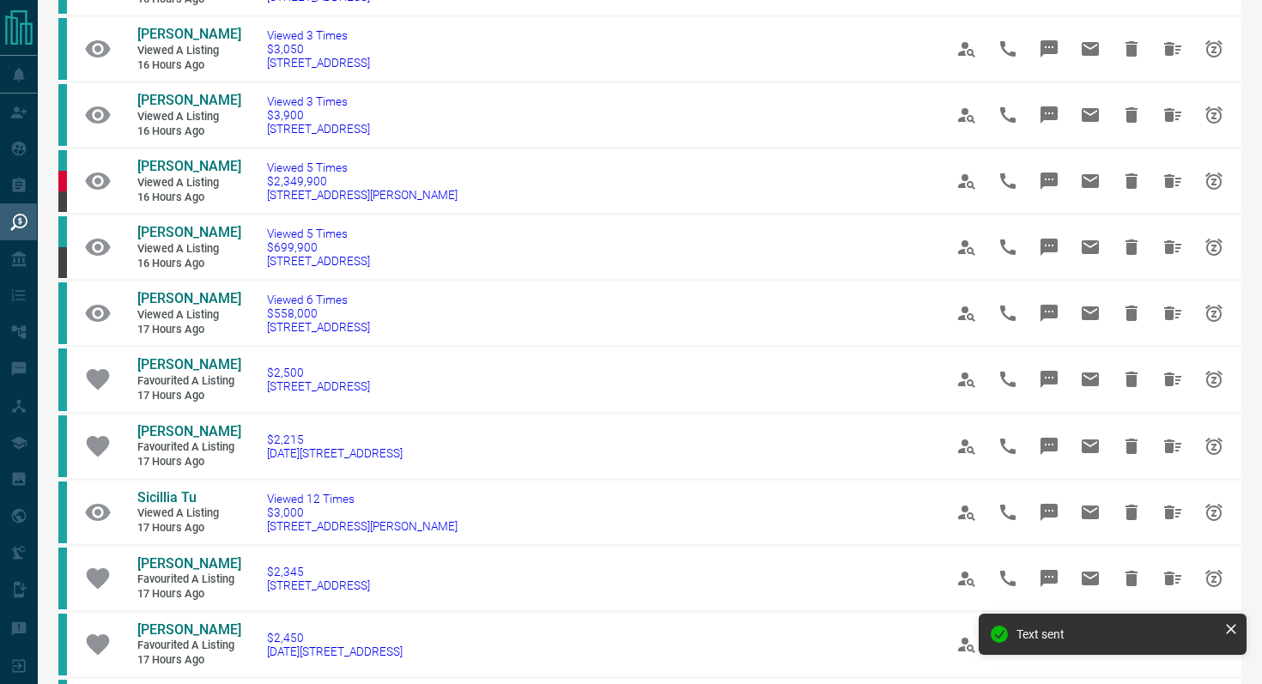
scroll to position [440, 0]
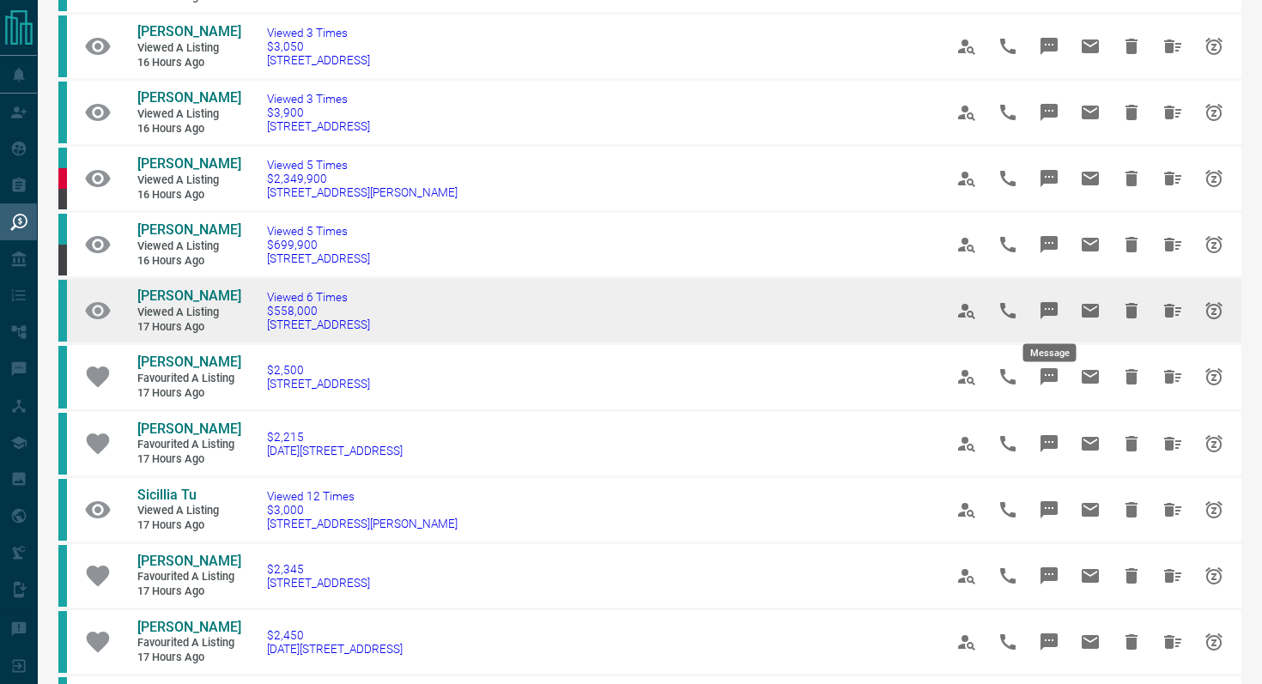
click at [1054, 306] on icon "Message" at bounding box center [1048, 310] width 17 height 17
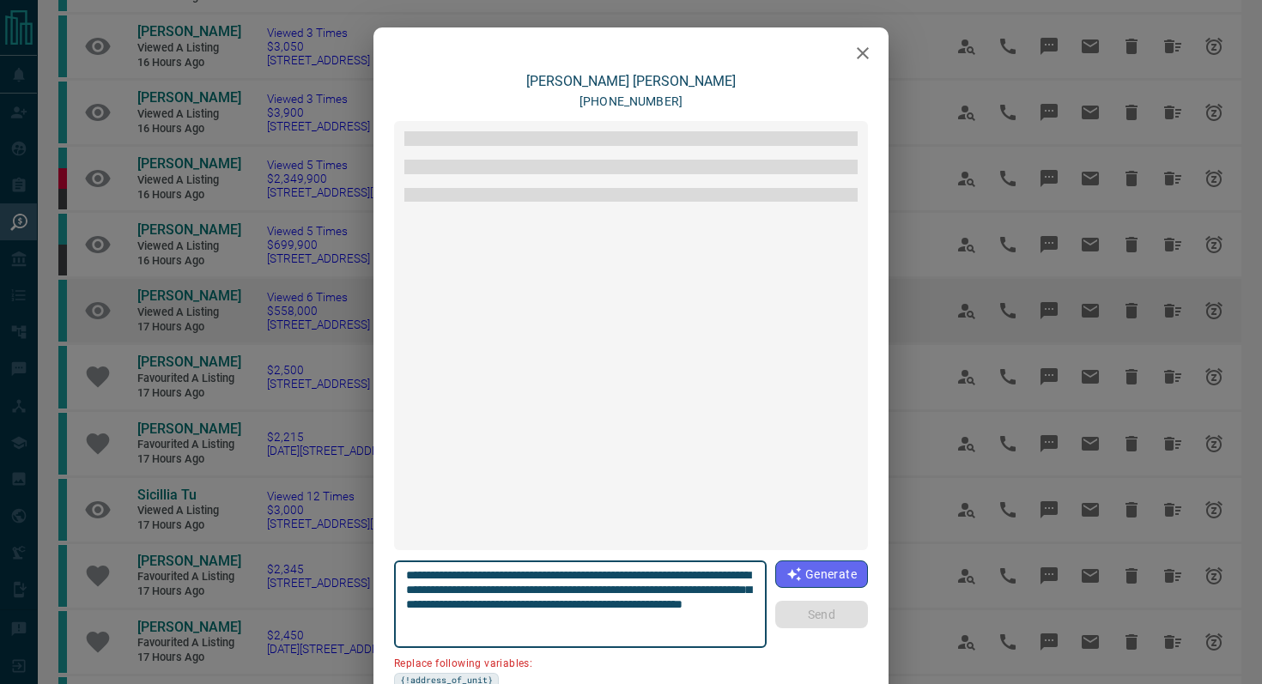
scroll to position [1102, 0]
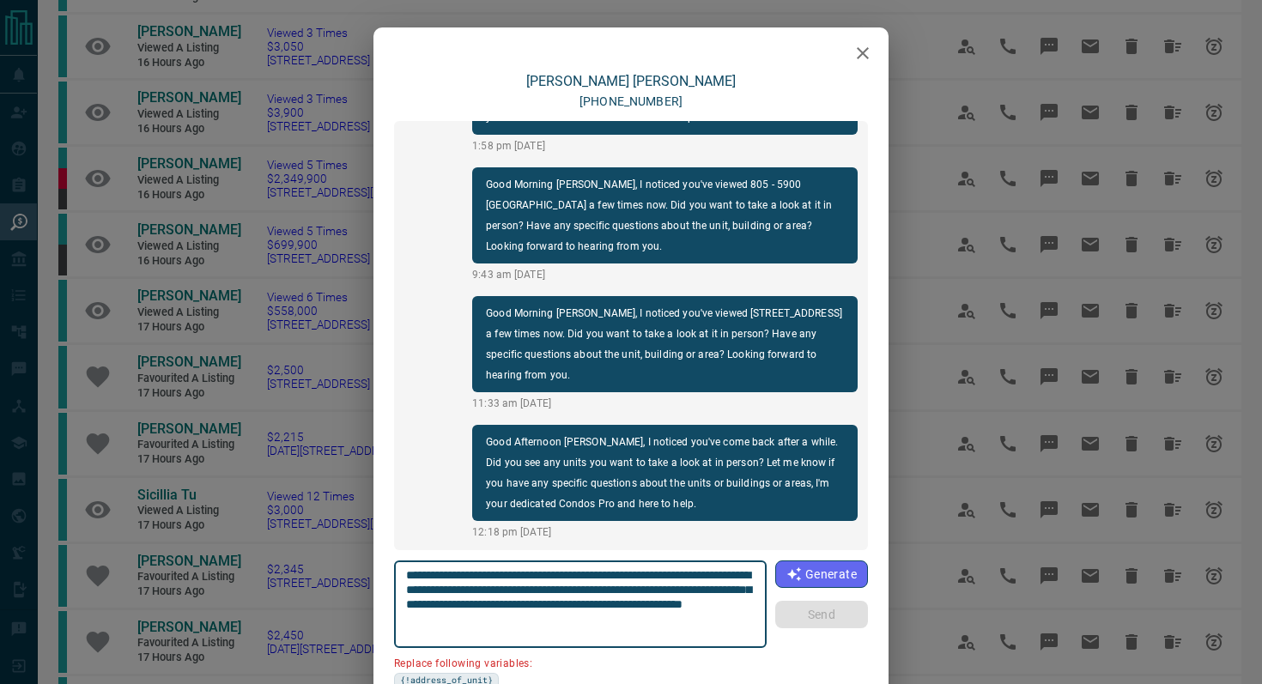
click at [866, 59] on icon "button" at bounding box center [862, 53] width 21 height 21
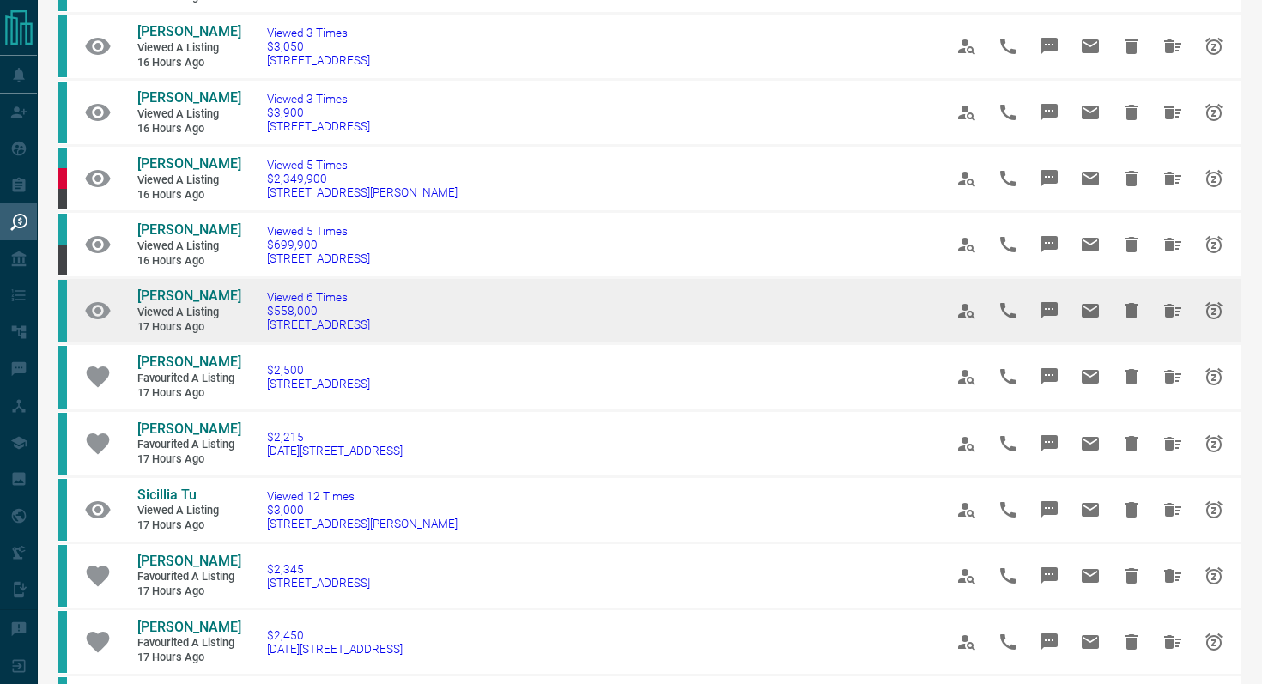
drag, startPoint x: 491, startPoint y: 330, endPoint x: 259, endPoint y: 328, distance: 231.8
click at [258, 329] on td "Viewed 6 Times $558,000 [STREET_ADDRESS]" at bounding box center [579, 311] width 676 height 66
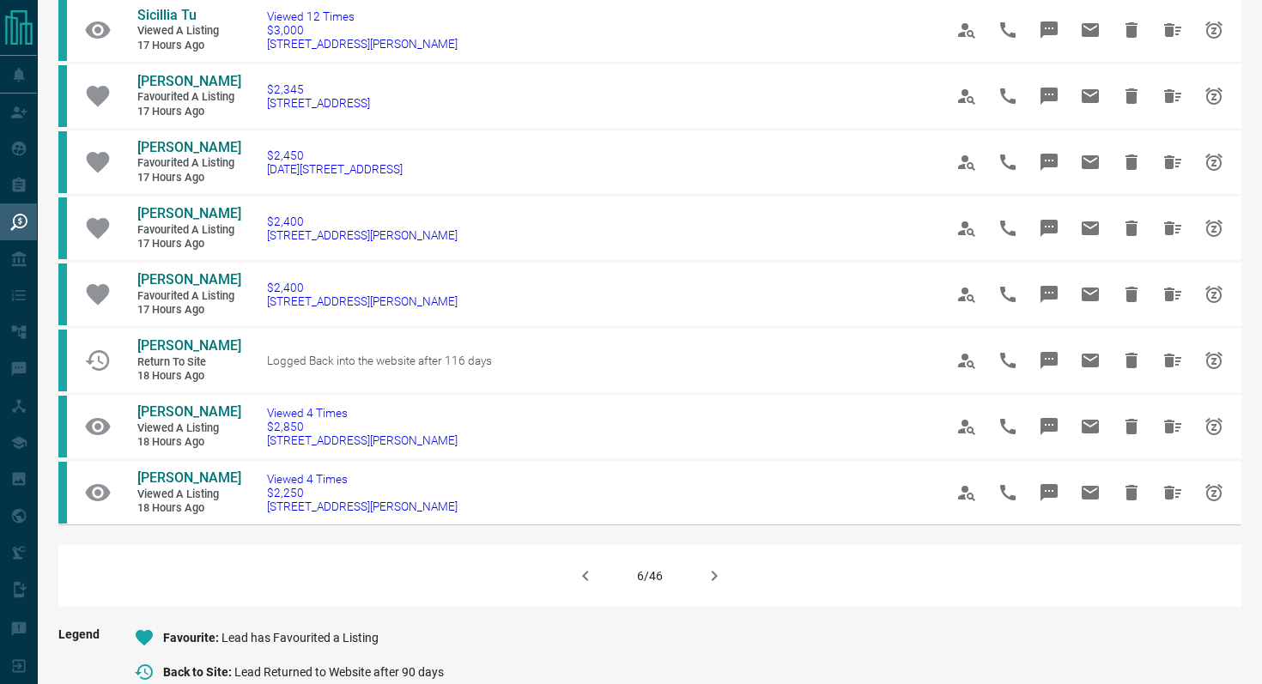
scroll to position [924, 0]
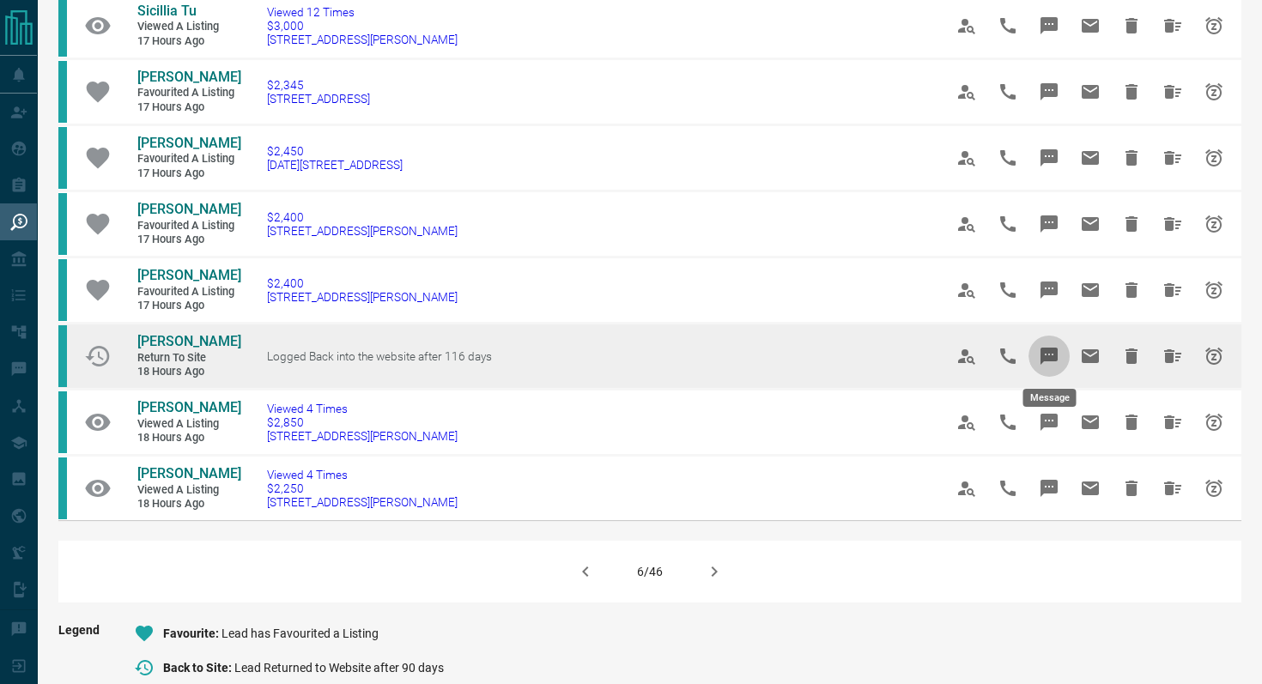
click at [1051, 345] on button "Message" at bounding box center [1048, 356] width 41 height 41
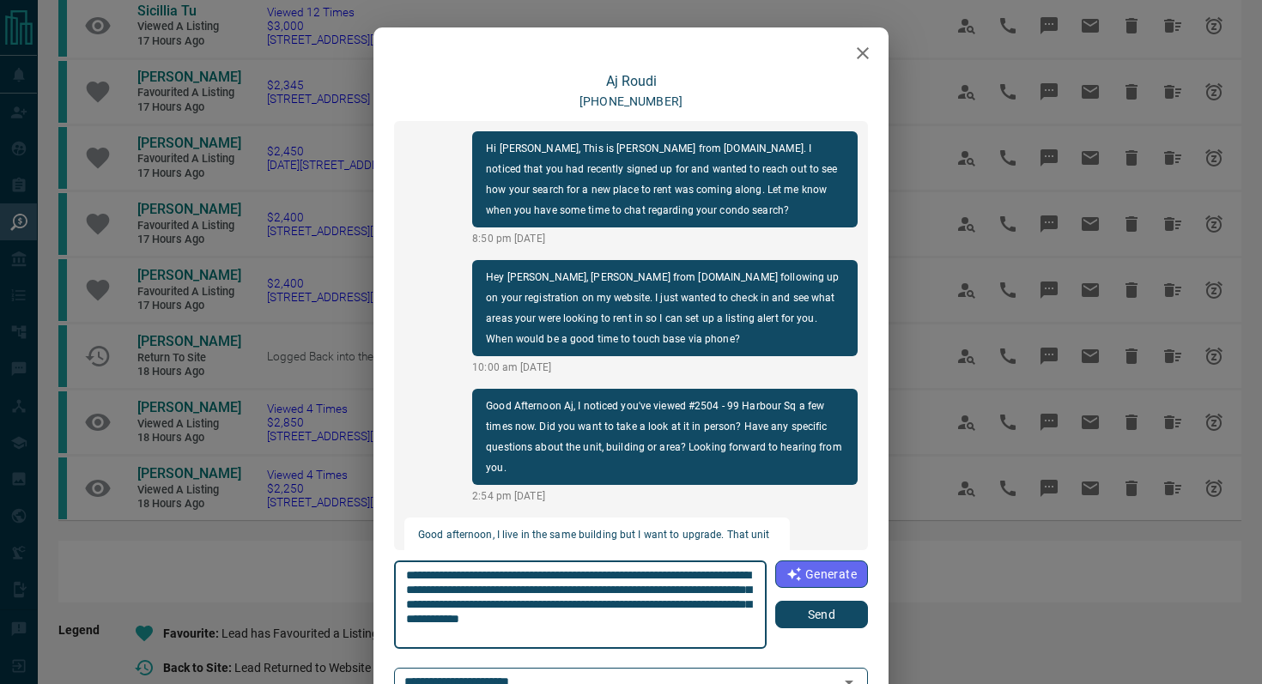
scroll to position [2091, 0]
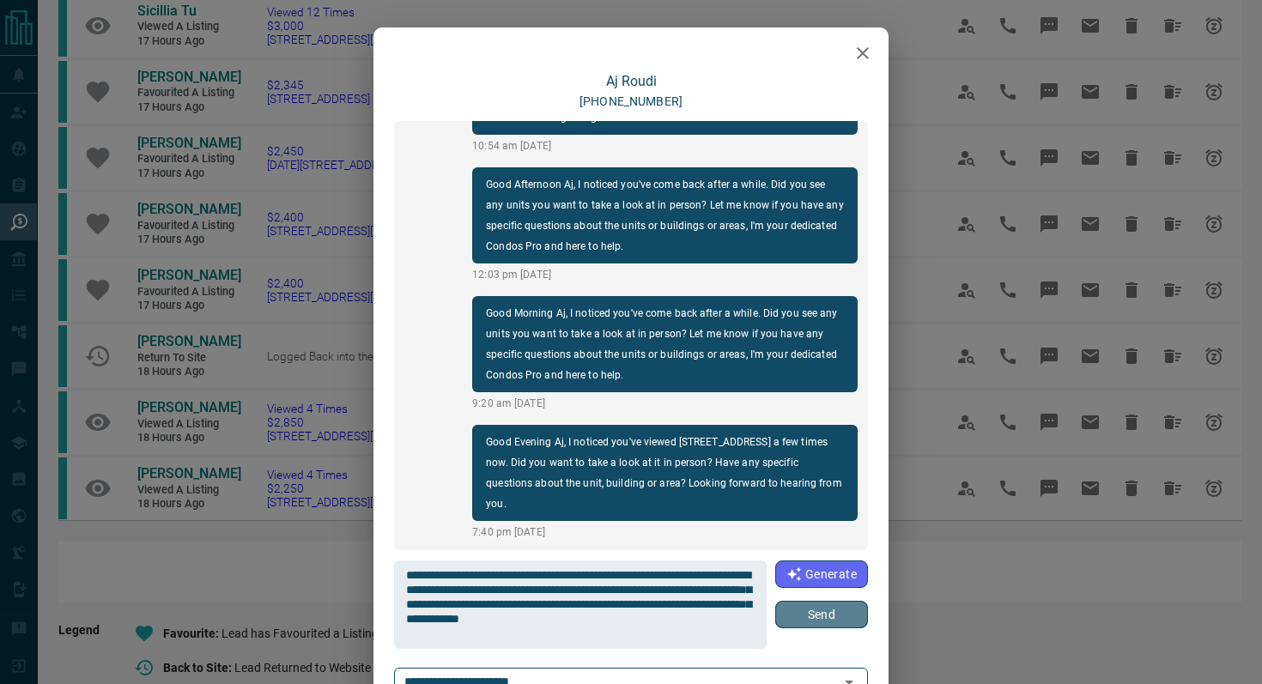
click at [842, 614] on button "Send" at bounding box center [821, 614] width 93 height 27
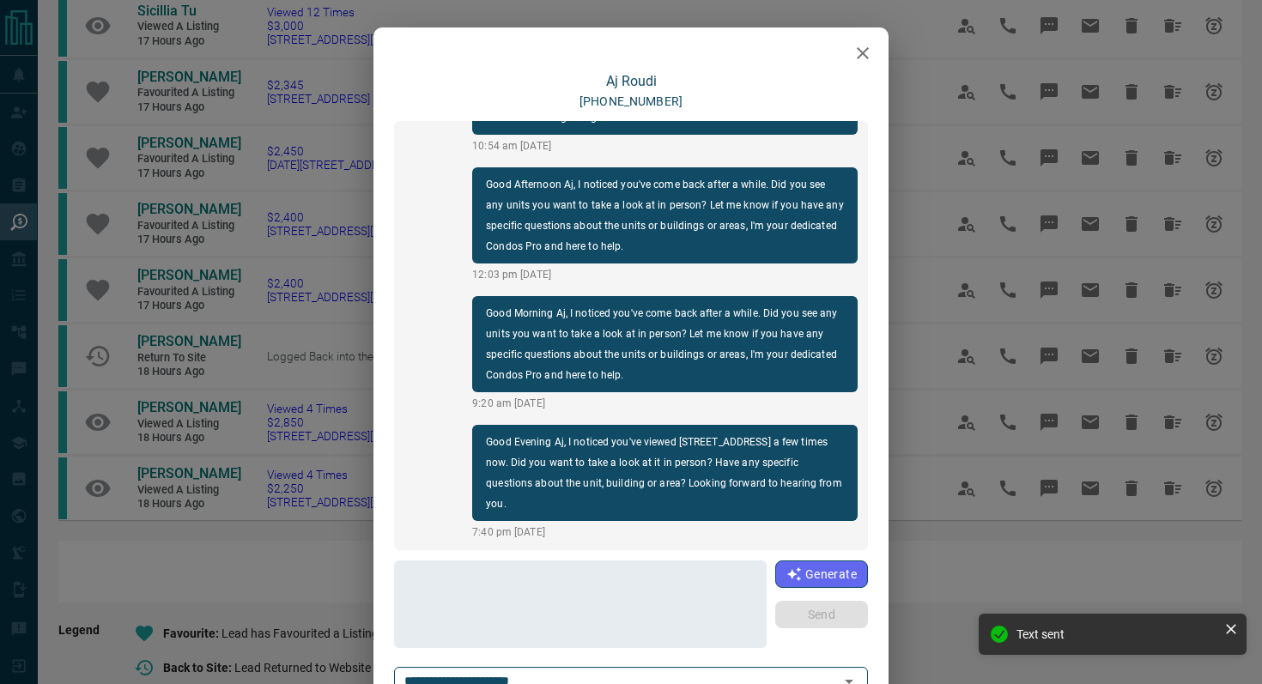
scroll to position [2220, 0]
click at [860, 49] on icon "button" at bounding box center [862, 53] width 21 height 21
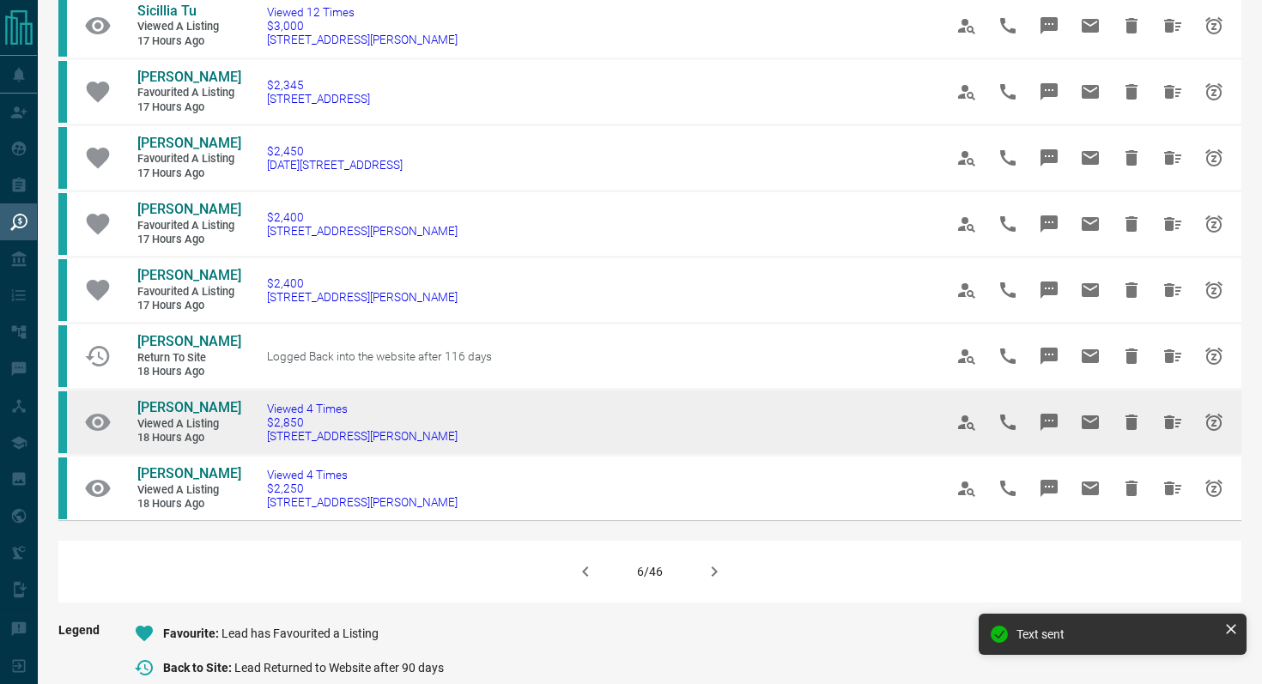
click at [1055, 412] on icon "Message" at bounding box center [1049, 422] width 21 height 21
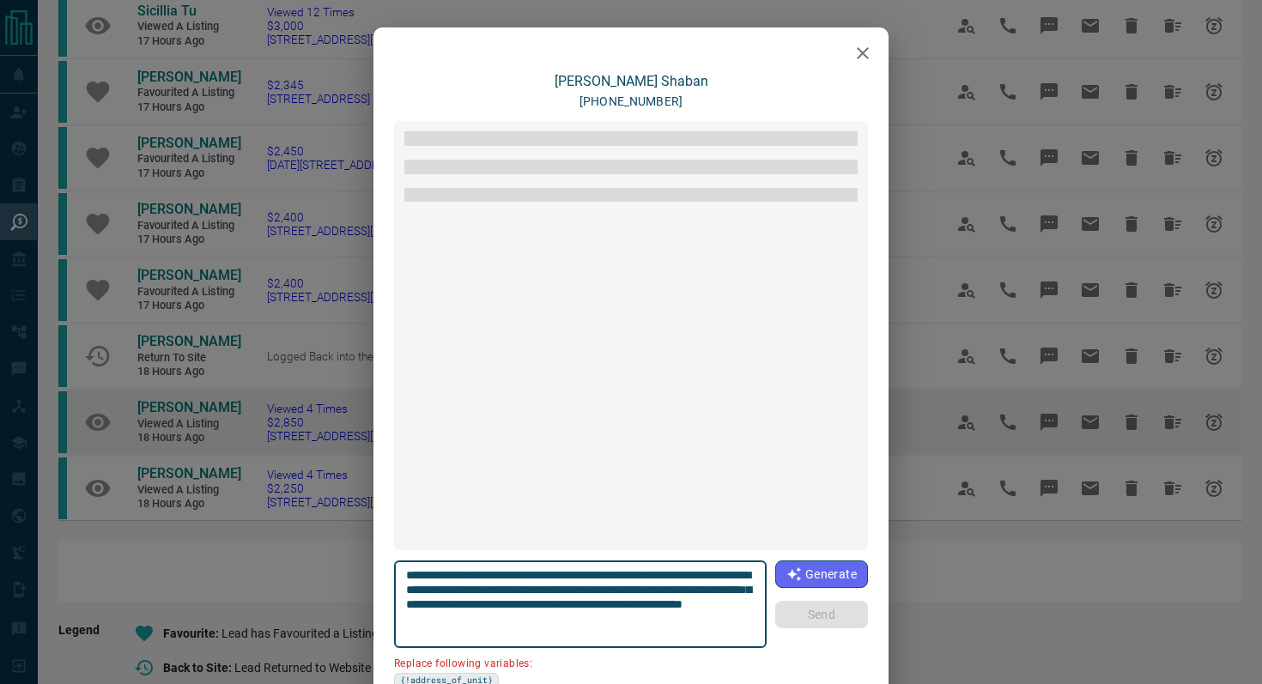
scroll to position [1833, 0]
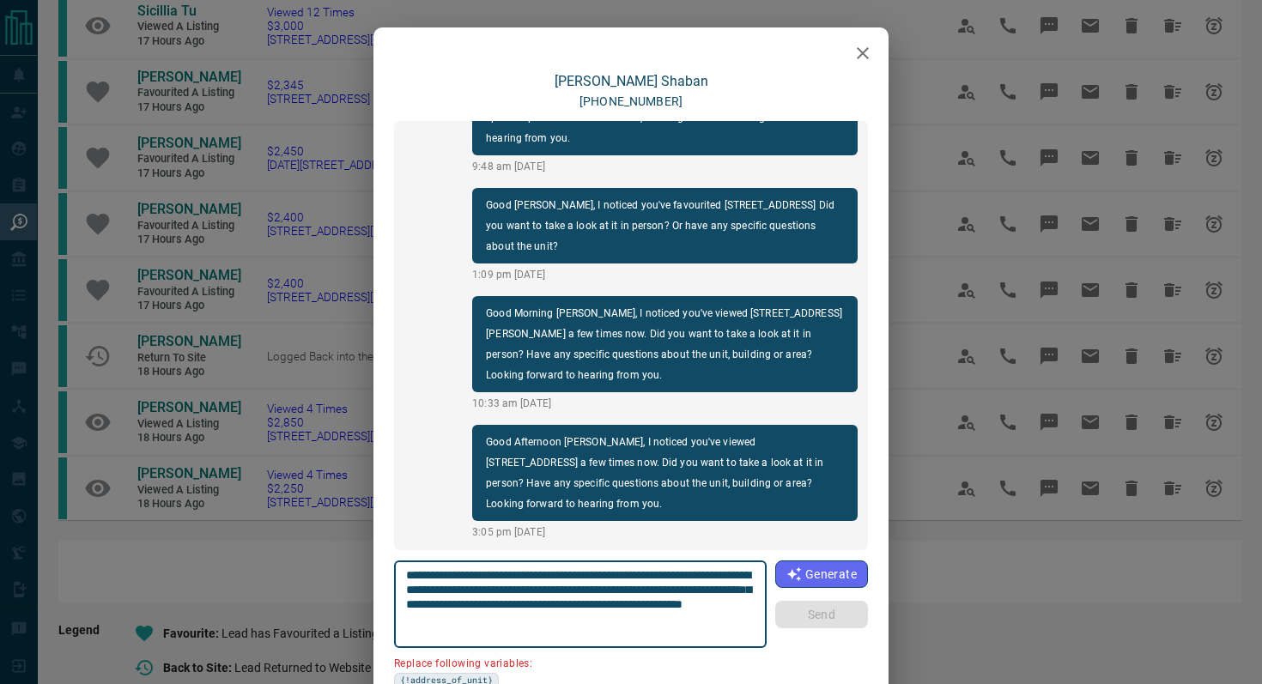
click at [865, 52] on icon "button" at bounding box center [862, 53] width 21 height 21
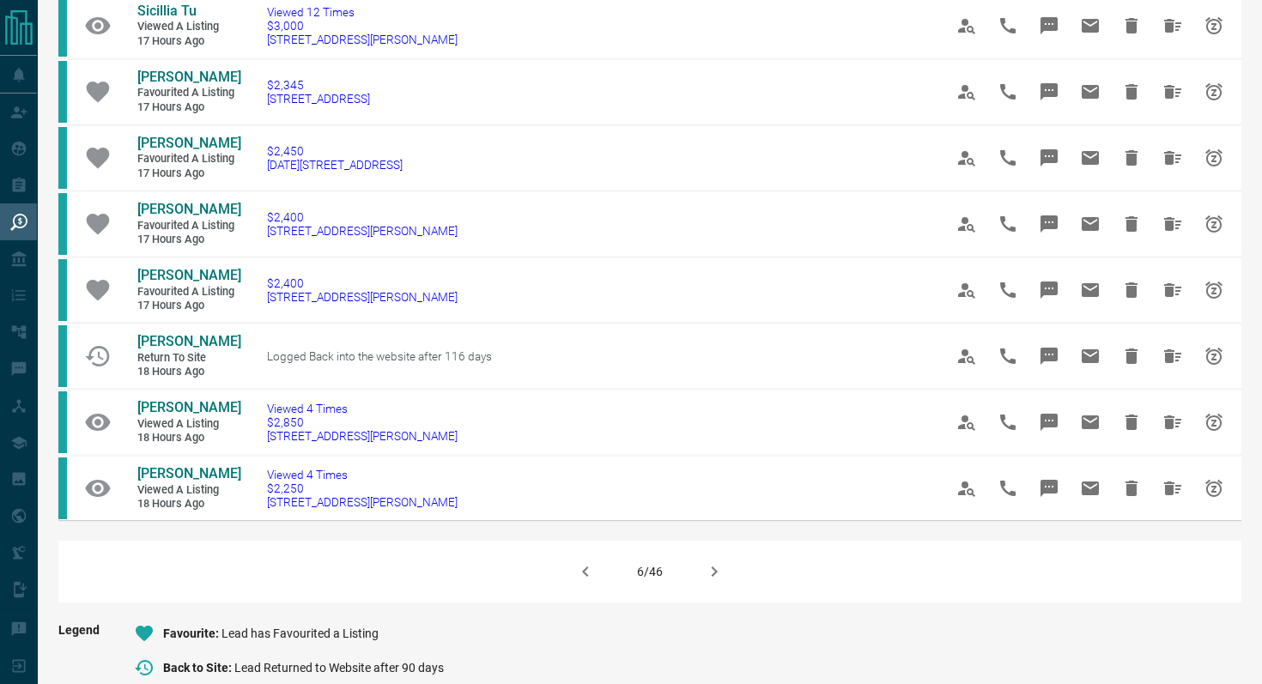
click at [704, 569] on icon "button" at bounding box center [714, 571] width 21 height 21
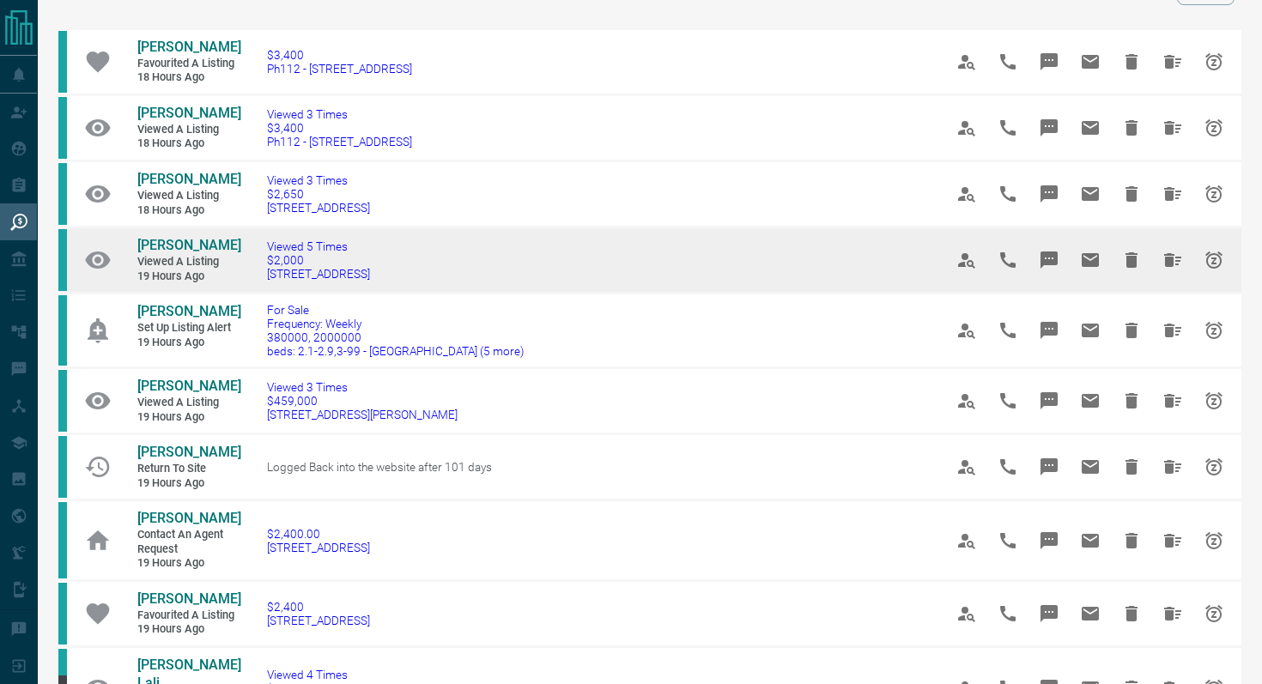
scroll to position [122, 0]
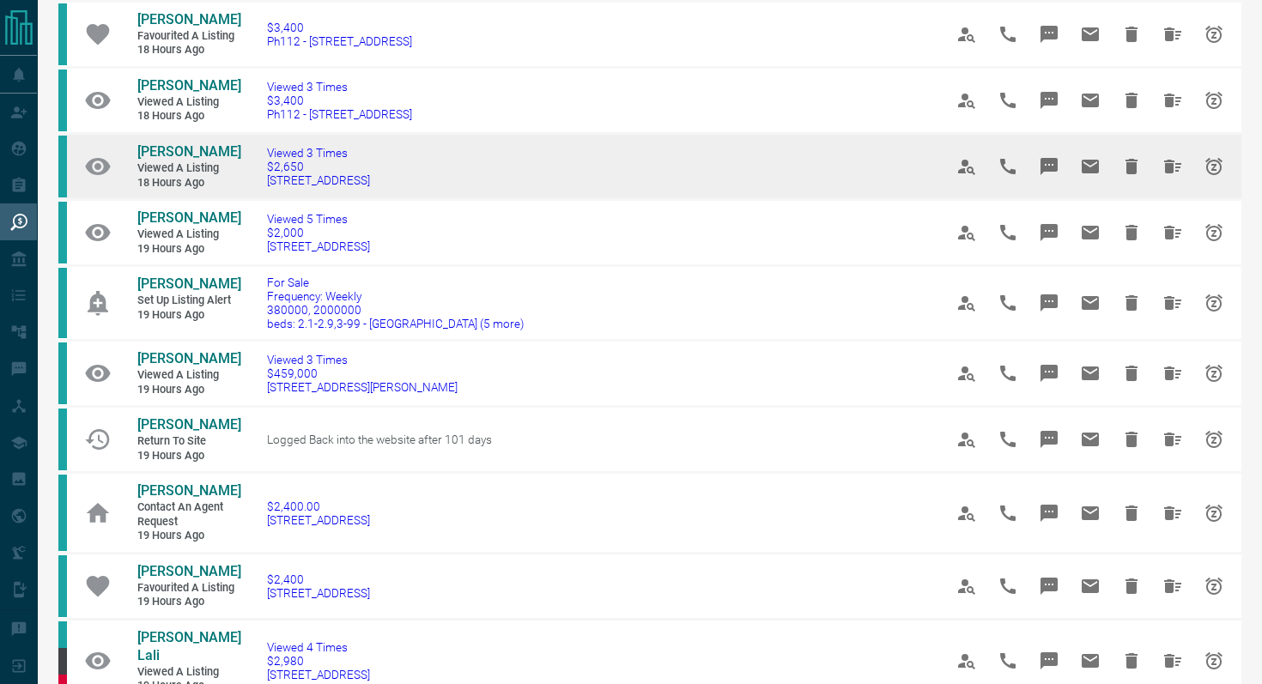
drag, startPoint x: 400, startPoint y: 187, endPoint x: 258, endPoint y: 181, distance: 142.6
click at [258, 181] on td "Viewed 3 Times $2,650 [STREET_ADDRESS]" at bounding box center [579, 167] width 676 height 66
click at [1044, 161] on icon "Message" at bounding box center [1048, 166] width 17 height 17
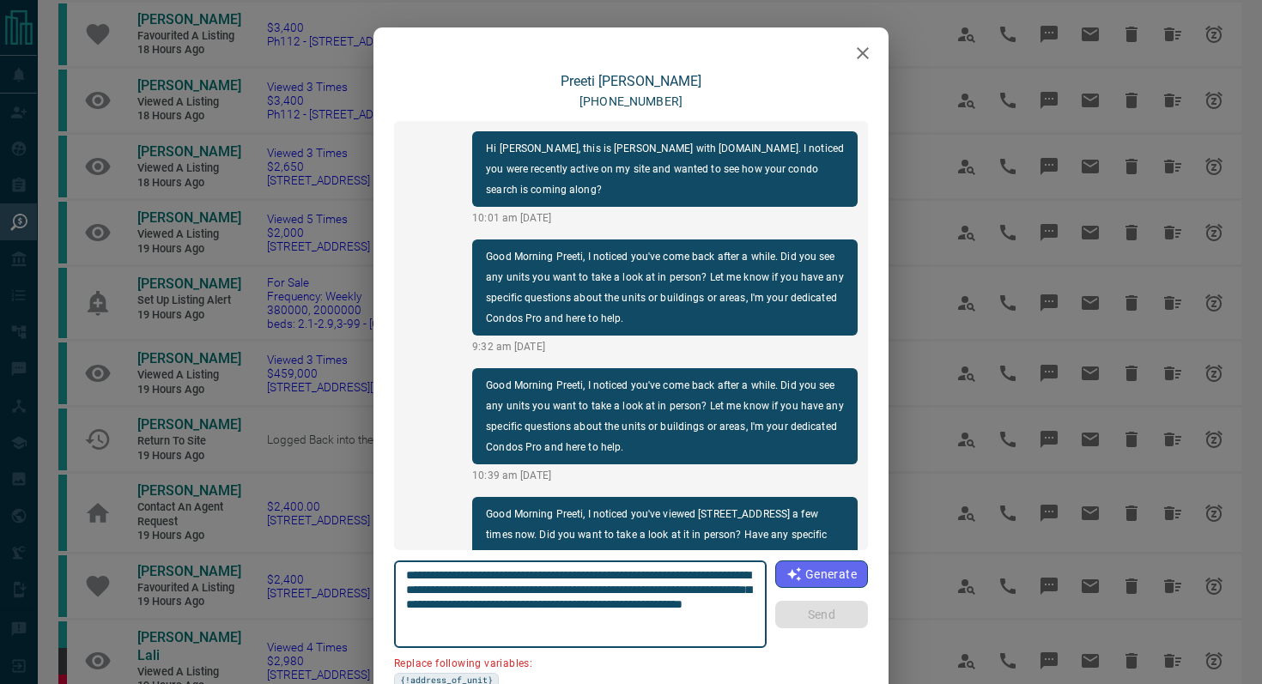
scroll to position [180, 0]
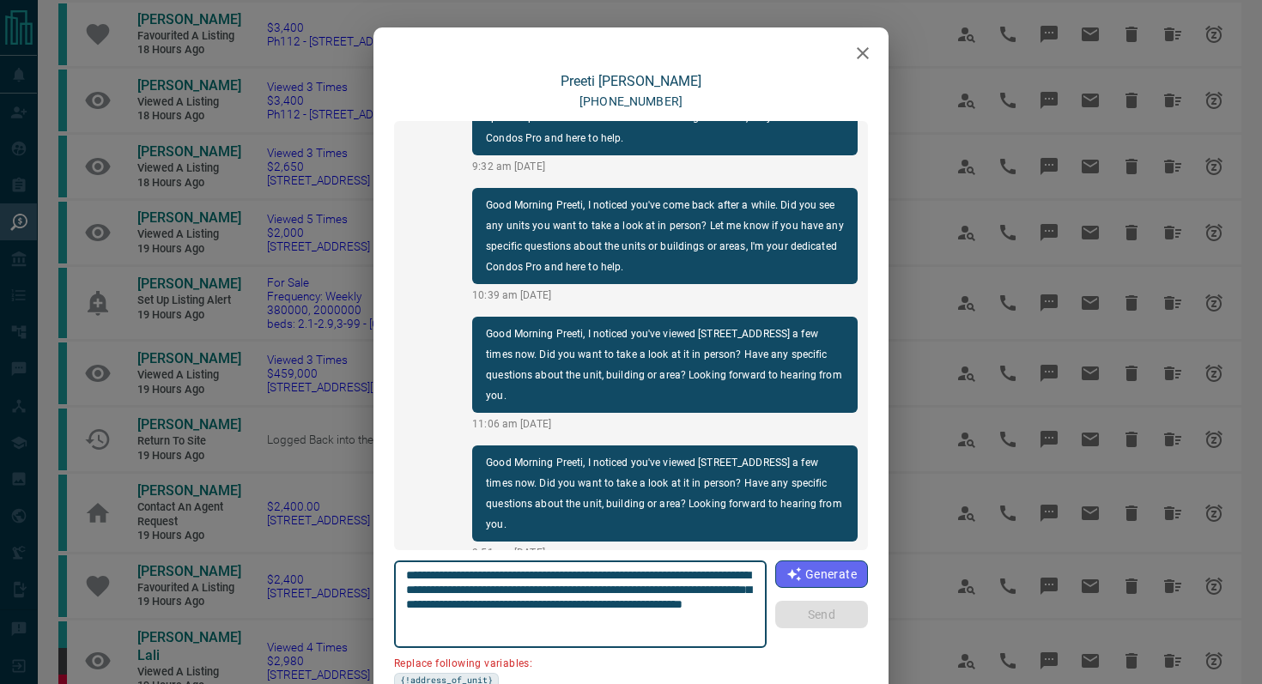
drag, startPoint x: 748, startPoint y: 575, endPoint x: 652, endPoint y: 571, distance: 96.2
click at [652, 571] on textarea "**********" at bounding box center [580, 604] width 349 height 73
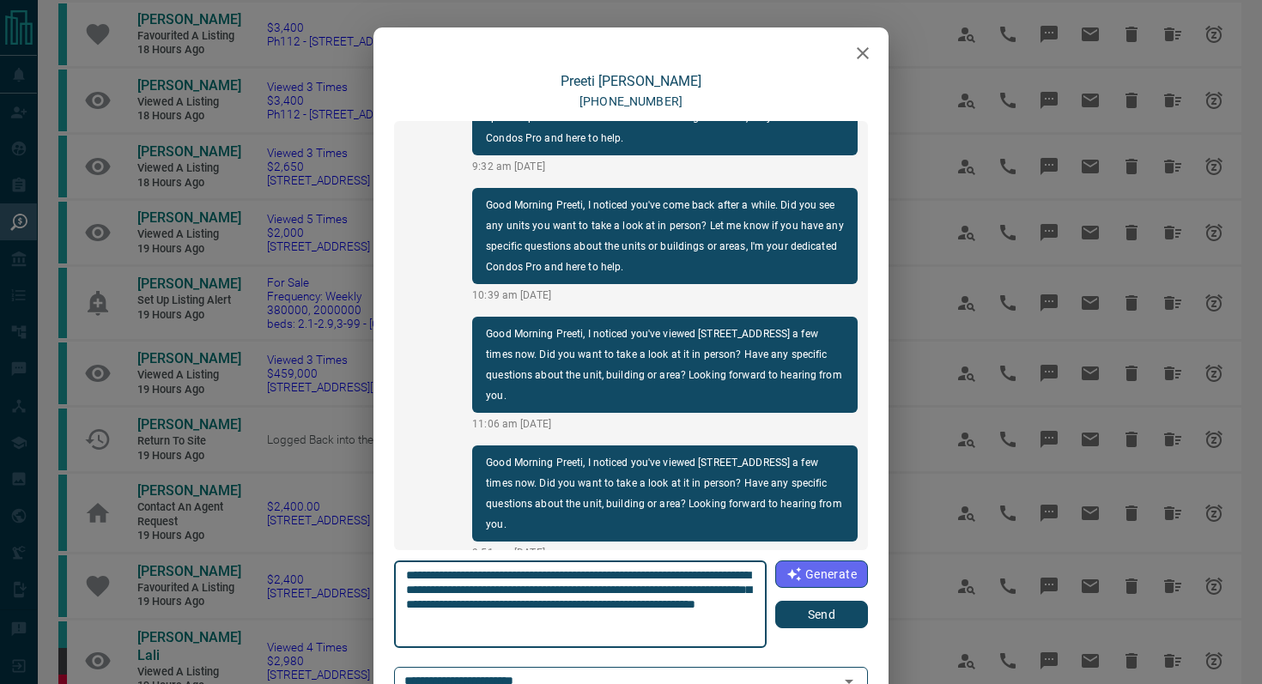
type textarea "**********"
click at [826, 616] on button "Send" at bounding box center [821, 614] width 93 height 27
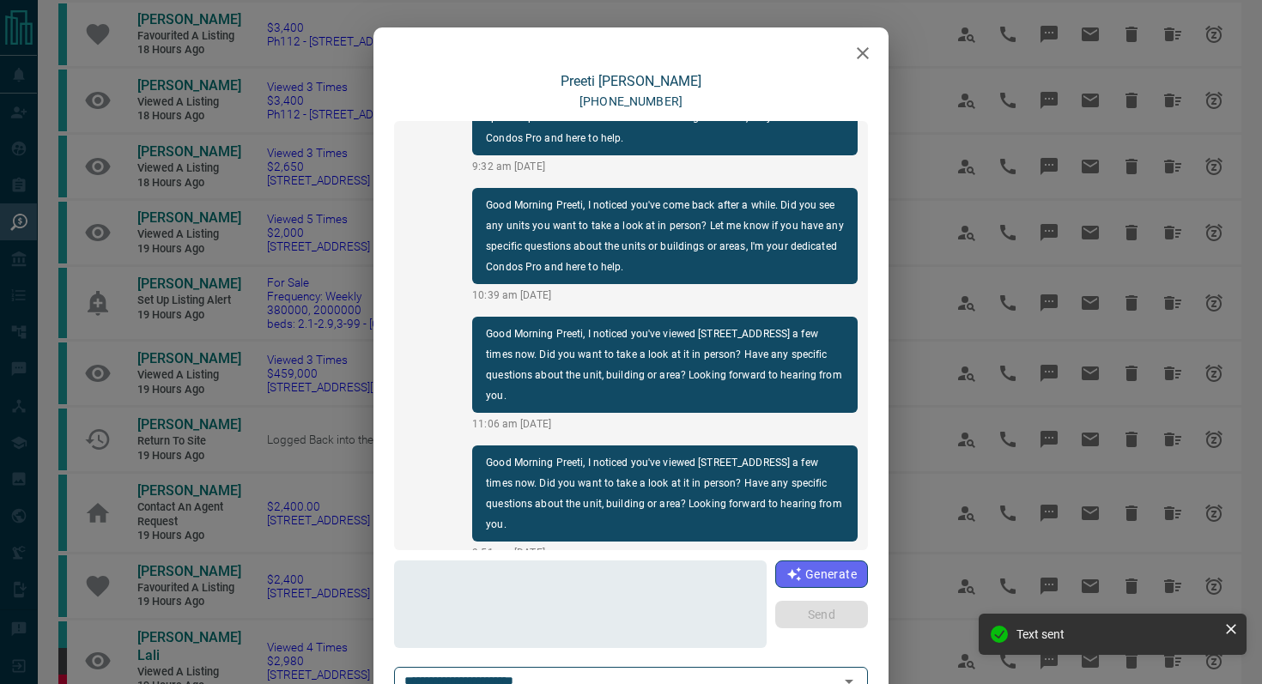
scroll to position [309, 0]
click at [862, 52] on icon "button" at bounding box center [863, 53] width 12 height 12
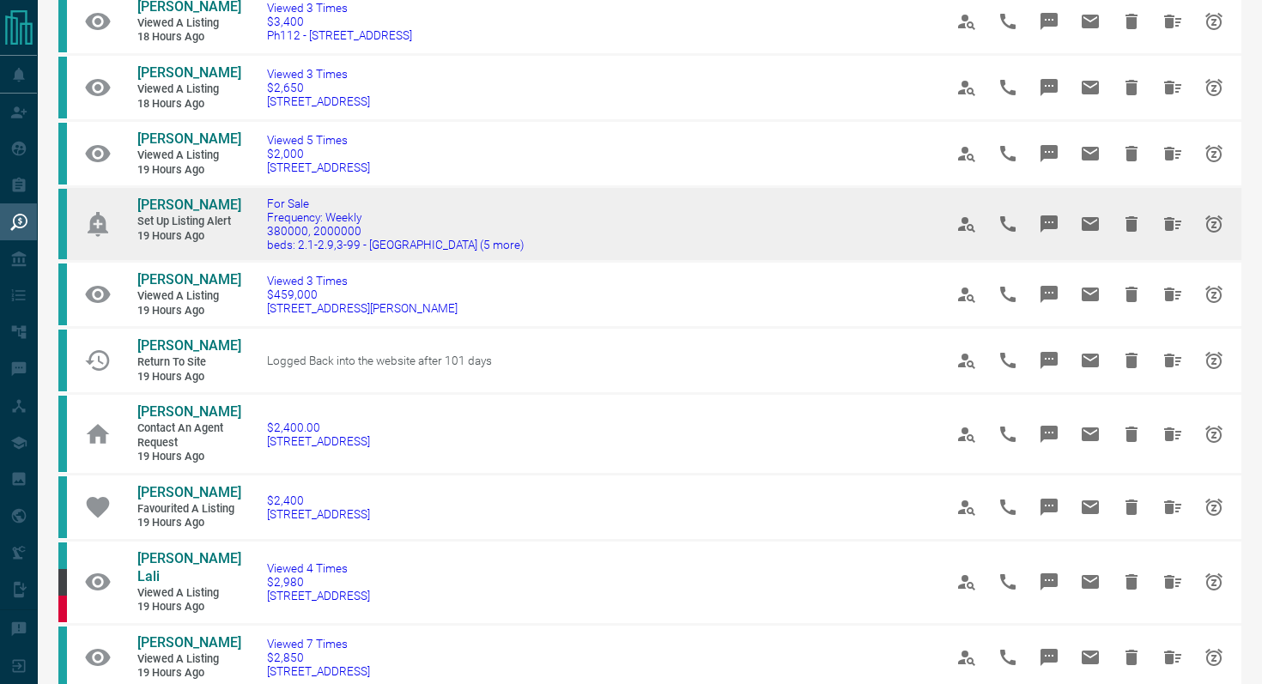
scroll to position [211, 0]
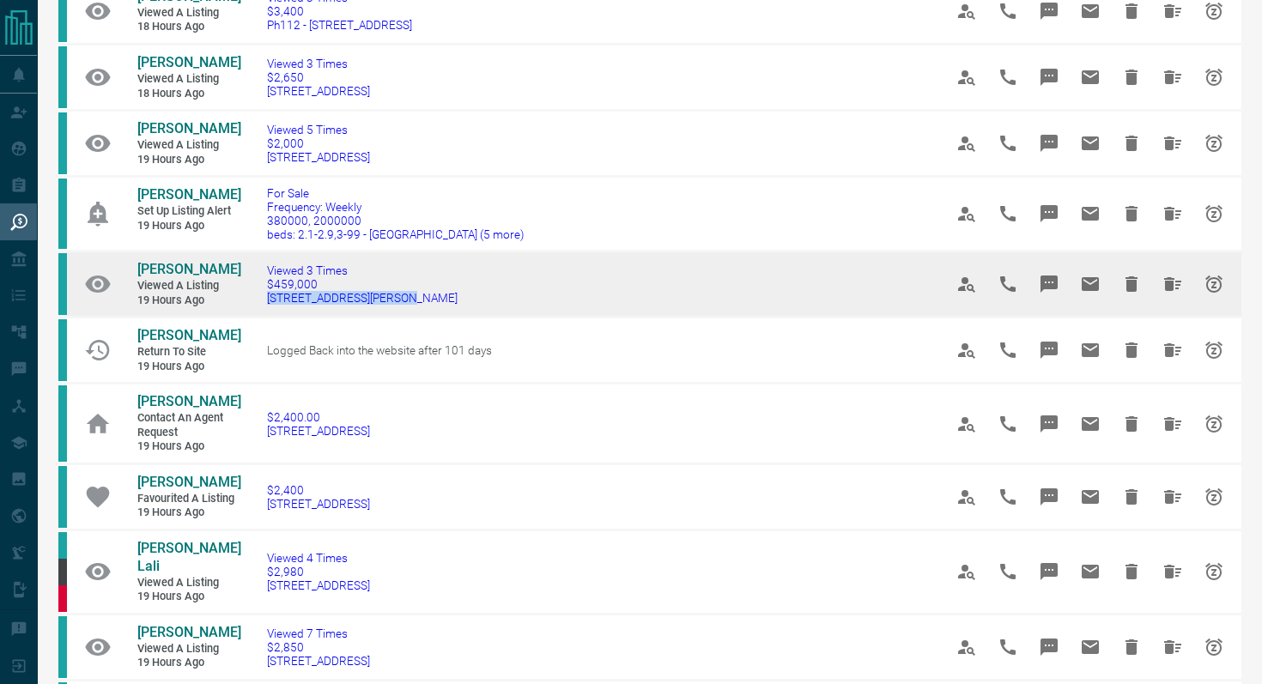
drag, startPoint x: 425, startPoint y: 309, endPoint x: 255, endPoint y: 309, distance: 170.0
click at [255, 309] on td "Viewed 3 Times $459,000 [STREET_ADDRESS][PERSON_NAME]" at bounding box center [579, 284] width 676 height 66
click at [1046, 294] on icon "Message" at bounding box center [1049, 284] width 21 height 21
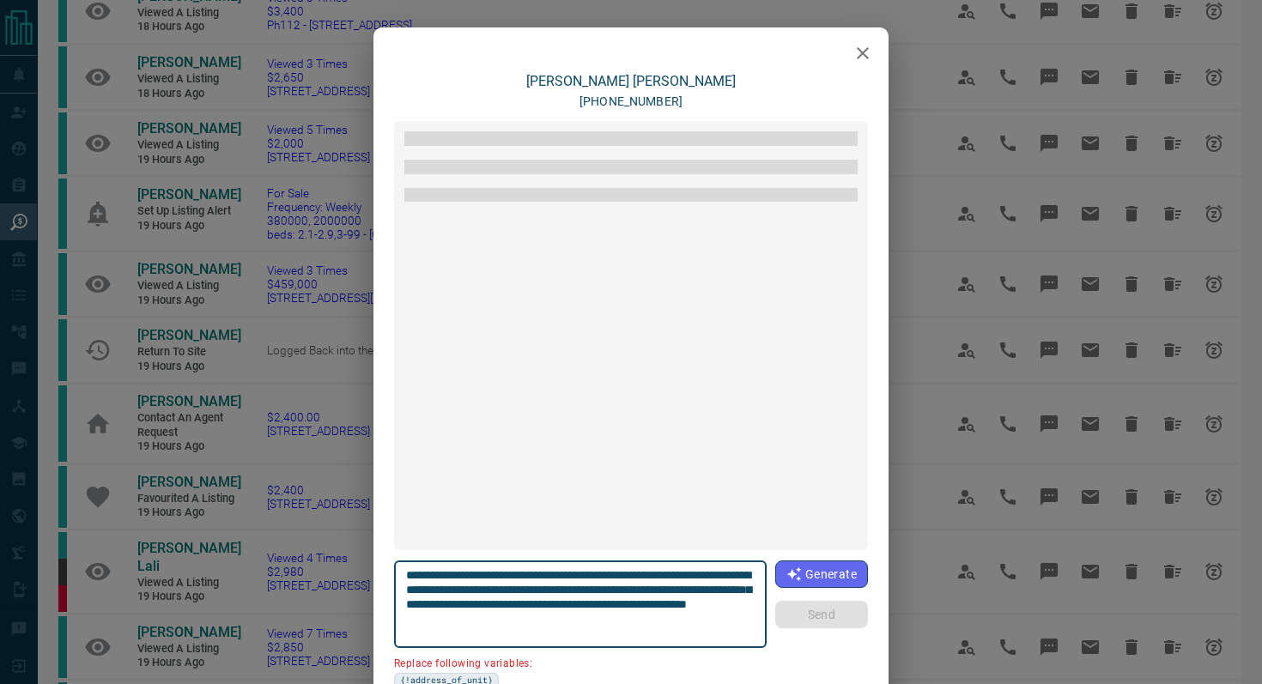
scroll to position [1751, 0]
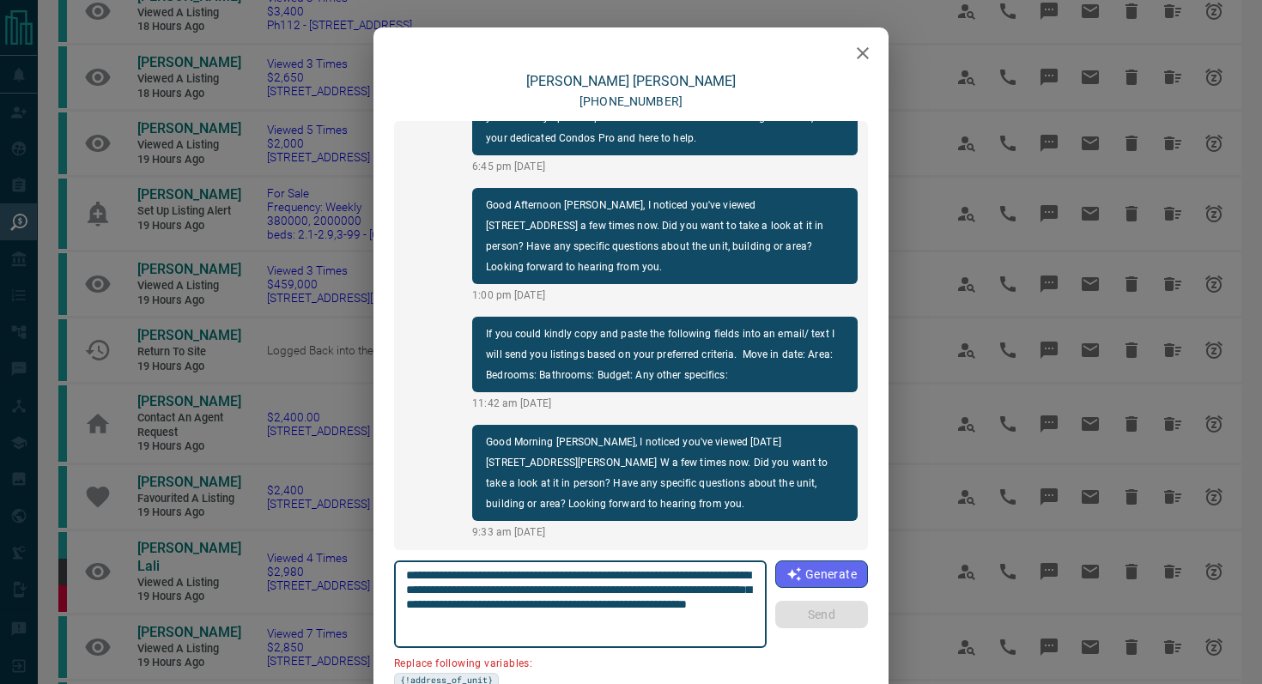
drag, startPoint x: 505, startPoint y: 591, endPoint x: 288, endPoint y: 591, distance: 216.3
click at [288, 591] on div "[PERSON_NAME] [PHONE_NUMBER] Hi [PERSON_NAME], this is [PERSON_NAME] with [DOMA…" at bounding box center [631, 342] width 1262 height 684
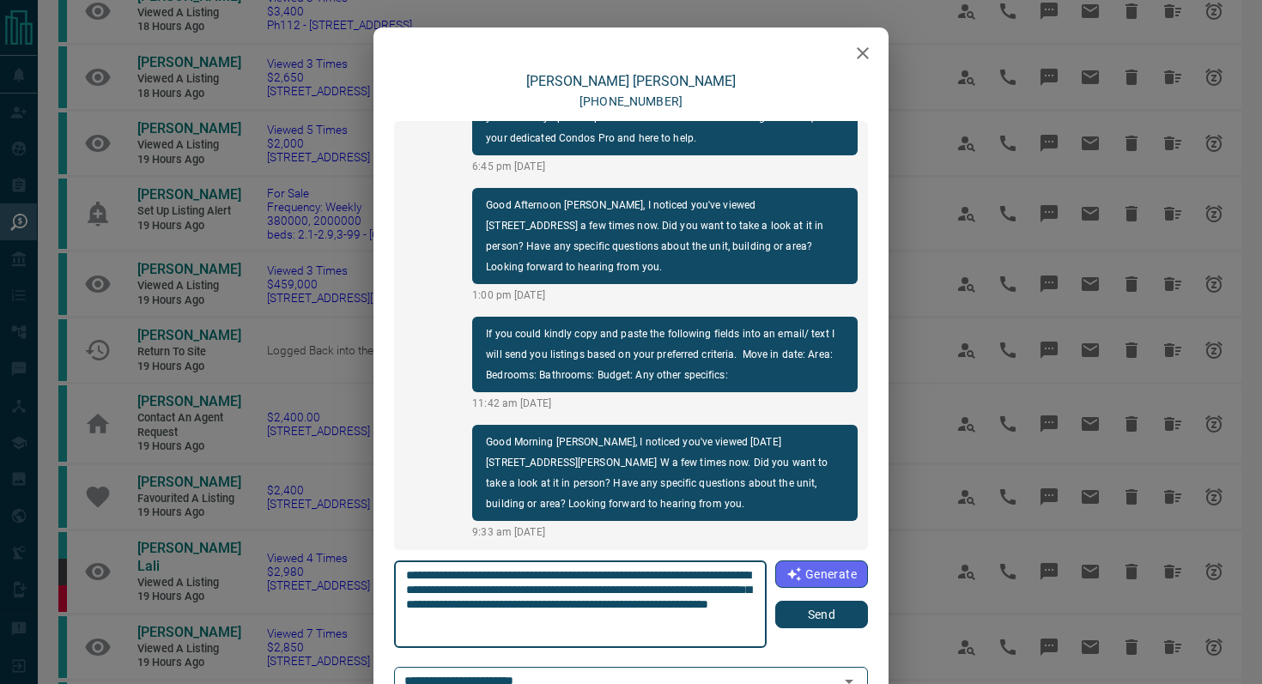
type textarea "**********"
click at [827, 613] on button "Send" at bounding box center [821, 614] width 93 height 27
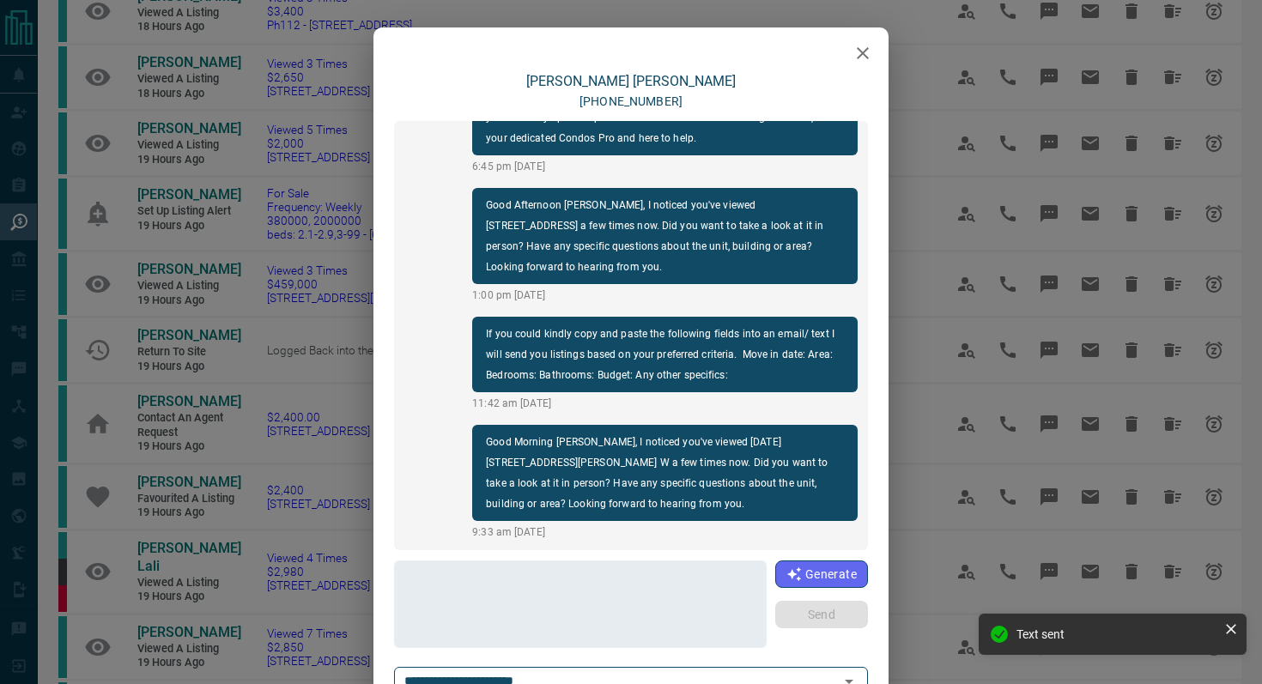
scroll to position [1880, 0]
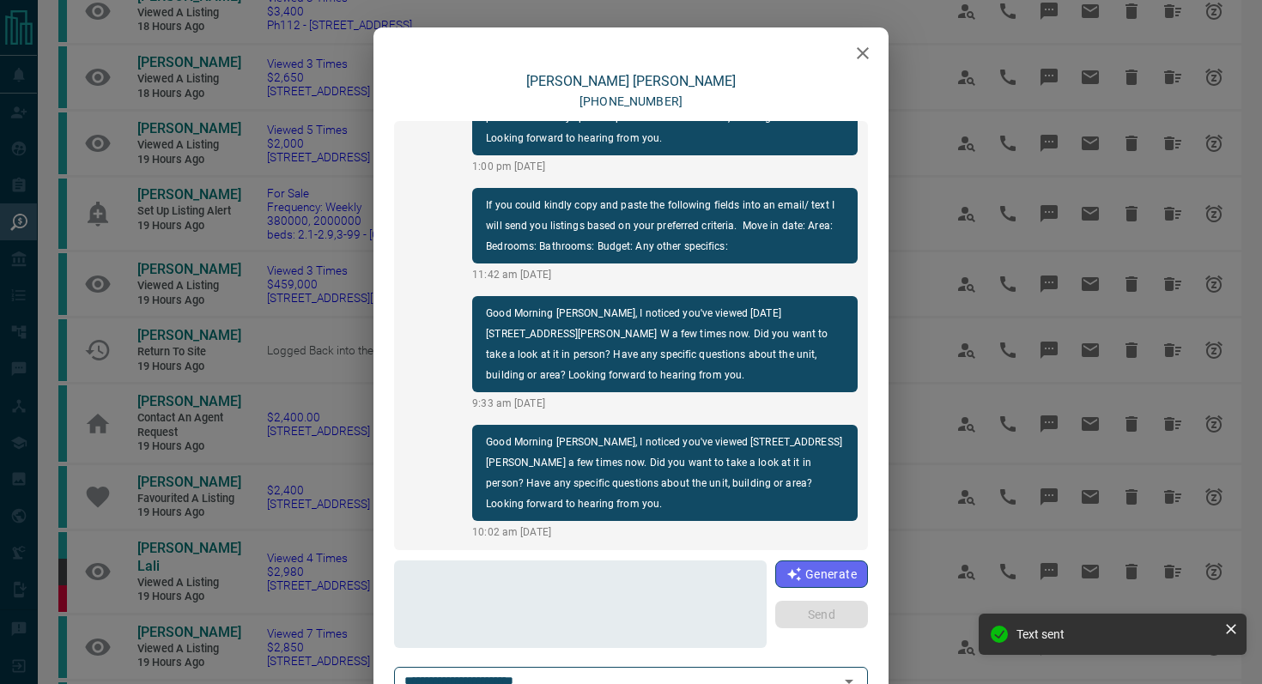
click at [874, 37] on div at bounding box center [630, 48] width 515 height 43
click at [866, 45] on icon "button" at bounding box center [862, 53] width 21 height 21
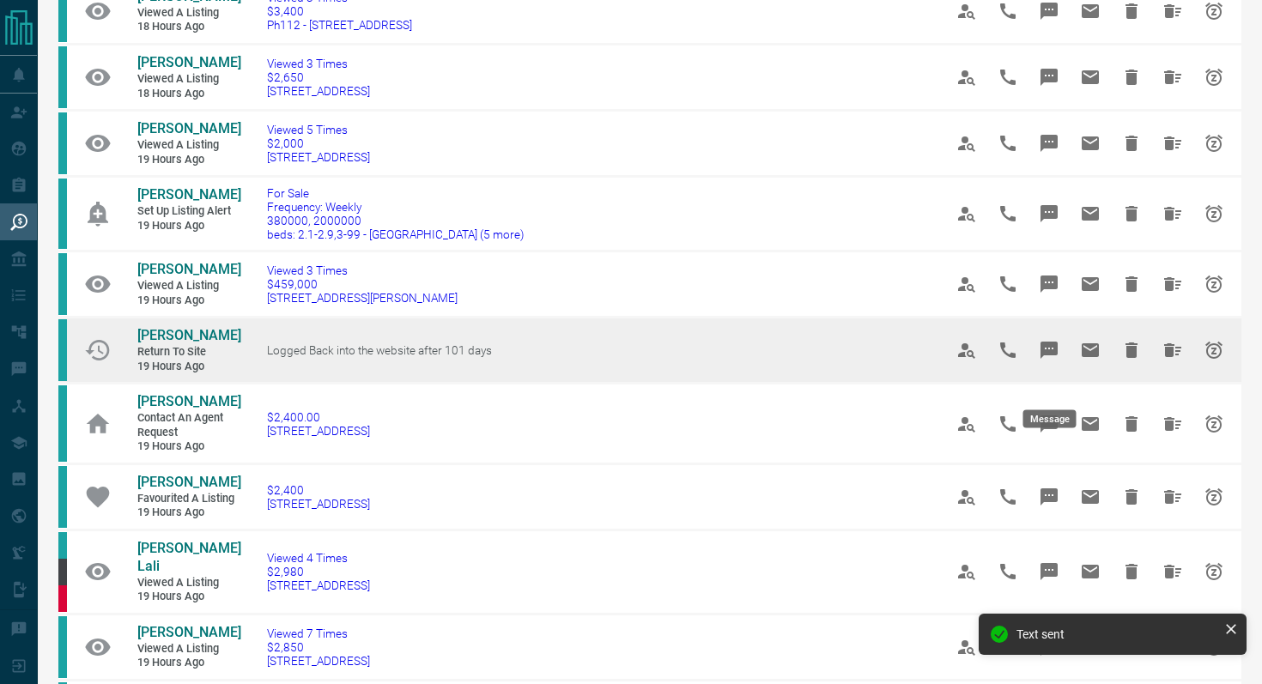
click at [1058, 361] on icon "Message" at bounding box center [1049, 350] width 21 height 21
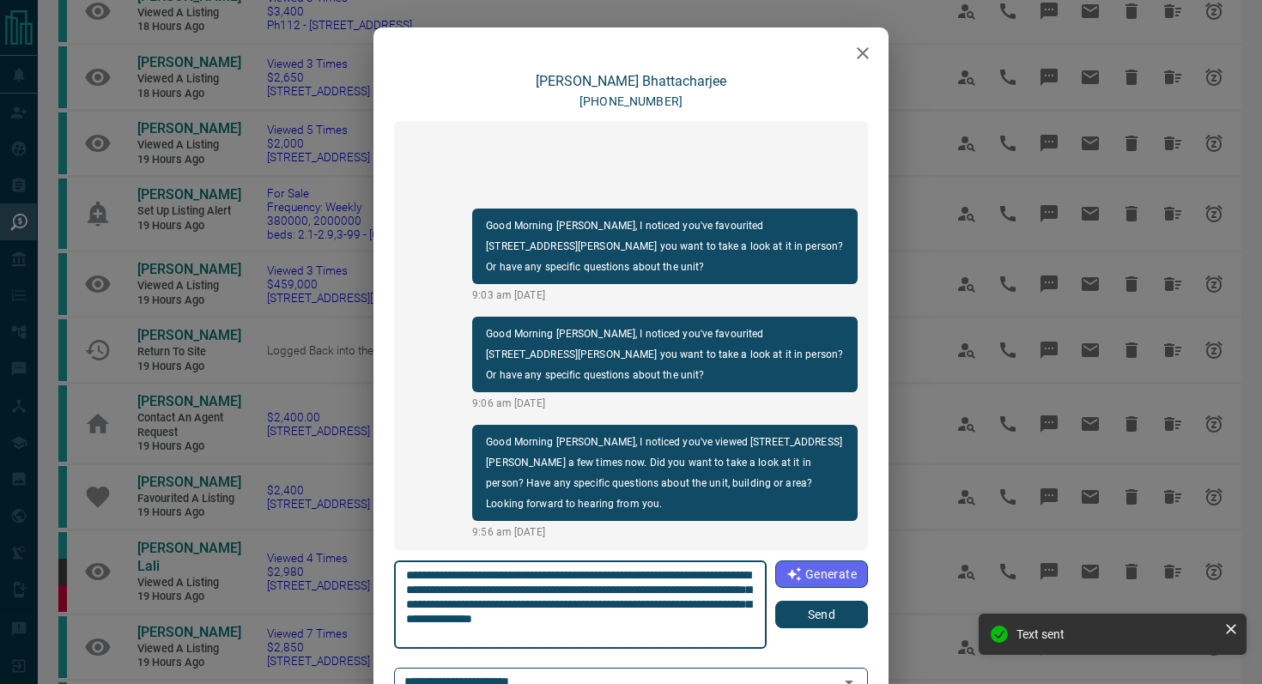
click at [839, 620] on button "Send" at bounding box center [821, 614] width 93 height 27
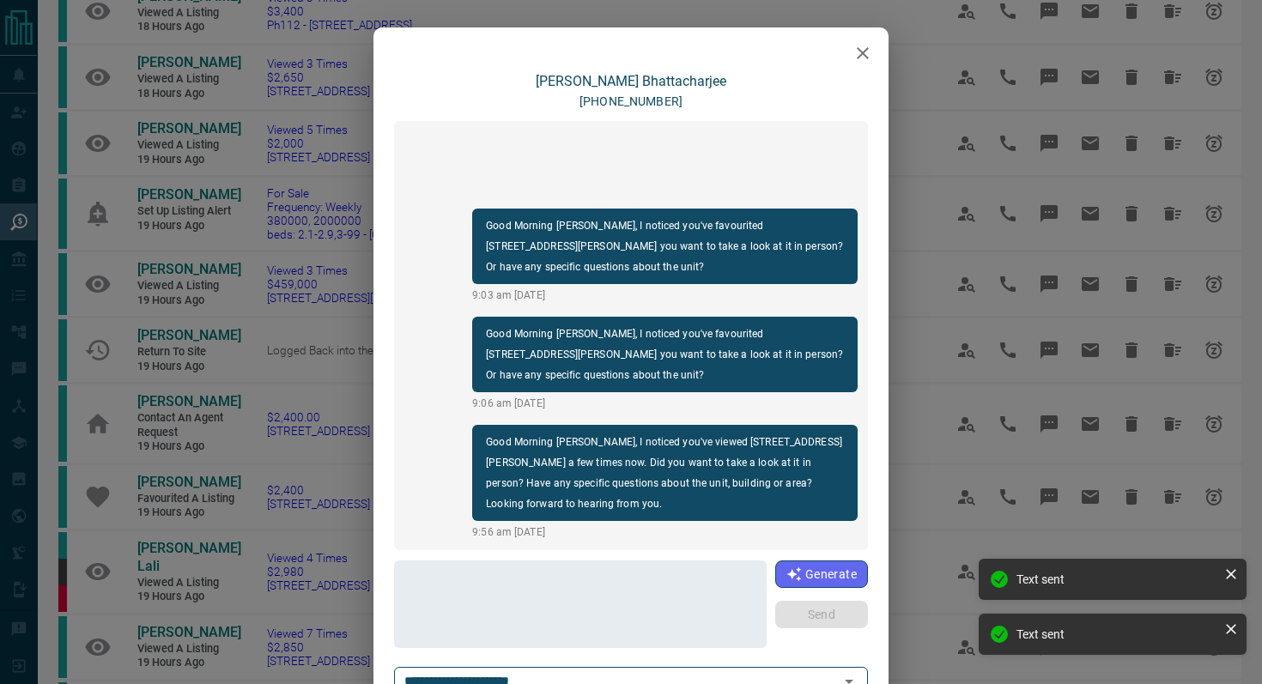
scroll to position [52, 0]
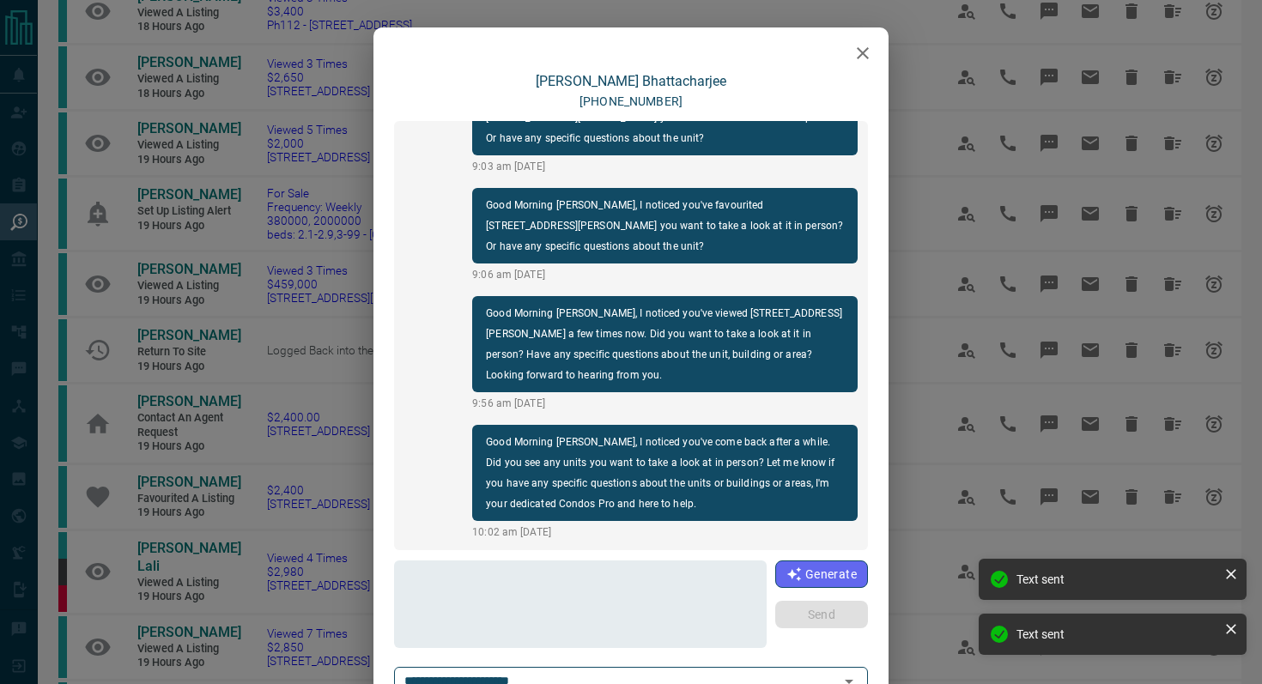
click at [855, 55] on icon "button" at bounding box center [862, 53] width 21 height 21
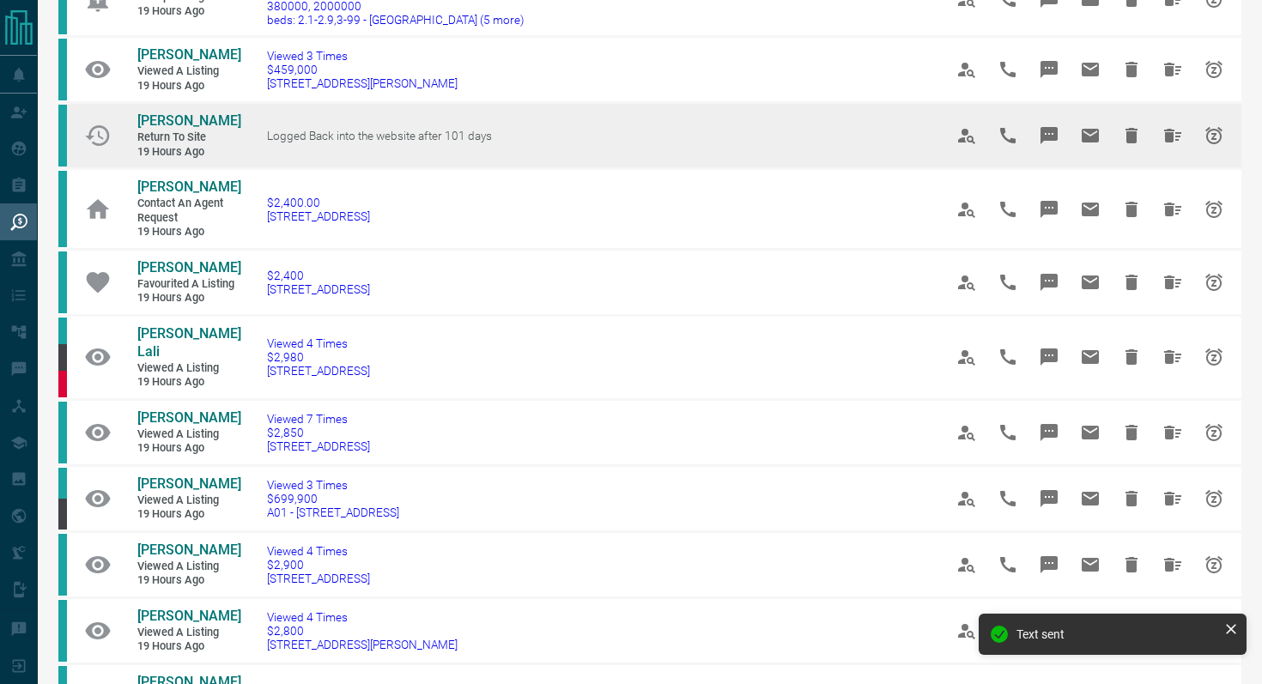
scroll to position [428, 0]
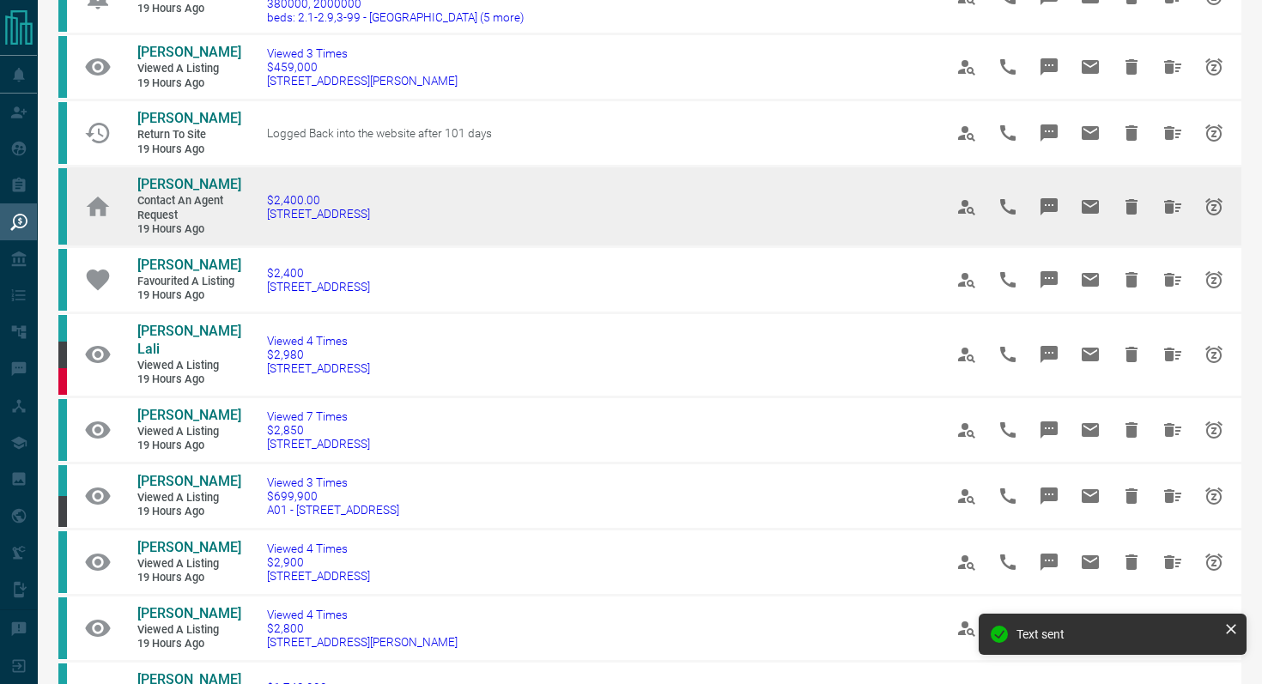
drag, startPoint x: 451, startPoint y: 254, endPoint x: 256, endPoint y: 250, distance: 195.8
click at [256, 247] on td "$2,400.00 [STREET_ADDRESS]" at bounding box center [579, 207] width 676 height 81
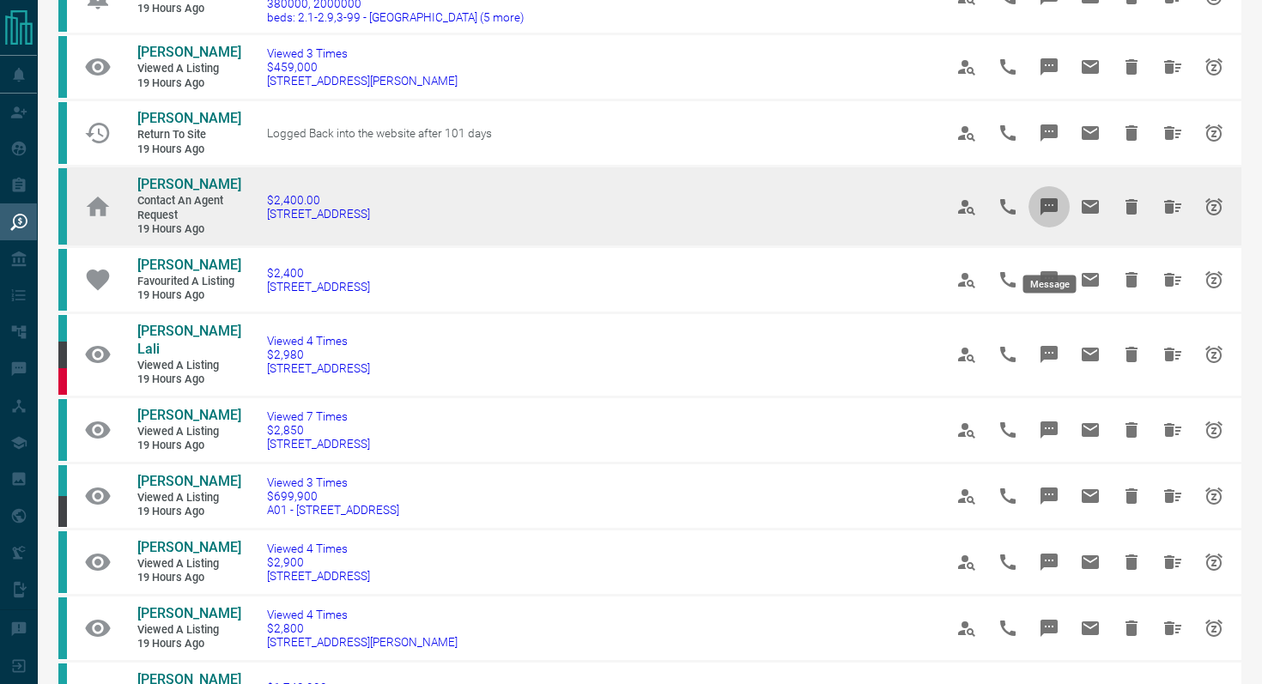
click at [1045, 215] on icon "Message" at bounding box center [1048, 206] width 17 height 17
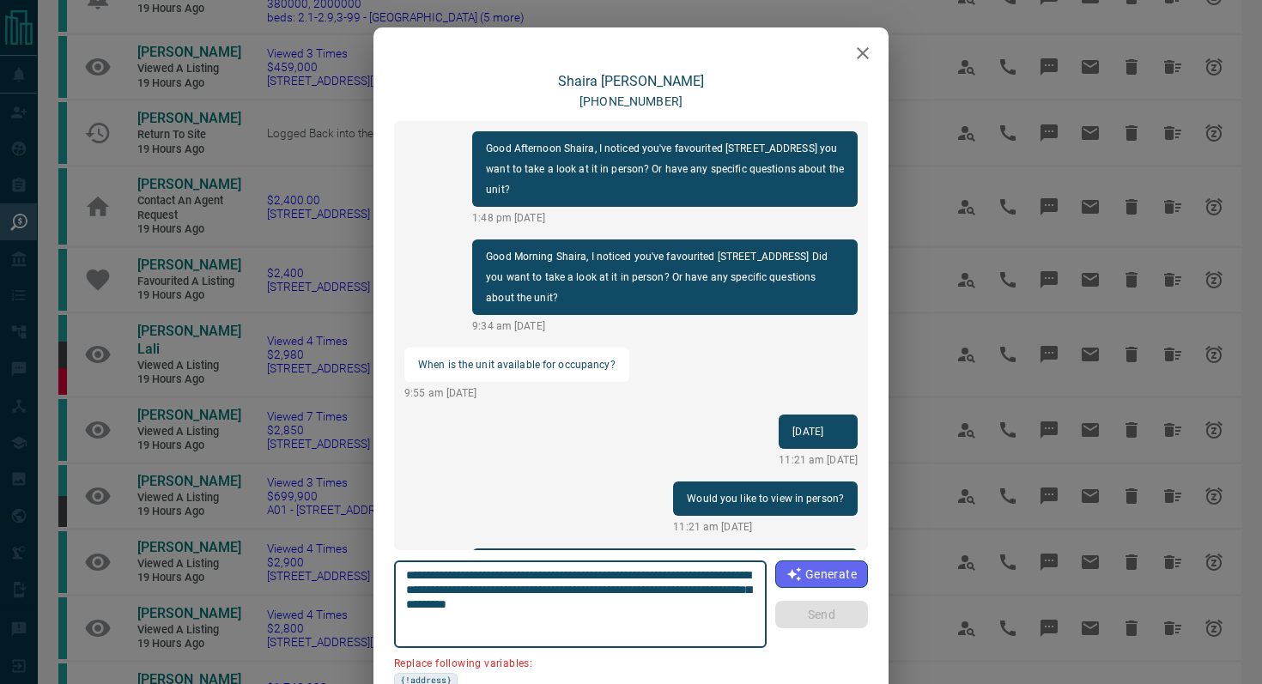
scroll to position [1200, 0]
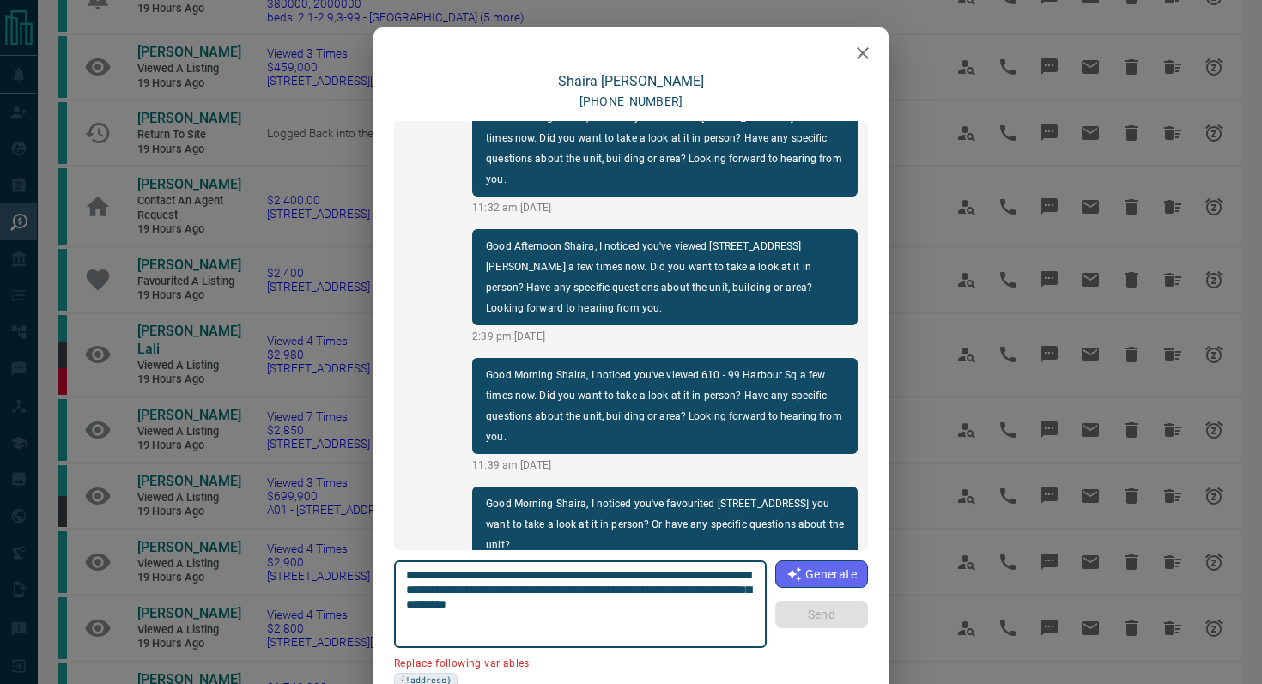
click at [864, 52] on icon "button" at bounding box center [863, 53] width 12 height 12
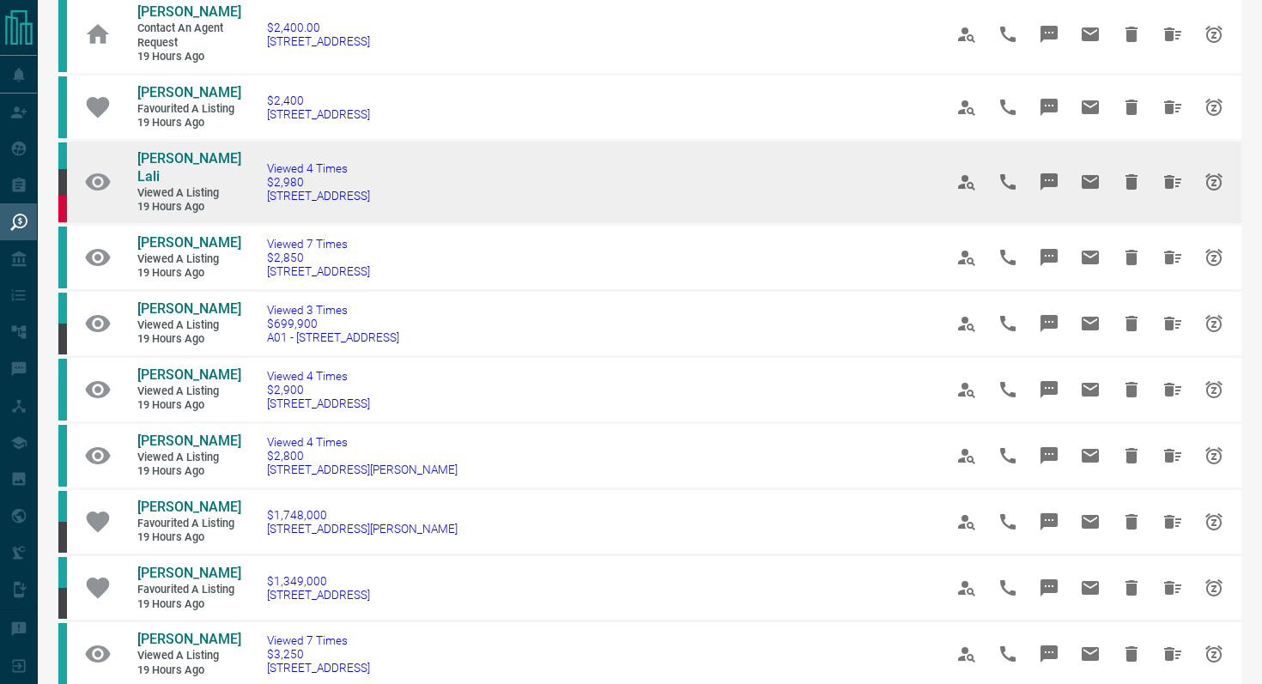
scroll to position [603, 0]
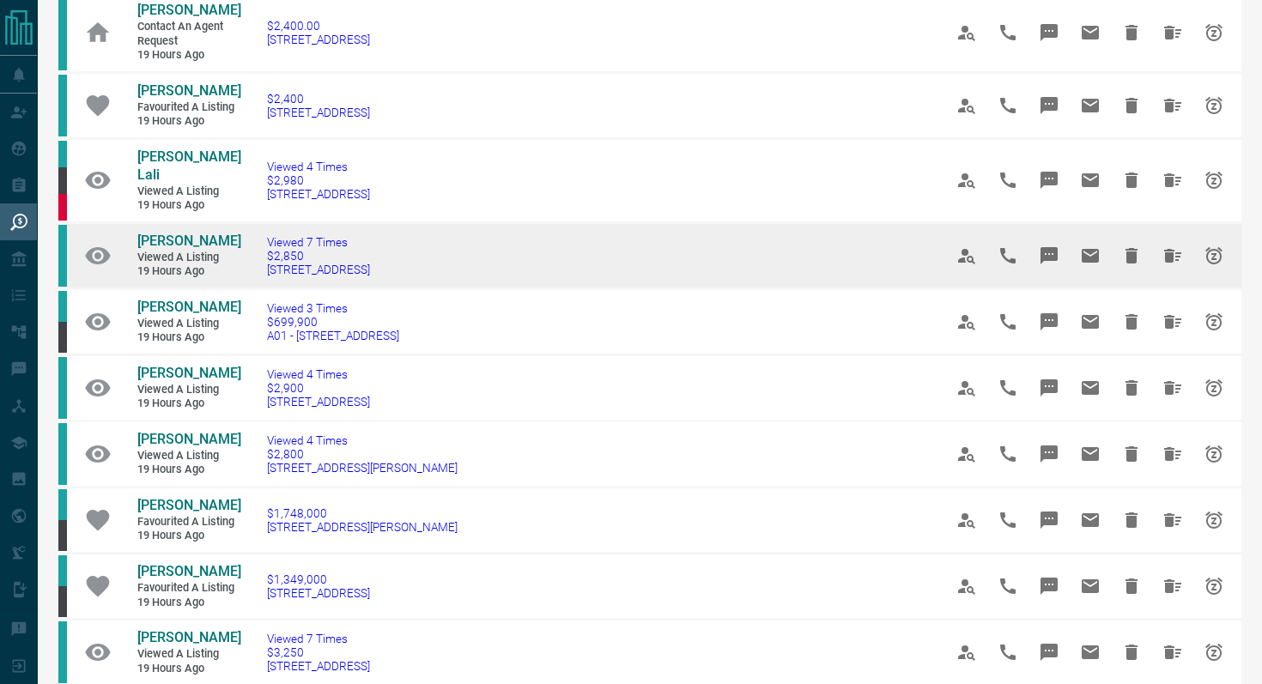
drag, startPoint x: 421, startPoint y: 288, endPoint x: 239, endPoint y: 292, distance: 182.0
click at [239, 288] on tr "[PERSON_NAME] Viewed a Listing 19 hours ago Viewed 7 Times $2,850 [STREET_ADDRE…" at bounding box center [649, 255] width 1183 height 66
click at [377, 288] on td "Viewed 7 Times $2,850 [STREET_ADDRESS]" at bounding box center [579, 255] width 676 height 66
drag, startPoint x: 420, startPoint y: 288, endPoint x: 263, endPoint y: 288, distance: 157.1
click at [263, 288] on td "Viewed 7 Times $2,850 [STREET_ADDRESS]" at bounding box center [579, 255] width 676 height 66
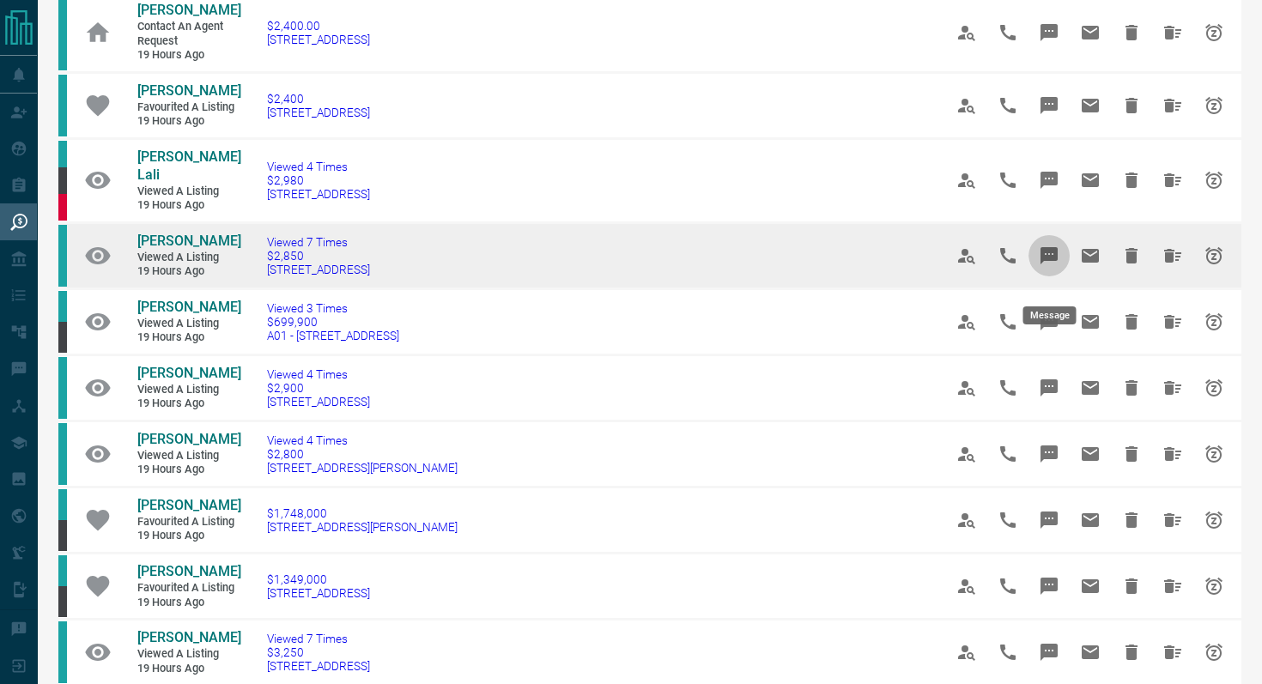
click at [1047, 264] on icon "Message" at bounding box center [1048, 255] width 17 height 17
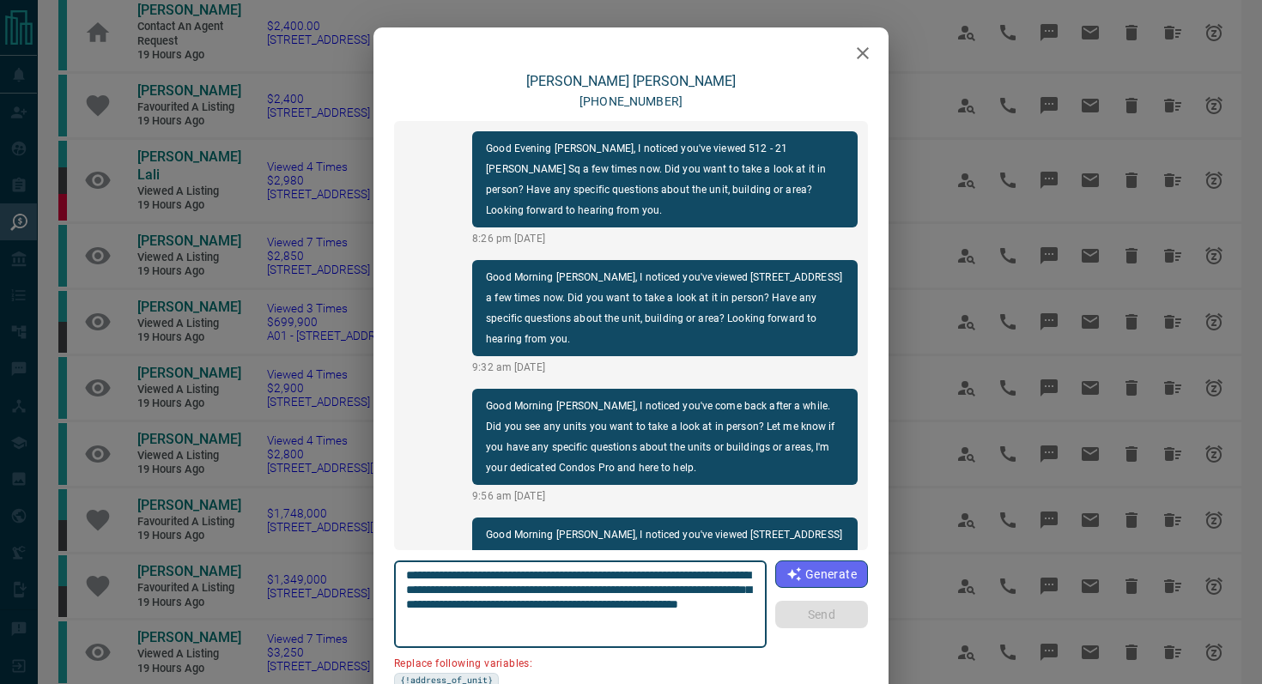
scroll to position [221, 0]
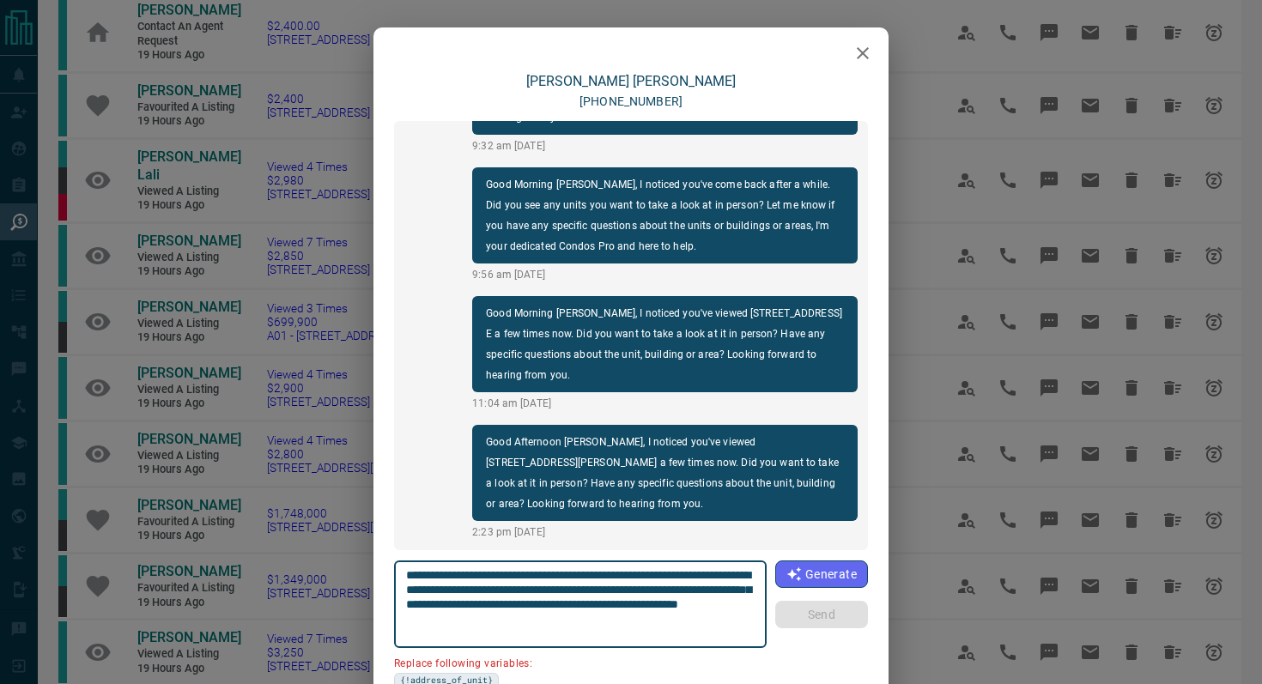
drag, startPoint x: 747, startPoint y: 576, endPoint x: 651, endPoint y: 569, distance: 96.4
click at [651, 569] on textarea "**********" at bounding box center [580, 604] width 349 height 73
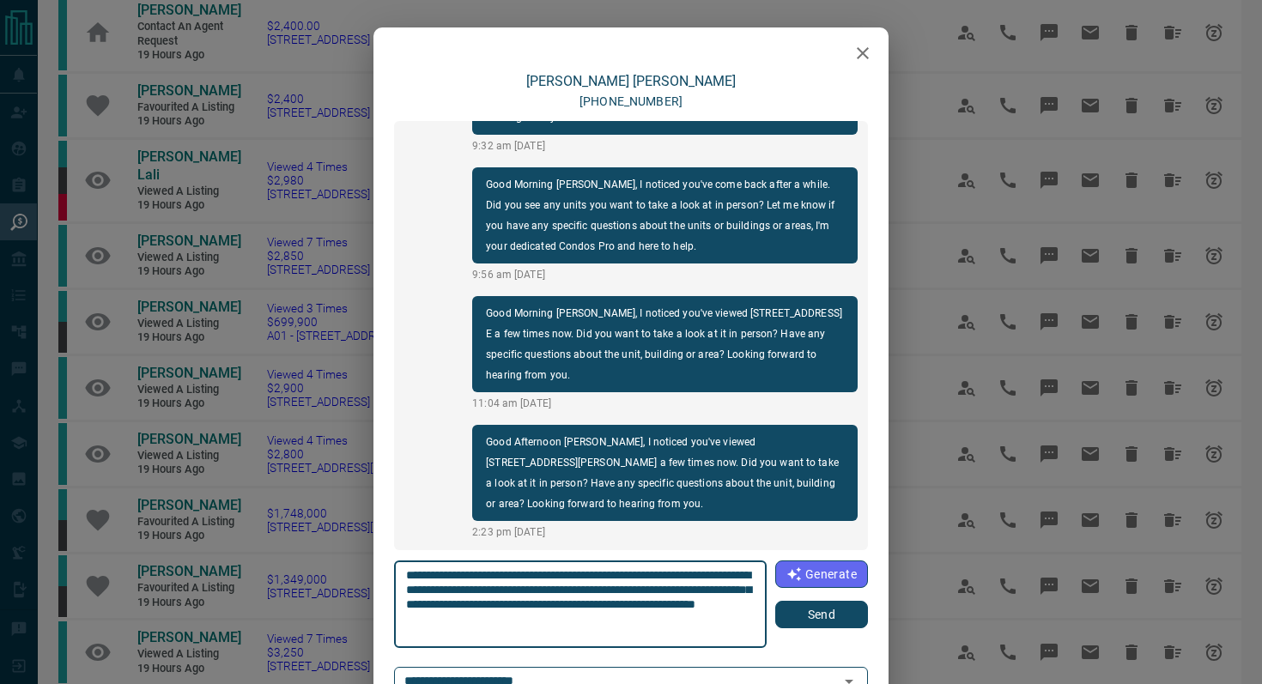
type textarea "**********"
click at [851, 617] on button "Send" at bounding box center [821, 614] width 93 height 27
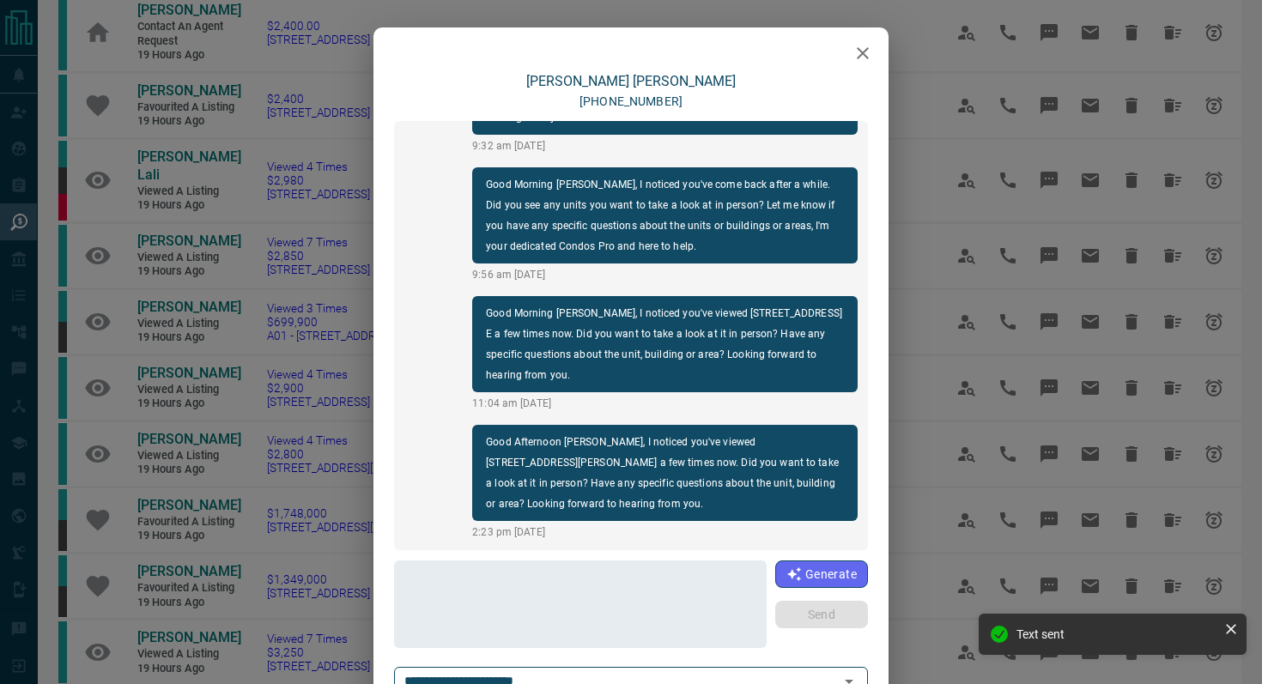
scroll to position [350, 0]
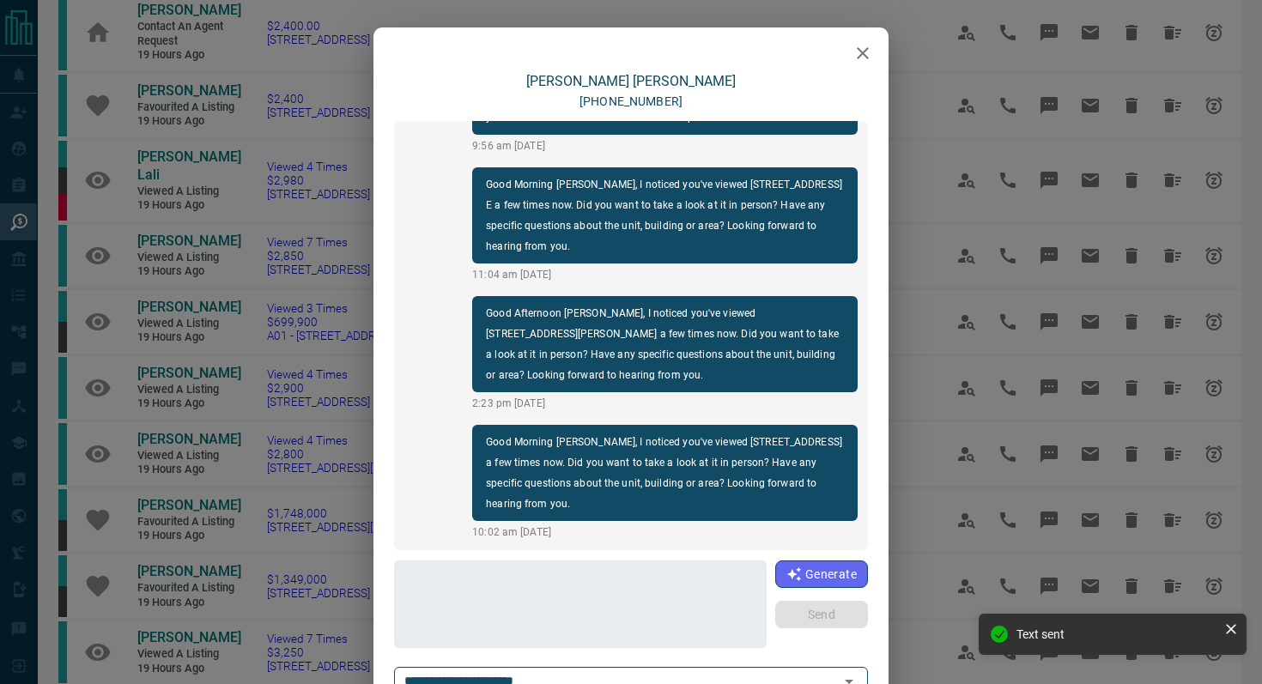
click at [864, 51] on icon "button" at bounding box center [862, 53] width 21 height 21
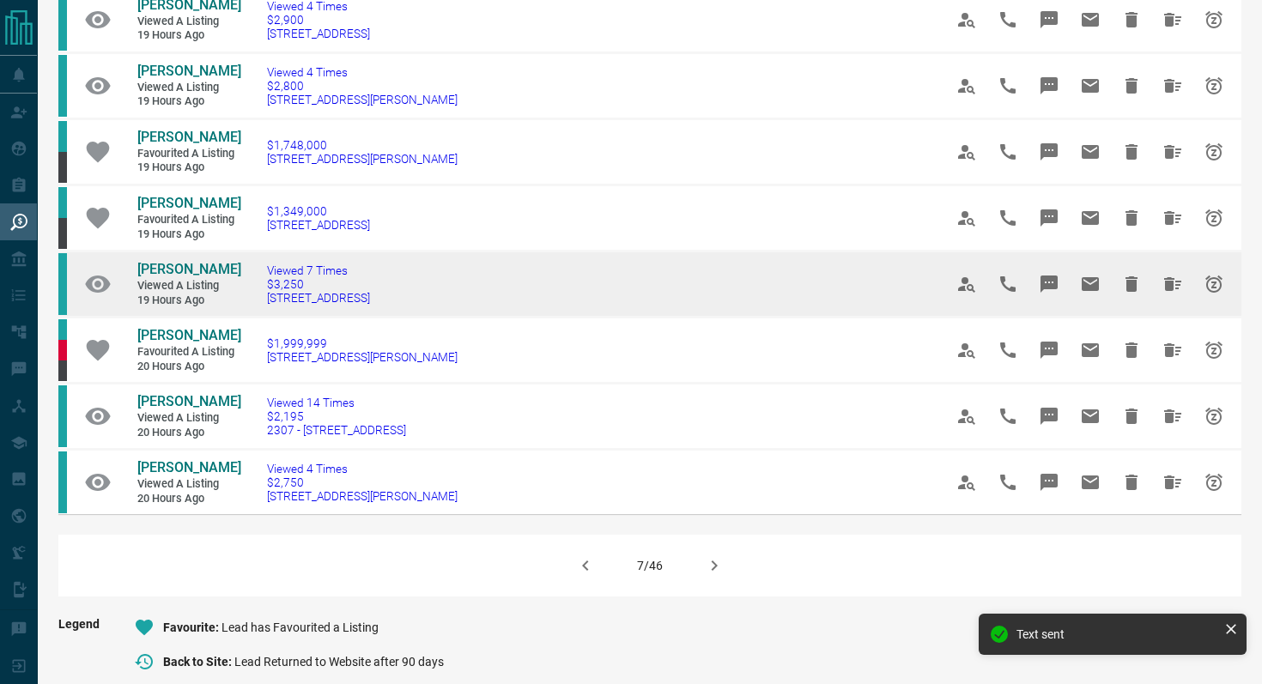
scroll to position [979, 0]
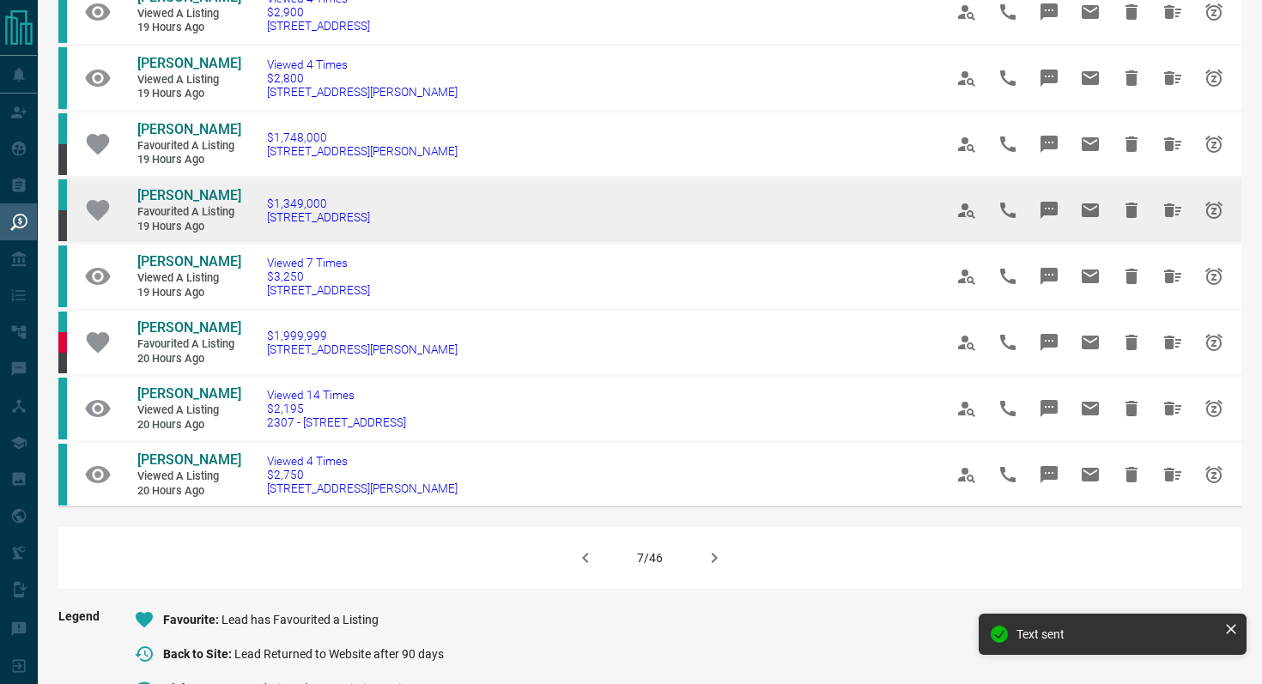
click at [431, 238] on td "$1,349,000 [STREET_ADDRESS]" at bounding box center [579, 211] width 676 height 66
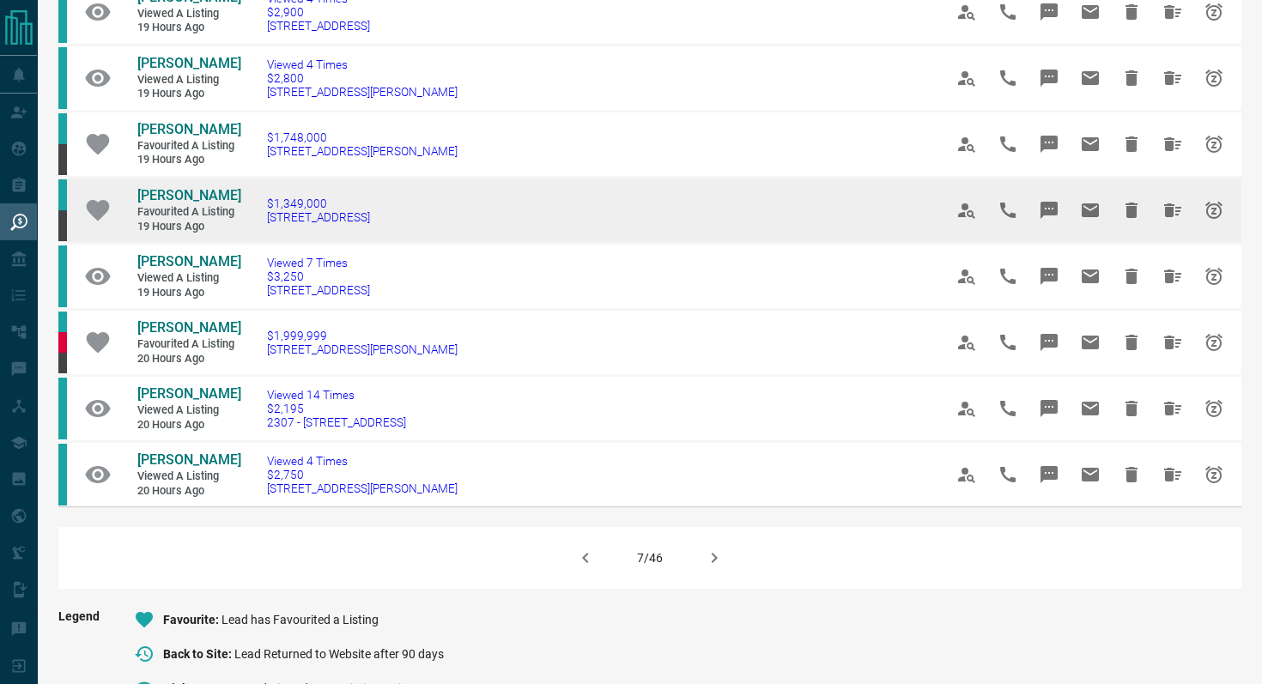
drag, startPoint x: 412, startPoint y: 238, endPoint x: 250, endPoint y: 236, distance: 162.2
click at [250, 236] on td "$1,349,000 [STREET_ADDRESS]" at bounding box center [579, 211] width 676 height 66
click at [1052, 212] on button "Message" at bounding box center [1048, 210] width 41 height 41
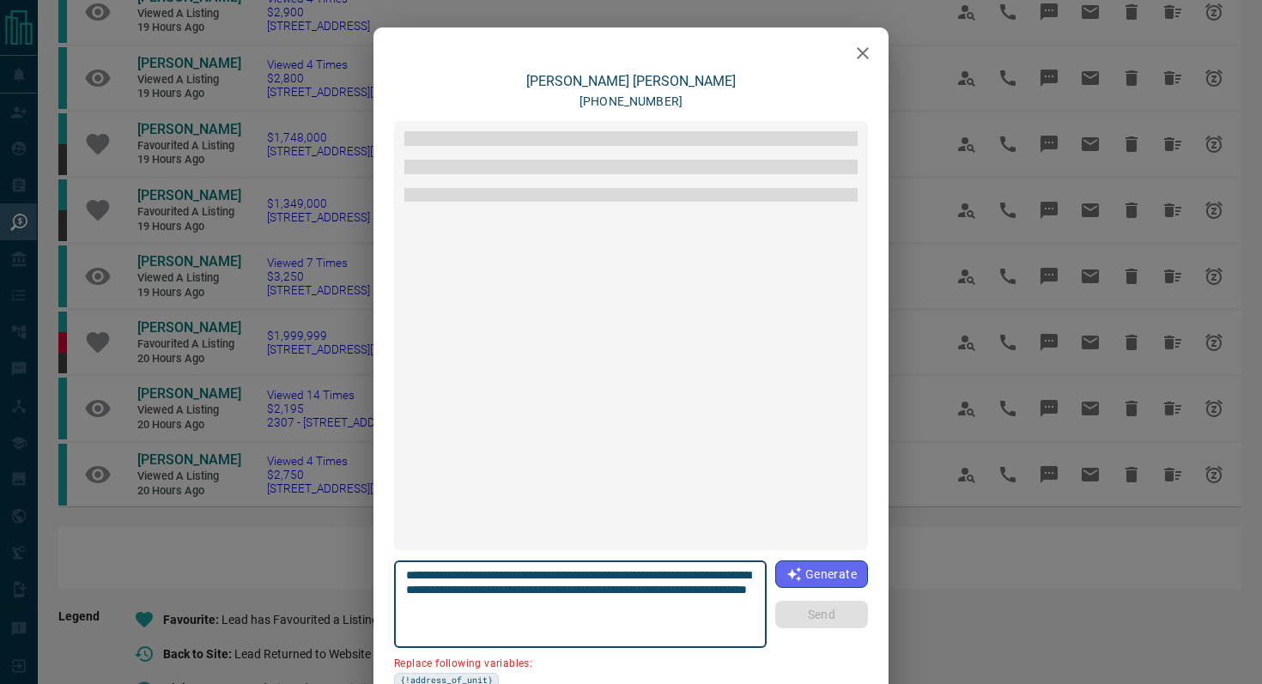
scroll to position [2204, 0]
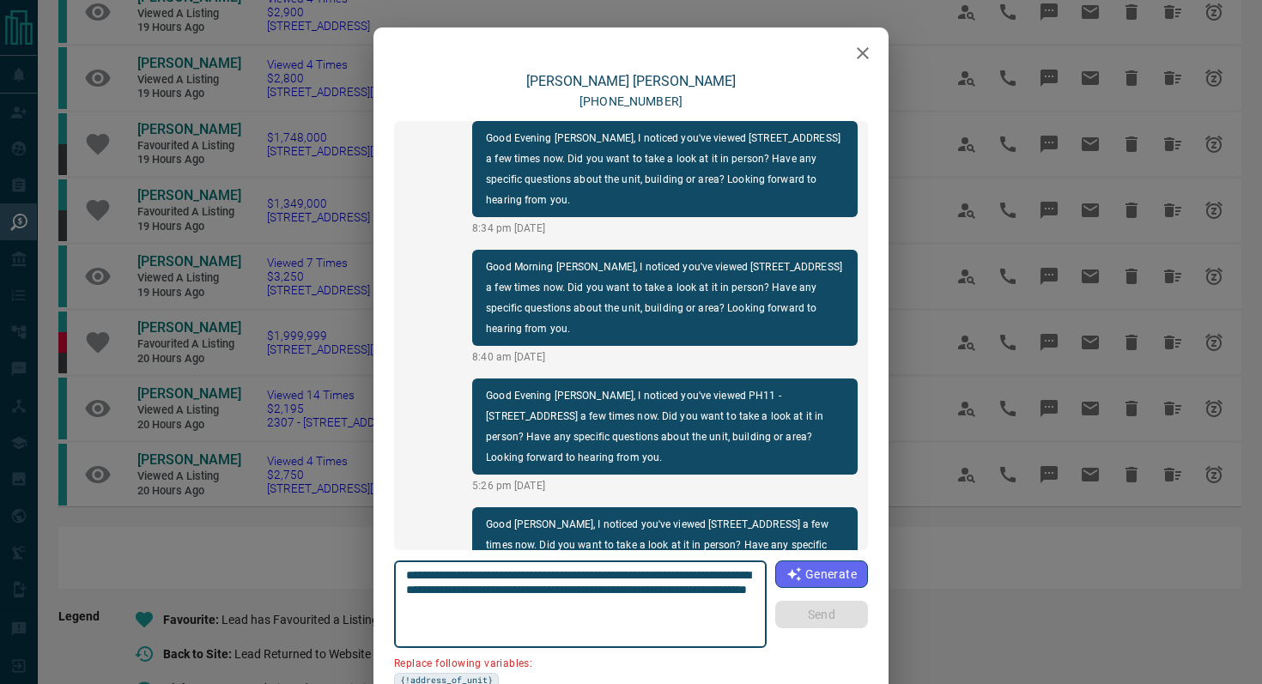
drag, startPoint x: 503, startPoint y: 584, endPoint x: 301, endPoint y: 585, distance: 201.7
click at [301, 585] on div "[PERSON_NAME] [PHONE_NUMBER] Hi [PERSON_NAME], this is [PERSON_NAME] with [DOMA…" at bounding box center [631, 342] width 1262 height 684
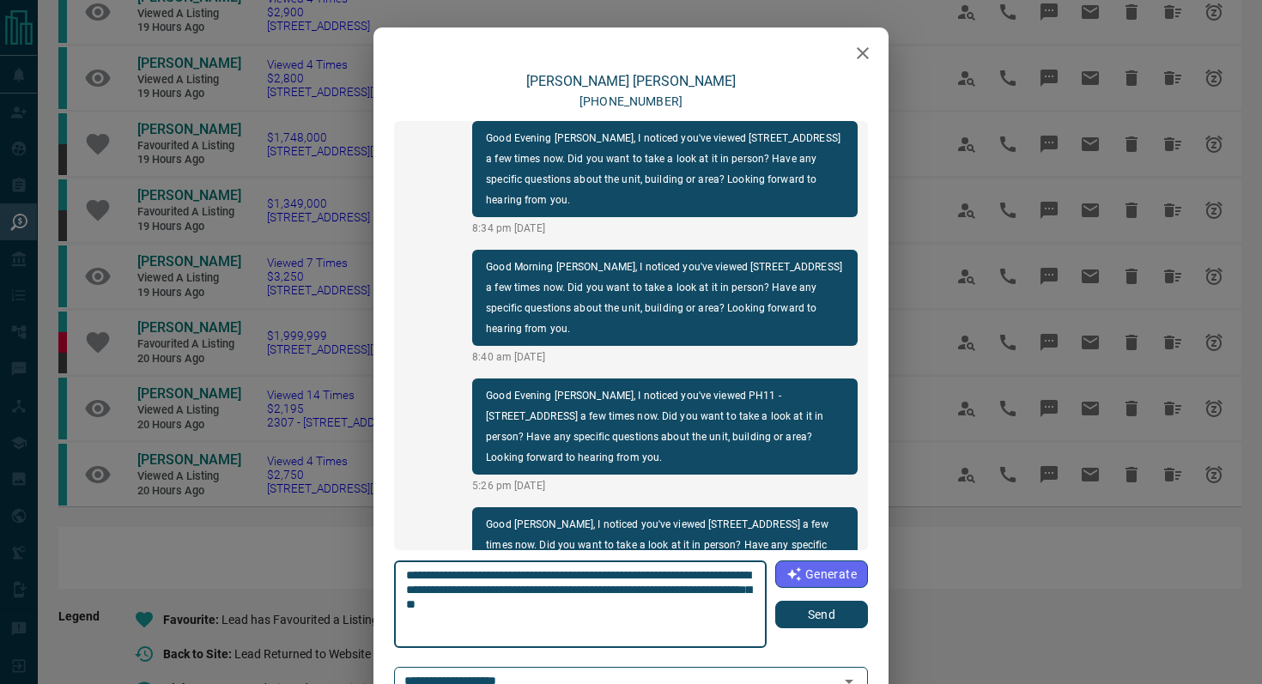
type textarea "**********"
click at [833, 621] on button "Send" at bounding box center [821, 614] width 93 height 27
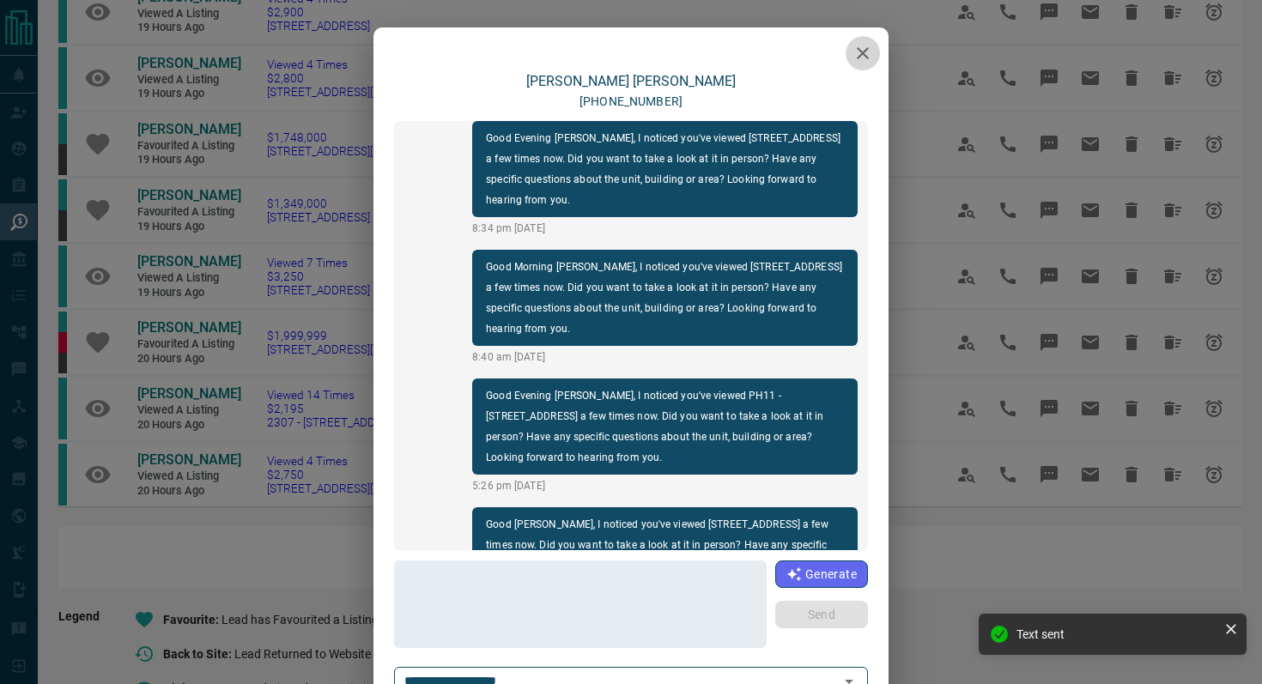
click at [863, 54] on icon "button" at bounding box center [863, 53] width 12 height 12
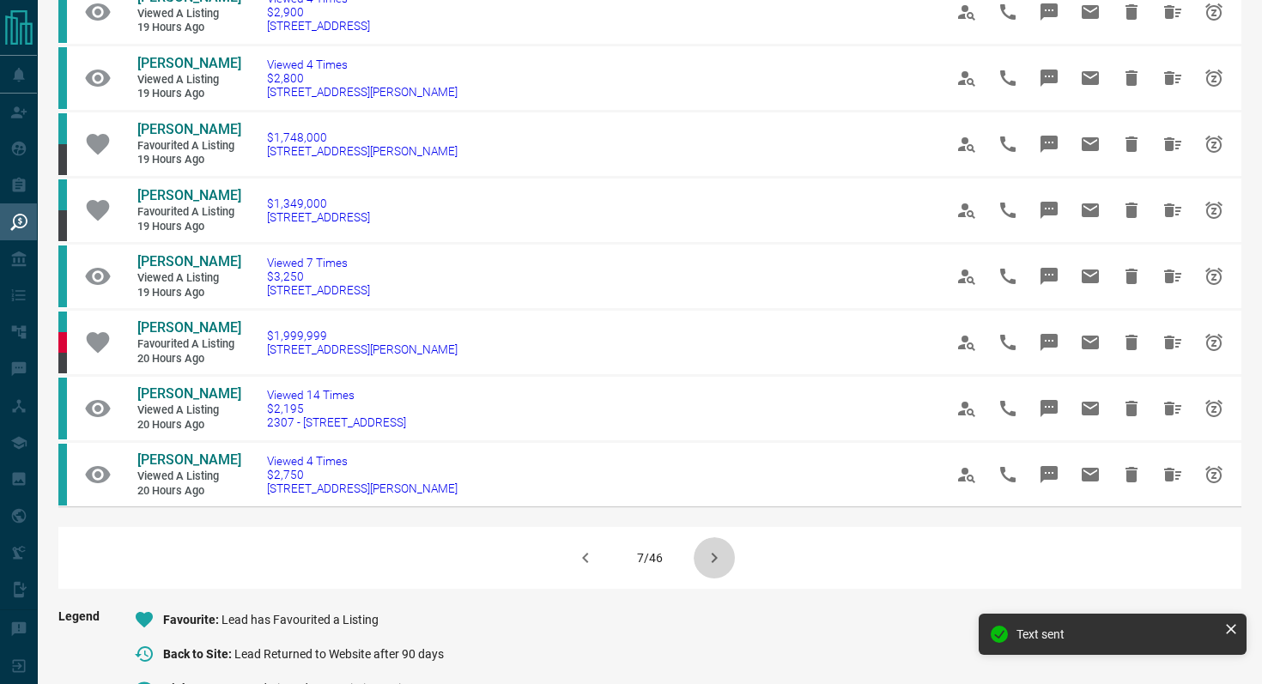
click at [701, 573] on button "button" at bounding box center [714, 557] width 41 height 41
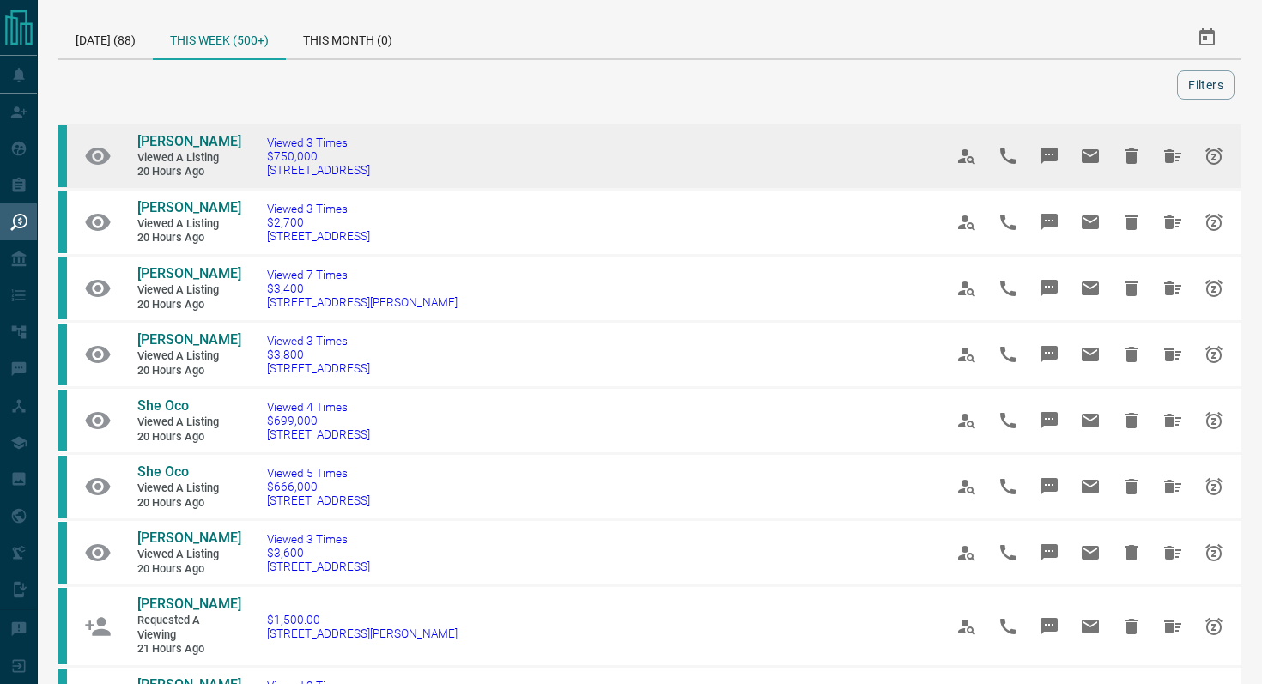
drag, startPoint x: 430, startPoint y: 169, endPoint x: 245, endPoint y: 172, distance: 184.6
click at [245, 172] on td "Viewed 3 Times $750,000 [STREET_ADDRESS]" at bounding box center [579, 157] width 676 height 66
click at [1055, 148] on icon "Message" at bounding box center [1048, 156] width 17 height 17
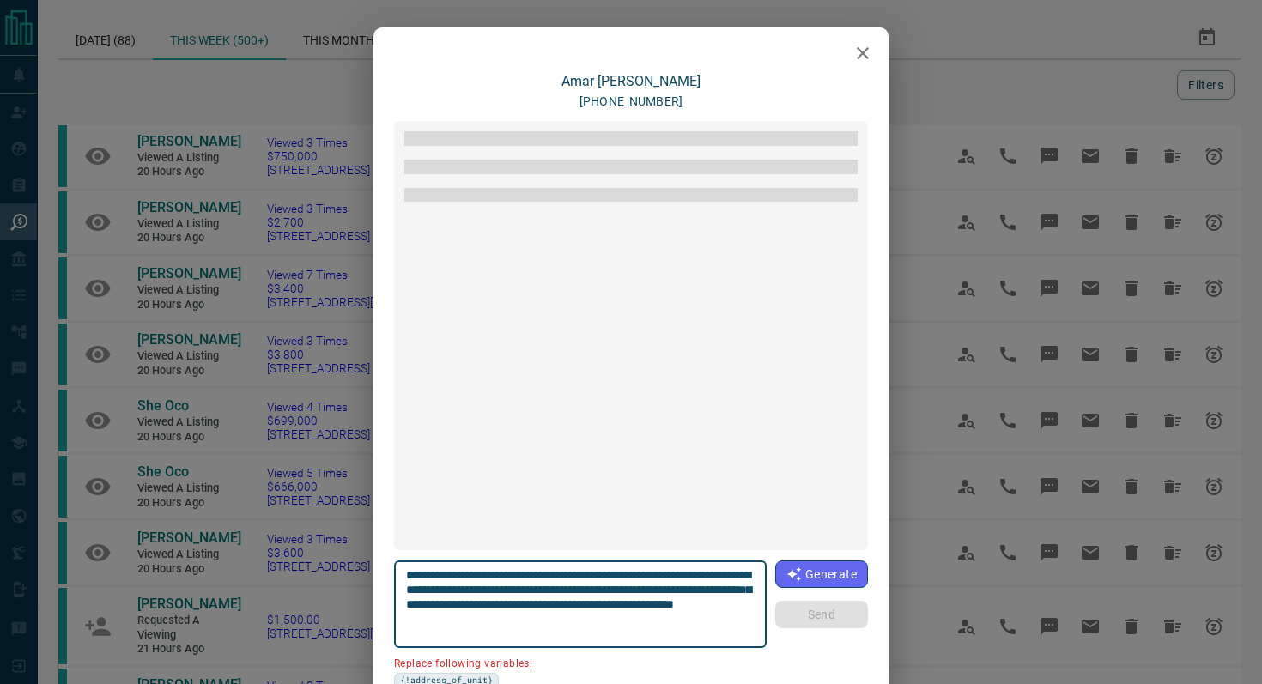
scroll to position [1288, 0]
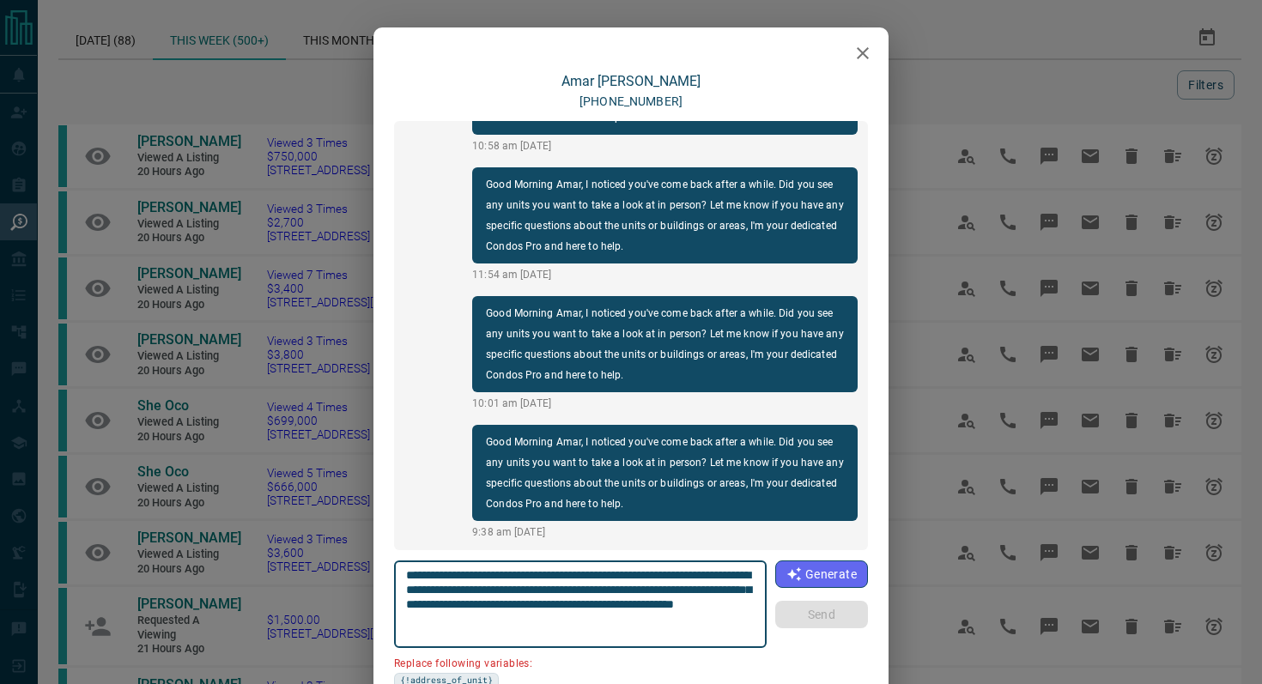
drag, startPoint x: 745, startPoint y: 574, endPoint x: 649, endPoint y: 571, distance: 96.2
click at [649, 571] on textarea "**********" at bounding box center [580, 604] width 349 height 73
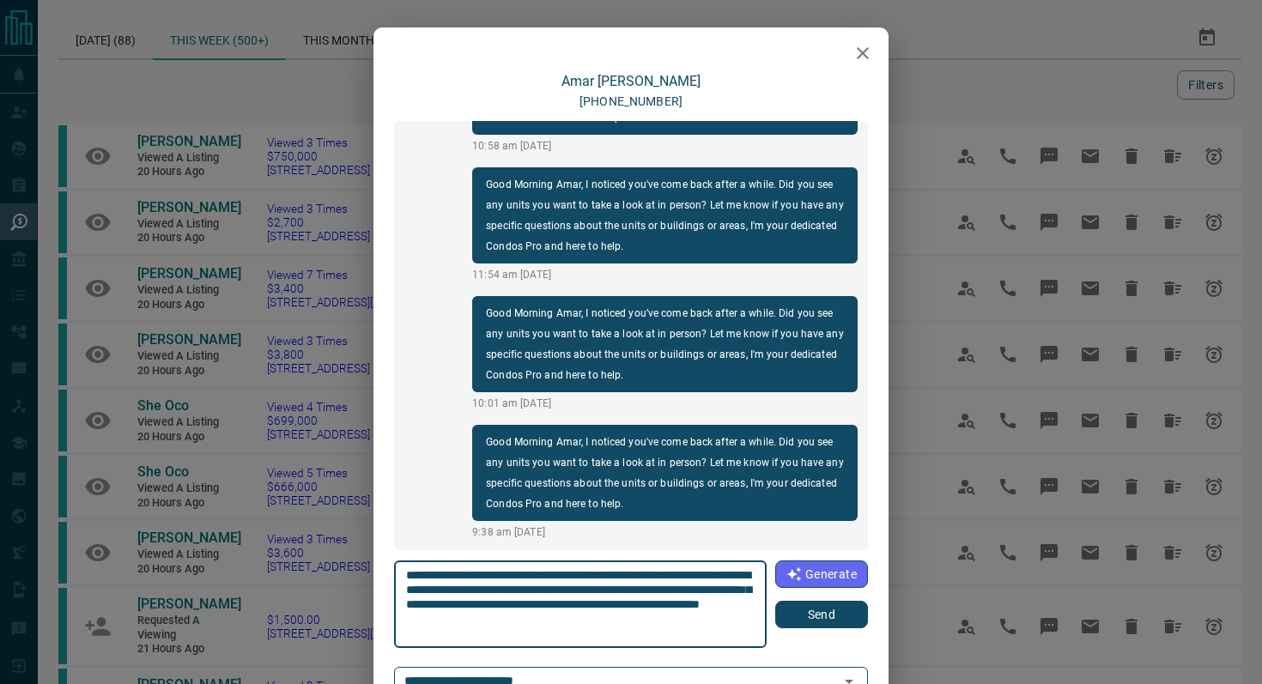
type textarea "**********"
click at [821, 611] on button "Send" at bounding box center [821, 614] width 93 height 27
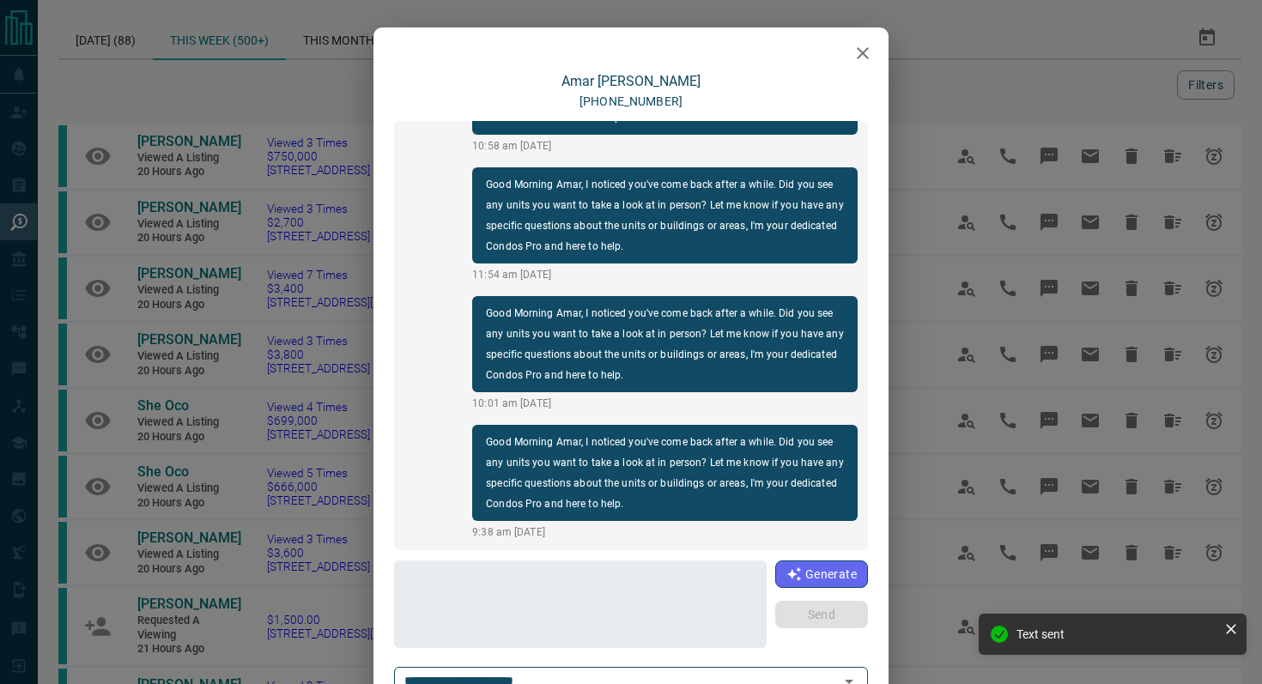
scroll to position [1416, 0]
click at [868, 49] on icon "button" at bounding box center [862, 53] width 21 height 21
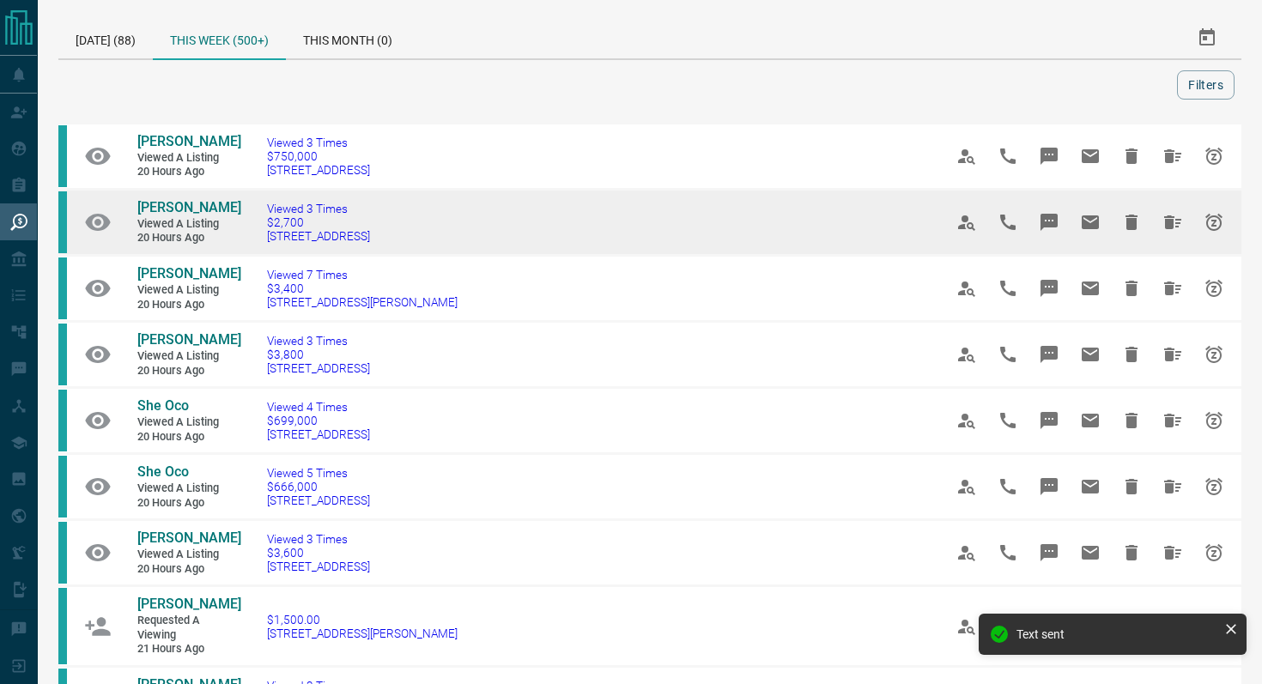
click at [407, 239] on td "Viewed 3 Times $2,700 [STREET_ADDRESS]" at bounding box center [579, 223] width 676 height 66
click at [1053, 214] on icon "Message" at bounding box center [1049, 222] width 21 height 21
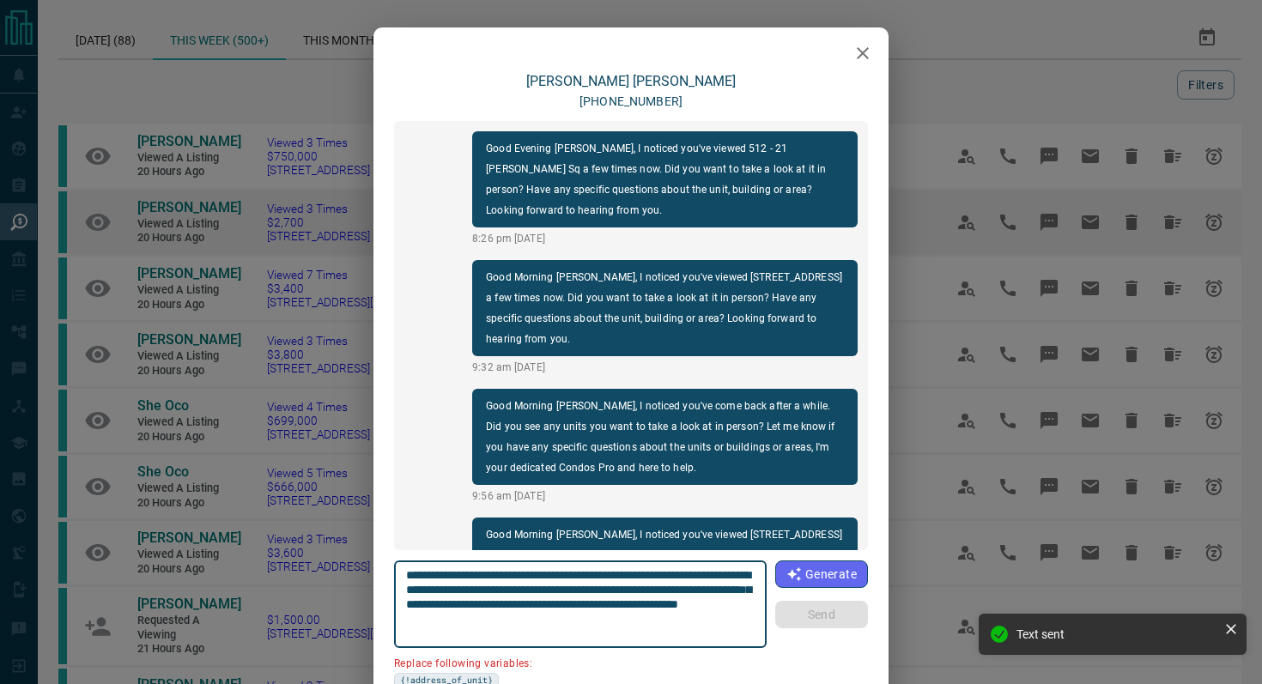
scroll to position [350, 0]
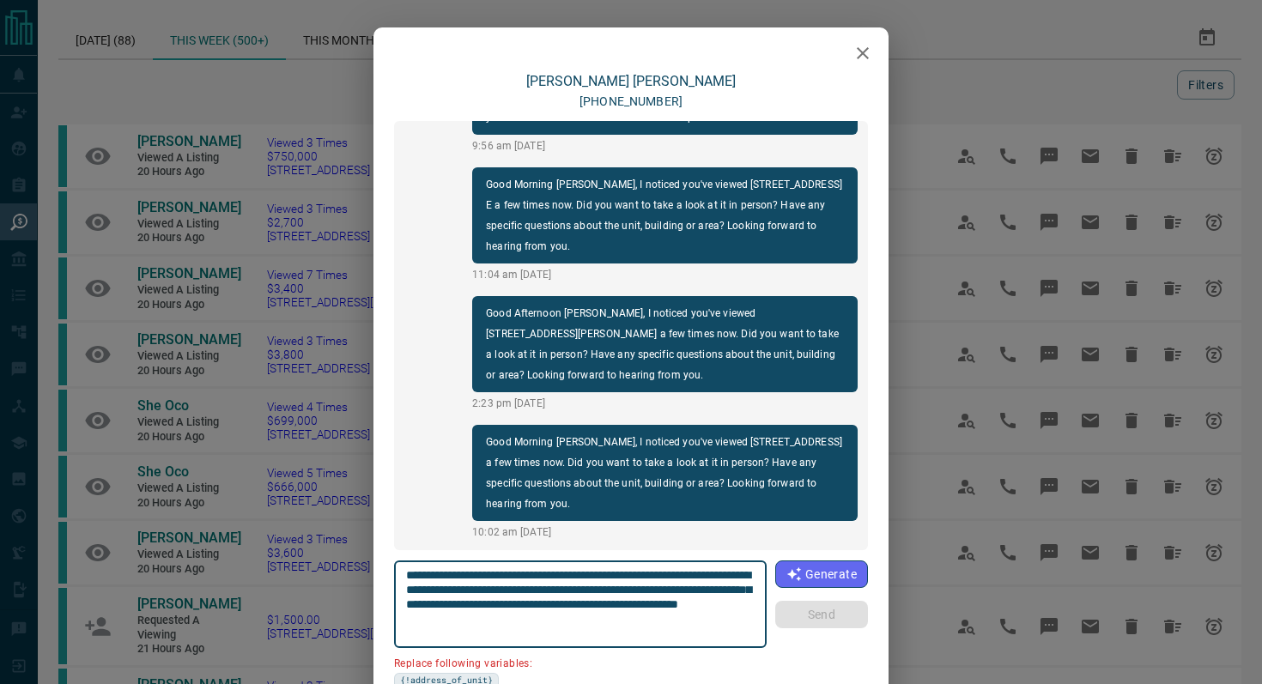
click at [858, 55] on icon "button" at bounding box center [862, 53] width 21 height 21
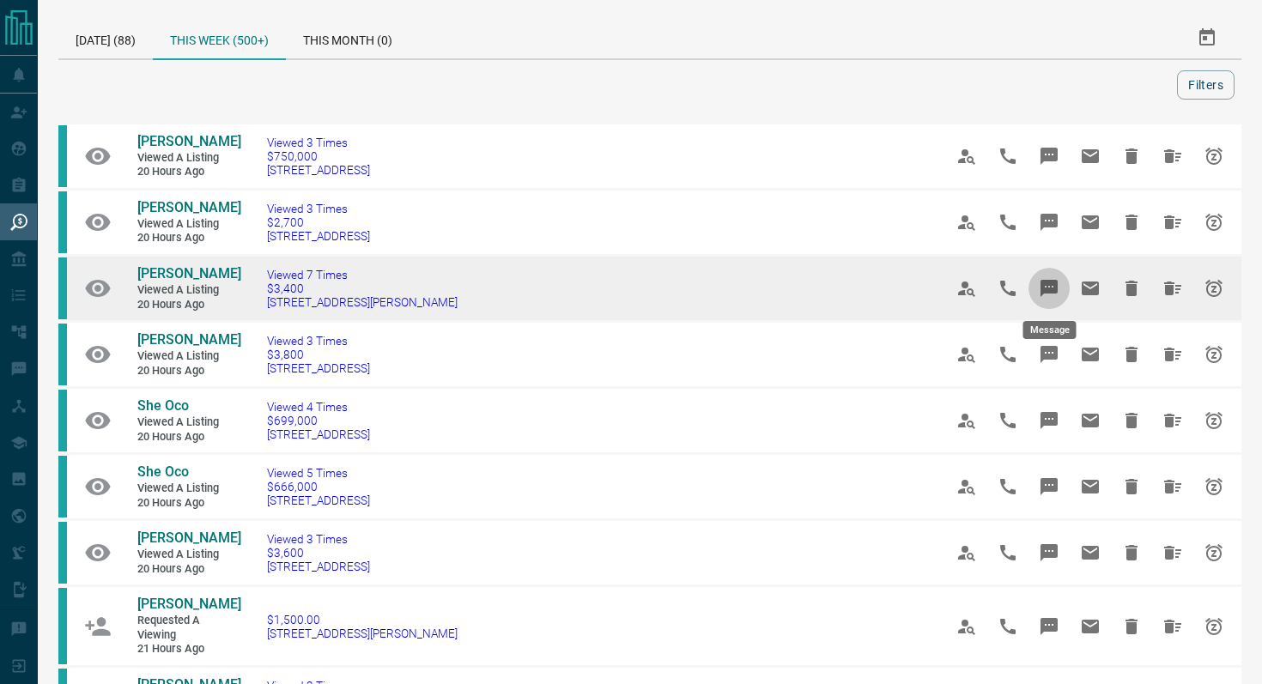
click at [1057, 289] on icon "Message" at bounding box center [1048, 288] width 17 height 17
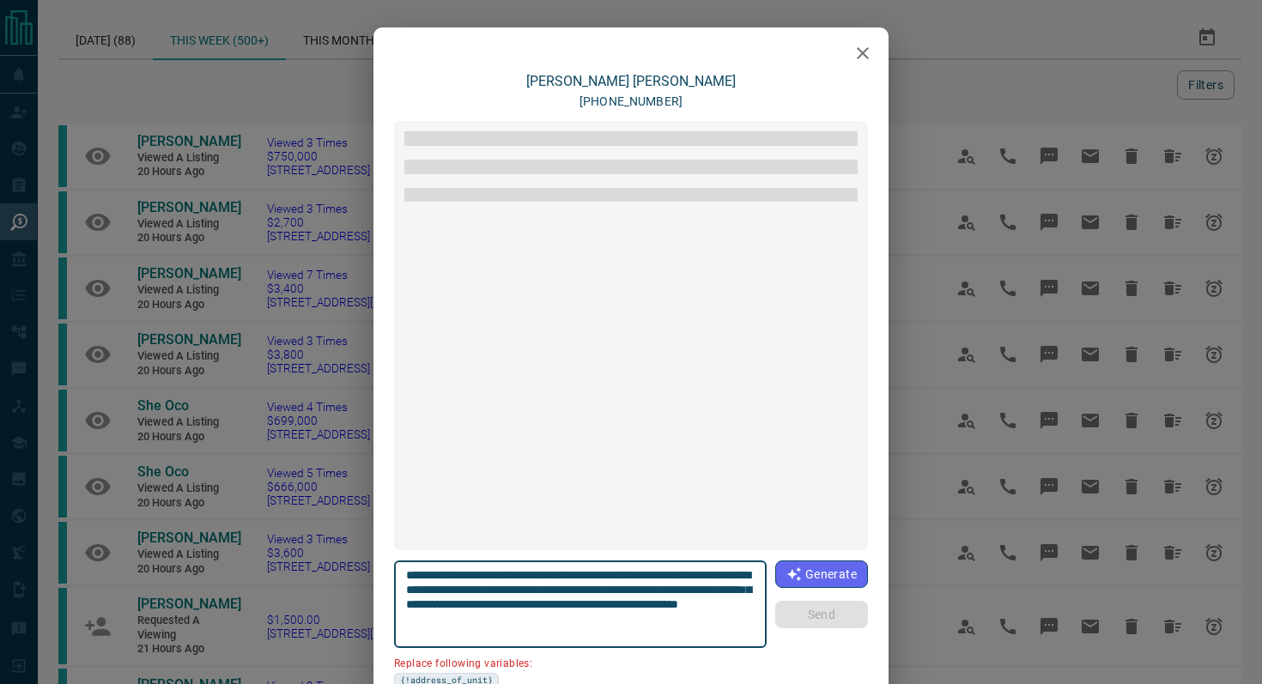
scroll to position [2446, 0]
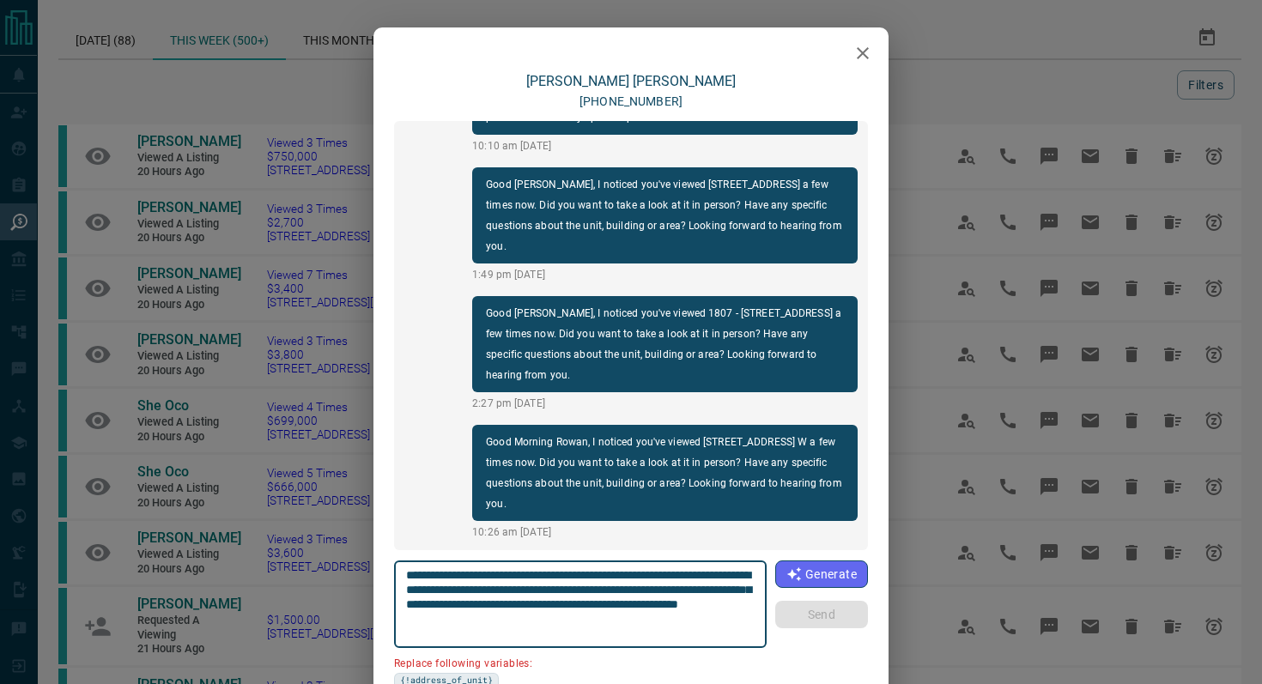
click at [867, 64] on button "button" at bounding box center [862, 53] width 34 height 34
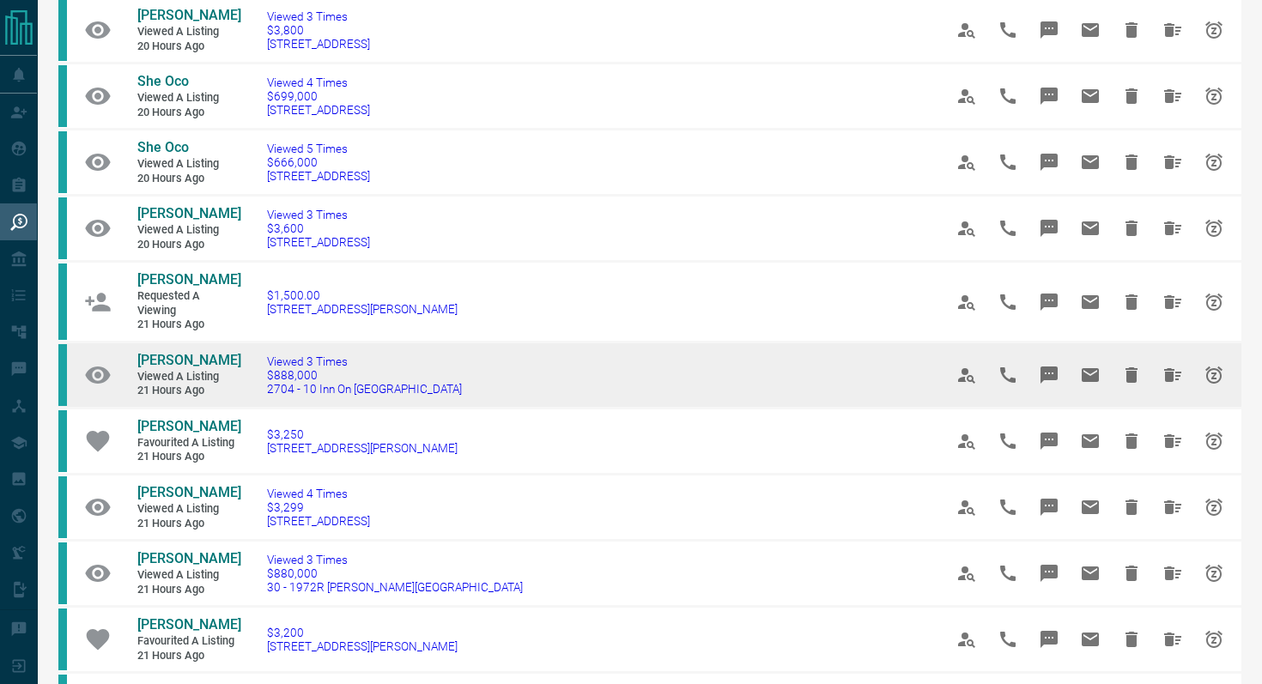
scroll to position [335, 0]
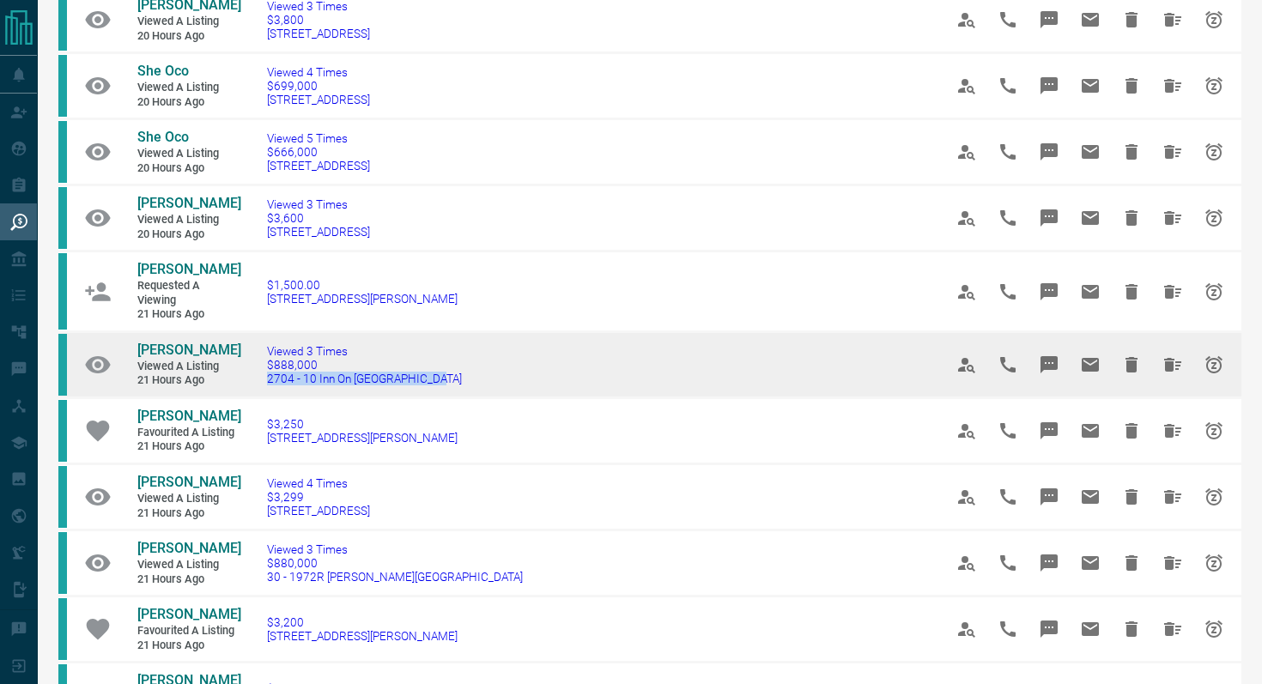
drag, startPoint x: 451, startPoint y: 382, endPoint x: 251, endPoint y: 382, distance: 199.1
click at [251, 382] on td "Viewed 3 Times $888,000 2704 - 10 Inn On [GEOGRAPHIC_DATA]" at bounding box center [579, 365] width 676 height 66
click at [1046, 359] on icon "Message" at bounding box center [1048, 364] width 17 height 17
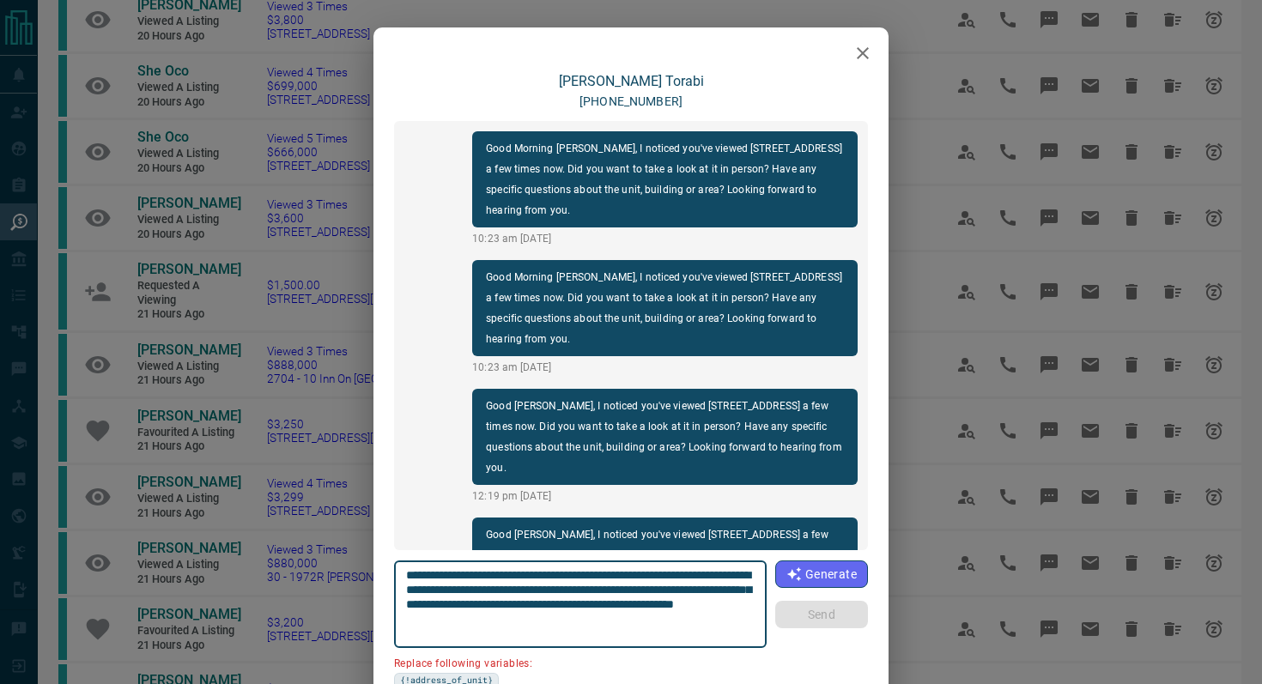
scroll to position [1082, 0]
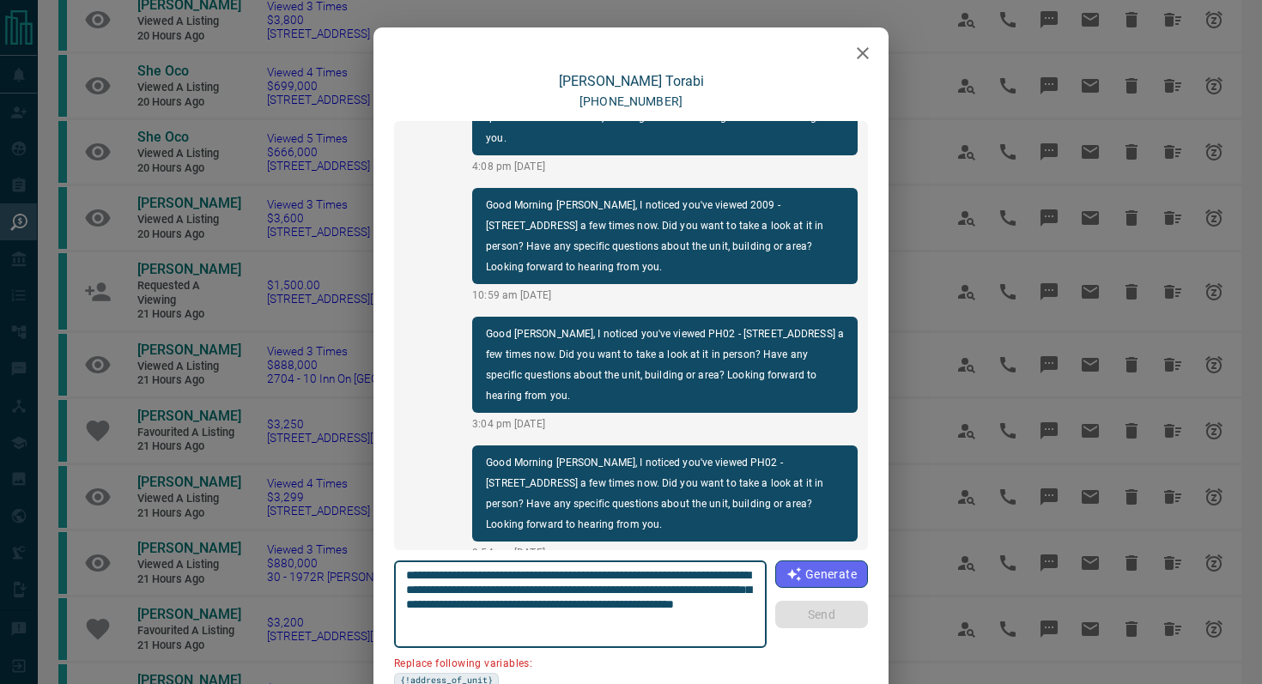
click at [865, 51] on icon "button" at bounding box center [863, 53] width 12 height 12
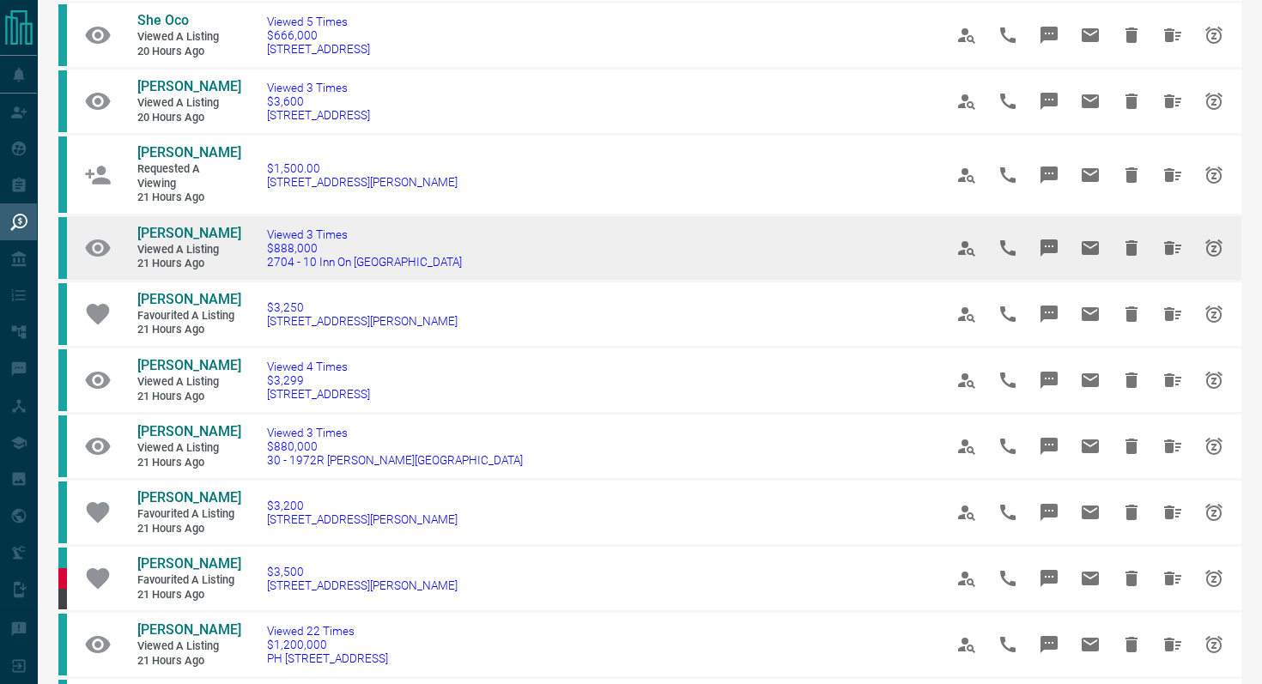
scroll to position [453, 0]
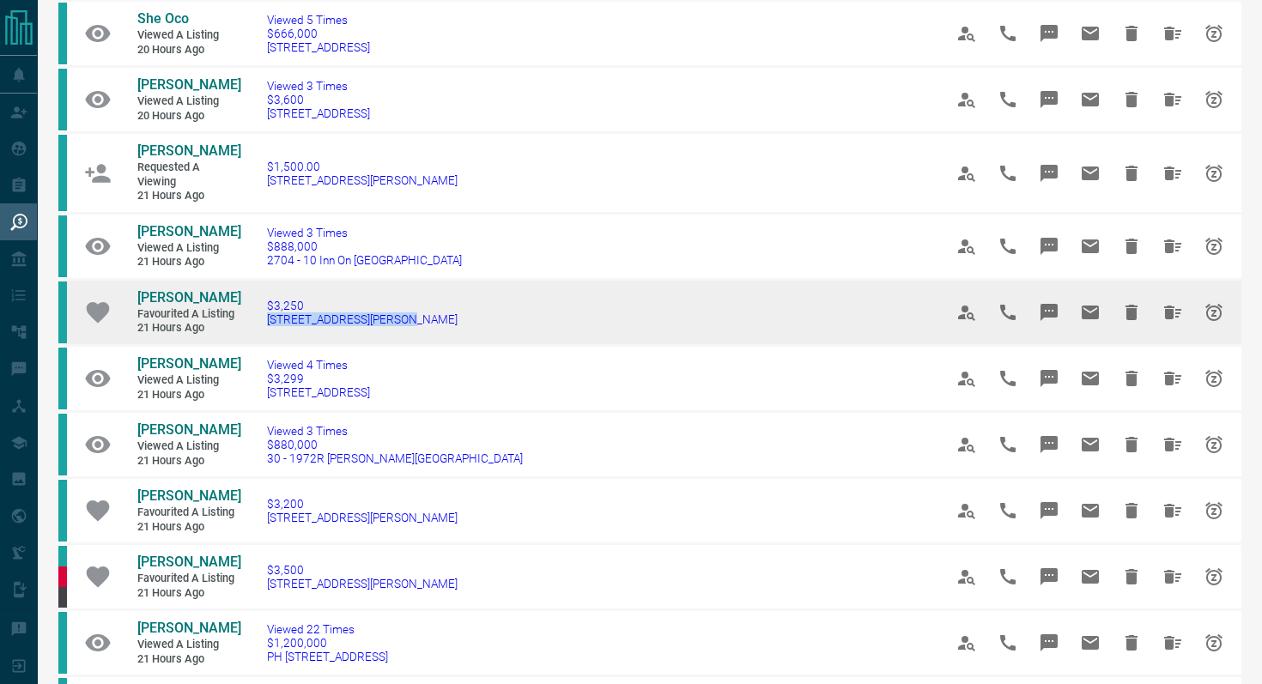
drag, startPoint x: 413, startPoint y: 322, endPoint x: 247, endPoint y: 322, distance: 165.7
click at [247, 322] on td "$3,250 [STREET_ADDRESS][PERSON_NAME]" at bounding box center [579, 313] width 676 height 66
click at [1057, 302] on icon "Message" at bounding box center [1049, 312] width 21 height 21
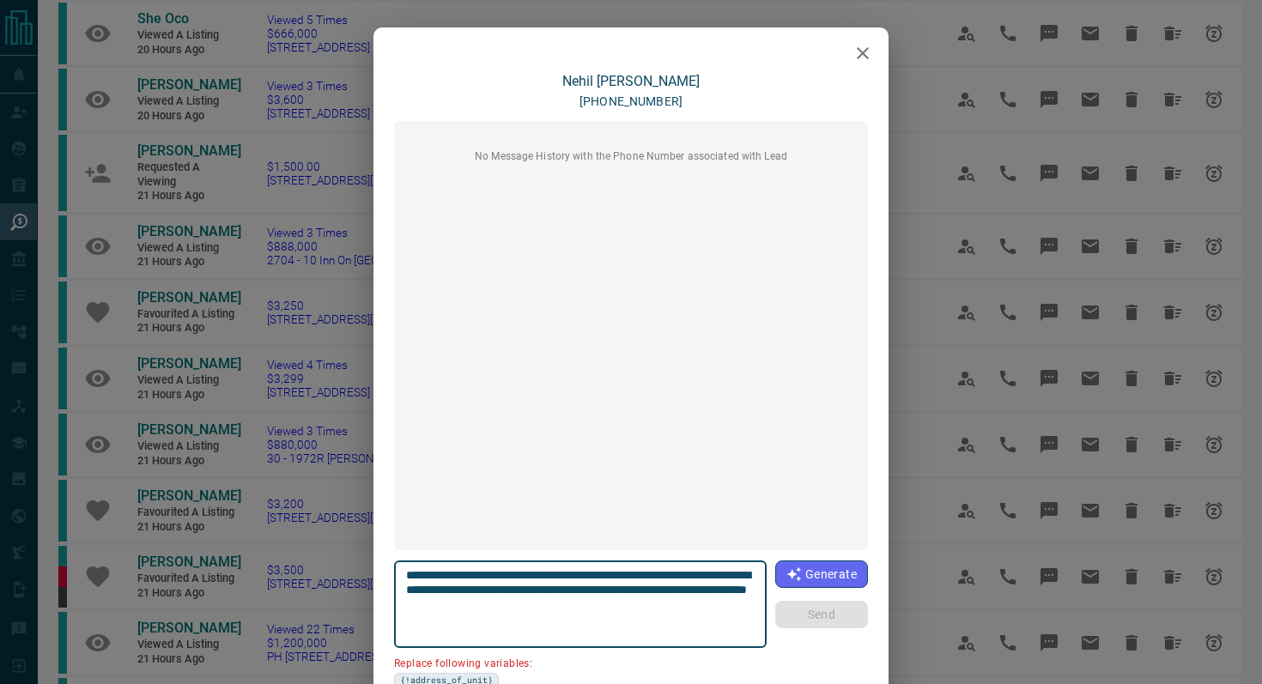
click at [855, 47] on icon "button" at bounding box center [862, 53] width 21 height 21
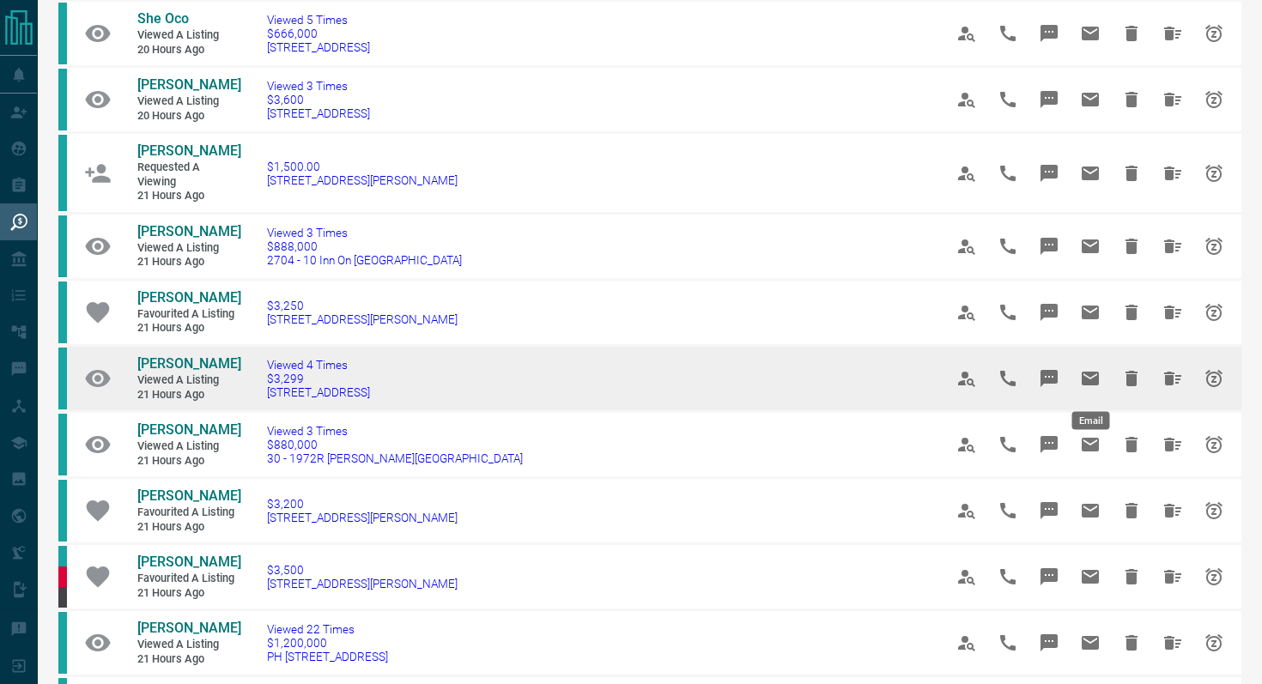
click at [1091, 377] on icon "Email" at bounding box center [1090, 378] width 21 height 21
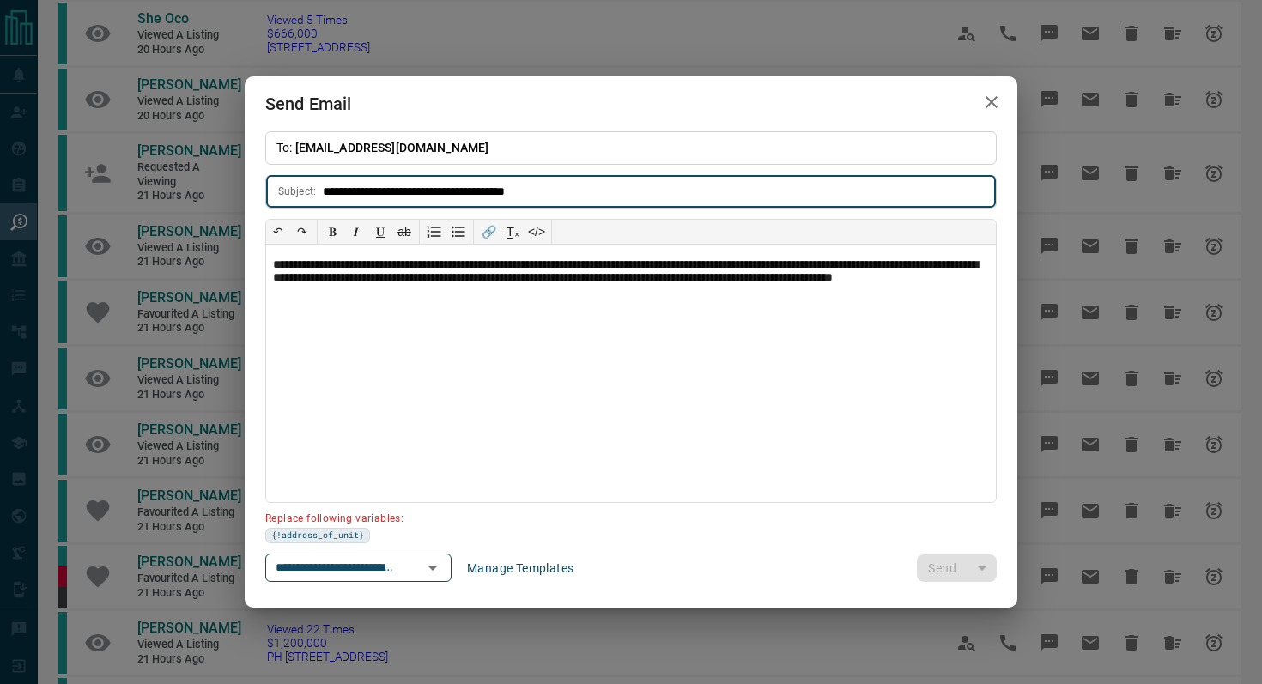
click at [324, 191] on input "**********" at bounding box center [659, 192] width 673 height 32
type input "**********"
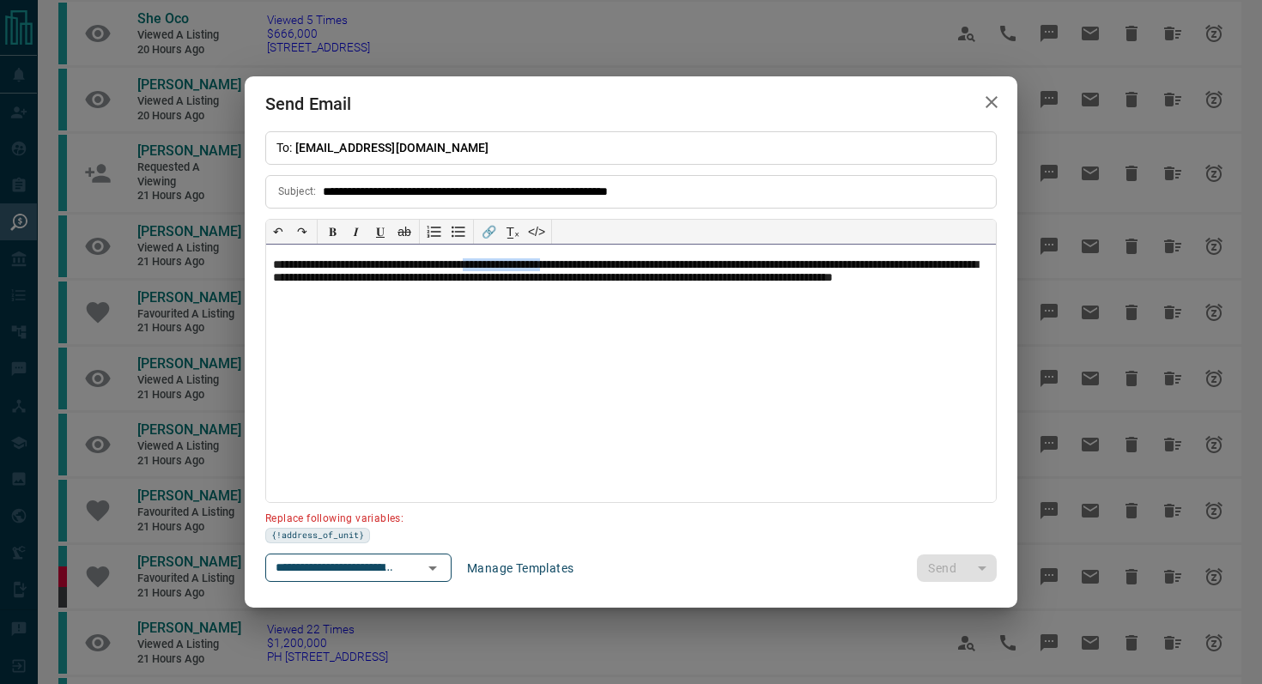
drag, startPoint x: 607, startPoint y: 264, endPoint x: 509, endPoint y: 263, distance: 97.9
click at [509, 263] on p "**********" at bounding box center [631, 279] width 716 height 43
paste div
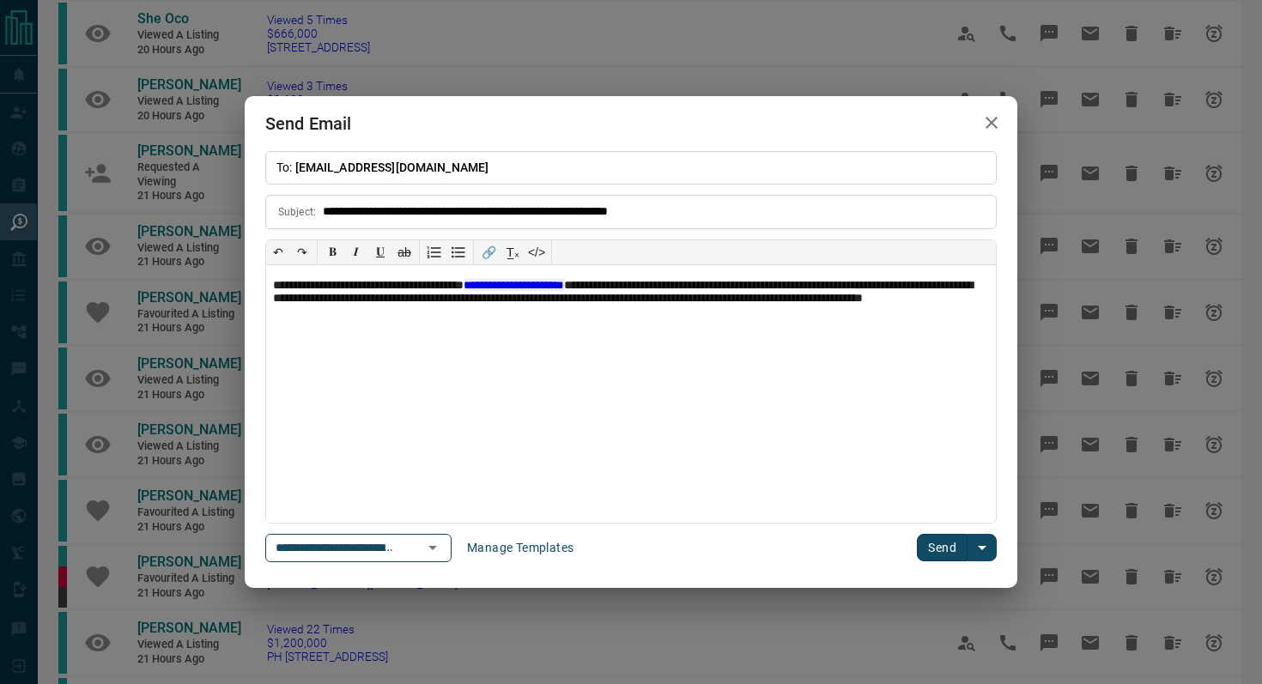
click at [928, 552] on button "Send" at bounding box center [942, 547] width 51 height 27
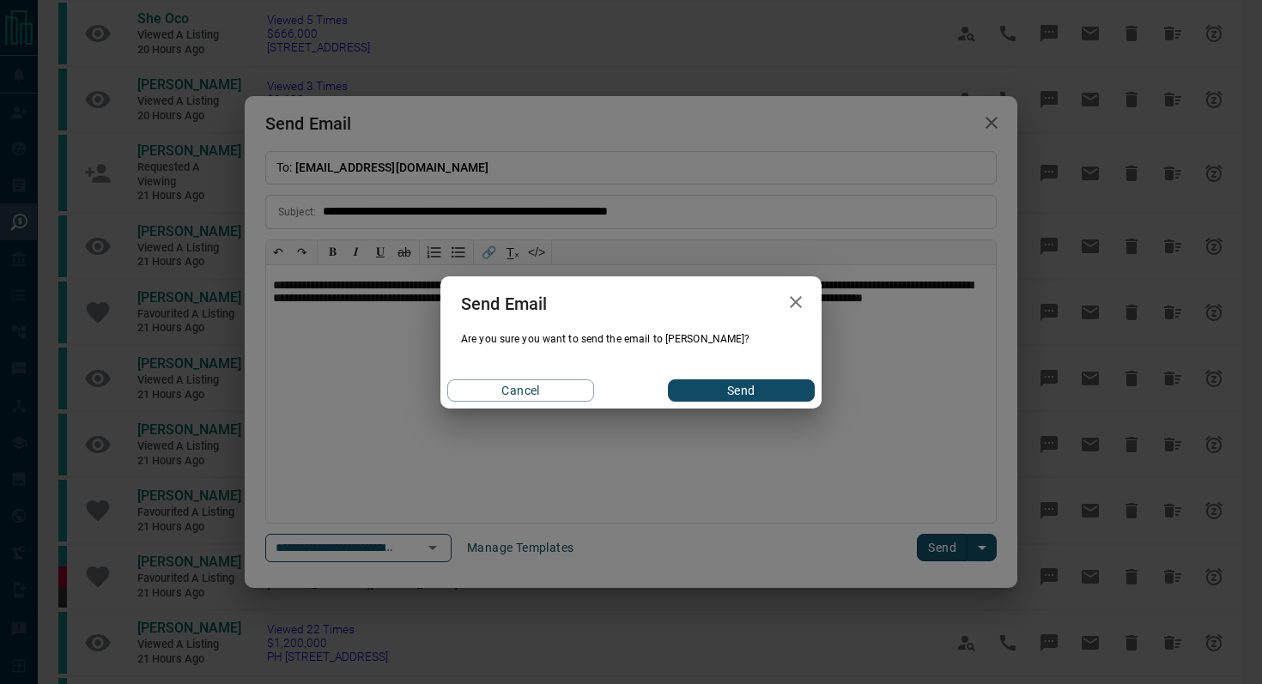
click at [775, 387] on button "Send" at bounding box center [741, 390] width 147 height 22
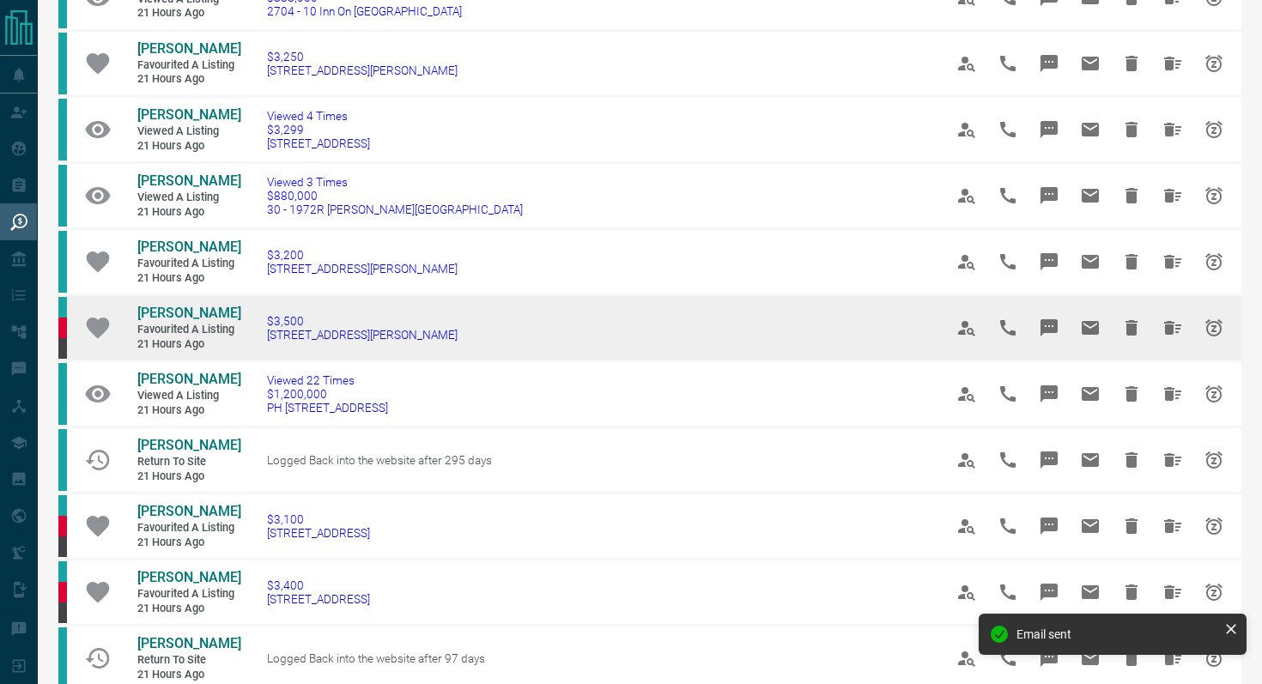
scroll to position [732, 0]
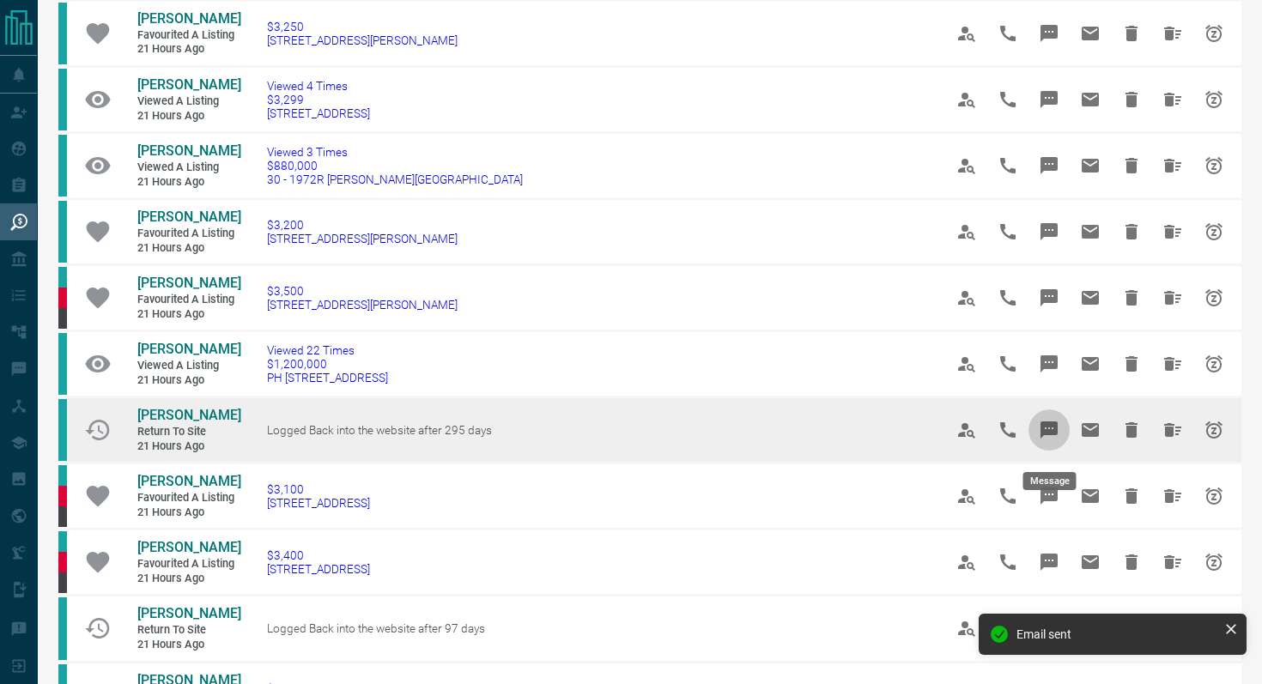
click at [1058, 427] on button "Message" at bounding box center [1048, 429] width 41 height 41
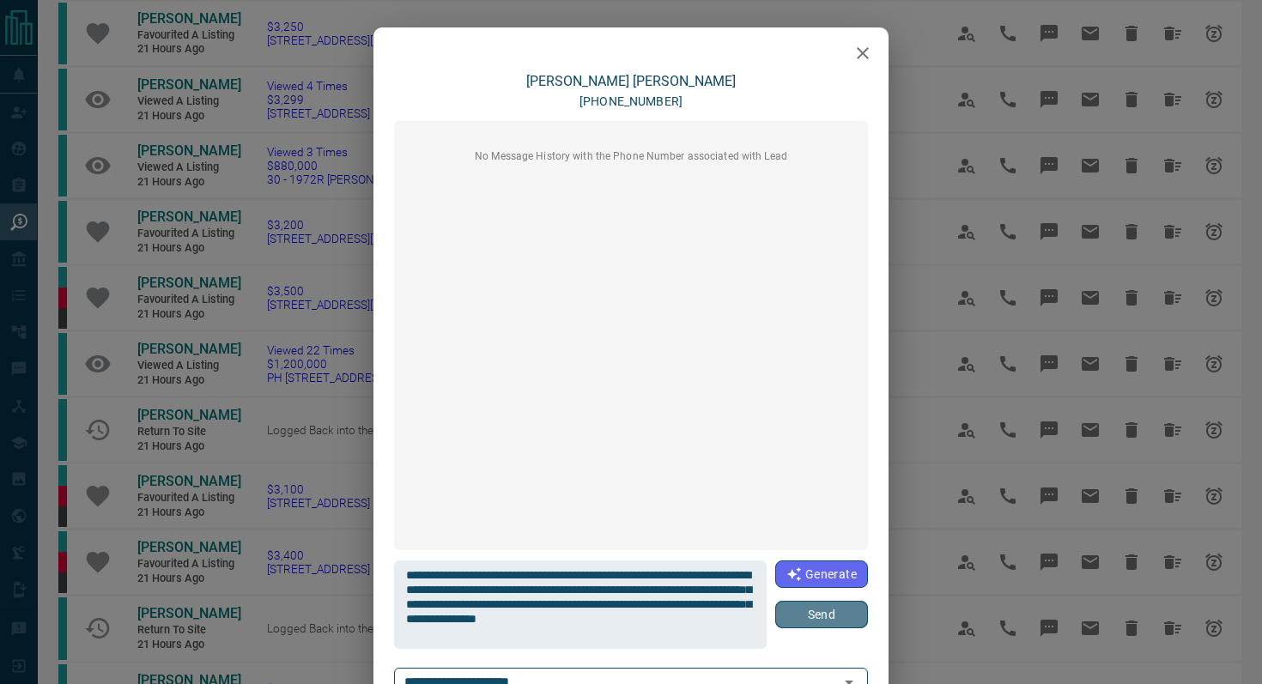
click at [816, 619] on button "Send" at bounding box center [821, 614] width 93 height 27
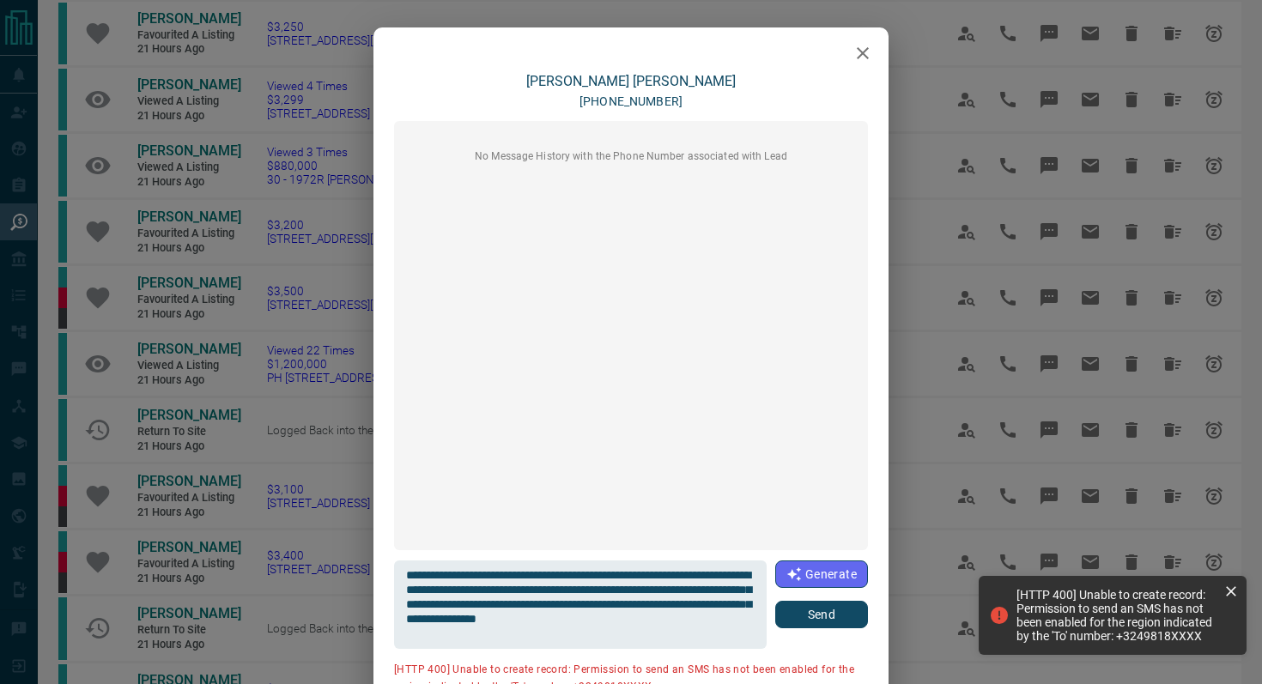
click at [866, 48] on icon "button" at bounding box center [863, 53] width 12 height 12
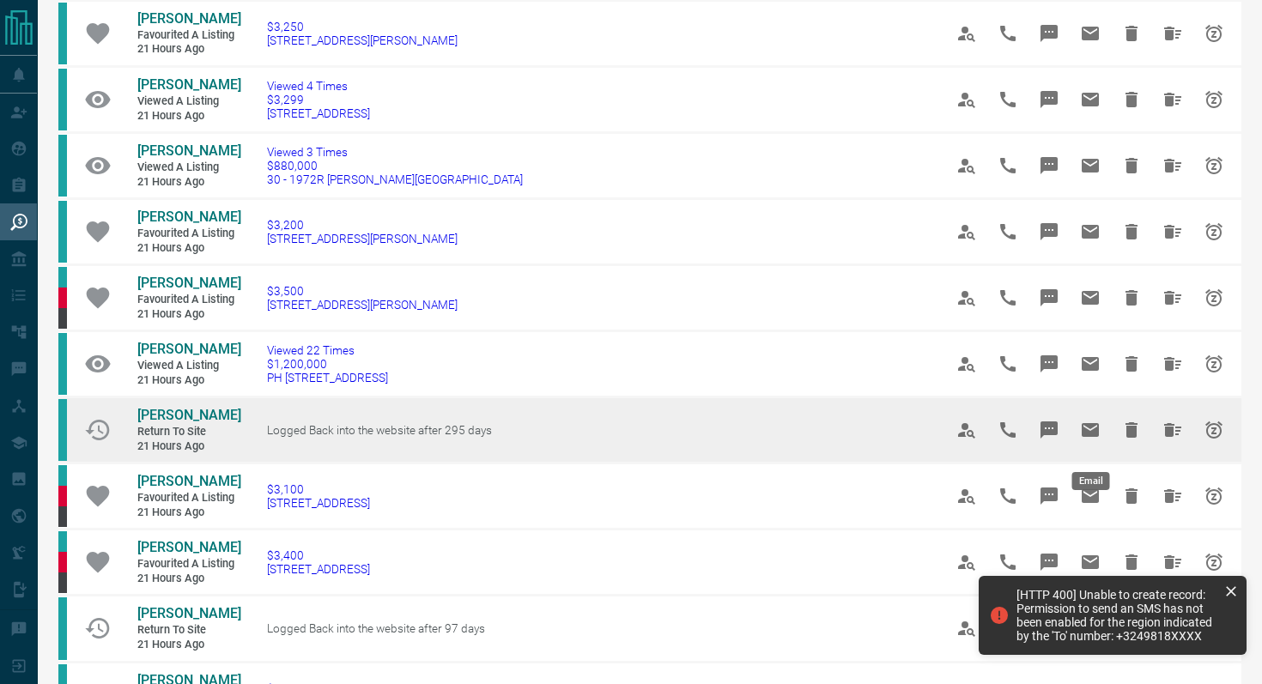
click at [1096, 436] on icon "Email" at bounding box center [1090, 430] width 17 height 14
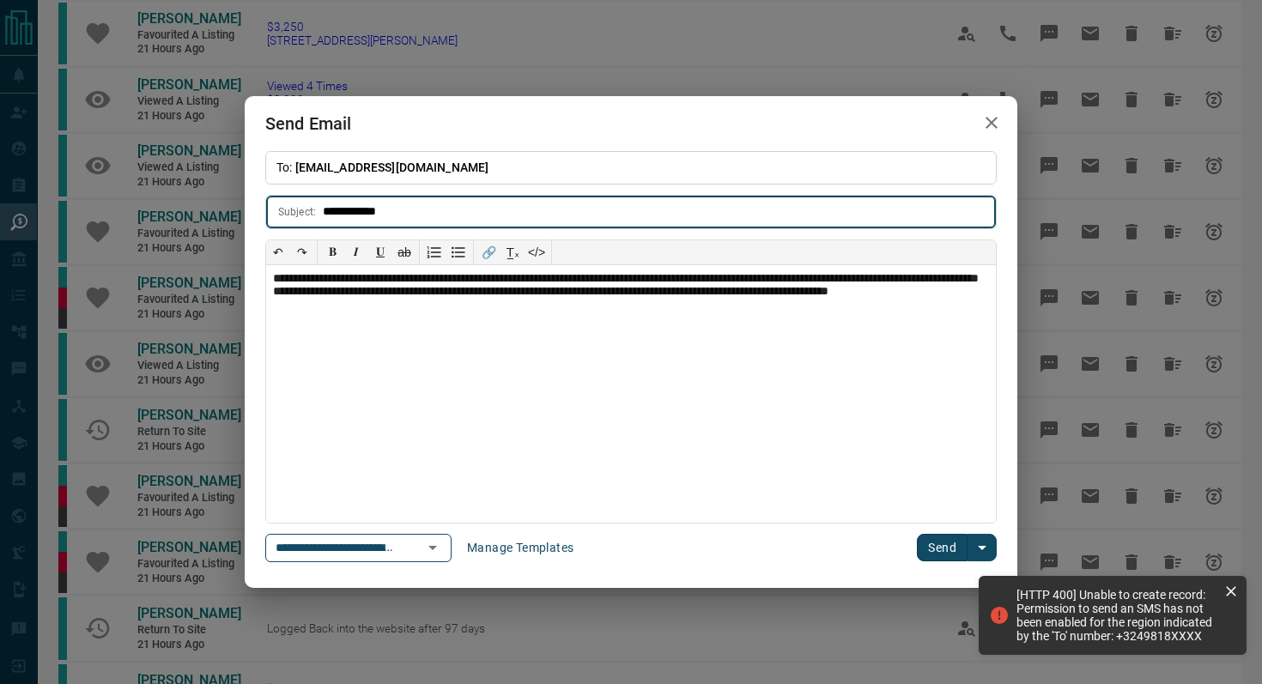
click at [941, 554] on button "Send" at bounding box center [942, 547] width 51 height 27
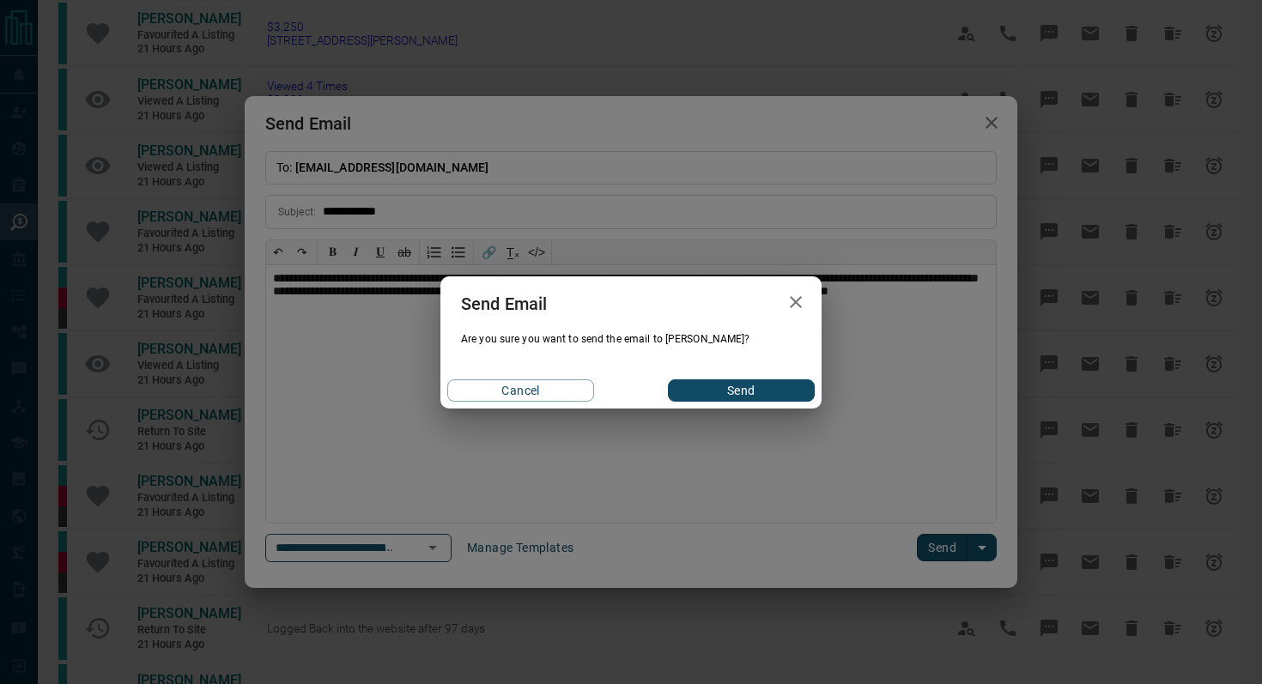
click at [717, 385] on button "Send" at bounding box center [741, 390] width 147 height 22
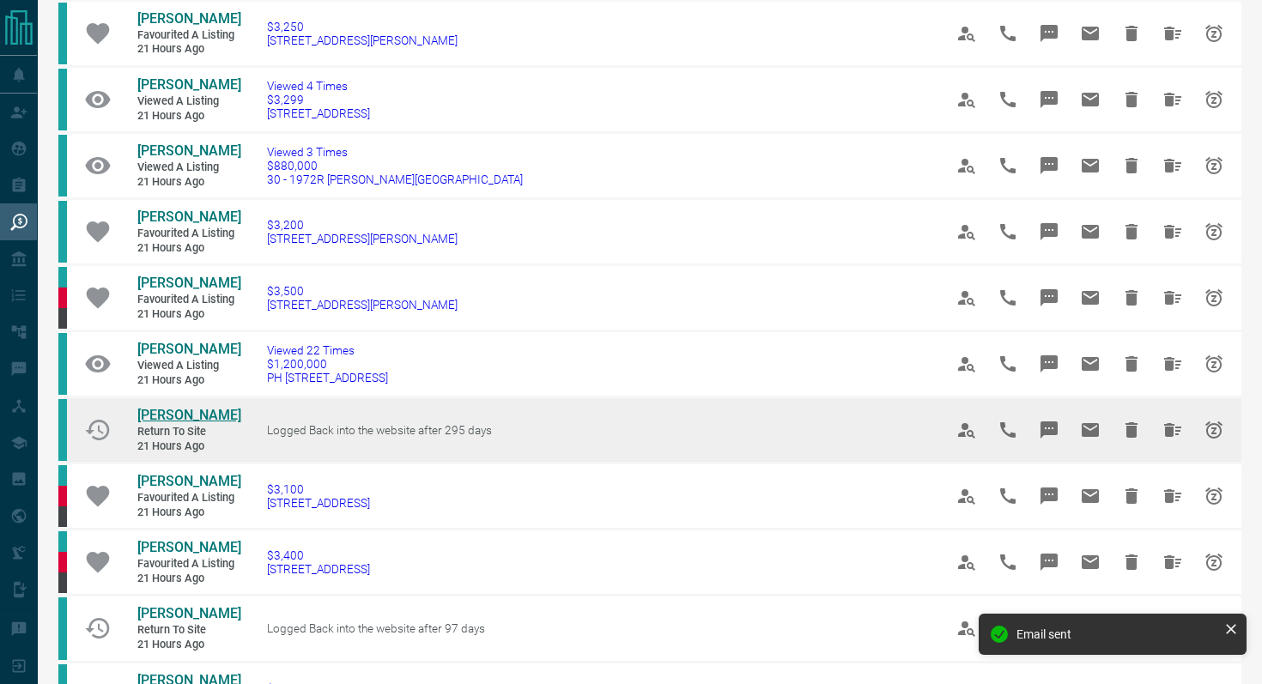
click at [167, 423] on span "[PERSON_NAME]" at bounding box center [189, 415] width 104 height 16
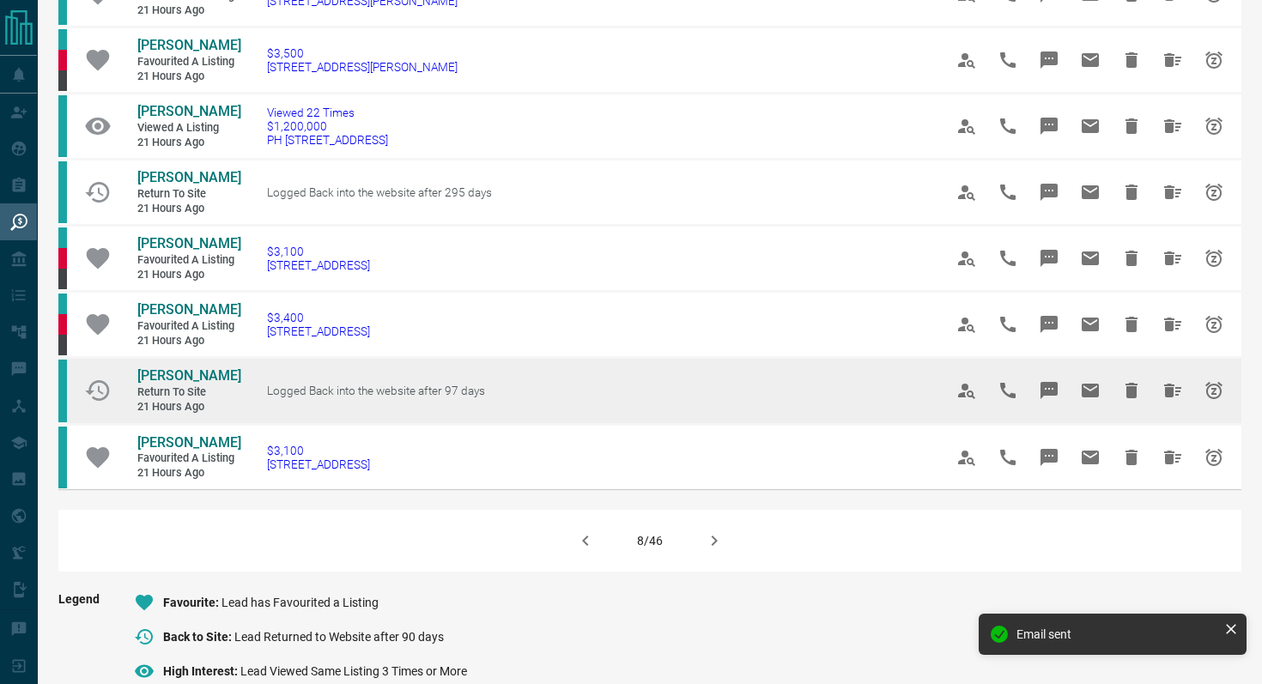
scroll to position [982, 0]
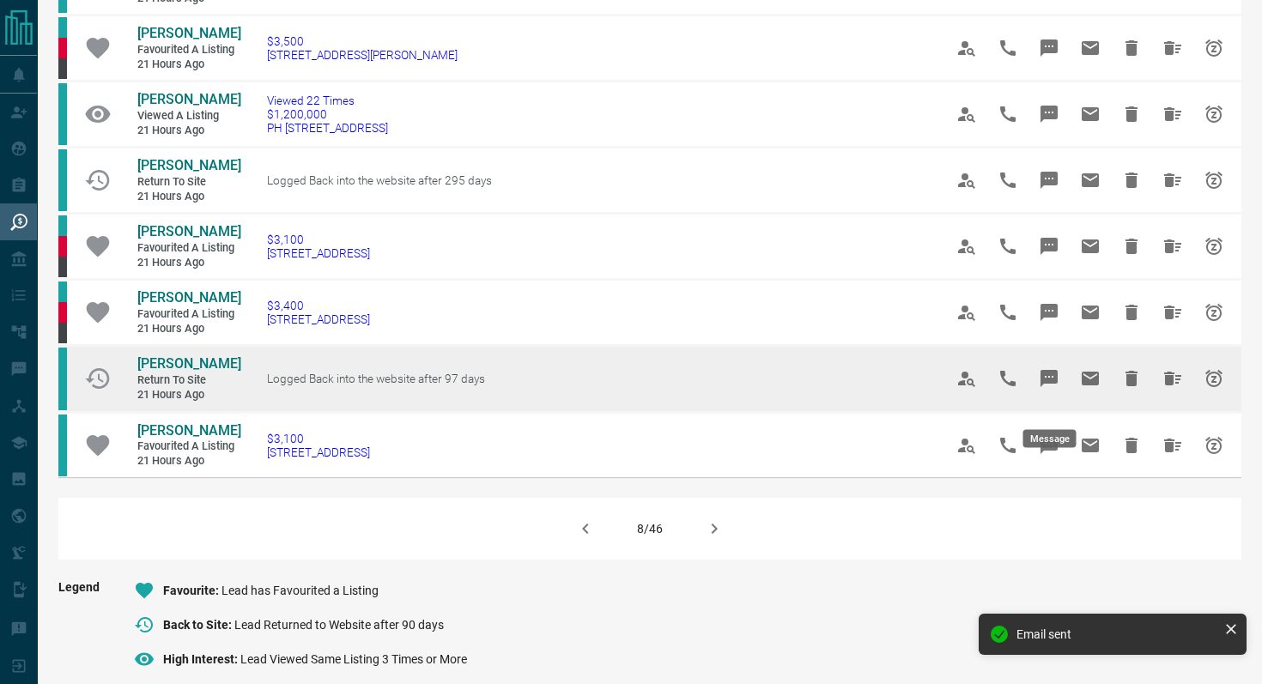
click at [1049, 387] on icon "Message" at bounding box center [1048, 378] width 17 height 17
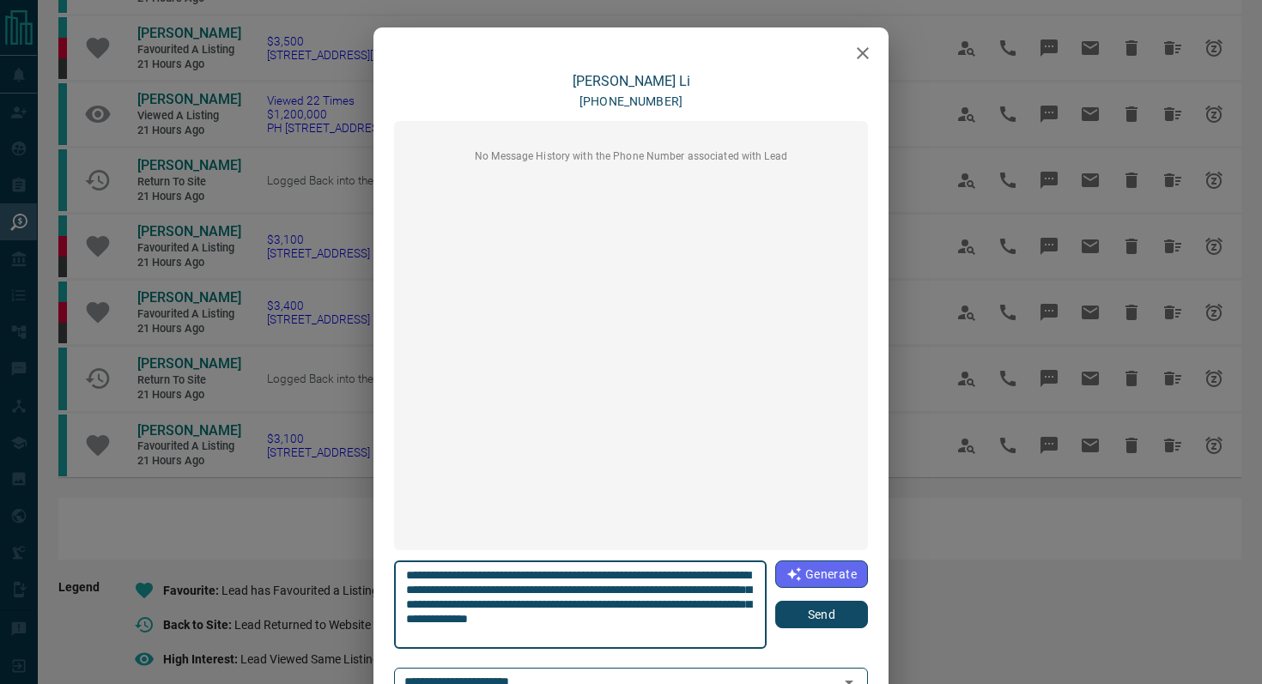
click at [866, 52] on icon "button" at bounding box center [862, 53] width 21 height 21
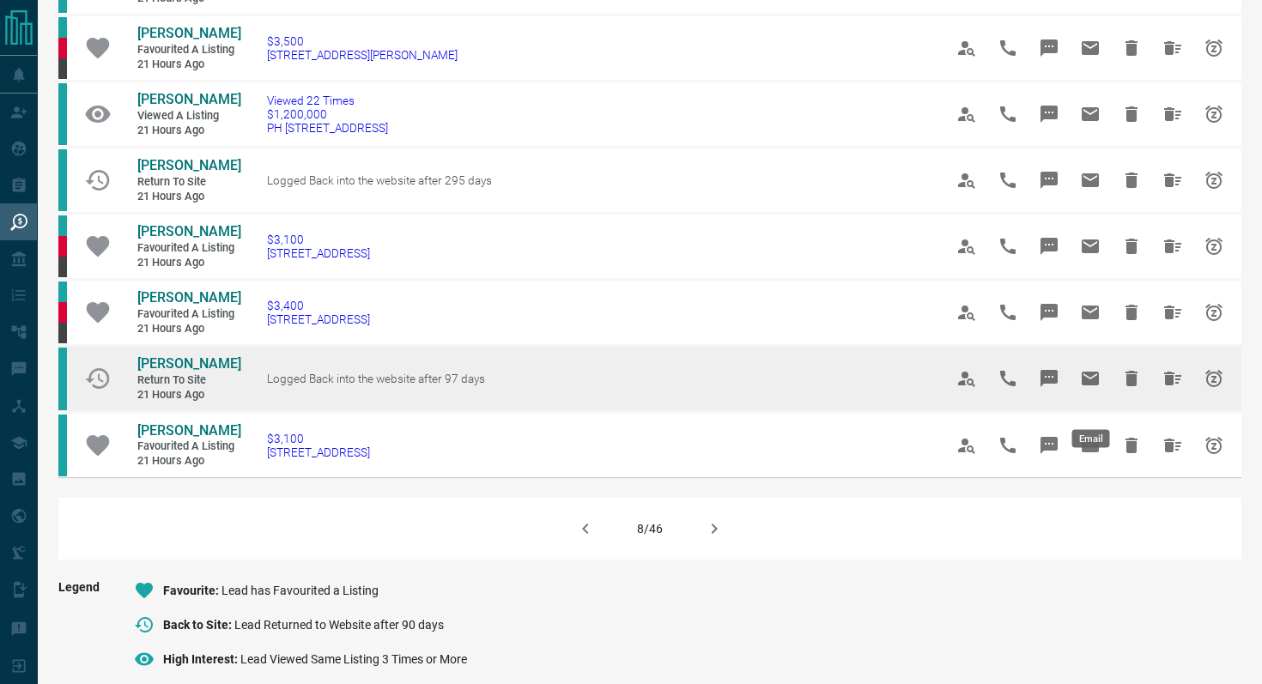
click at [1097, 385] on icon "Email" at bounding box center [1090, 379] width 17 height 14
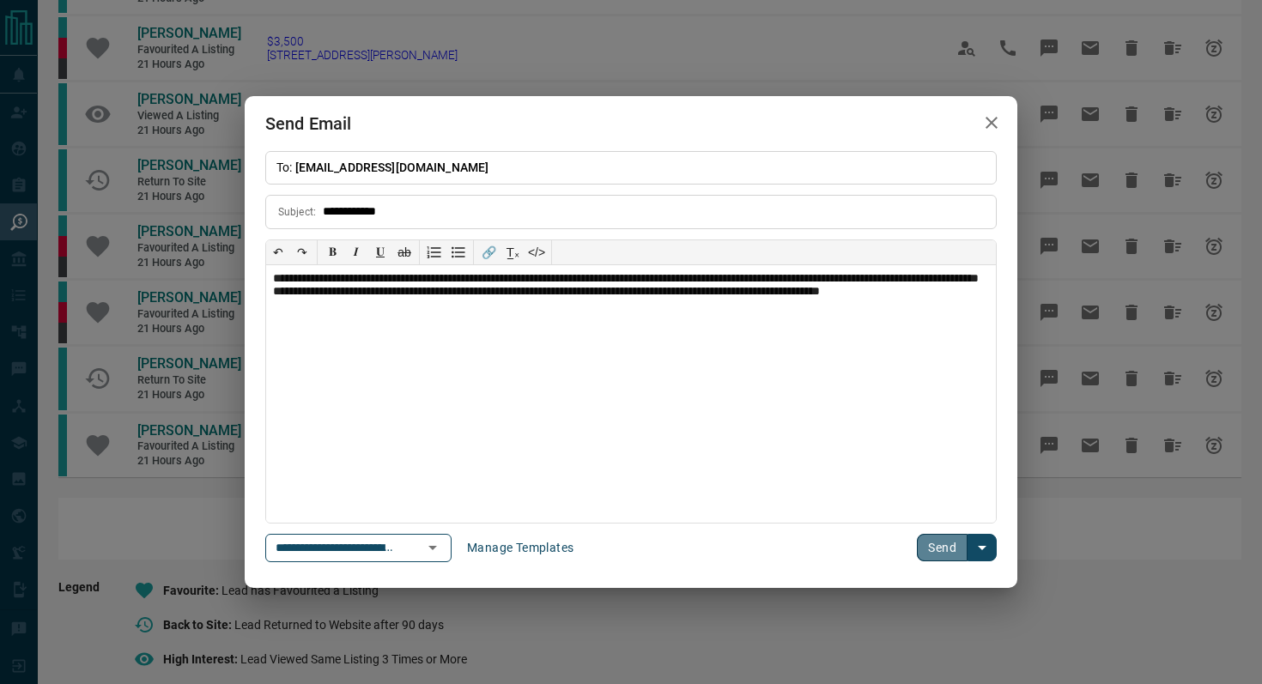
click at [943, 545] on button "Send" at bounding box center [942, 547] width 51 height 27
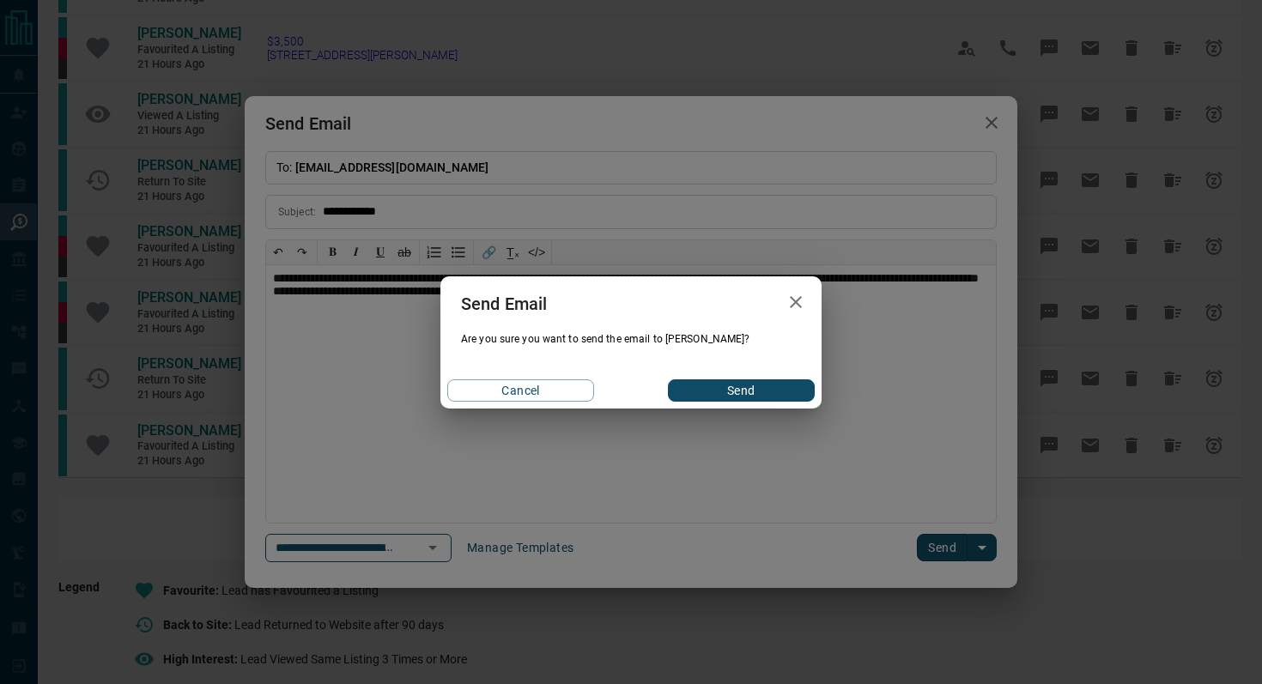
click at [753, 392] on button "Send" at bounding box center [741, 390] width 147 height 22
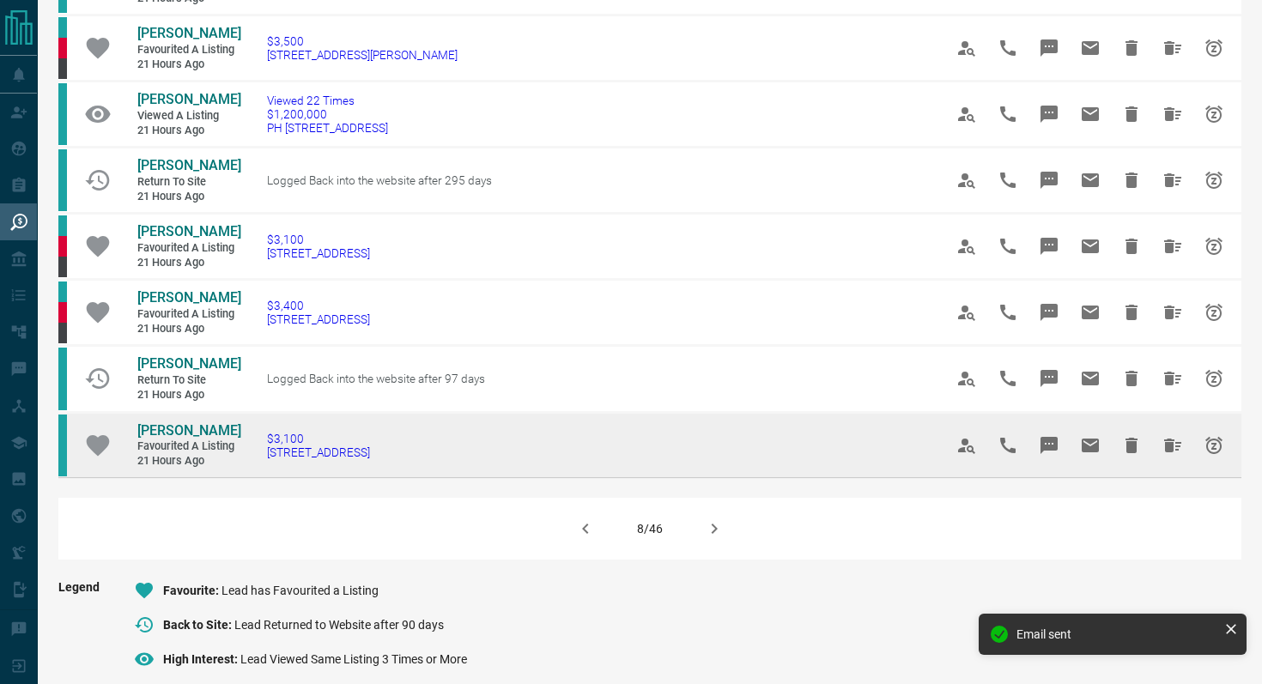
click at [1054, 454] on icon "Message" at bounding box center [1048, 445] width 17 height 17
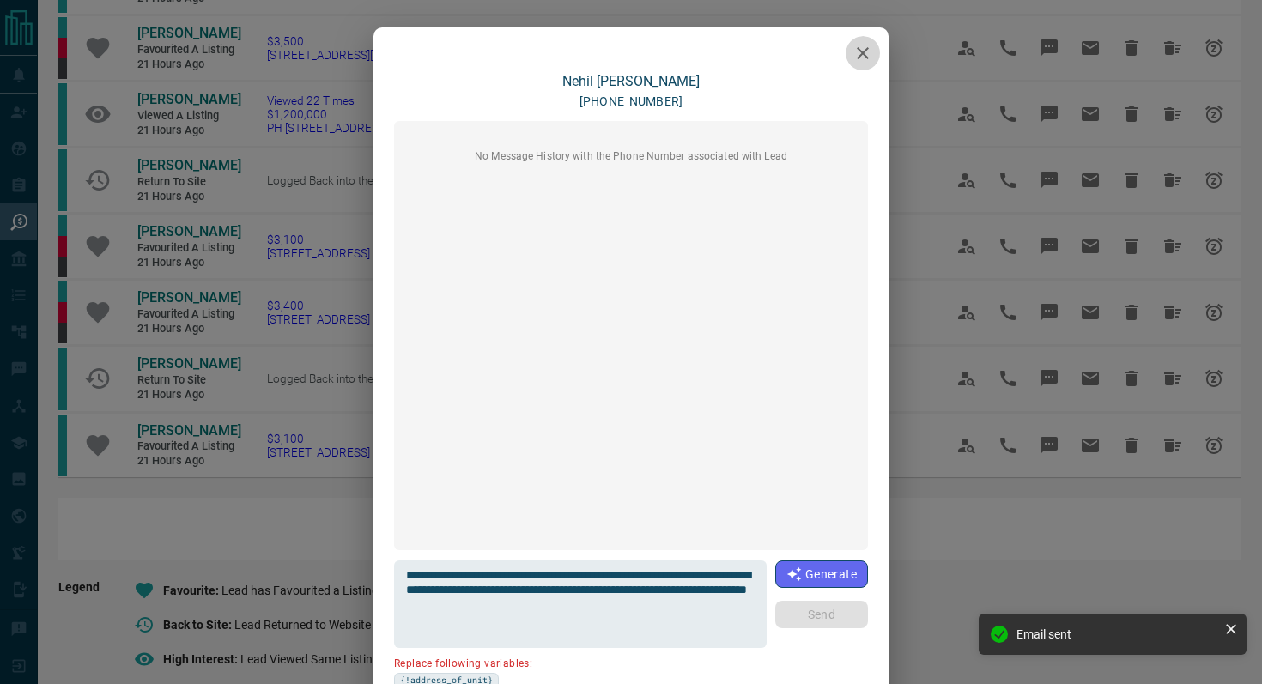
click at [864, 55] on icon "button" at bounding box center [863, 53] width 12 height 12
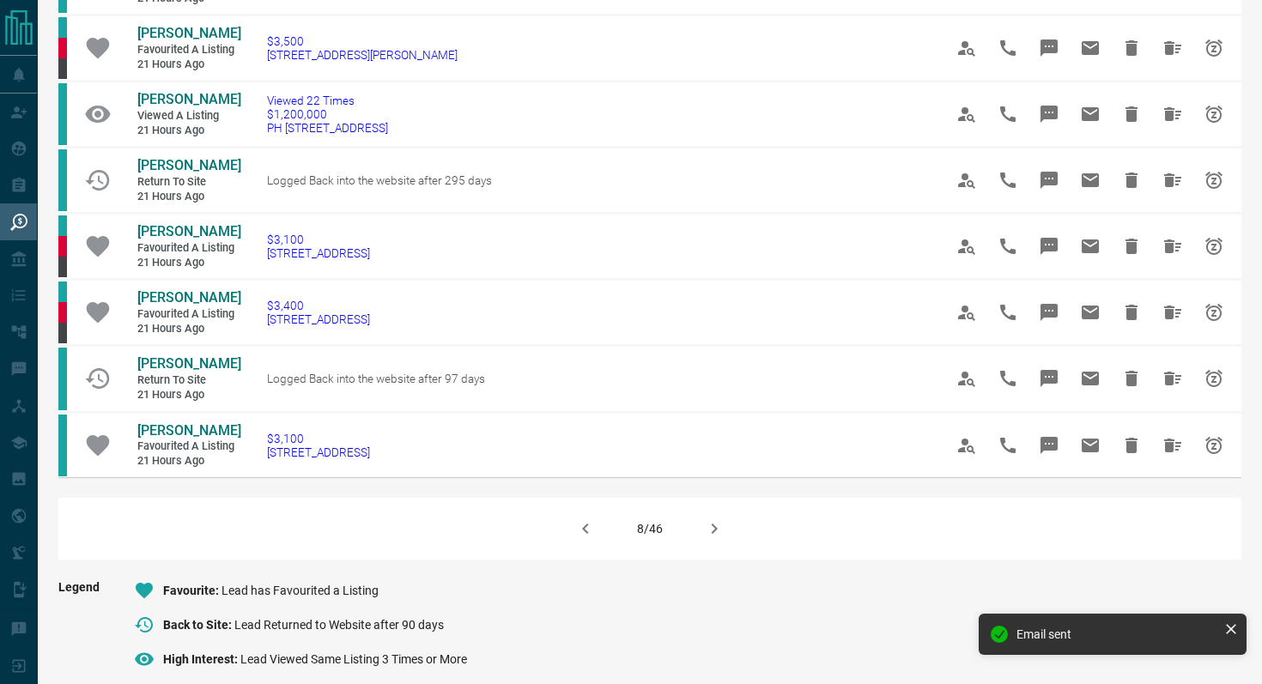
click at [712, 529] on button "button" at bounding box center [714, 528] width 41 height 41
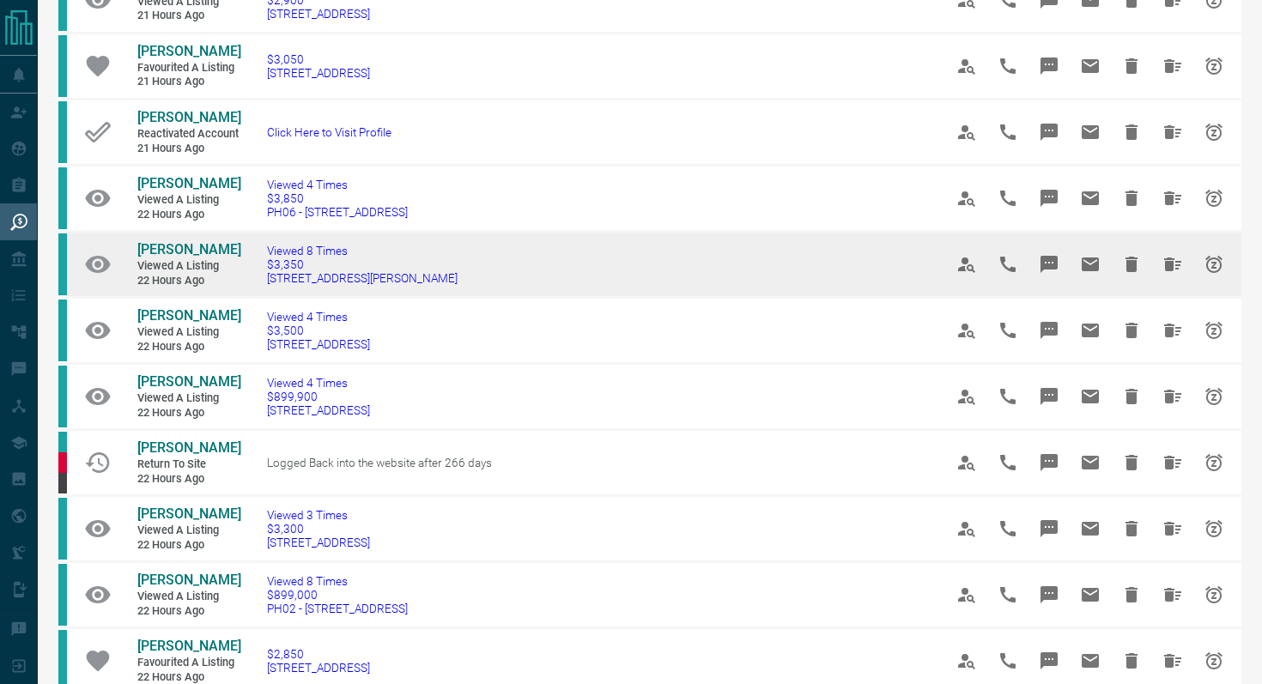
scroll to position [162, 0]
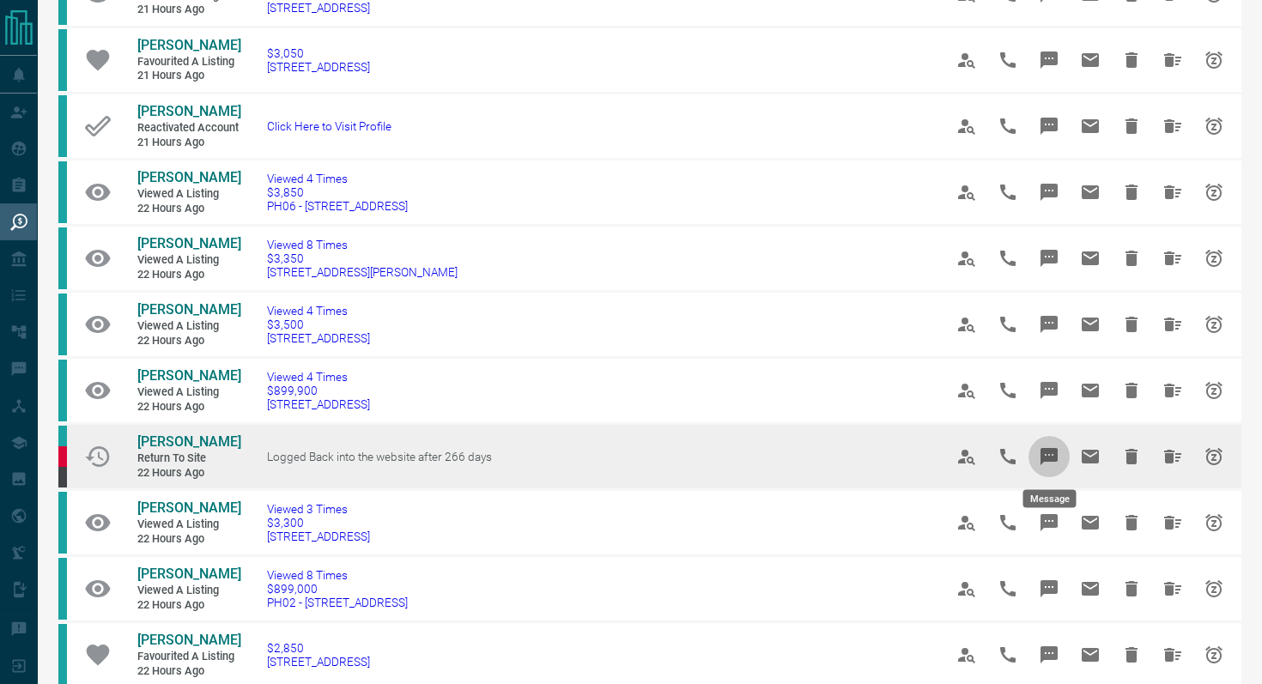
click at [1055, 445] on button "Message" at bounding box center [1048, 456] width 41 height 41
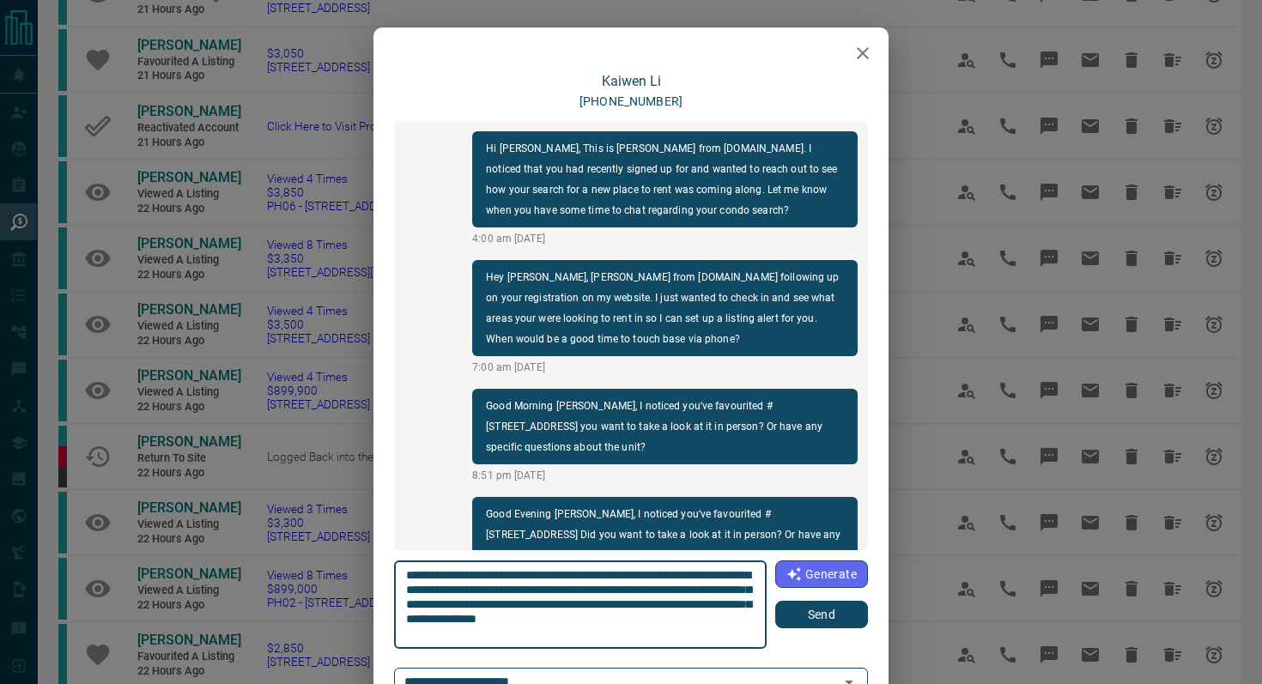
scroll to position [870, 0]
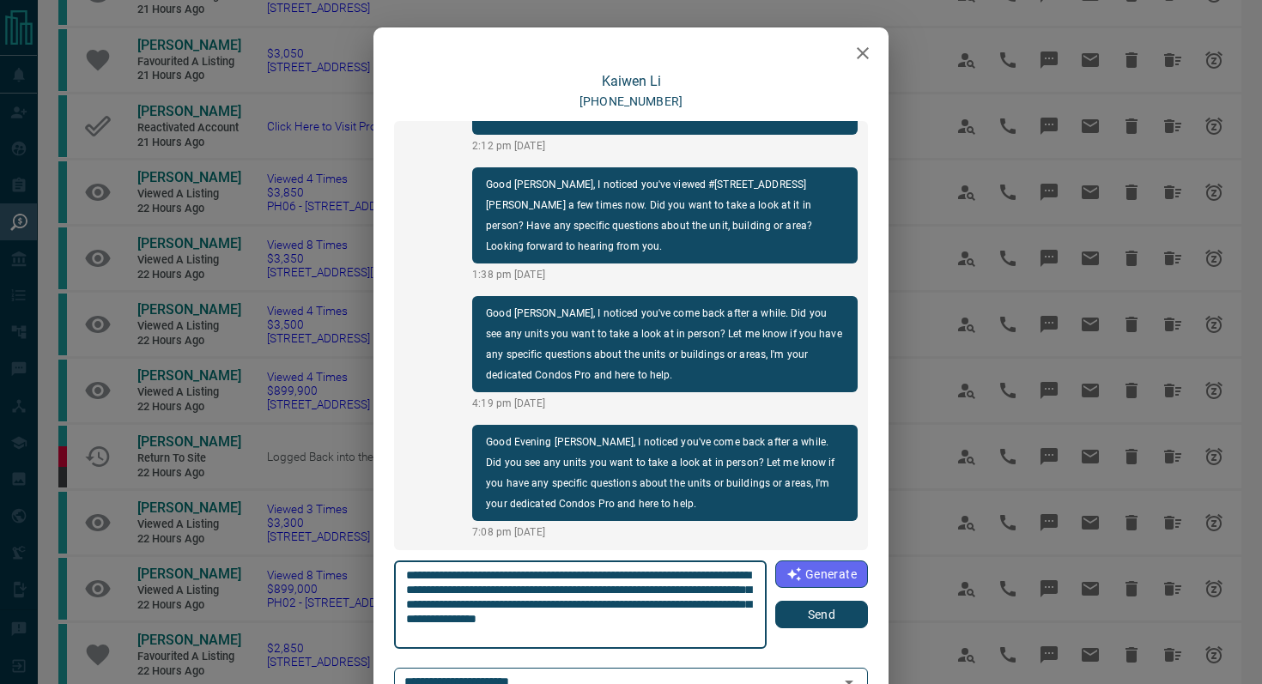
click at [844, 627] on button "Send" at bounding box center [821, 614] width 93 height 27
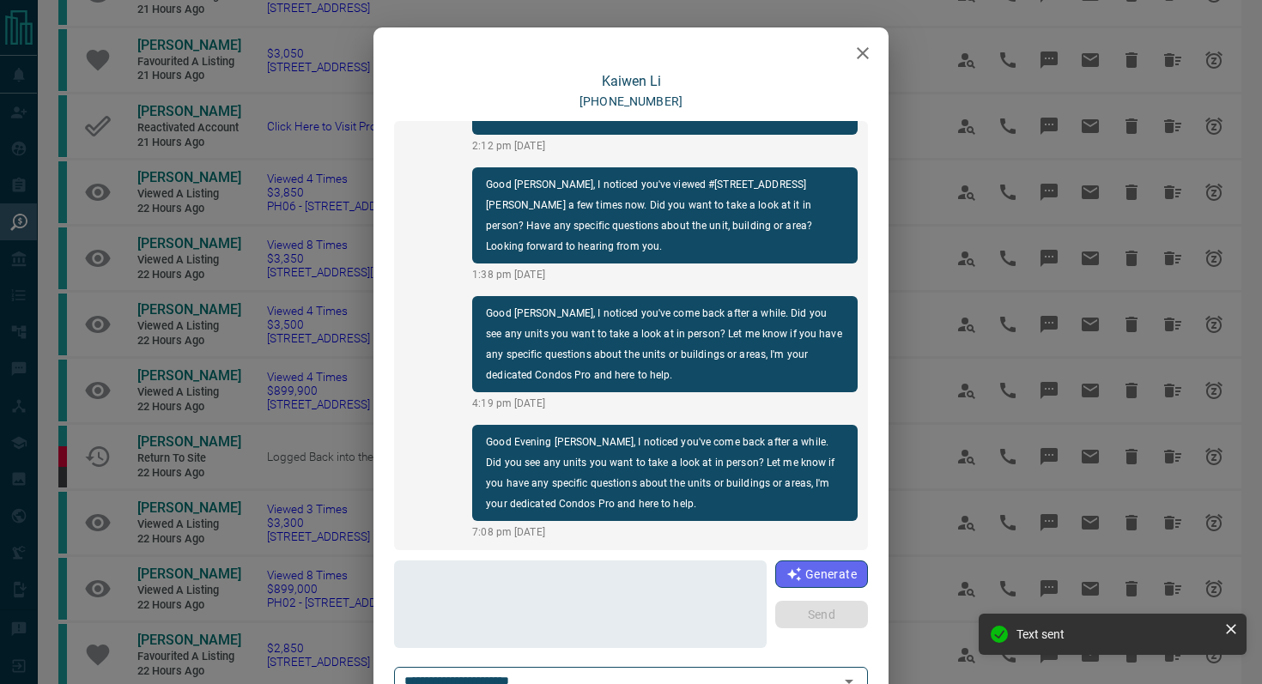
scroll to position [999, 0]
click at [870, 52] on icon "button" at bounding box center [862, 53] width 21 height 21
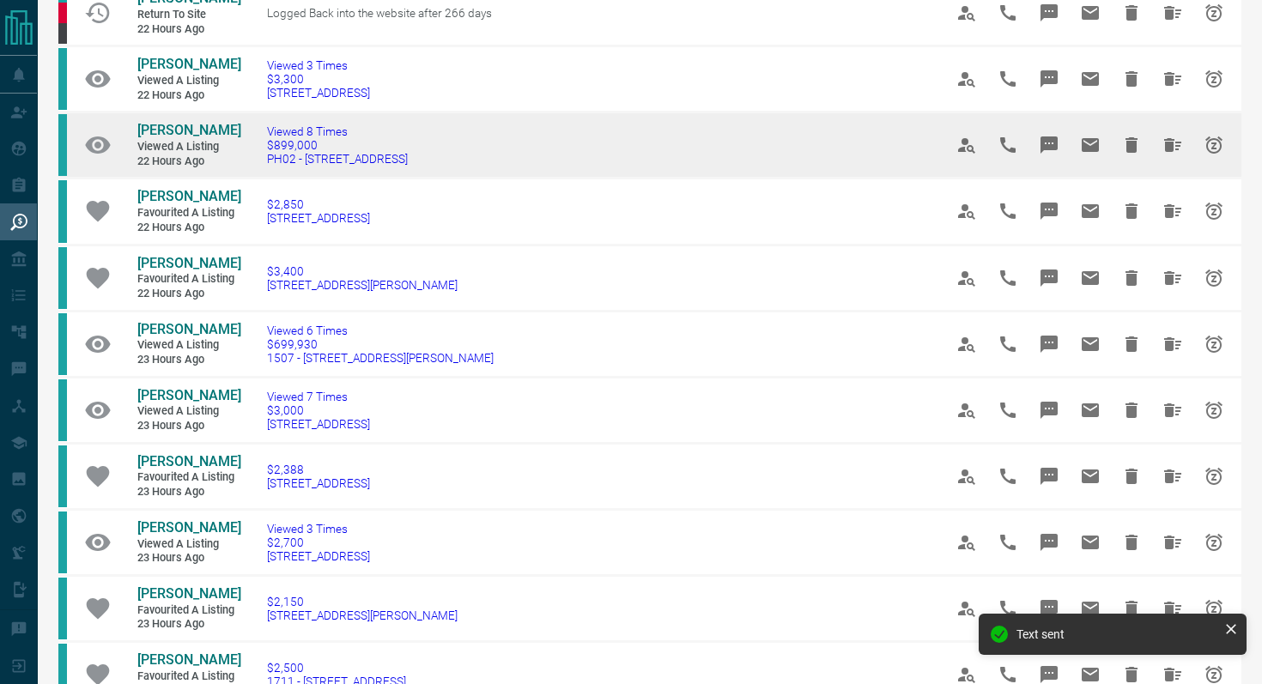
scroll to position [609, 0]
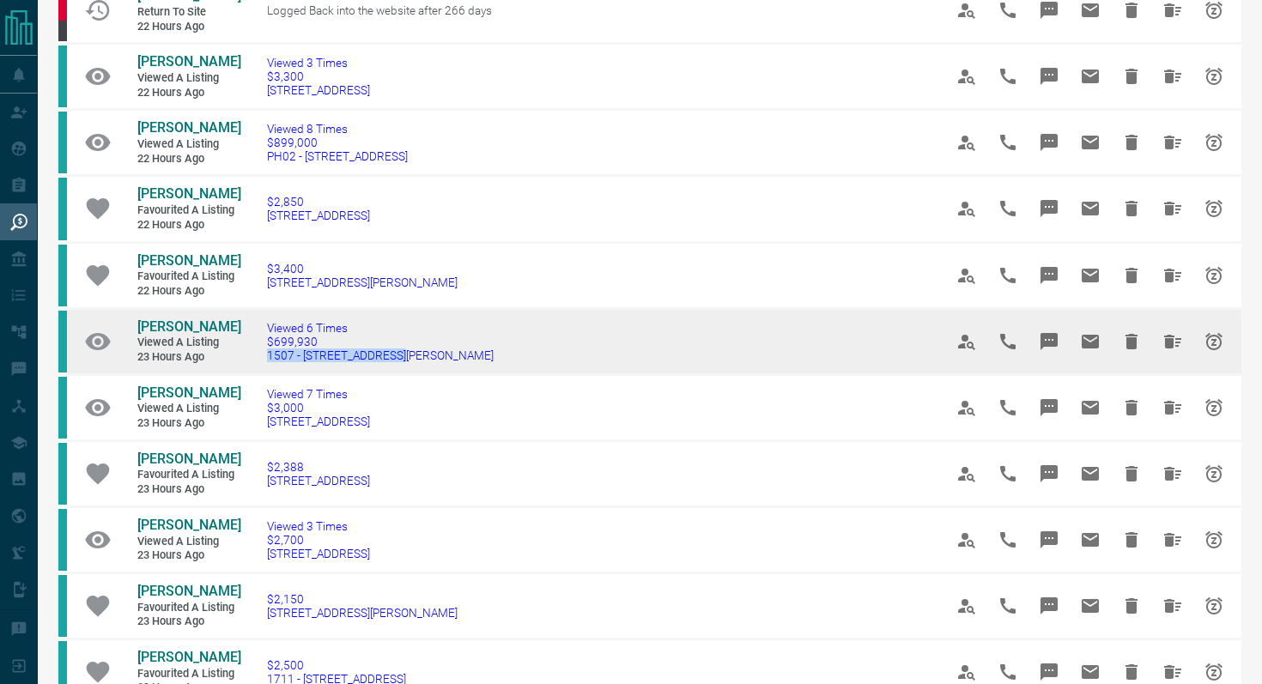
drag, startPoint x: 428, startPoint y: 362, endPoint x: 251, endPoint y: 355, distance: 177.8
click at [251, 355] on td "Viewed 6 Times $699,930 [STREET_ADDRESS][PERSON_NAME]" at bounding box center [579, 341] width 676 height 66
click at [1053, 333] on icon "Message" at bounding box center [1048, 341] width 17 height 17
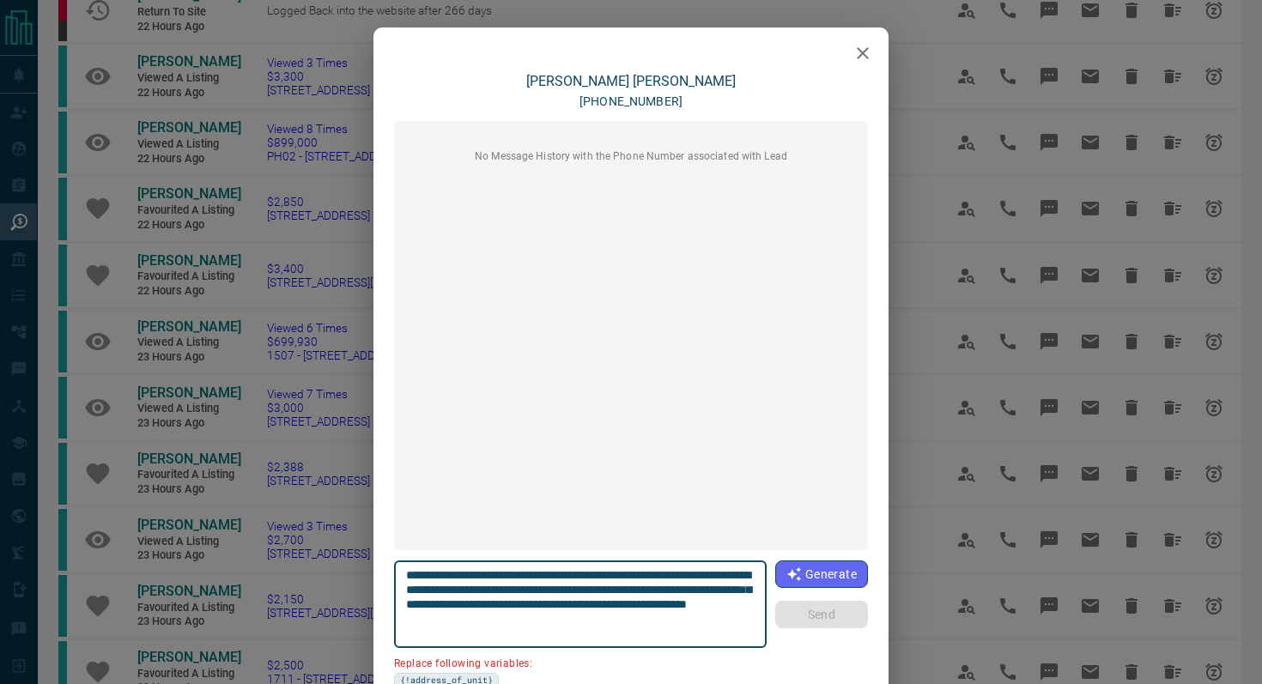
click at [862, 60] on icon "button" at bounding box center [862, 53] width 21 height 21
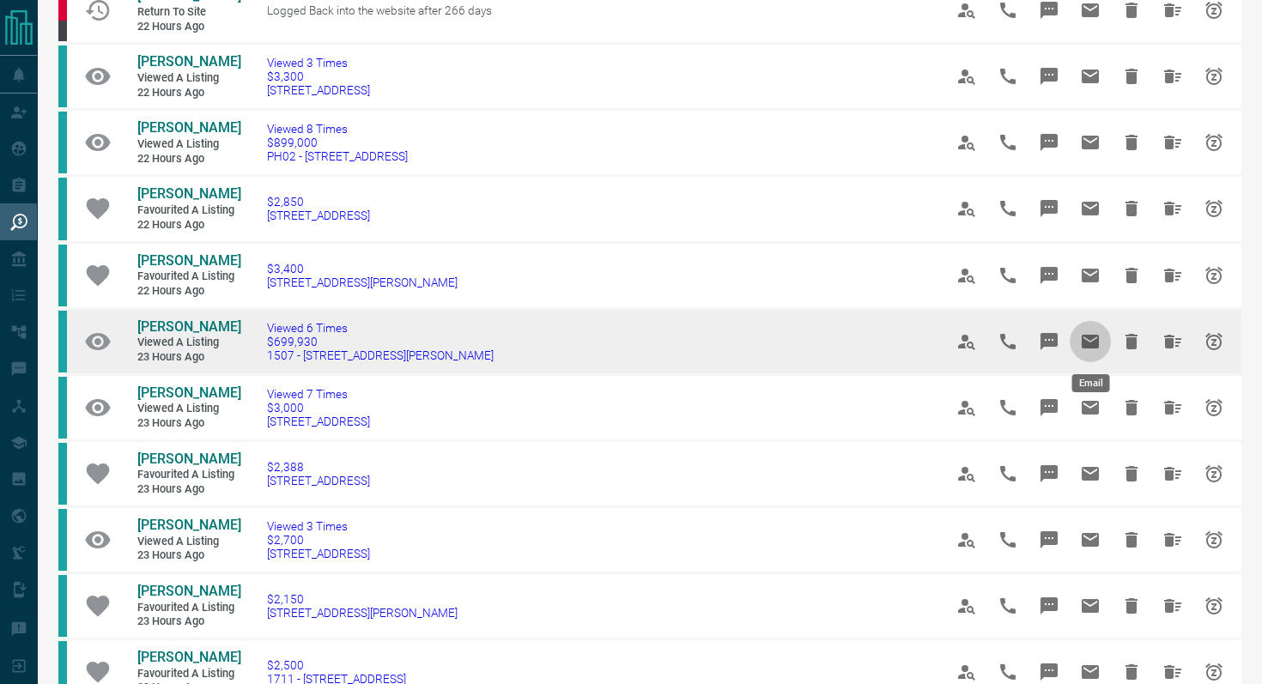
click at [1090, 330] on button "Email" at bounding box center [1090, 341] width 41 height 41
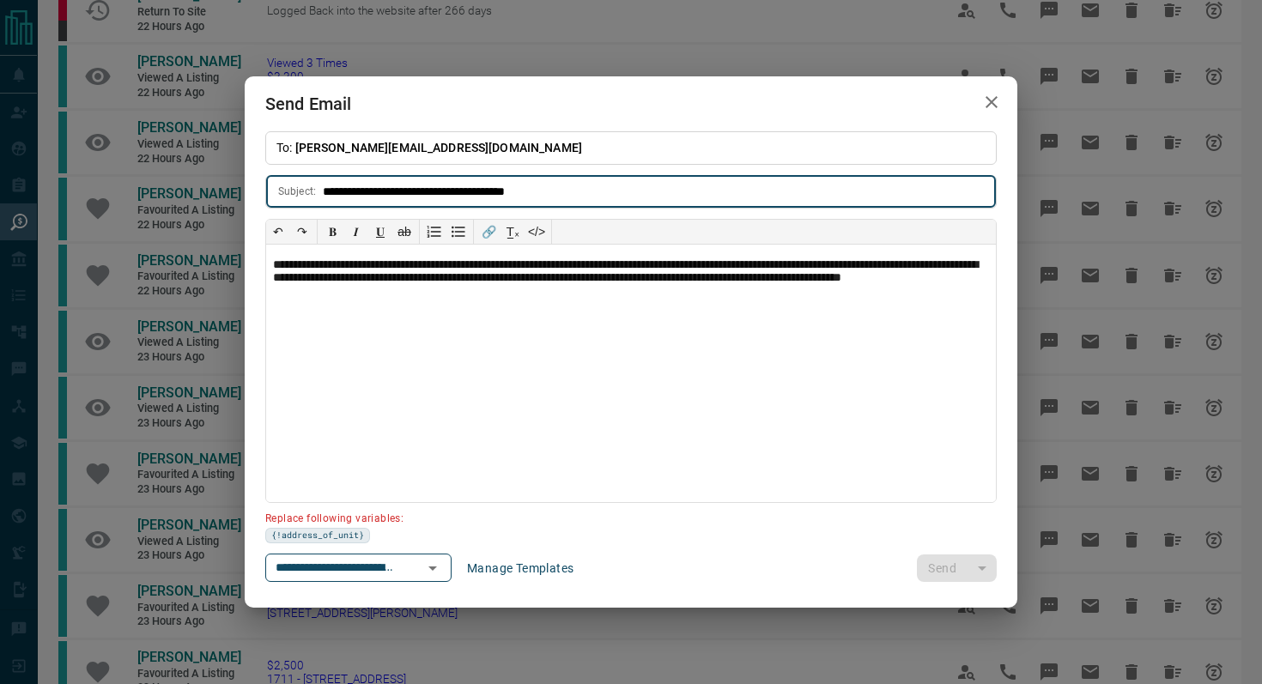
click at [324, 186] on input "**********" at bounding box center [659, 192] width 673 height 32
type input "**********"
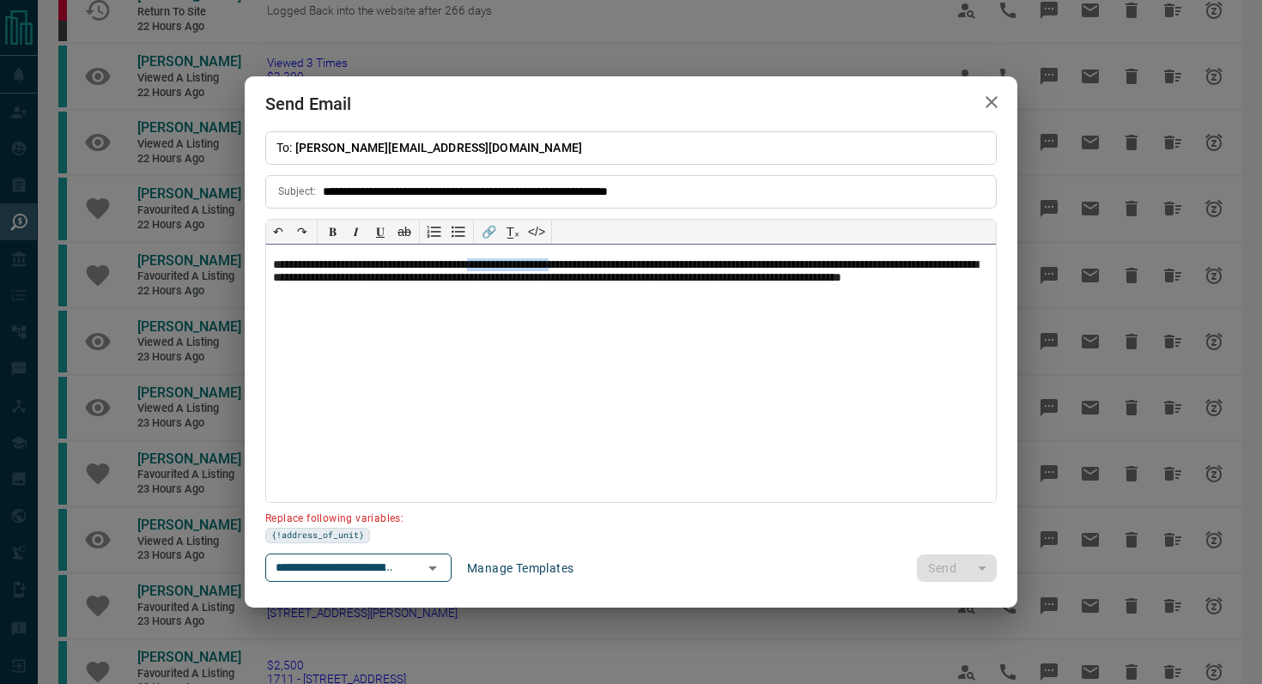
drag, startPoint x: 618, startPoint y: 264, endPoint x: 521, endPoint y: 261, distance: 97.0
click at [521, 261] on p "**********" at bounding box center [631, 279] width 716 height 43
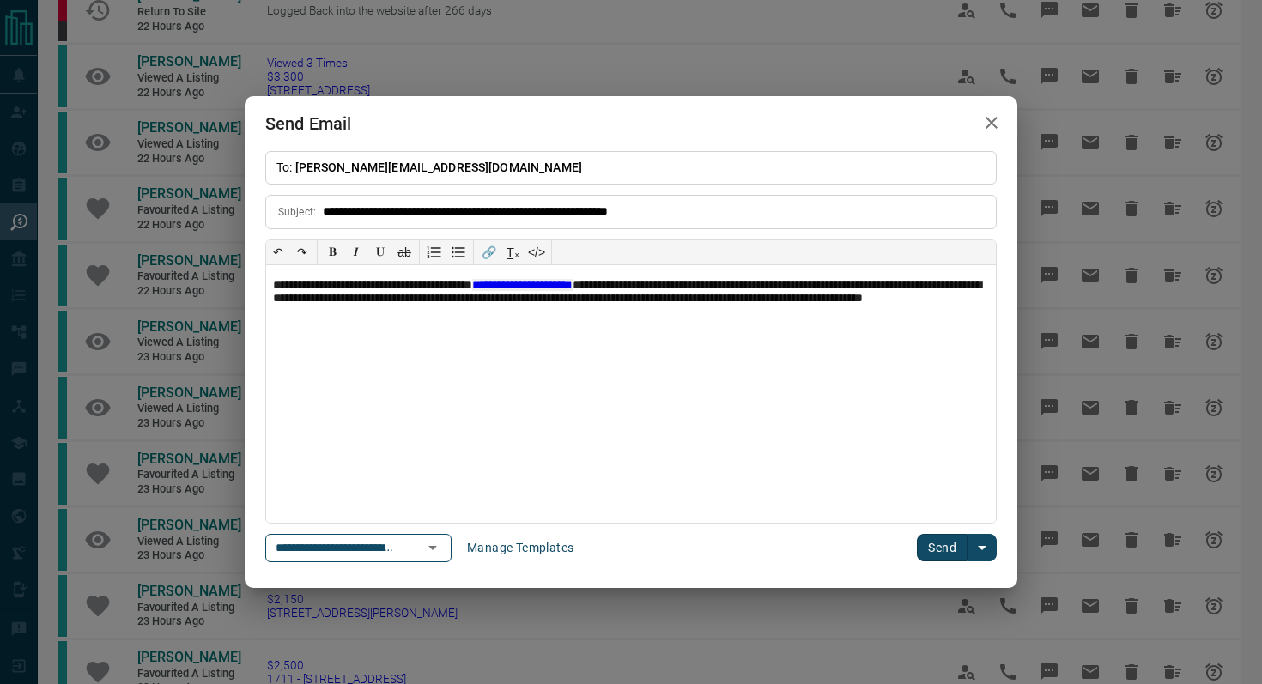
click at [943, 546] on button "Send" at bounding box center [942, 547] width 51 height 27
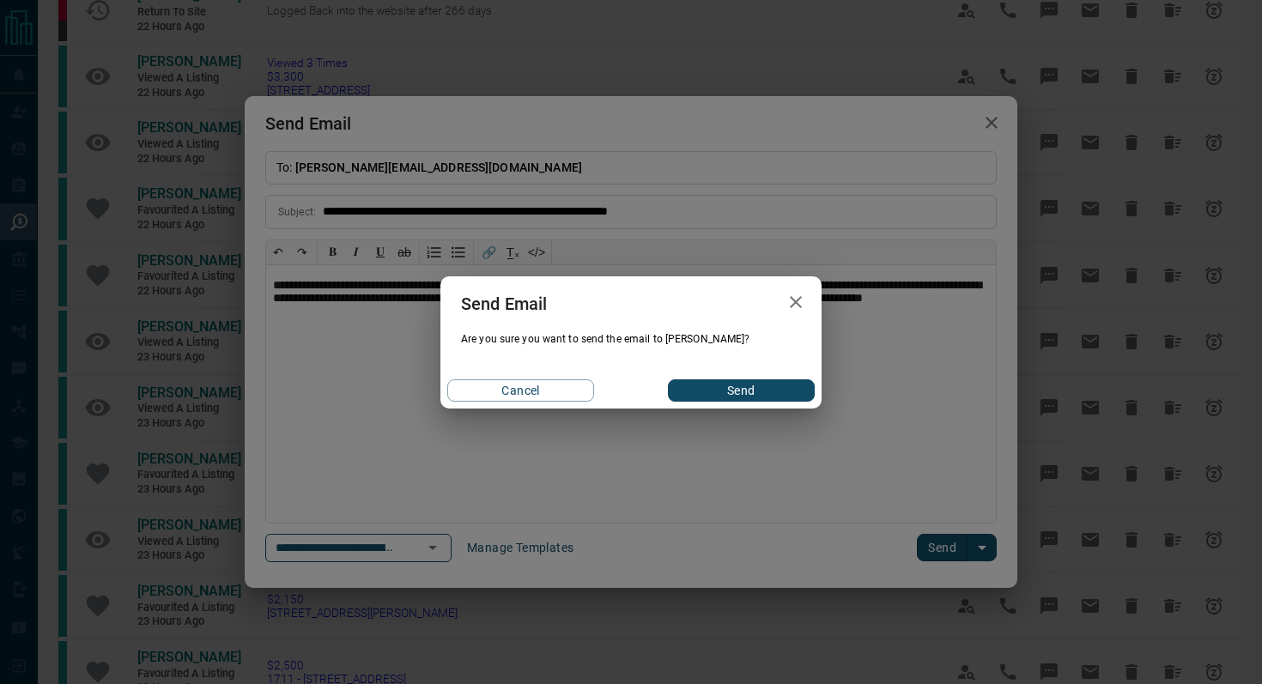
click at [735, 390] on button "Send" at bounding box center [741, 390] width 147 height 22
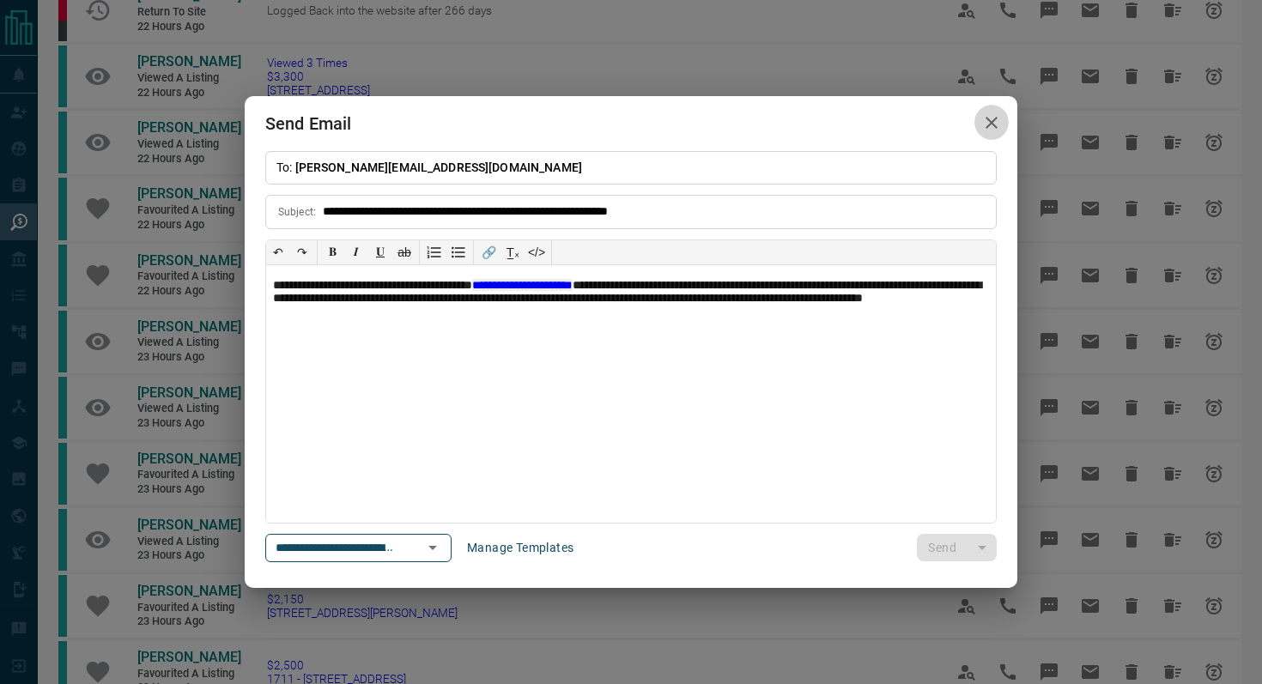
click at [995, 121] on icon "button" at bounding box center [991, 122] width 21 height 21
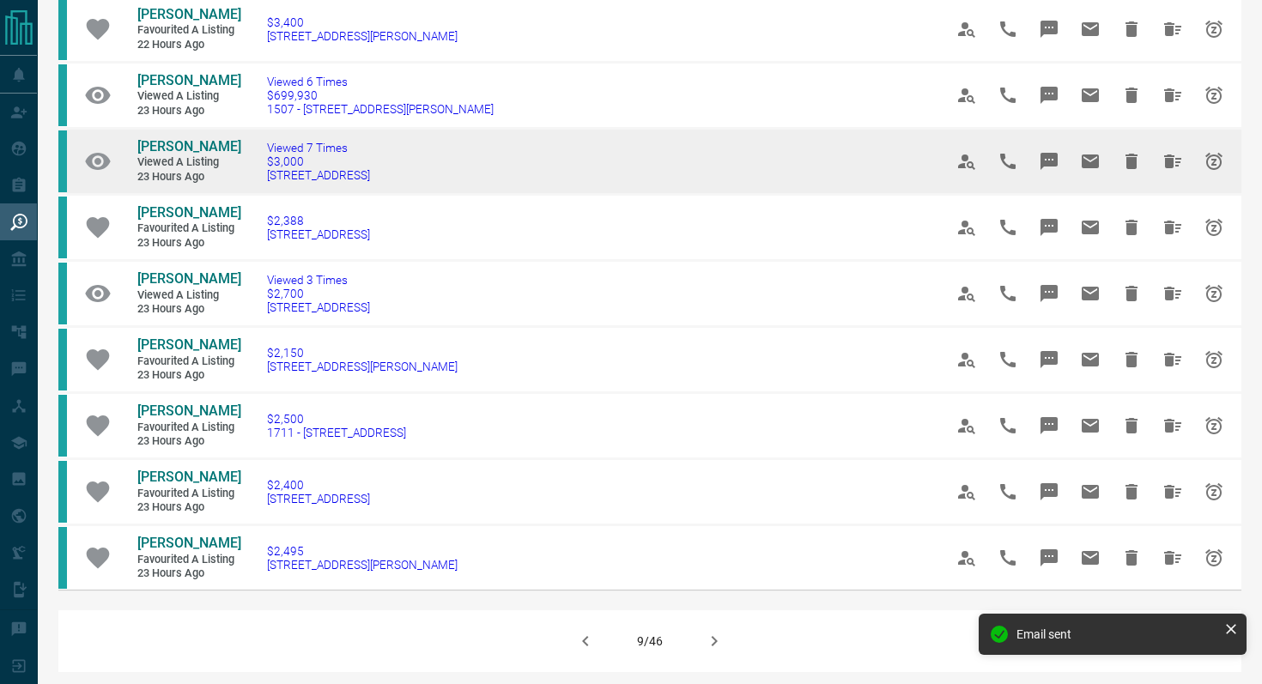
scroll to position [857, 0]
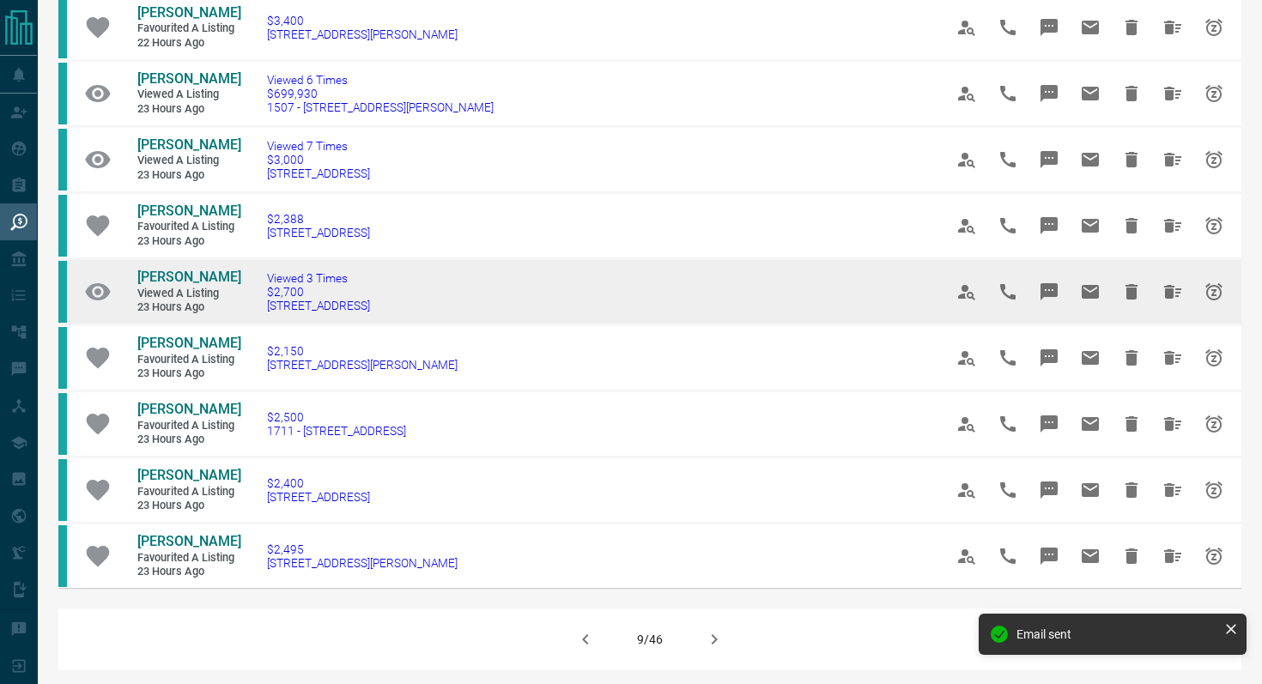
drag, startPoint x: 427, startPoint y: 307, endPoint x: 262, endPoint y: 306, distance: 165.7
click at [262, 306] on td "Viewed 3 Times $2,700 [STREET_ADDRESS]" at bounding box center [579, 291] width 676 height 66
click at [1045, 282] on icon "Message" at bounding box center [1049, 292] width 21 height 21
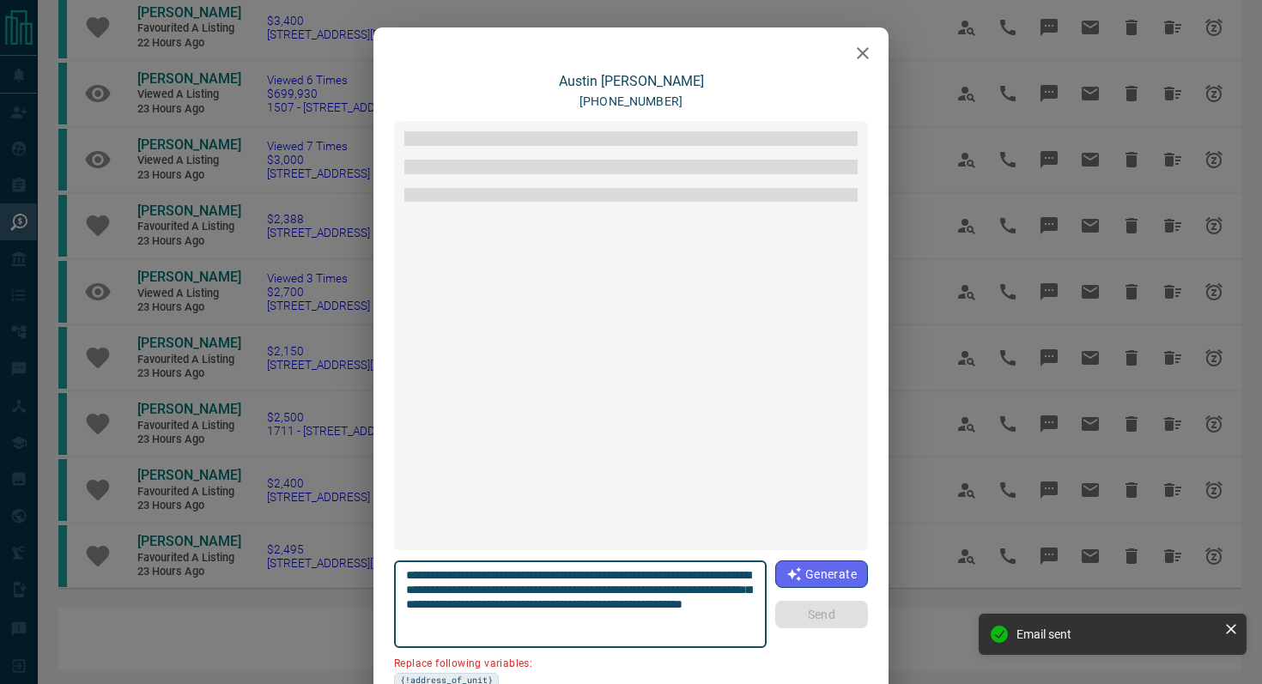
scroll to position [1365, 0]
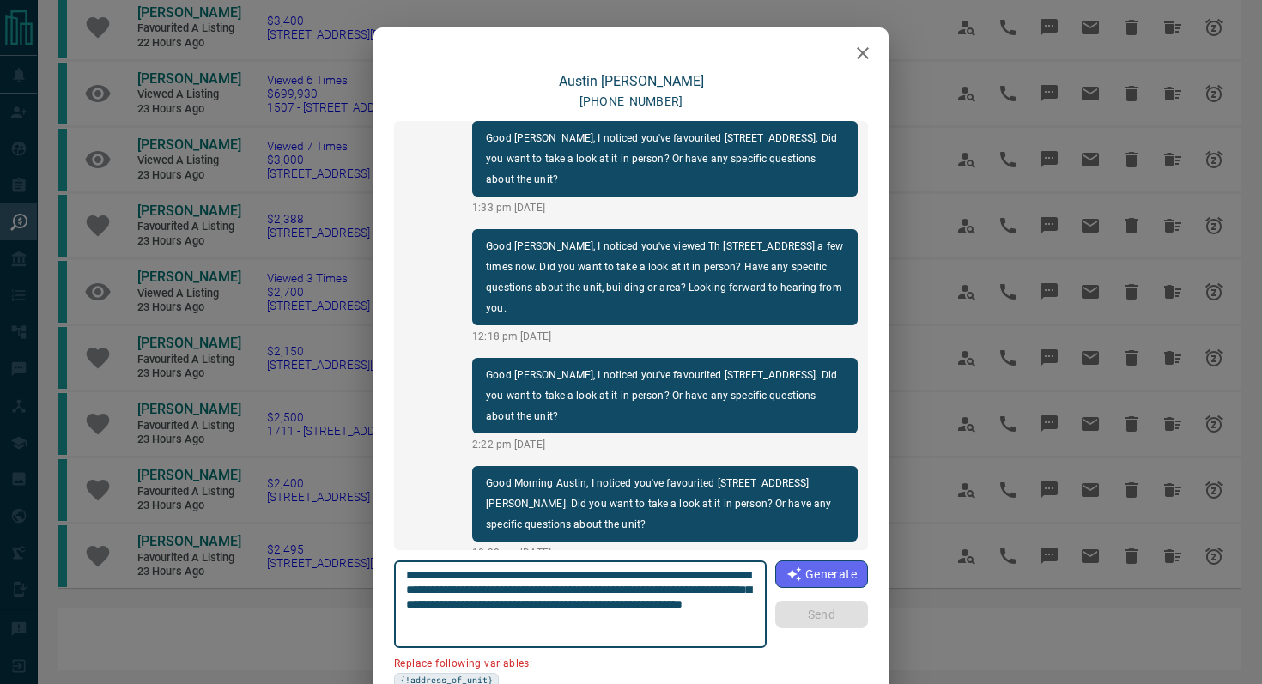
drag, startPoint x: 749, startPoint y: 573, endPoint x: 656, endPoint y: 568, distance: 93.7
click at [656, 568] on textarea "**********" at bounding box center [580, 604] width 349 height 73
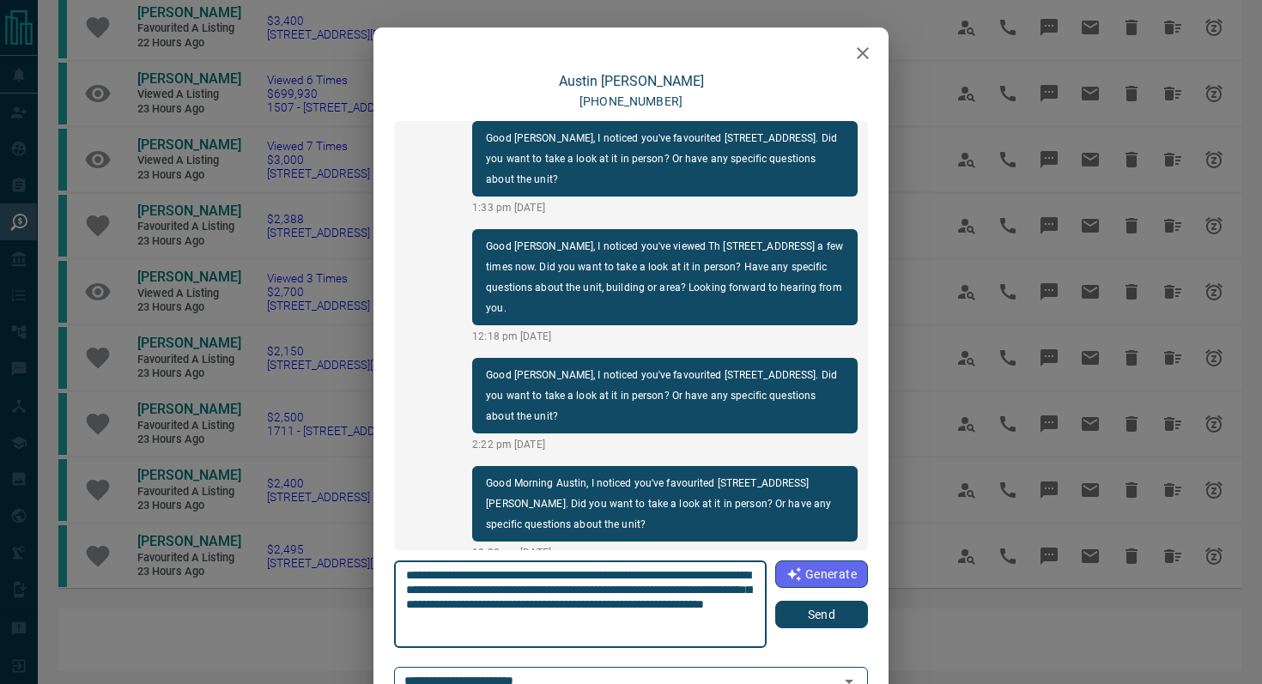
type textarea "**********"
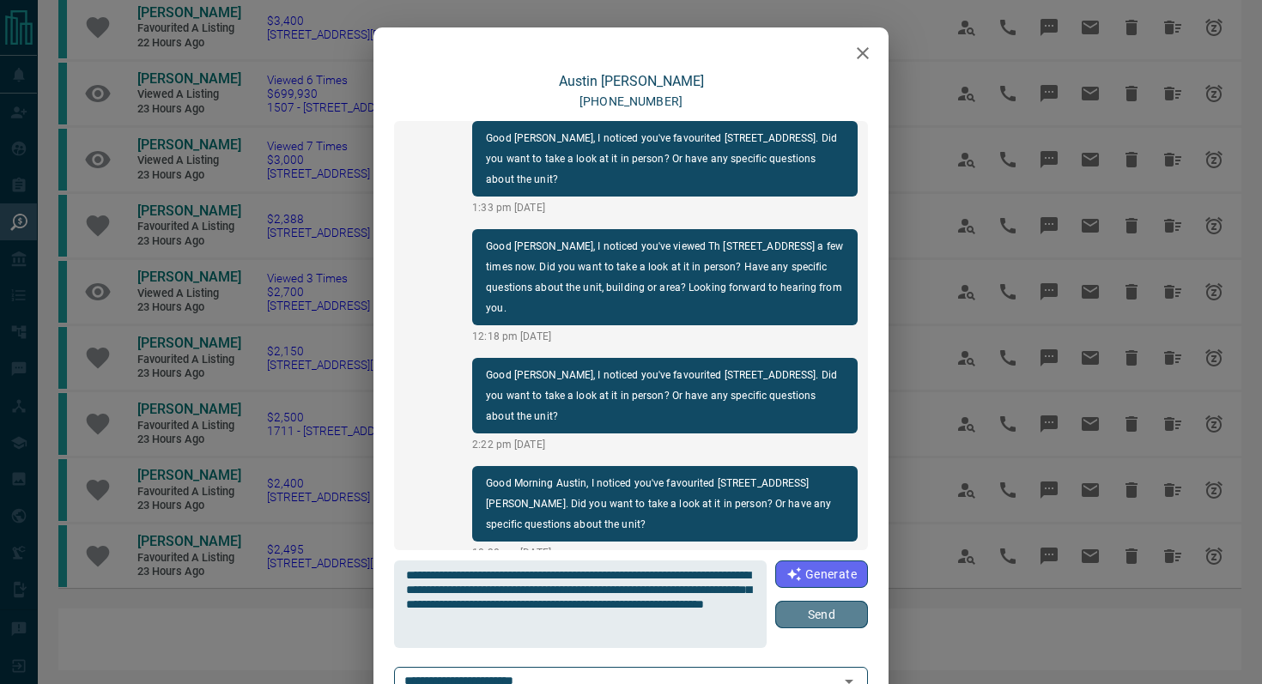
click at [813, 613] on button "Send" at bounding box center [821, 614] width 93 height 27
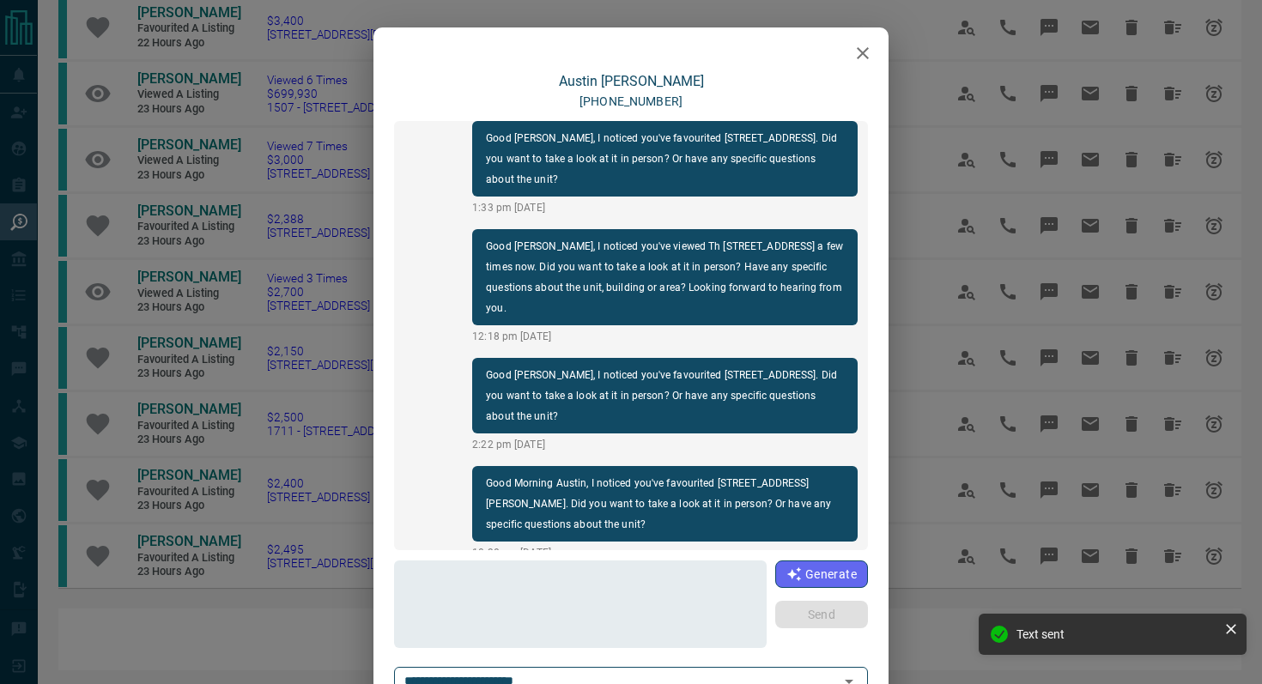
scroll to position [1494, 0]
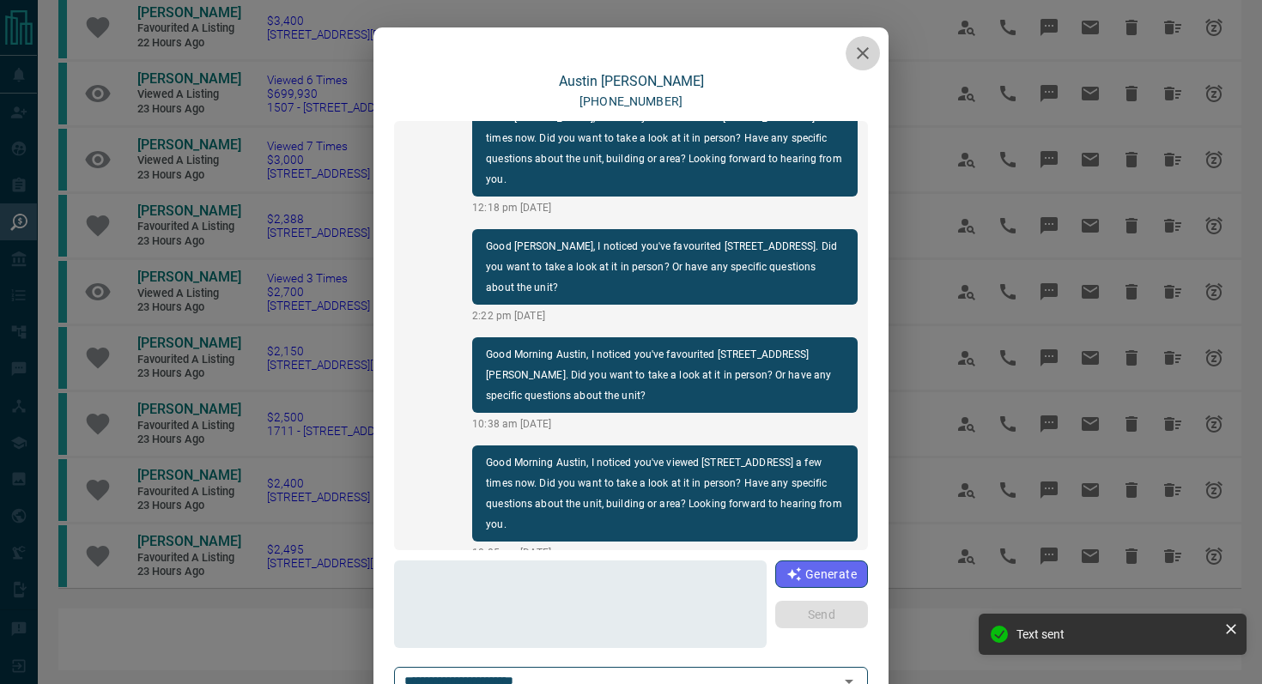
click at [851, 62] on button "button" at bounding box center [862, 53] width 34 height 34
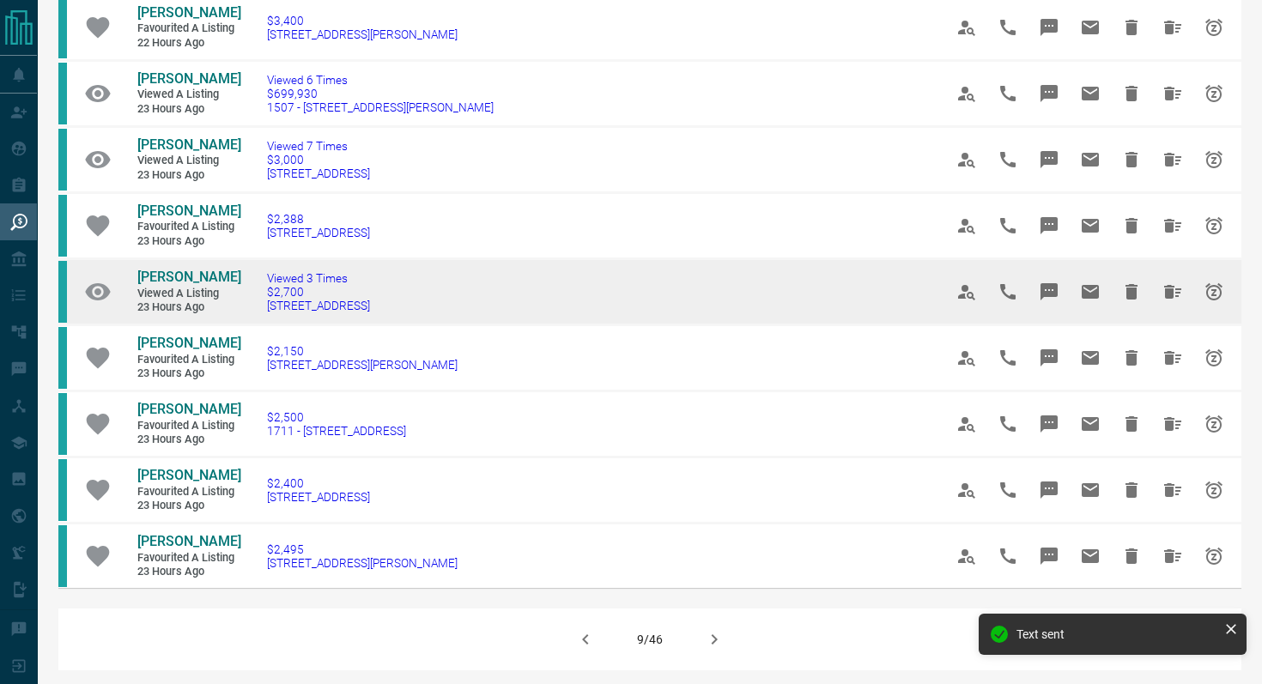
drag, startPoint x: 444, startPoint y: 313, endPoint x: 111, endPoint y: 278, distance: 334.9
click at [111, 278] on tr "[PERSON_NAME] Viewed a Listing 23 hours ago Viewed 3 Times $2,700 [STREET_ADDRE…" at bounding box center [649, 291] width 1183 height 66
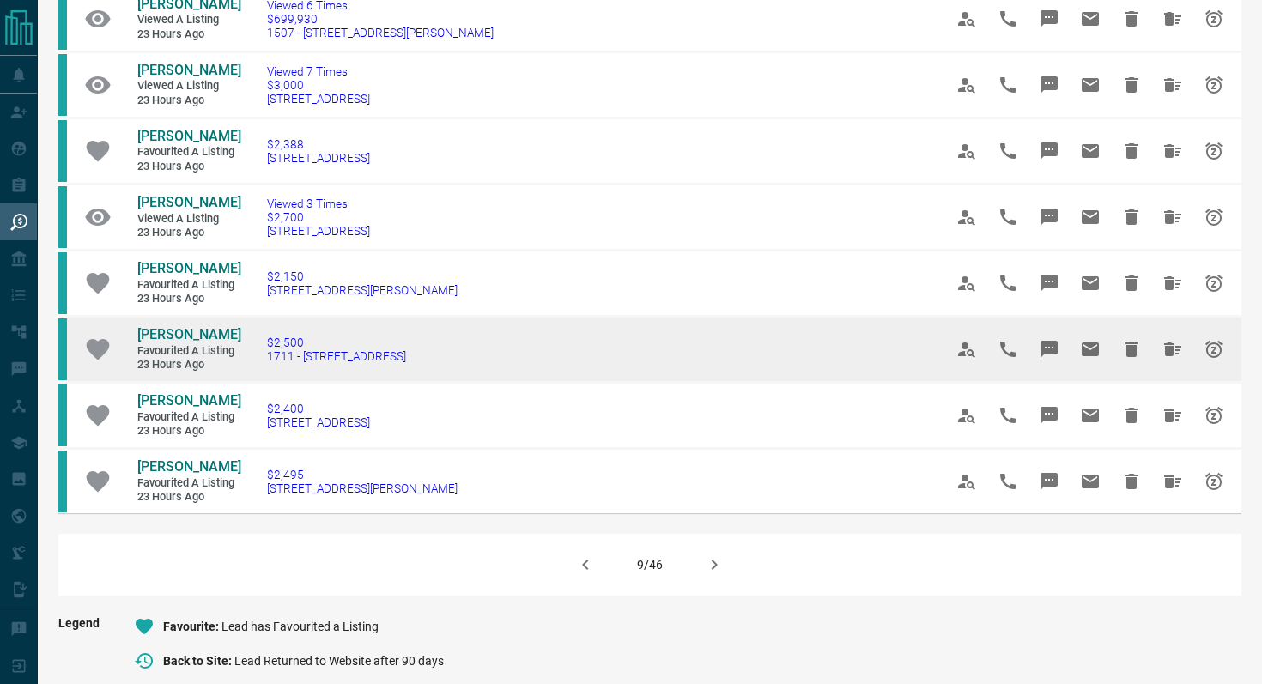
scroll to position [940, 0]
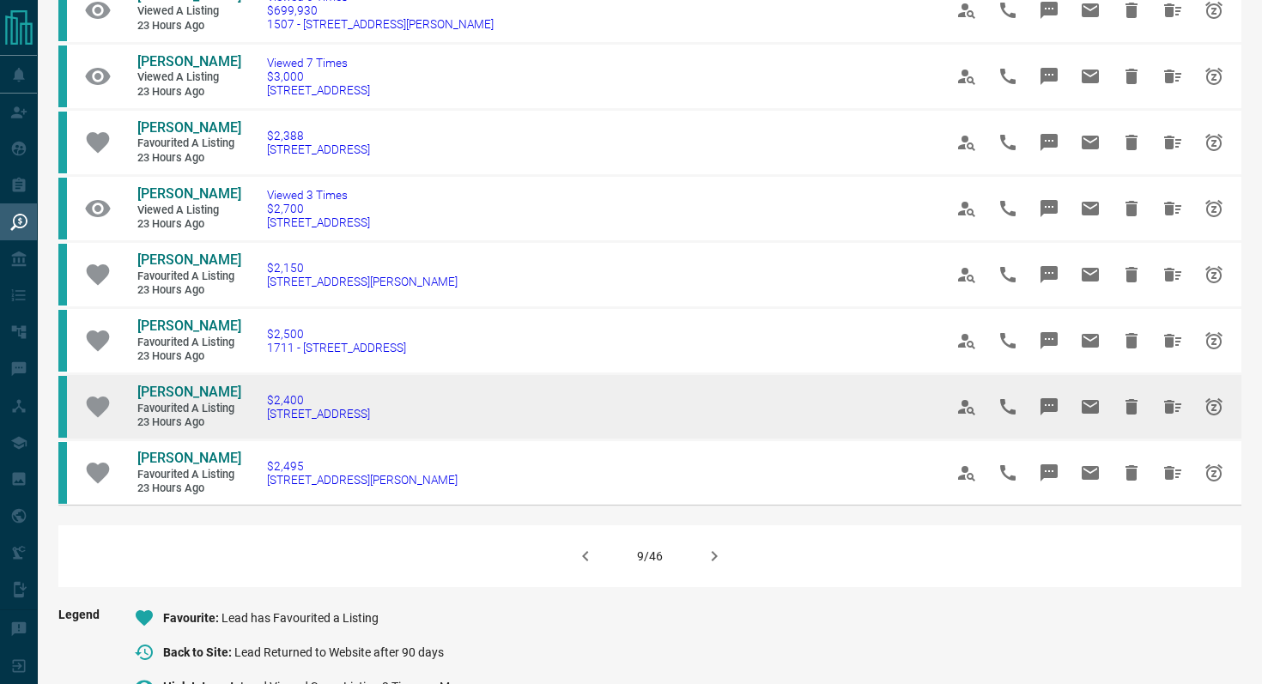
drag, startPoint x: 437, startPoint y: 412, endPoint x: 241, endPoint y: 411, distance: 195.7
click at [241, 411] on td "$2,400 206 - 15 Queens Quay E" at bounding box center [579, 406] width 676 height 66
click at [1059, 412] on button "Message" at bounding box center [1048, 406] width 41 height 41
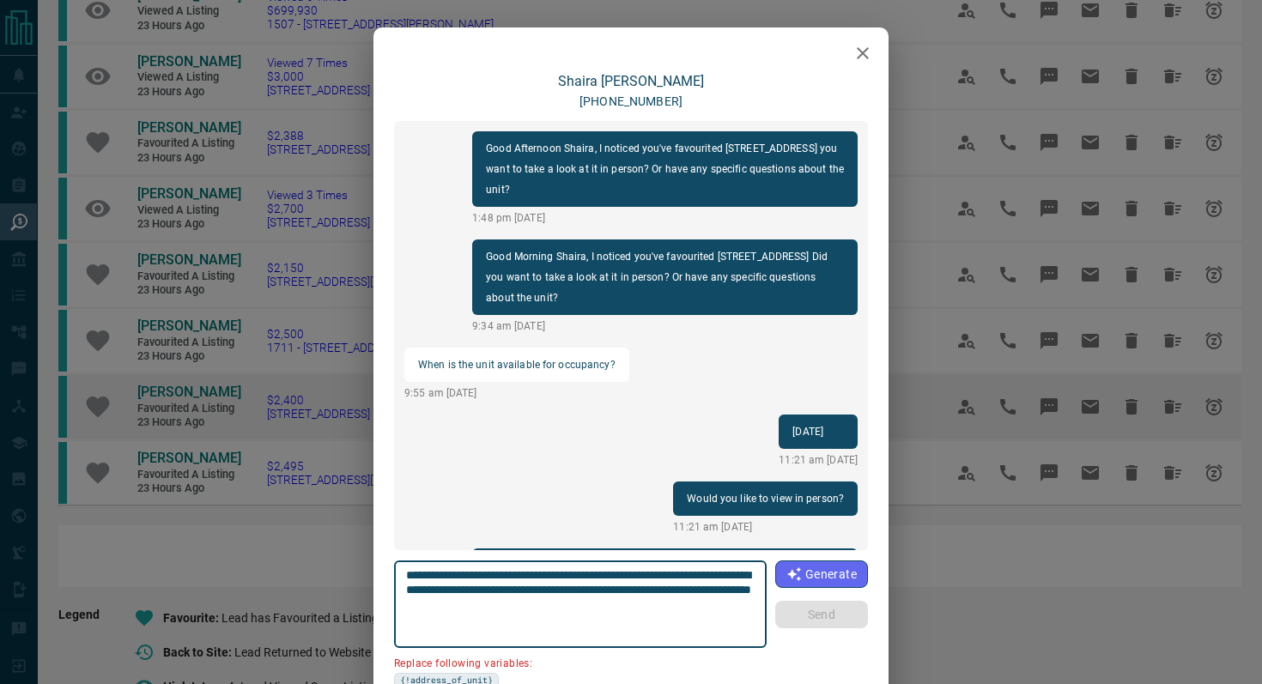
scroll to position [1200, 0]
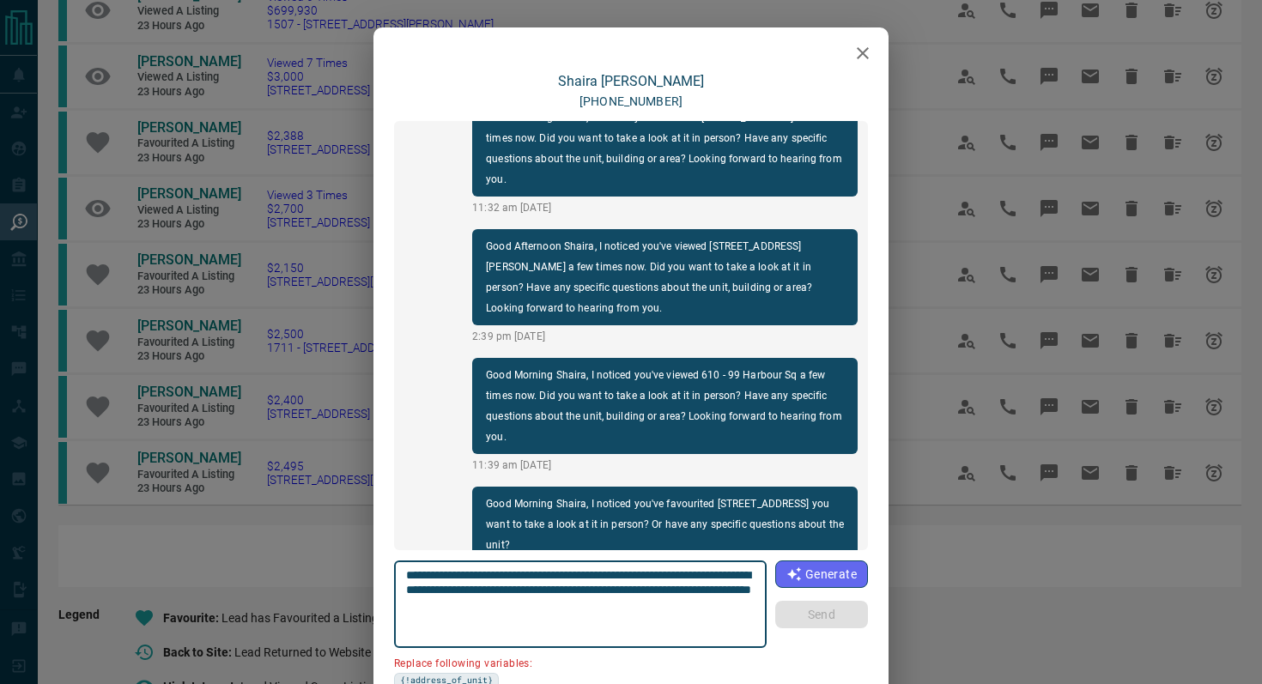
drag, startPoint x: 502, startPoint y: 588, endPoint x: 344, endPoint y: 588, distance: 157.9
click at [344, 588] on div "[PERSON_NAME] [PHONE_NUMBER] Good [PERSON_NAME], I noticed you've favourited [S…" at bounding box center [631, 342] width 1262 height 684
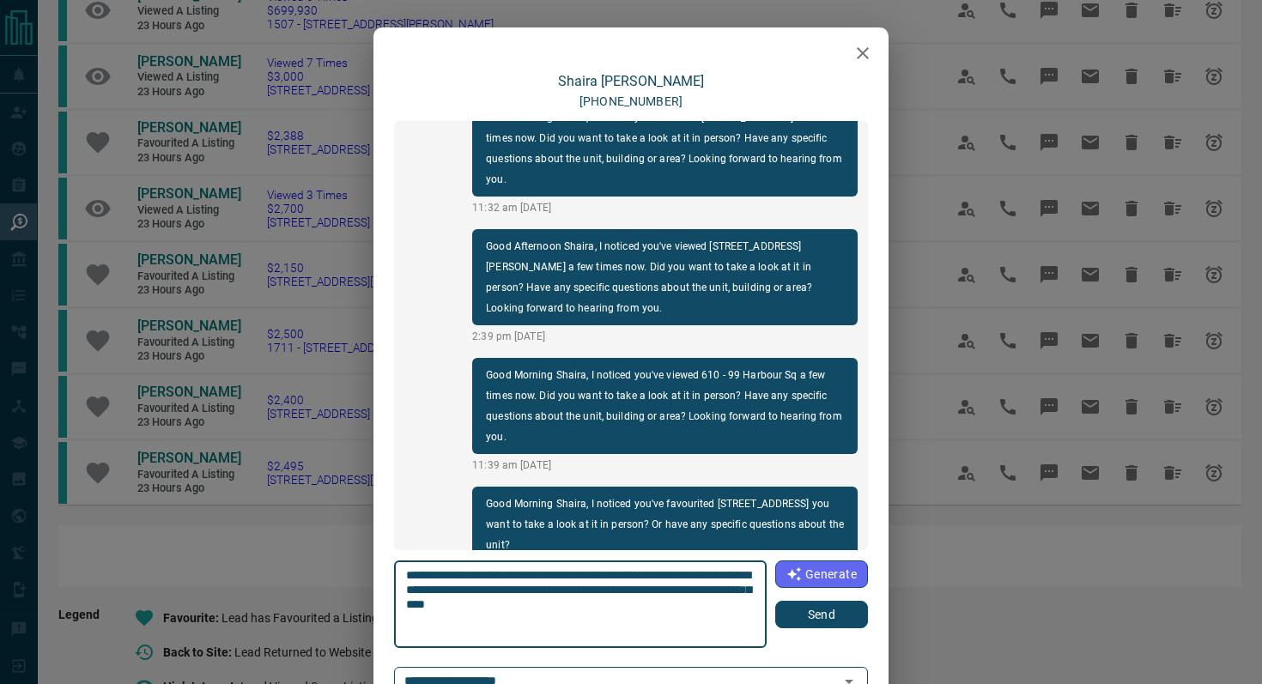
type textarea "**********"
click at [802, 609] on button "Send" at bounding box center [821, 614] width 93 height 27
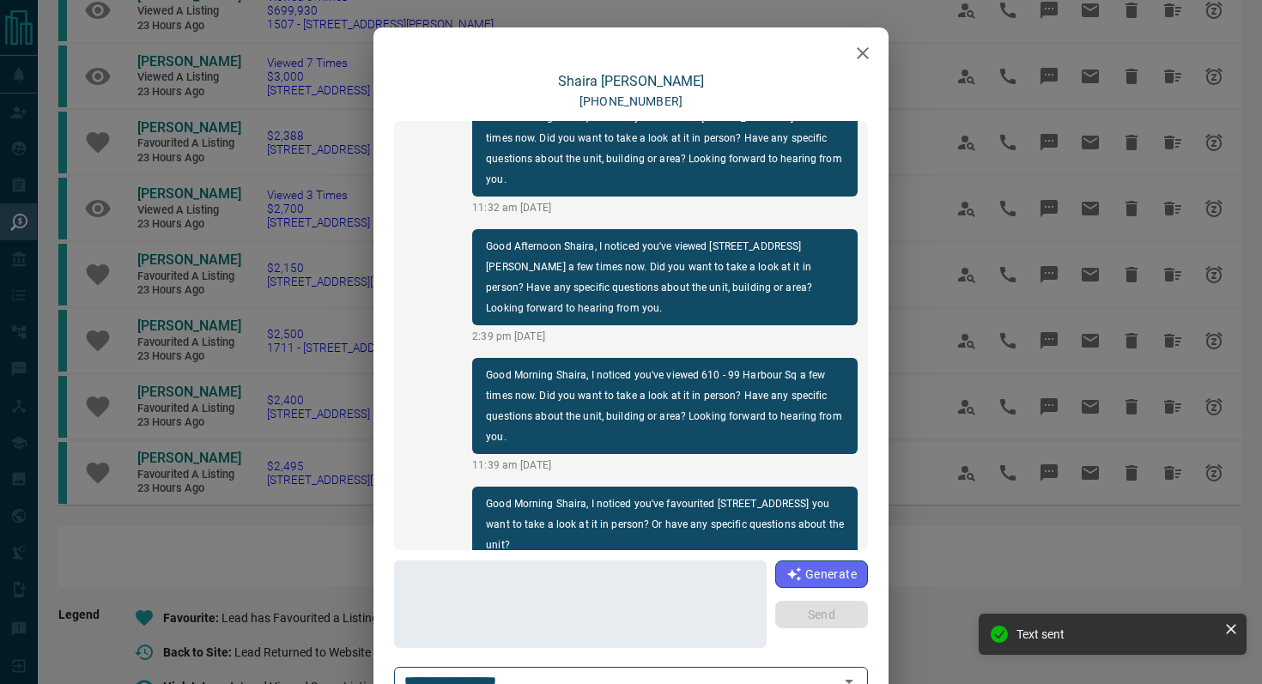
scroll to position [1308, 0]
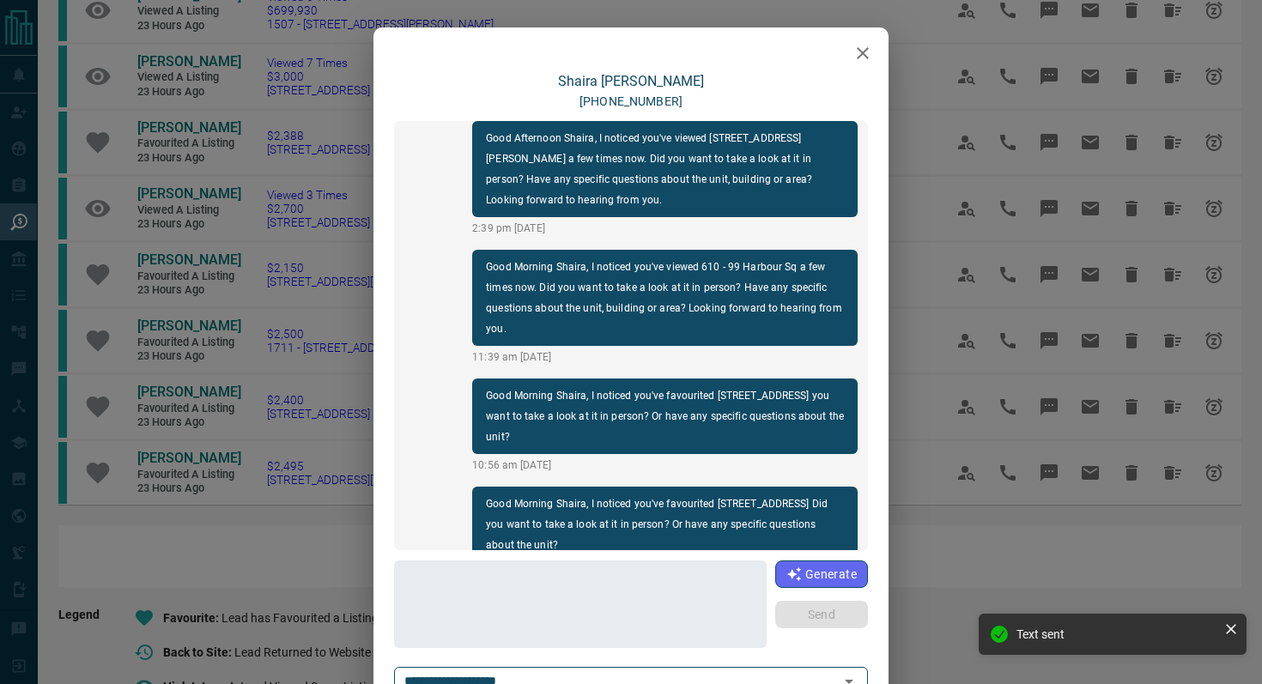
click at [867, 59] on icon "button" at bounding box center [862, 53] width 21 height 21
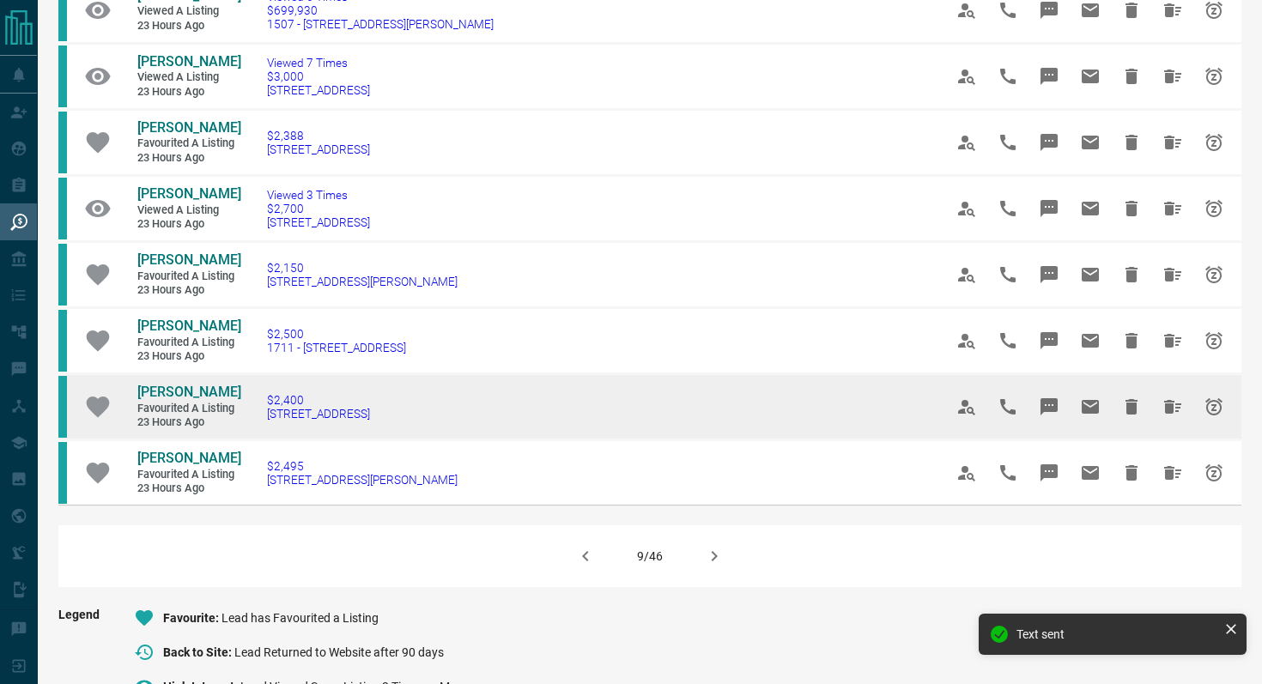
drag, startPoint x: 429, startPoint y: 421, endPoint x: 132, endPoint y: 391, distance: 298.4
click at [132, 391] on tr "[PERSON_NAME] Favourited a Listing 23 hours ago $2,400 206 - 15 Queens Quay E" at bounding box center [649, 406] width 1183 height 66
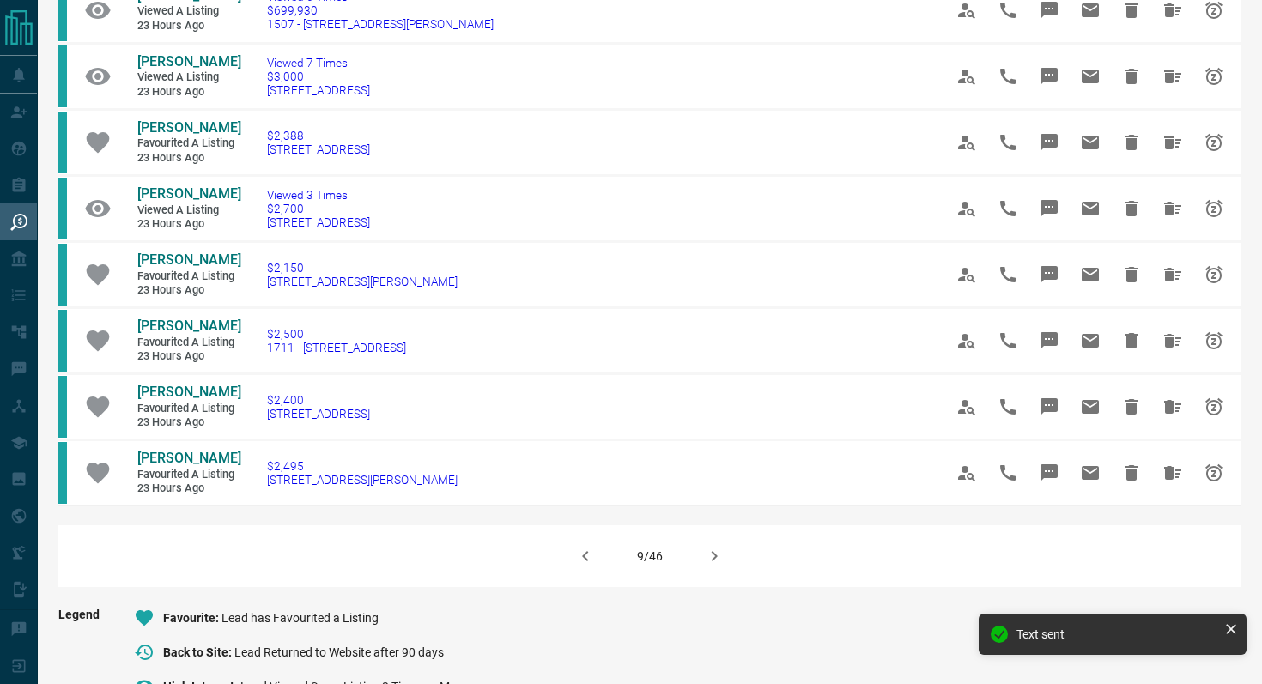
click at [711, 563] on icon "button" at bounding box center [714, 556] width 21 height 21
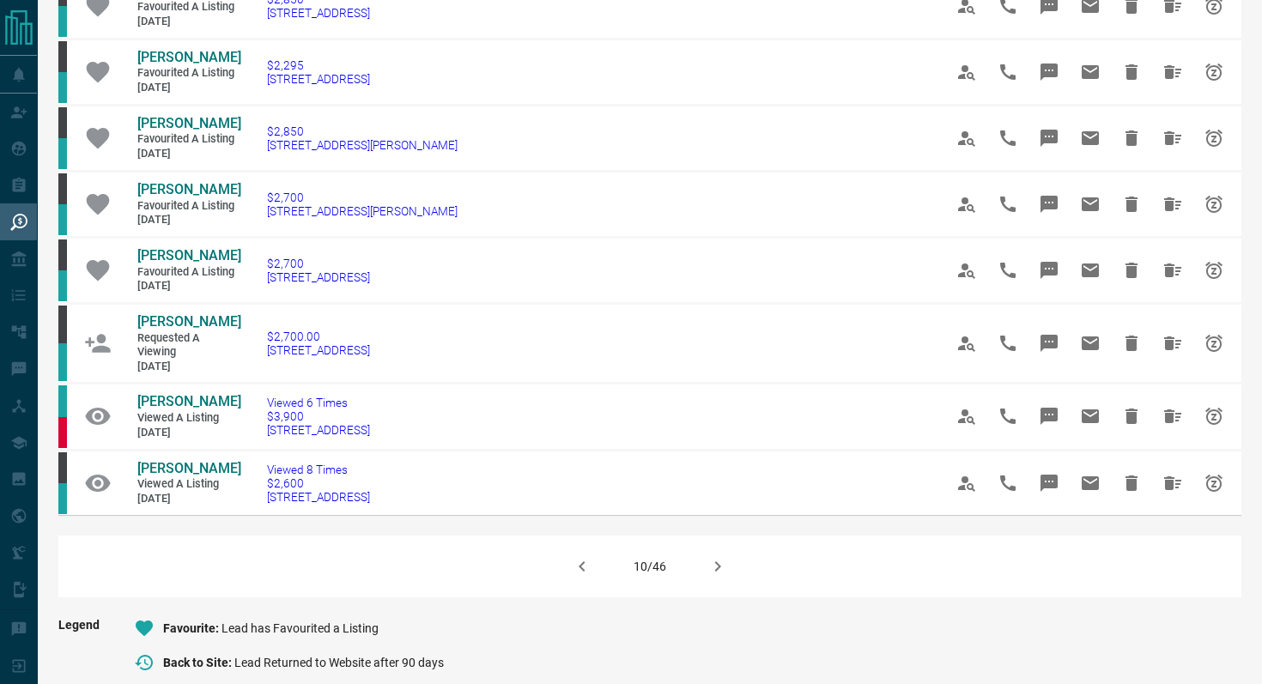
scroll to position [951, 0]
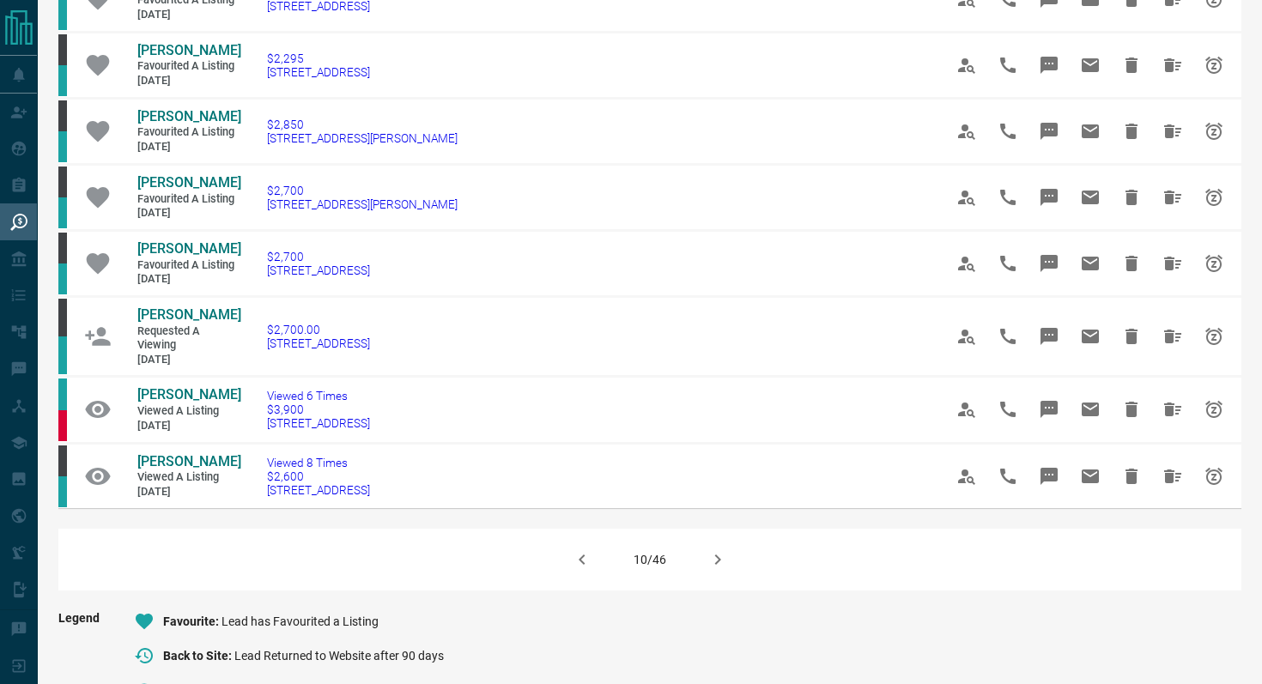
click at [706, 566] on button "button" at bounding box center [717, 559] width 41 height 41
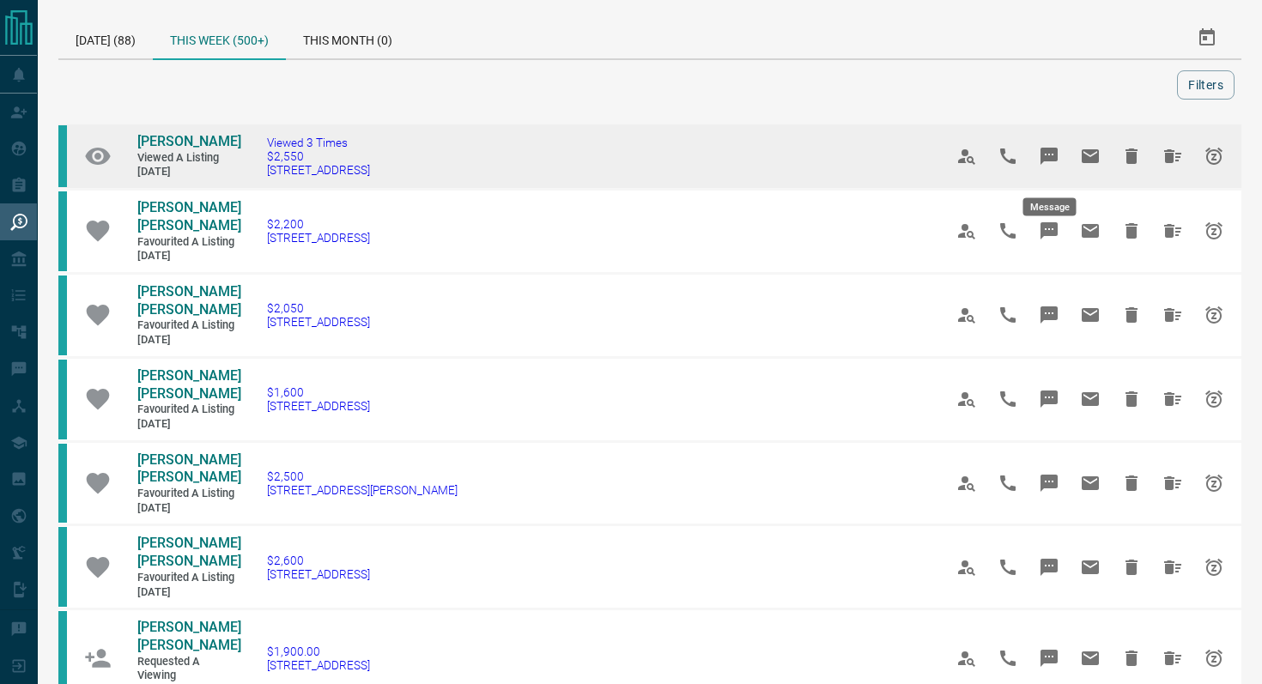
click at [1046, 163] on icon "Message" at bounding box center [1048, 156] width 17 height 17
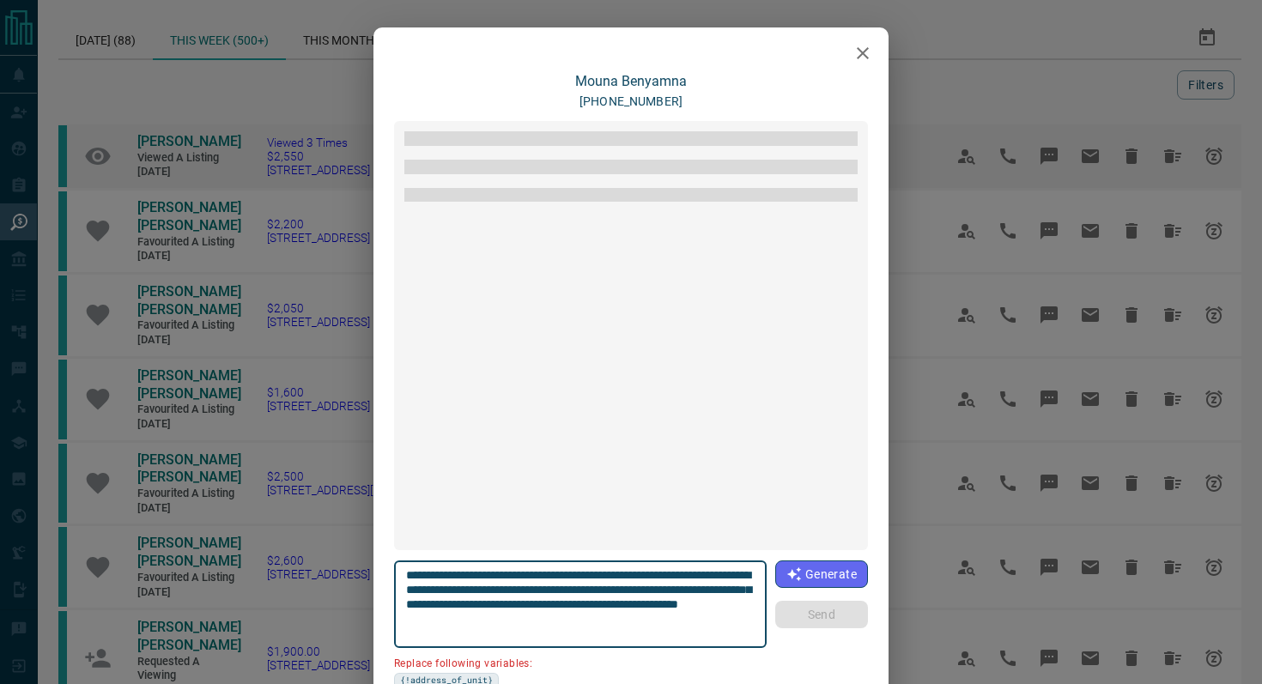
scroll to position [417, 0]
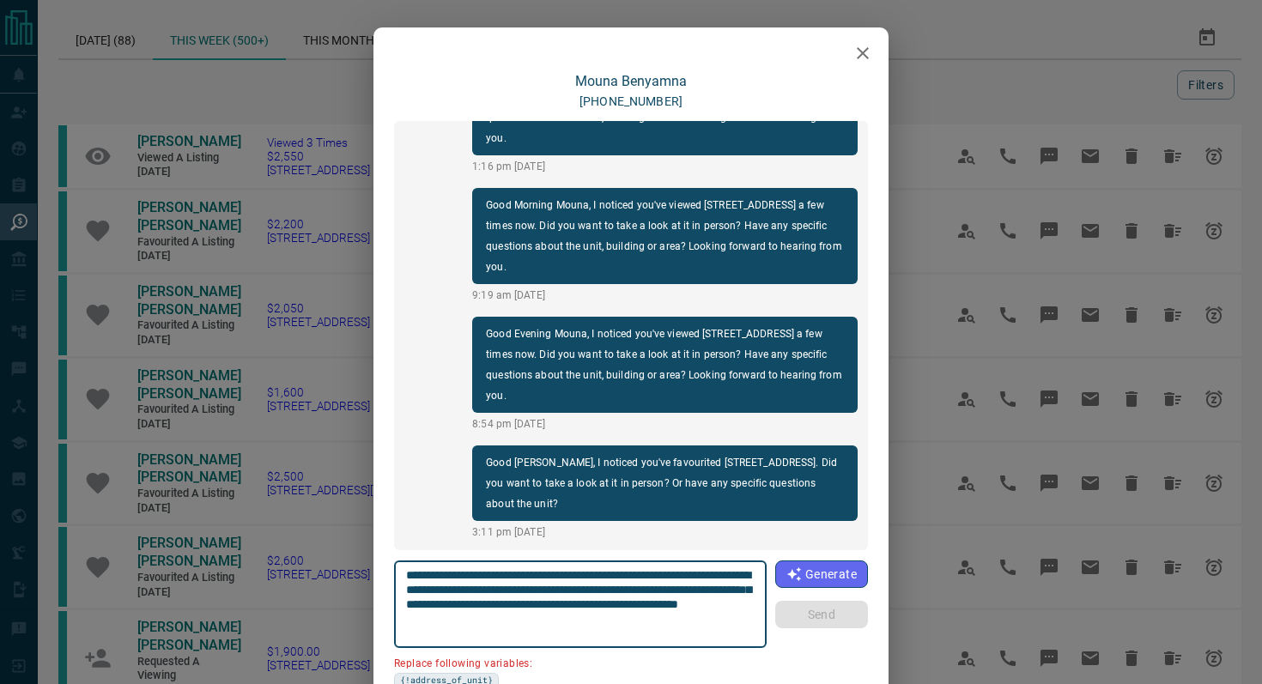
click at [868, 47] on icon "button" at bounding box center [862, 53] width 21 height 21
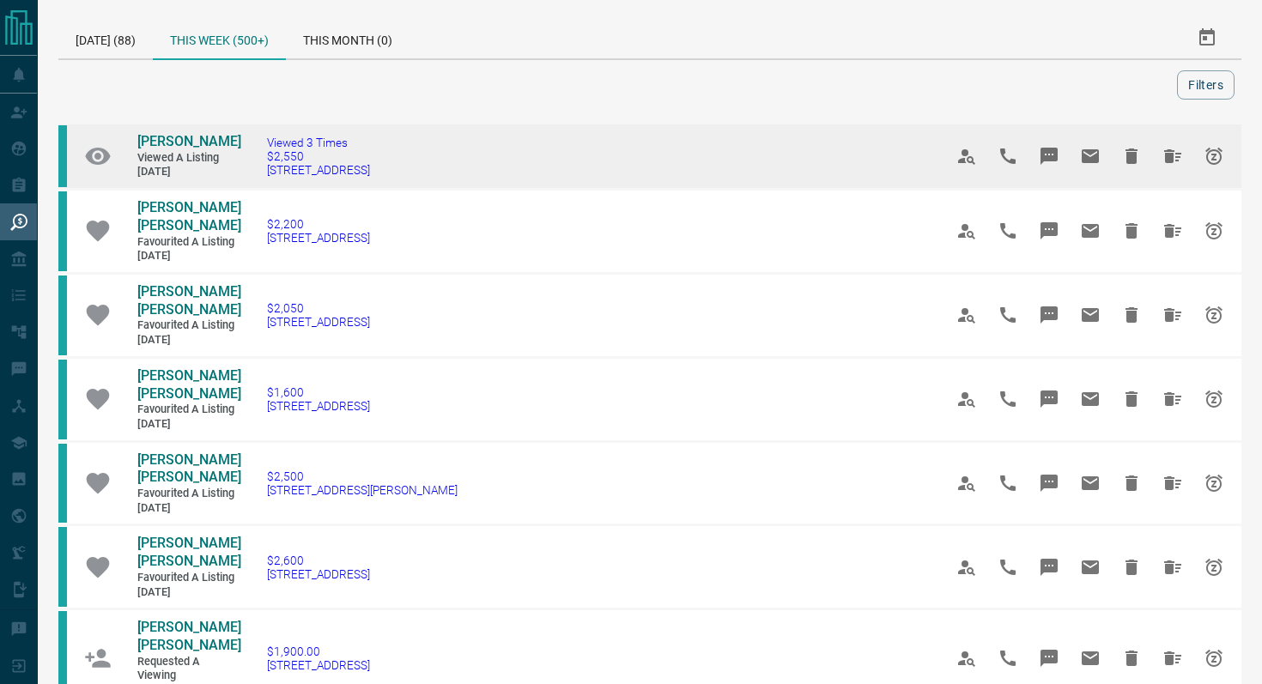
drag, startPoint x: 476, startPoint y: 183, endPoint x: 263, endPoint y: 180, distance: 213.7
click at [263, 180] on td "Viewed 3 Times $2,550 [STREET_ADDRESS]" at bounding box center [579, 157] width 676 height 66
click at [1045, 164] on icon "Message" at bounding box center [1048, 156] width 17 height 17
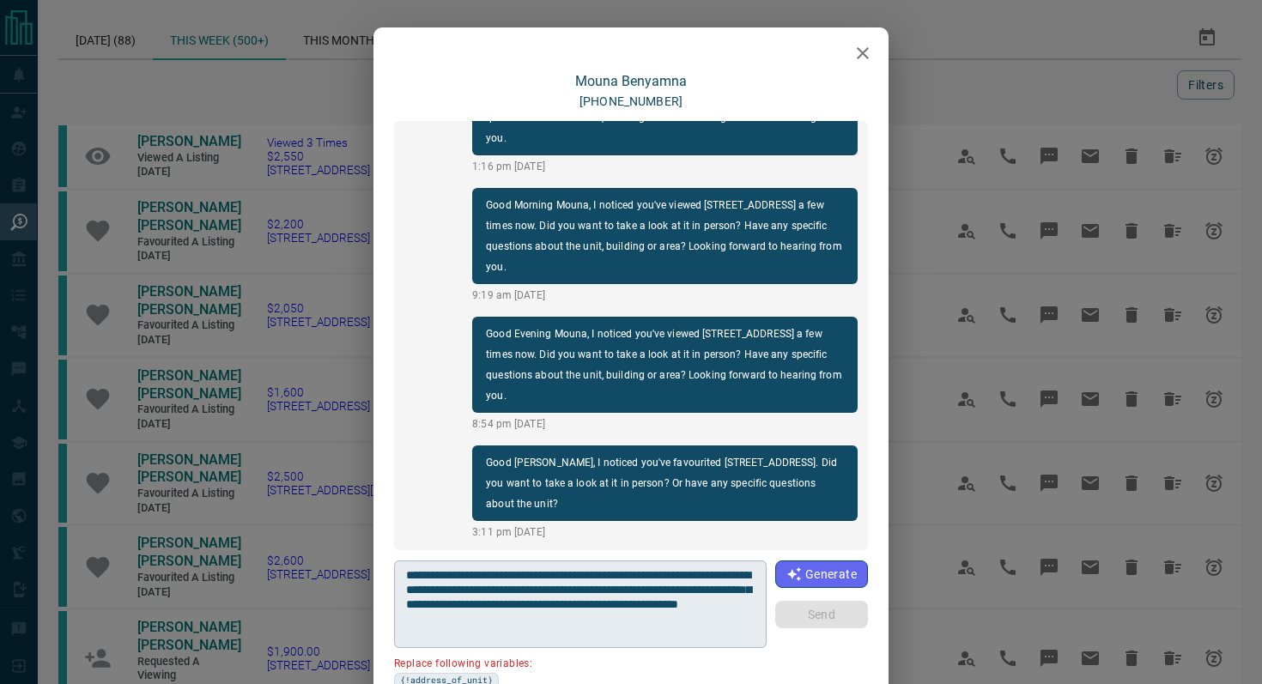
drag, startPoint x: 755, startPoint y: 572, endPoint x: 688, endPoint y: 572, distance: 67.8
click at [688, 572] on div "**********" at bounding box center [580, 605] width 373 height 88
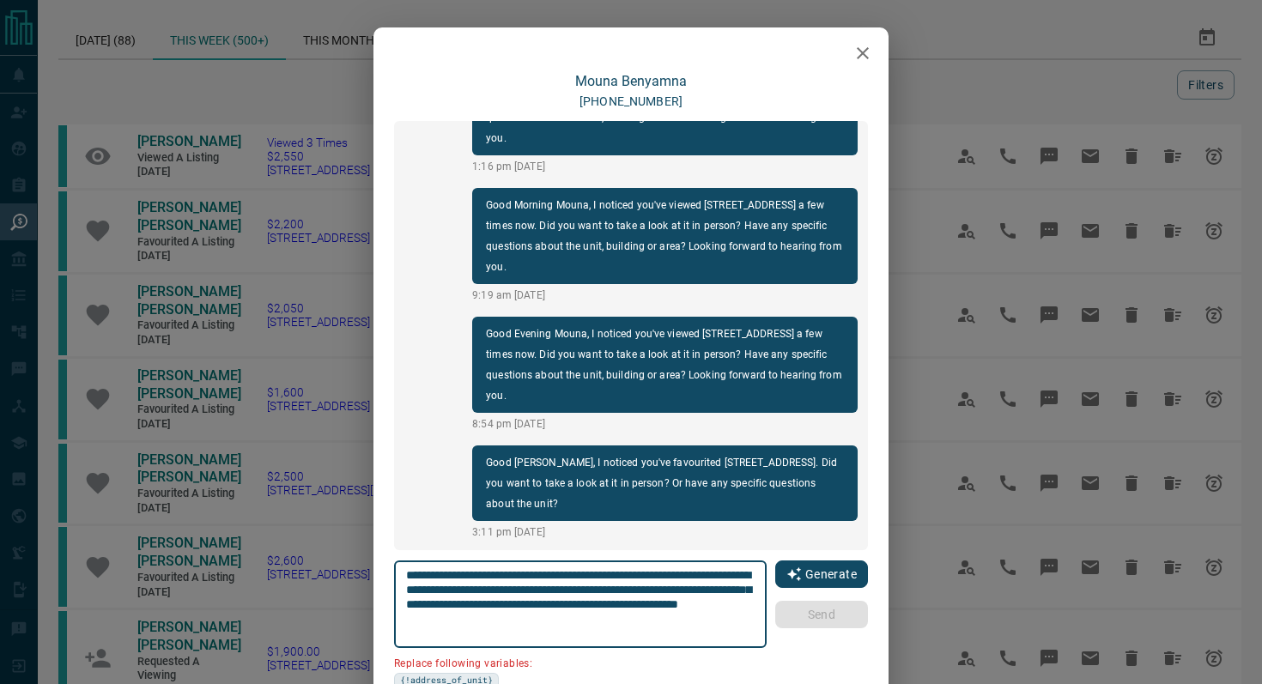
drag, startPoint x: 658, startPoint y: 573, endPoint x: 776, endPoint y: 573, distance: 118.5
click at [776, 573] on div "**********" at bounding box center [631, 625] width 474 height 128
paste textarea "**********"
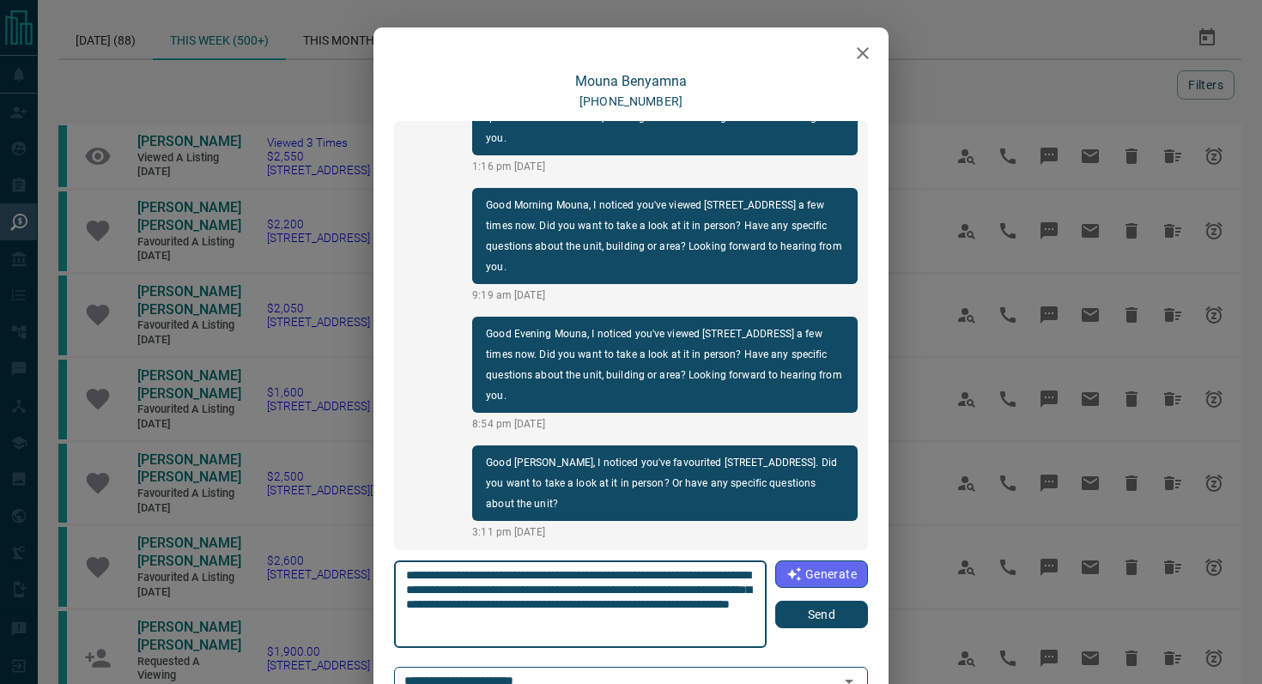
type textarea "**********"
click at [830, 620] on button "Send" at bounding box center [821, 614] width 93 height 27
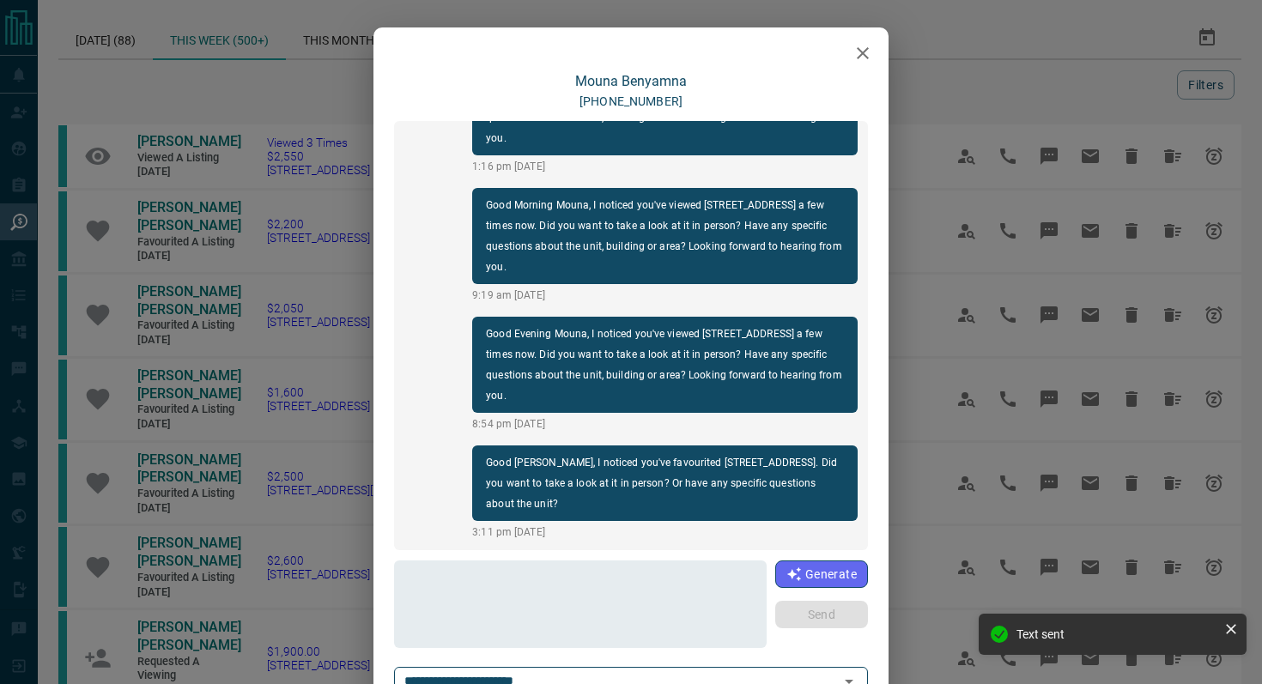
scroll to position [546, 0]
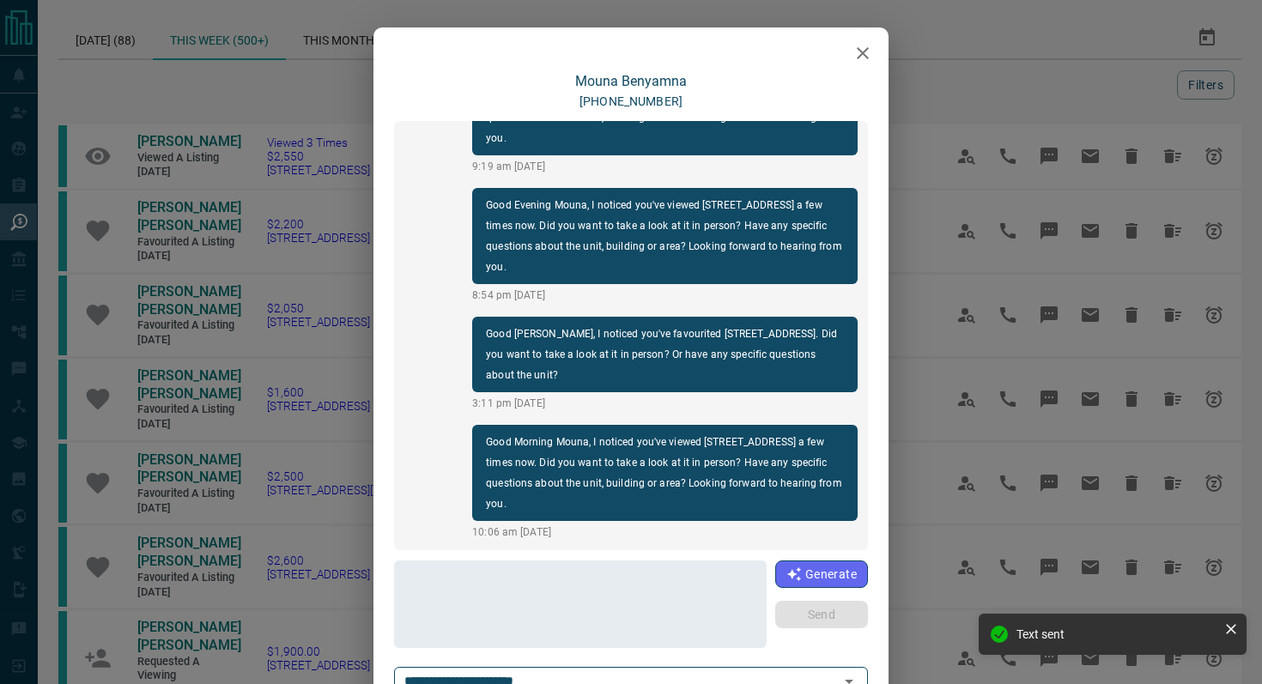
click at [864, 49] on icon "button" at bounding box center [862, 53] width 21 height 21
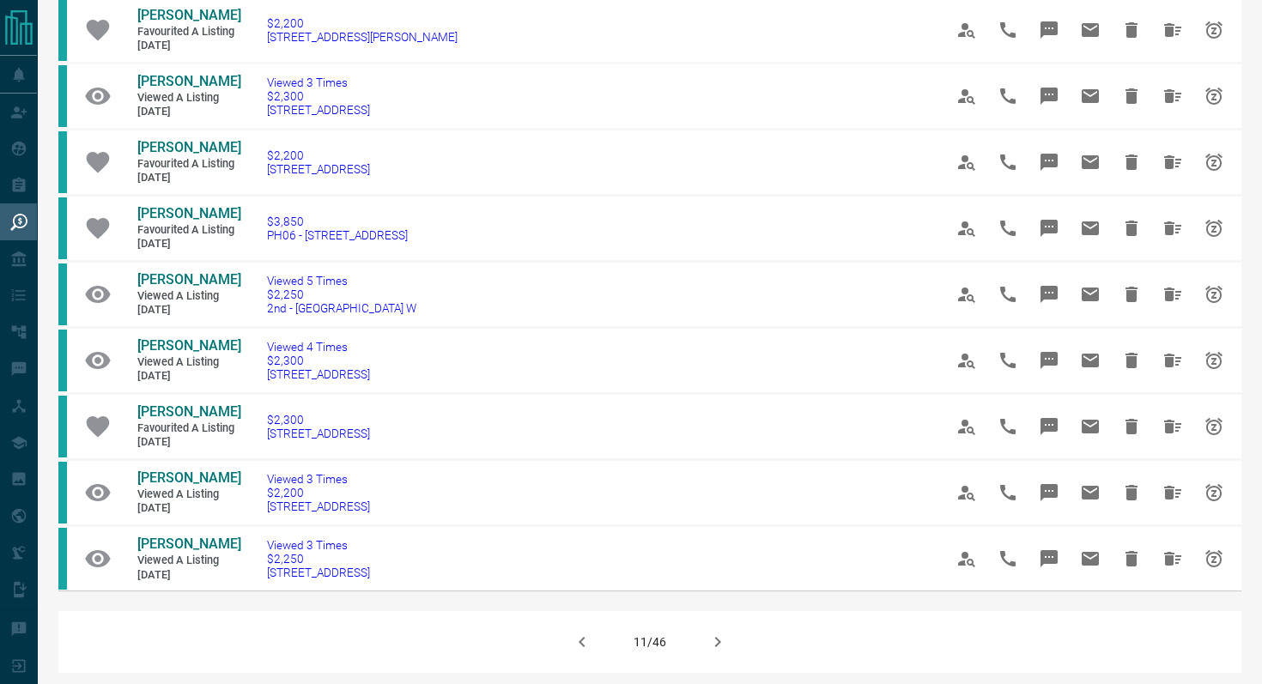
scroll to position [995, 0]
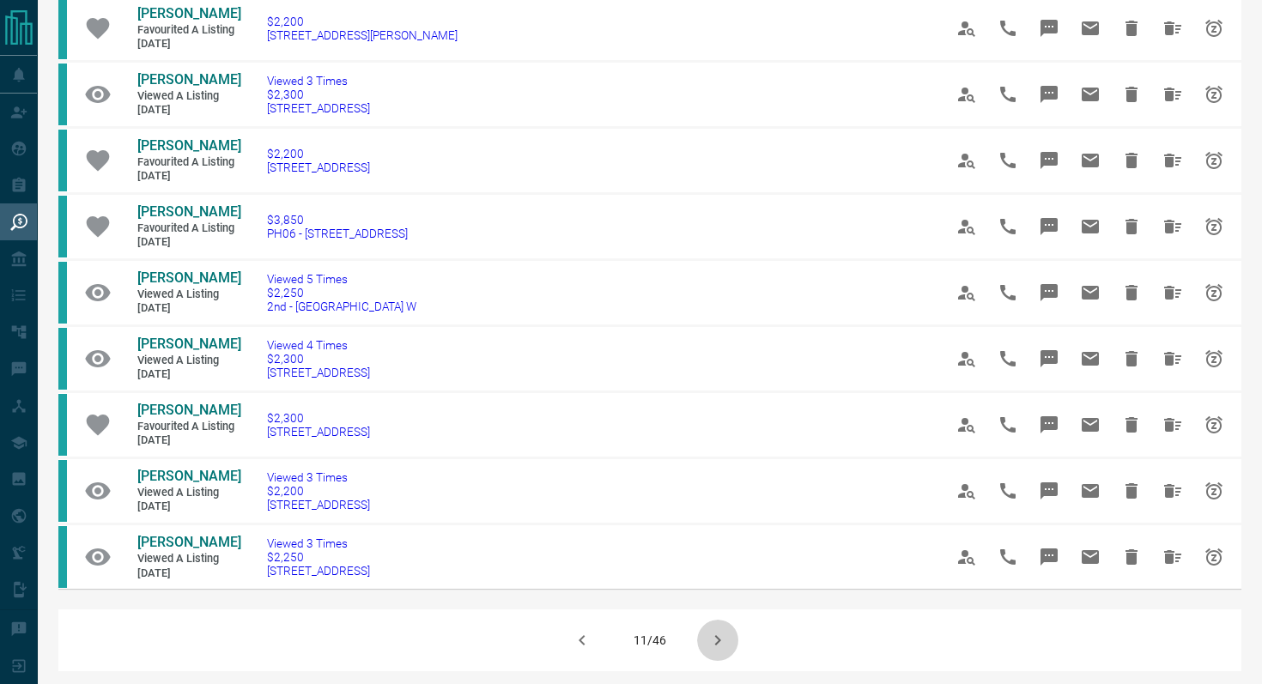
click at [731, 620] on button "button" at bounding box center [717, 640] width 41 height 41
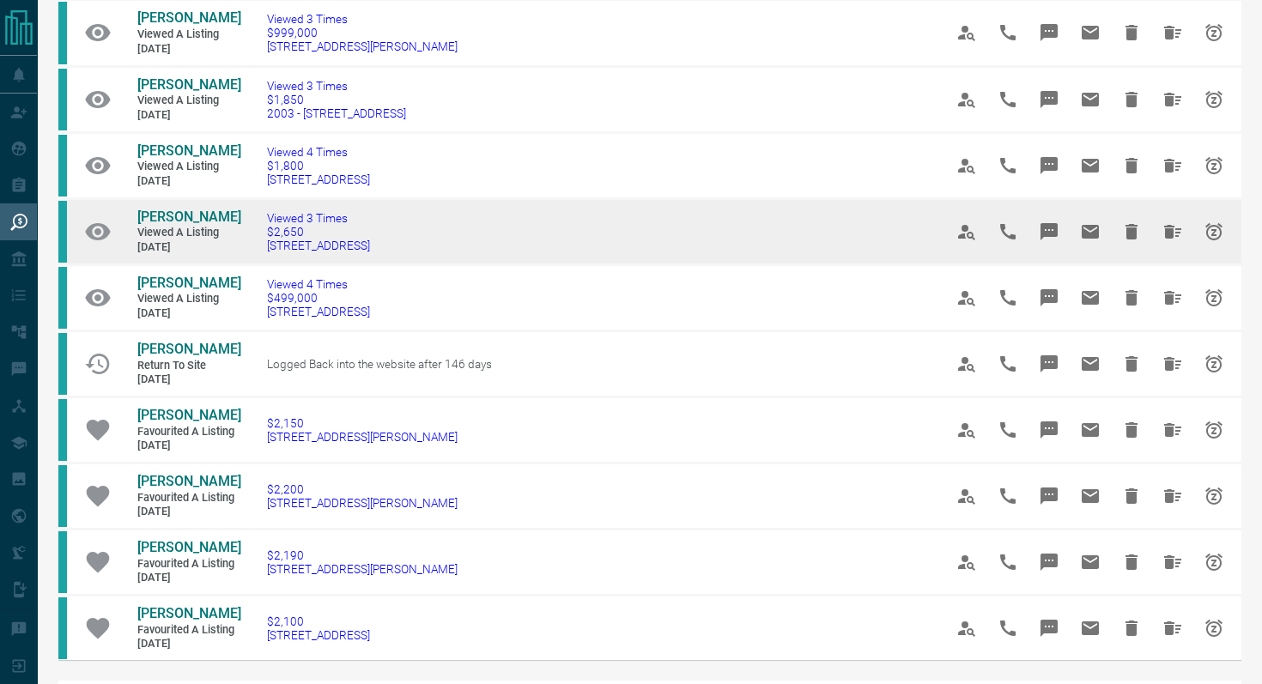
scroll to position [798, 0]
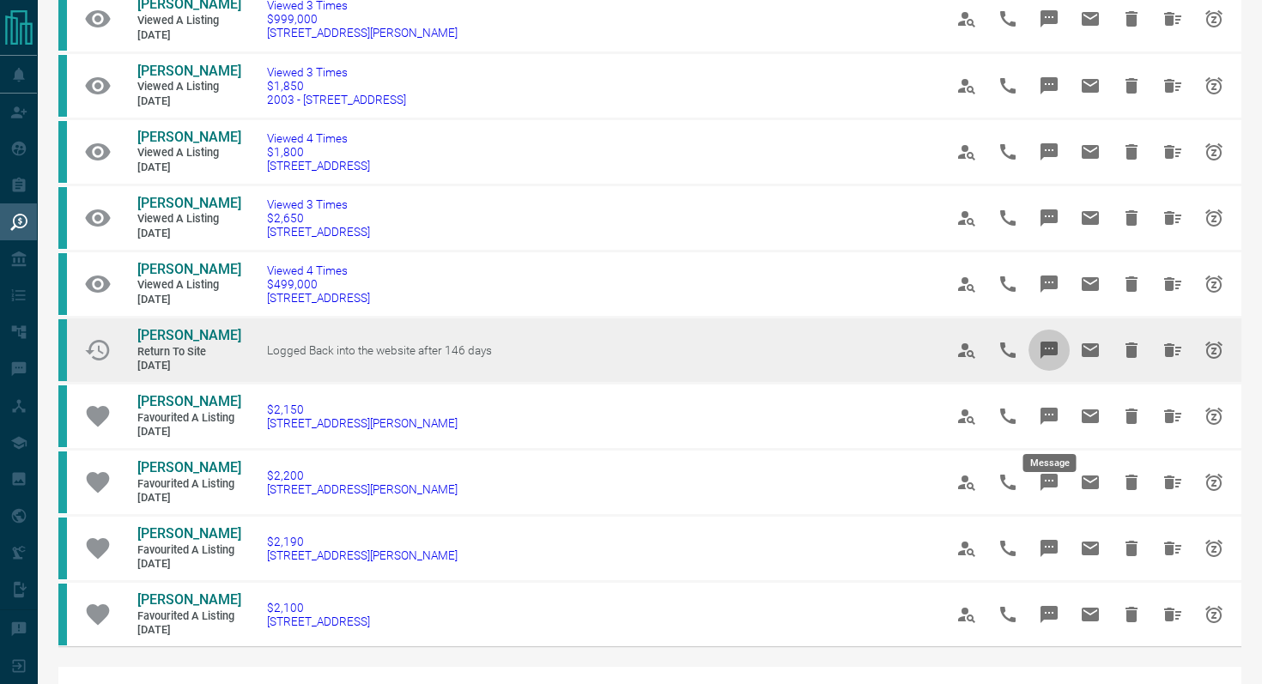
click at [1045, 361] on icon "Message" at bounding box center [1049, 350] width 21 height 21
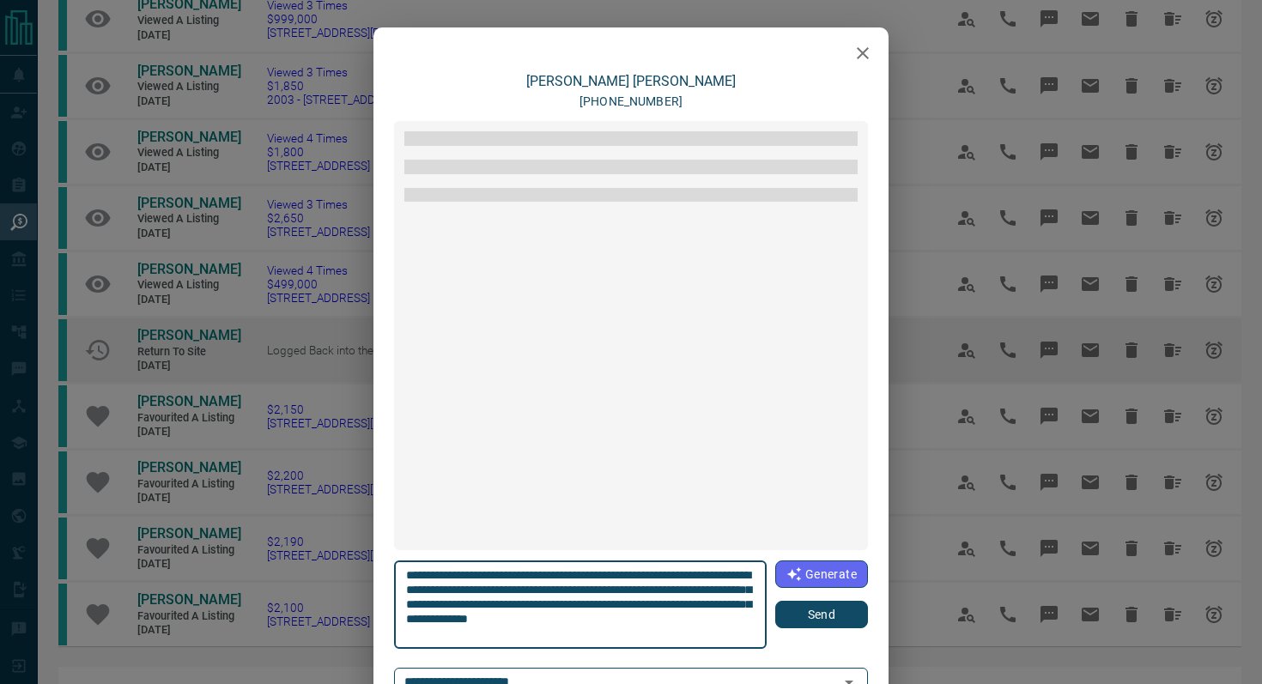
scroll to position [93, 0]
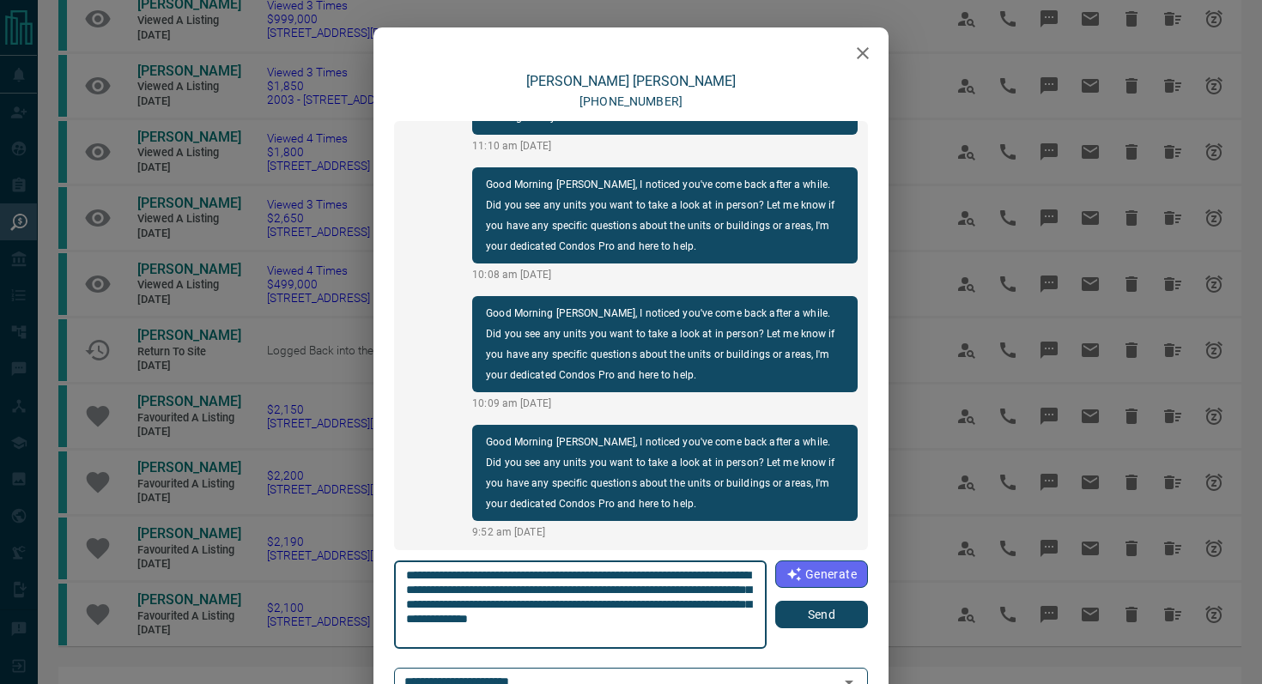
click at [860, 49] on icon "button" at bounding box center [862, 53] width 21 height 21
